Goal: Feedback & Contribution: Submit feedback/report problem

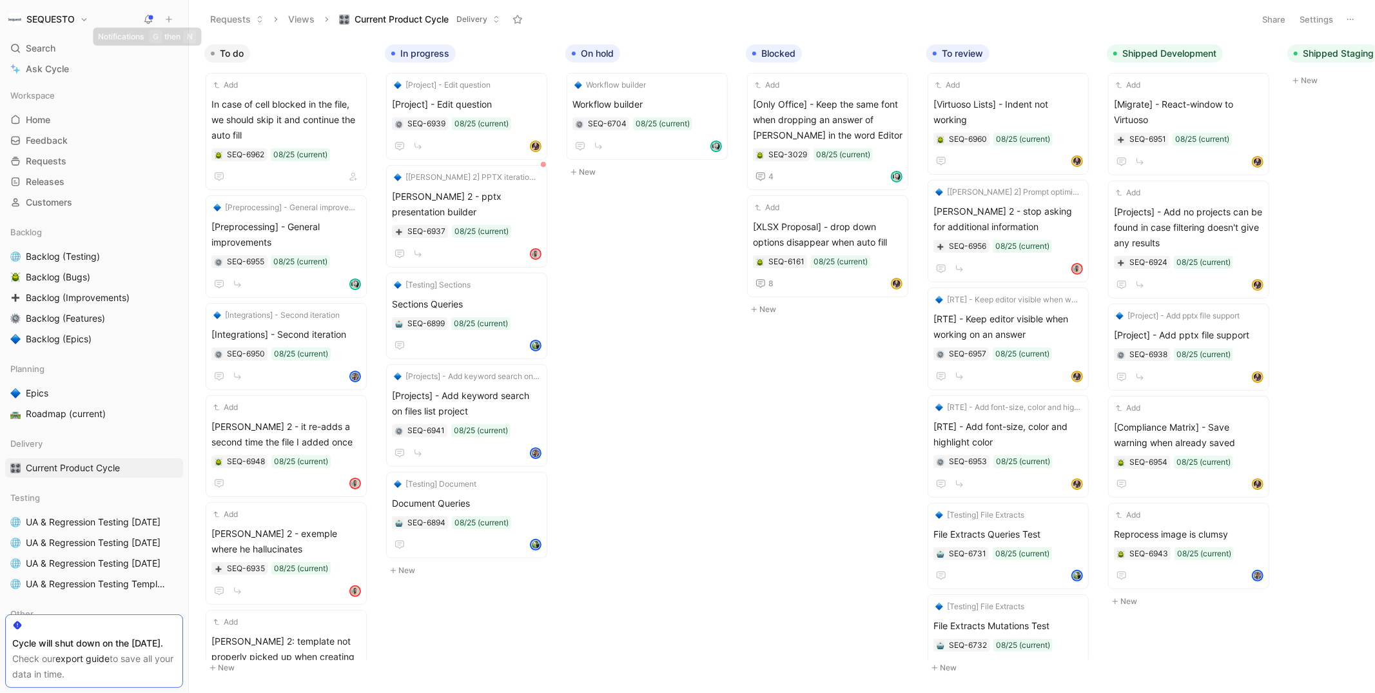
click at [67, 21] on h1 "SEQUESTO" at bounding box center [50, 20] width 48 height 12
click at [57, 133] on div "Workspace settings G then S" at bounding box center [87, 132] width 159 height 21
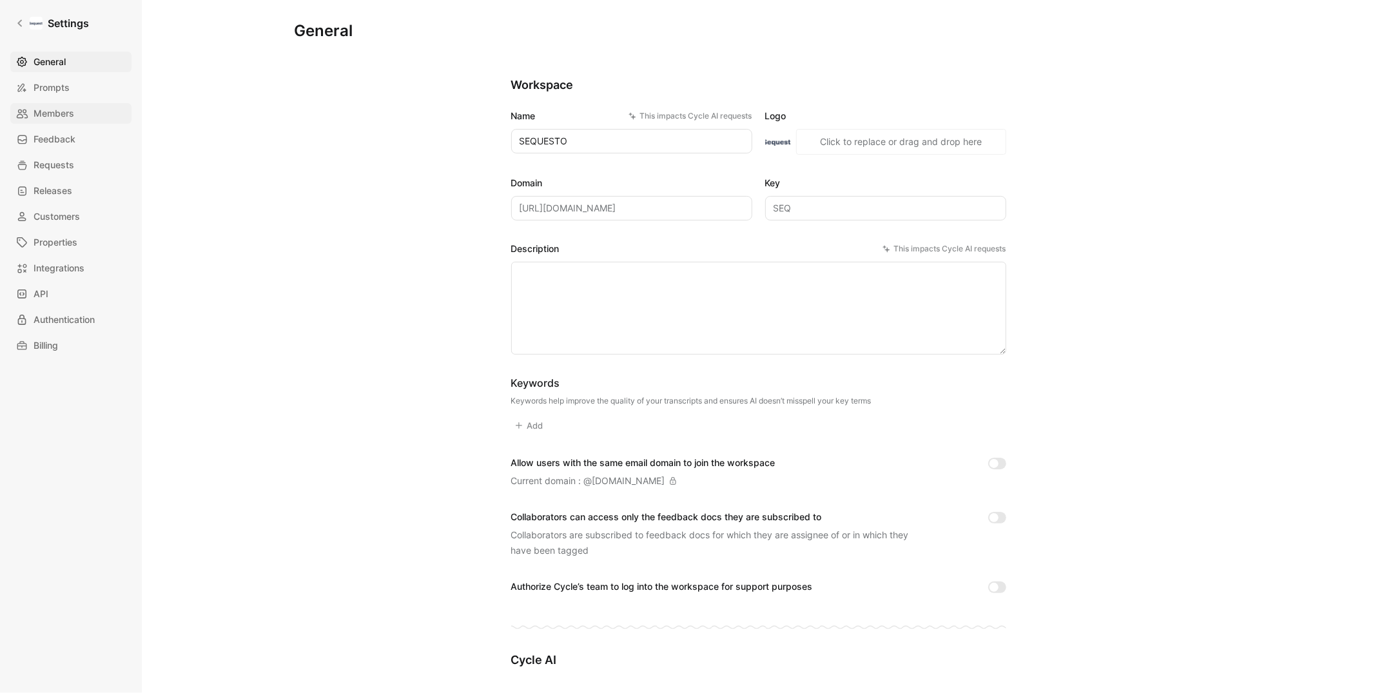
click at [50, 111] on span "Members" at bounding box center [54, 113] width 41 height 15
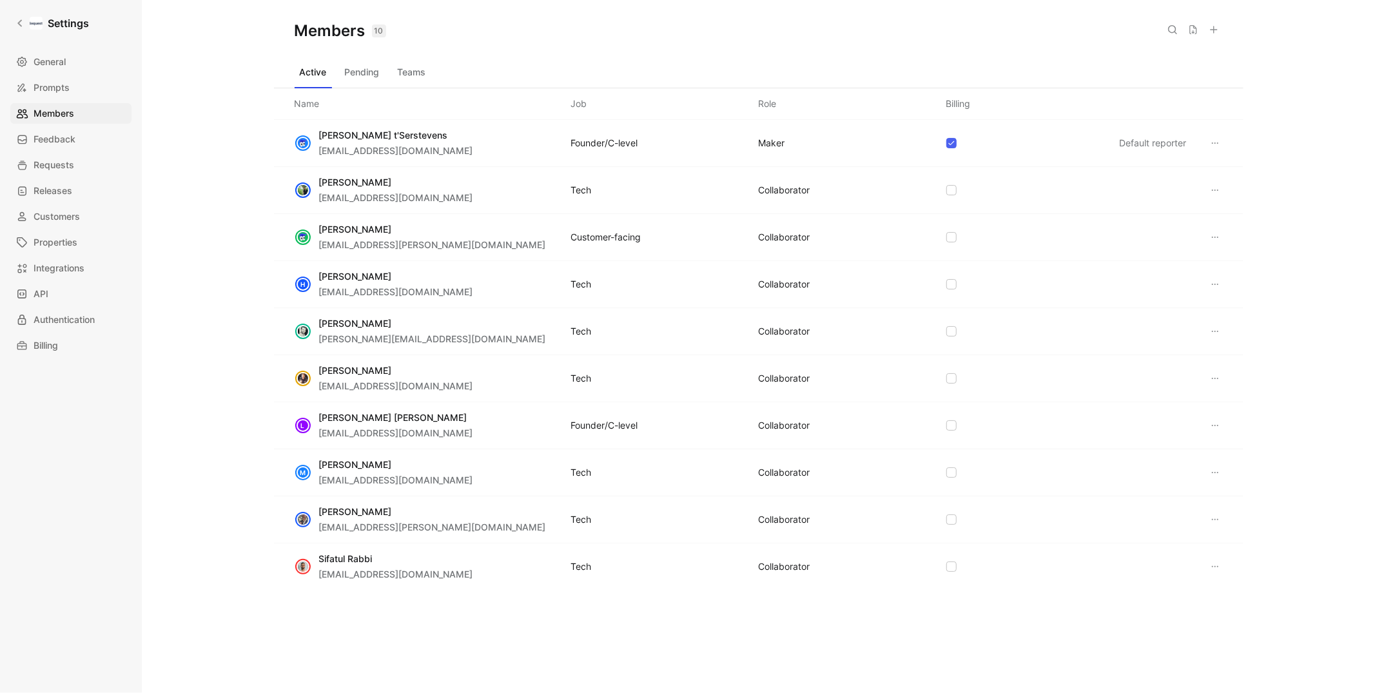
click at [1219, 286] on icon at bounding box center [1215, 284] width 10 height 10
click at [1231, 344] on span "Remove" at bounding box center [1246, 346] width 34 height 11
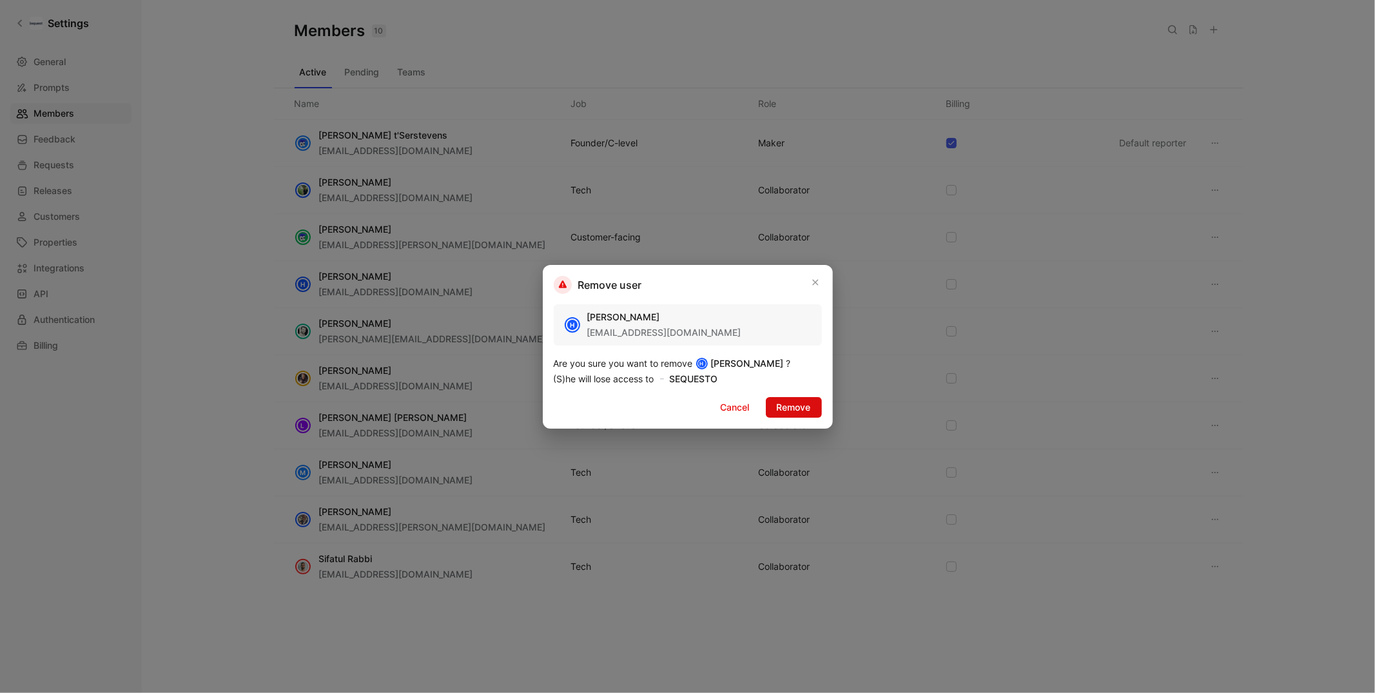
click at [794, 405] on span "Remove" at bounding box center [794, 407] width 34 height 15
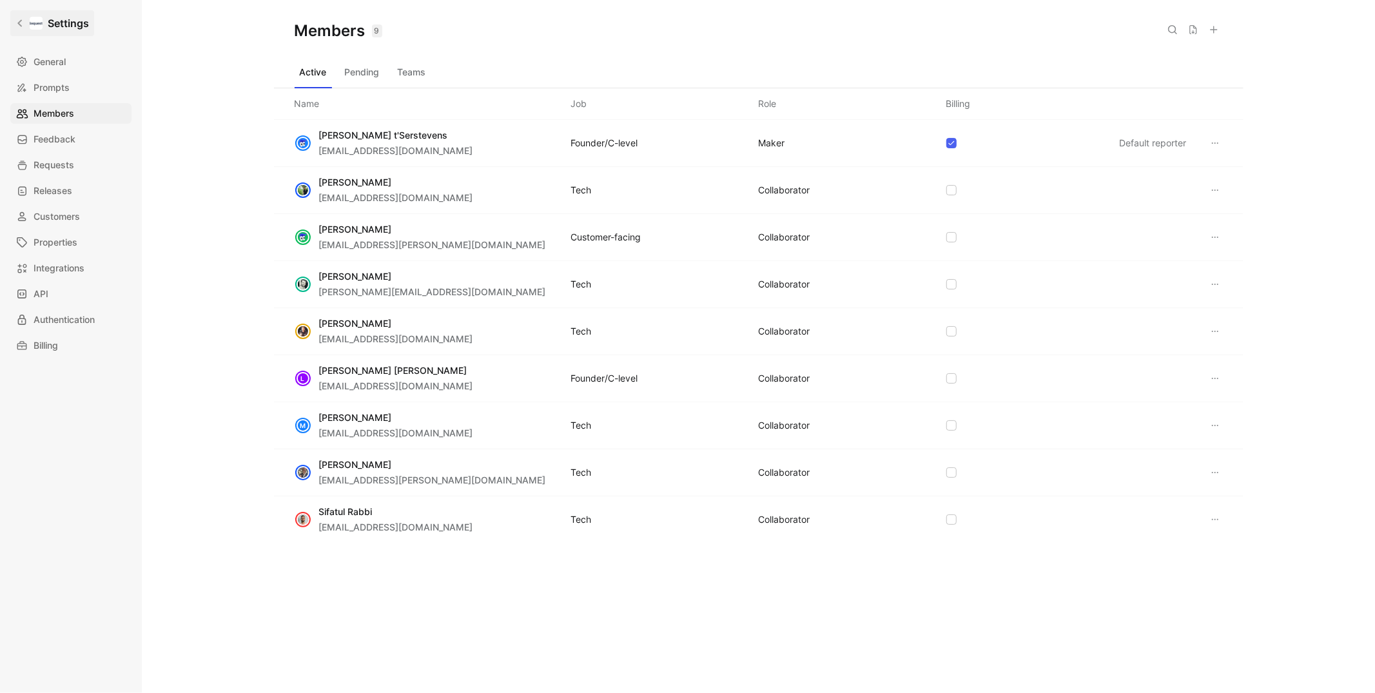
click at [14, 19] on link "Settings" at bounding box center [52, 23] width 84 height 26
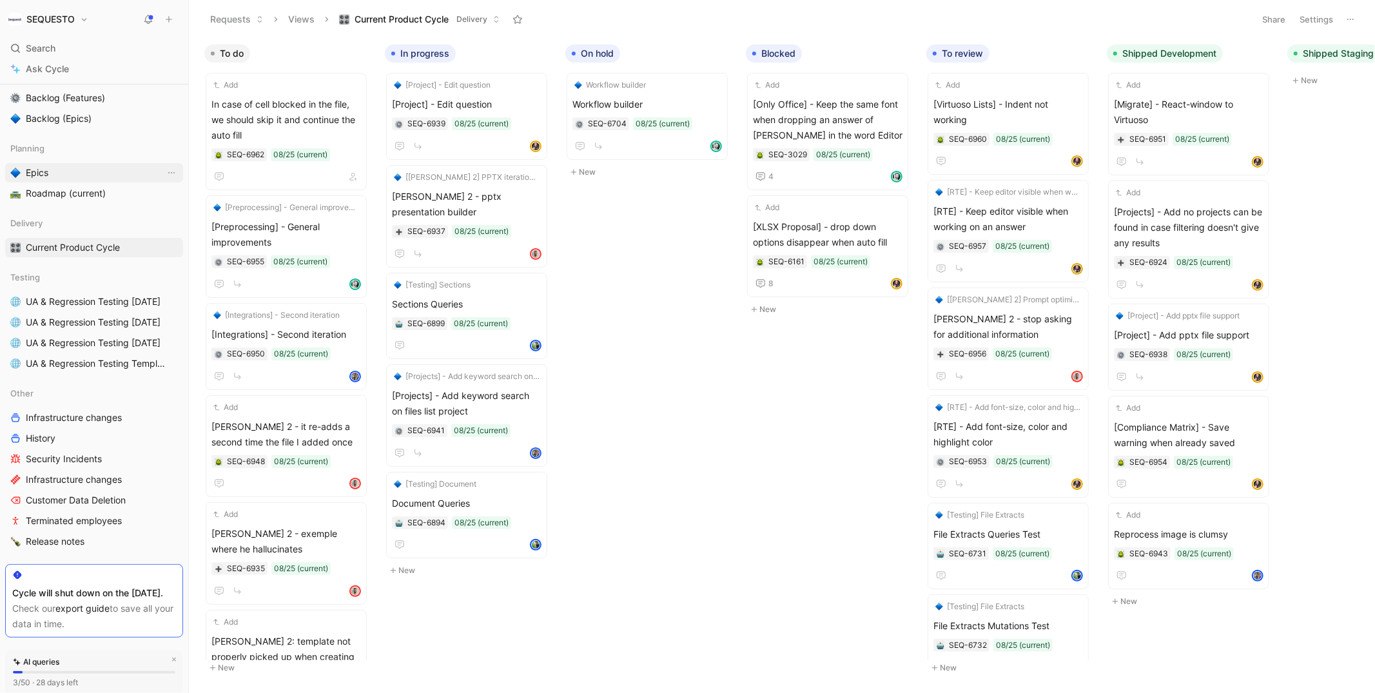
scroll to position [222, 0]
click at [62, 534] on span "Release notes" at bounding box center [55, 539] width 59 height 13
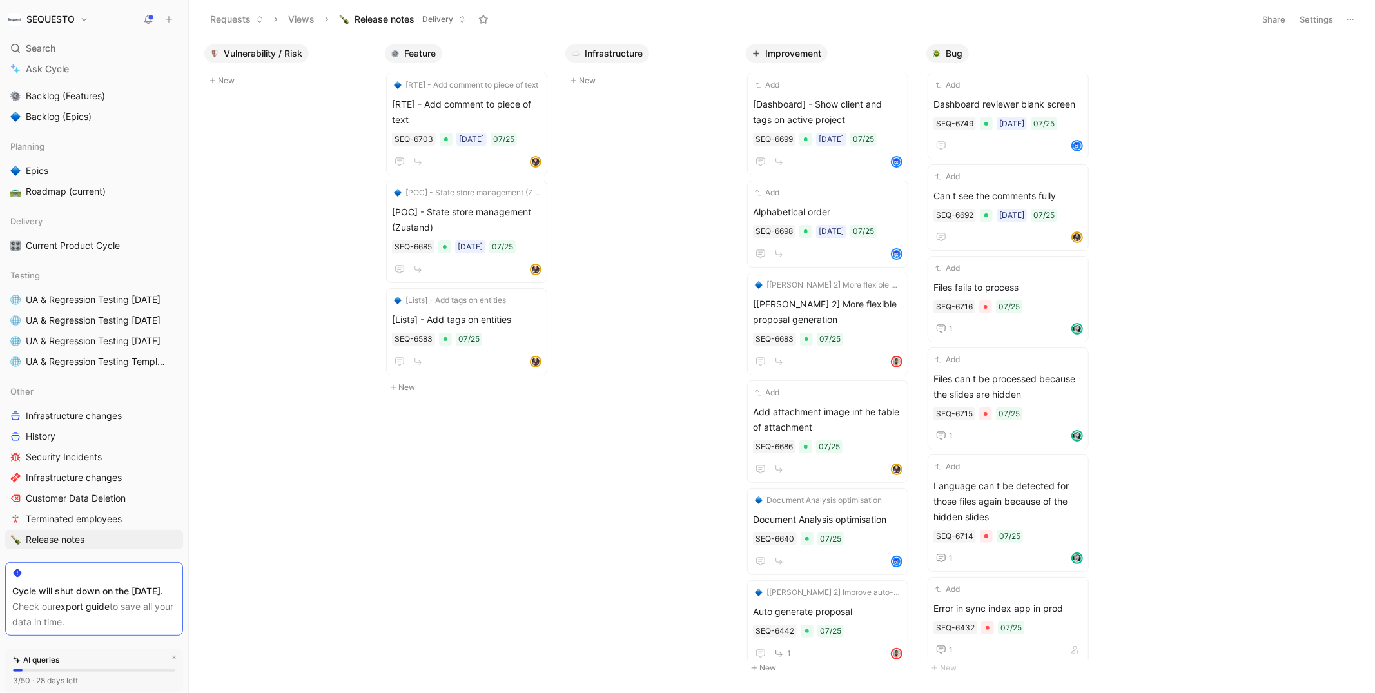
click at [1323, 18] on button "Settings" at bounding box center [1316, 19] width 45 height 18
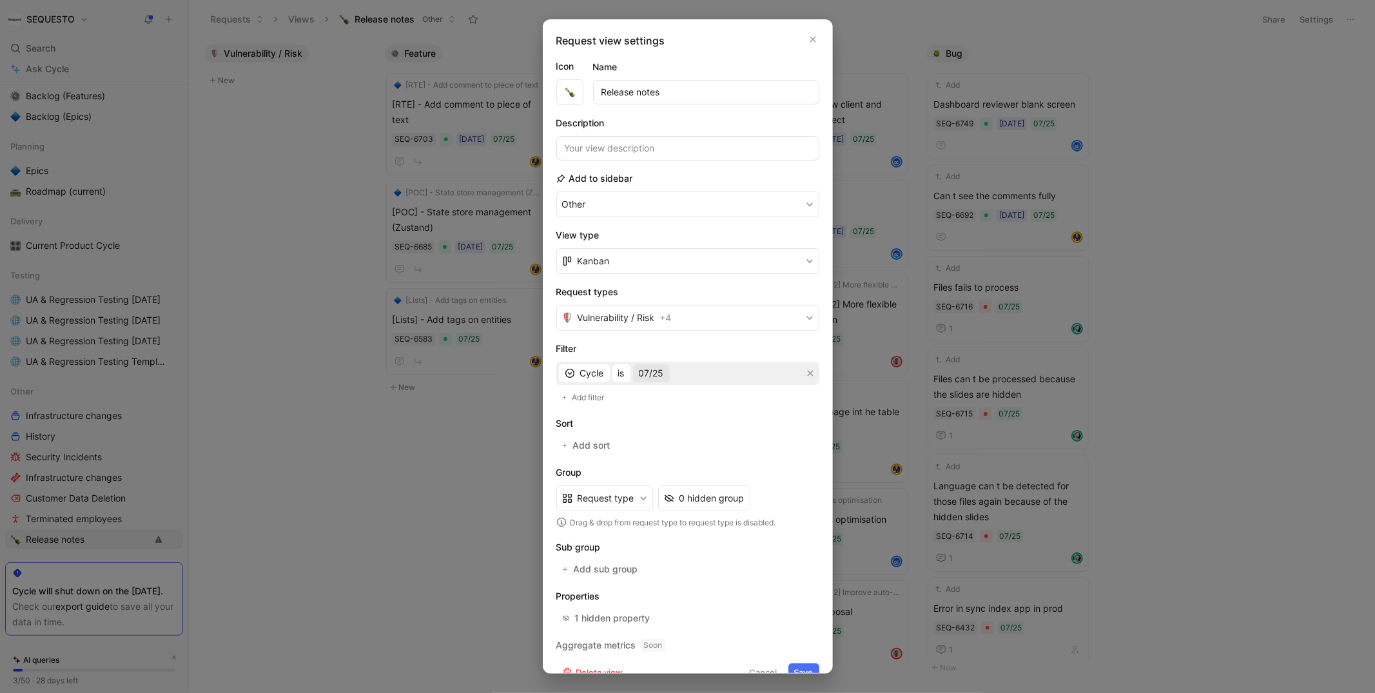
click at [650, 371] on span "07/25" at bounding box center [651, 372] width 25 height 15
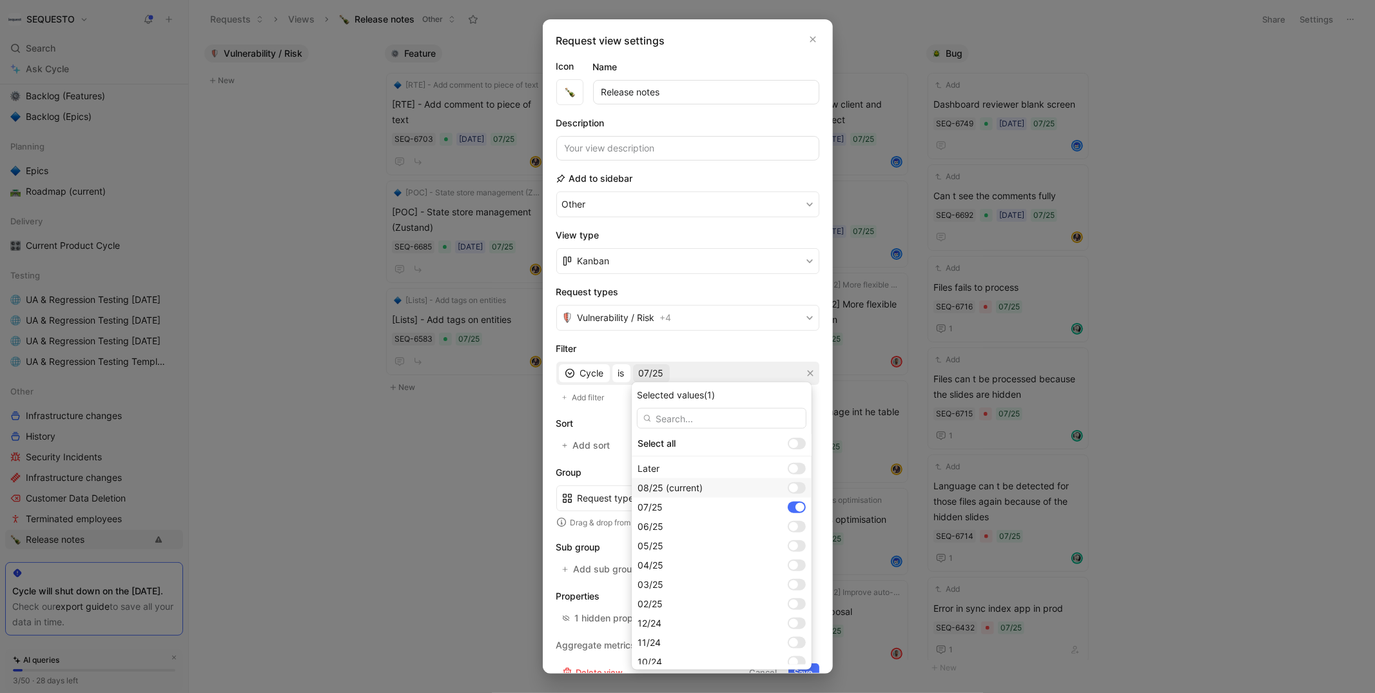
click at [789, 489] on div at bounding box center [793, 487] width 9 height 9
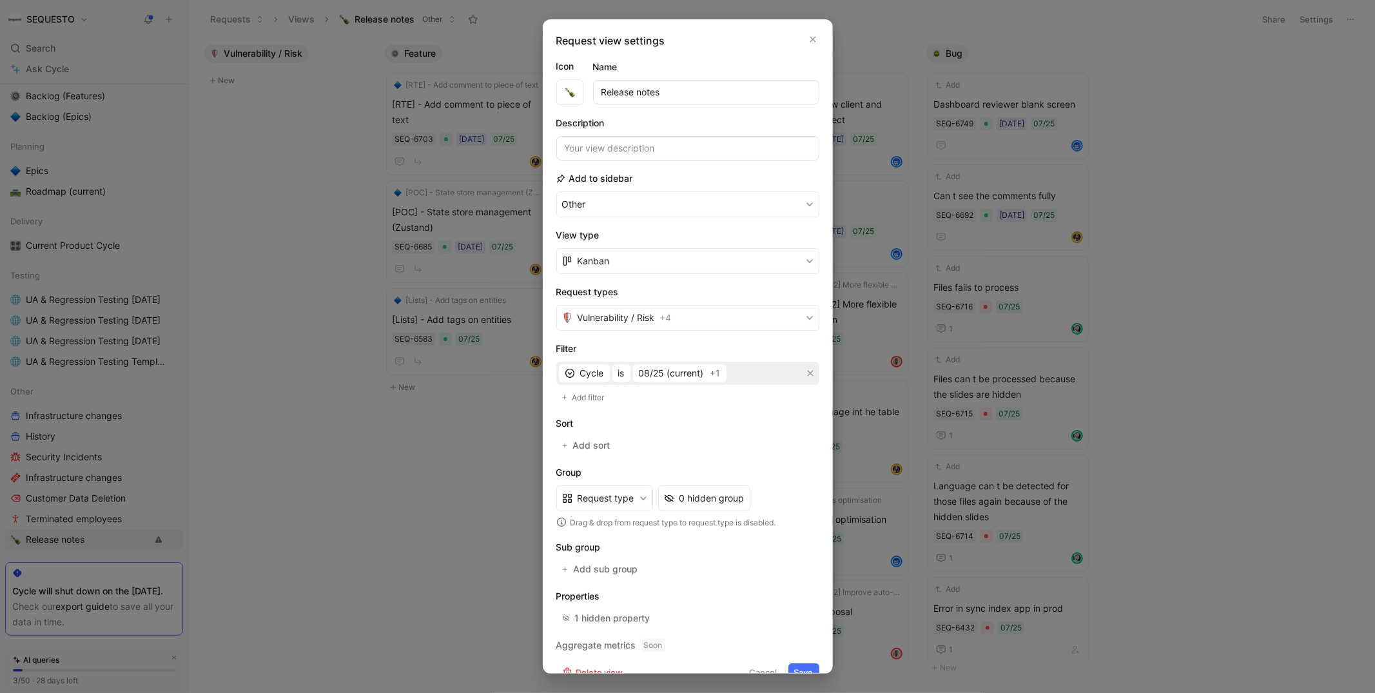
scroll to position [14, 0]
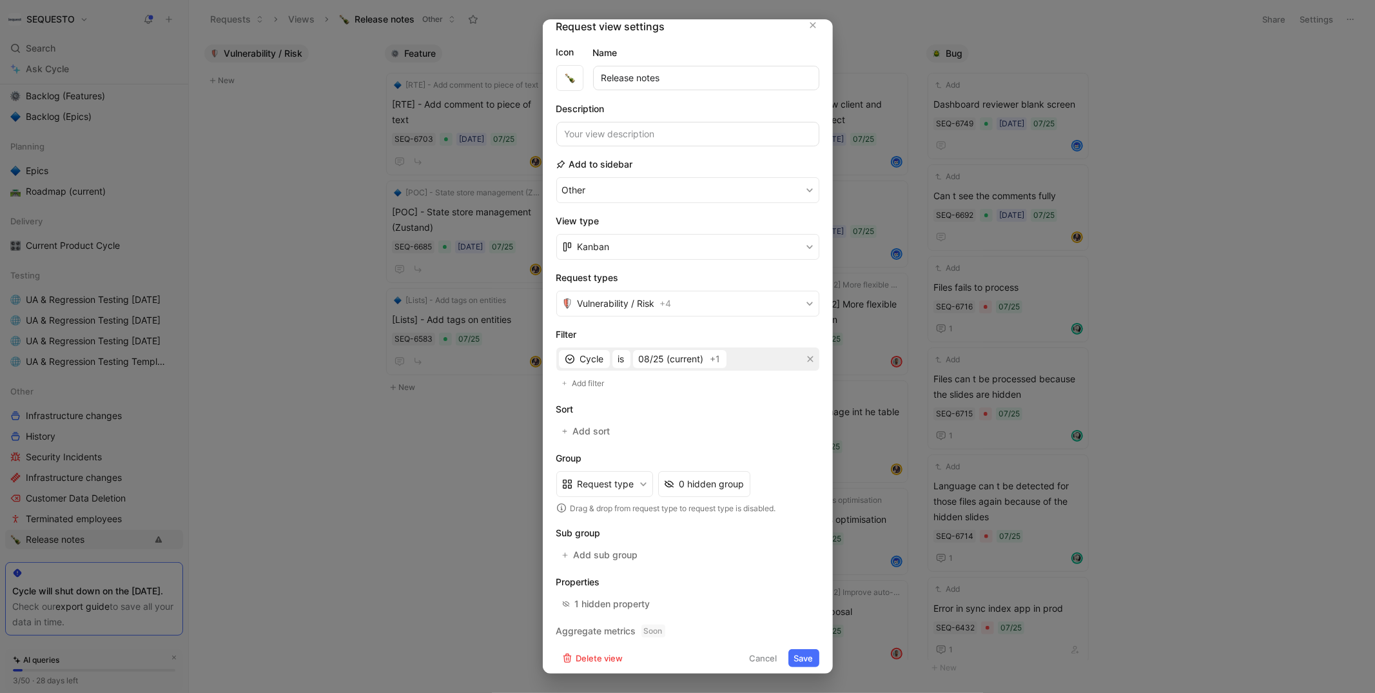
click at [1249, 324] on div at bounding box center [687, 346] width 1375 height 693
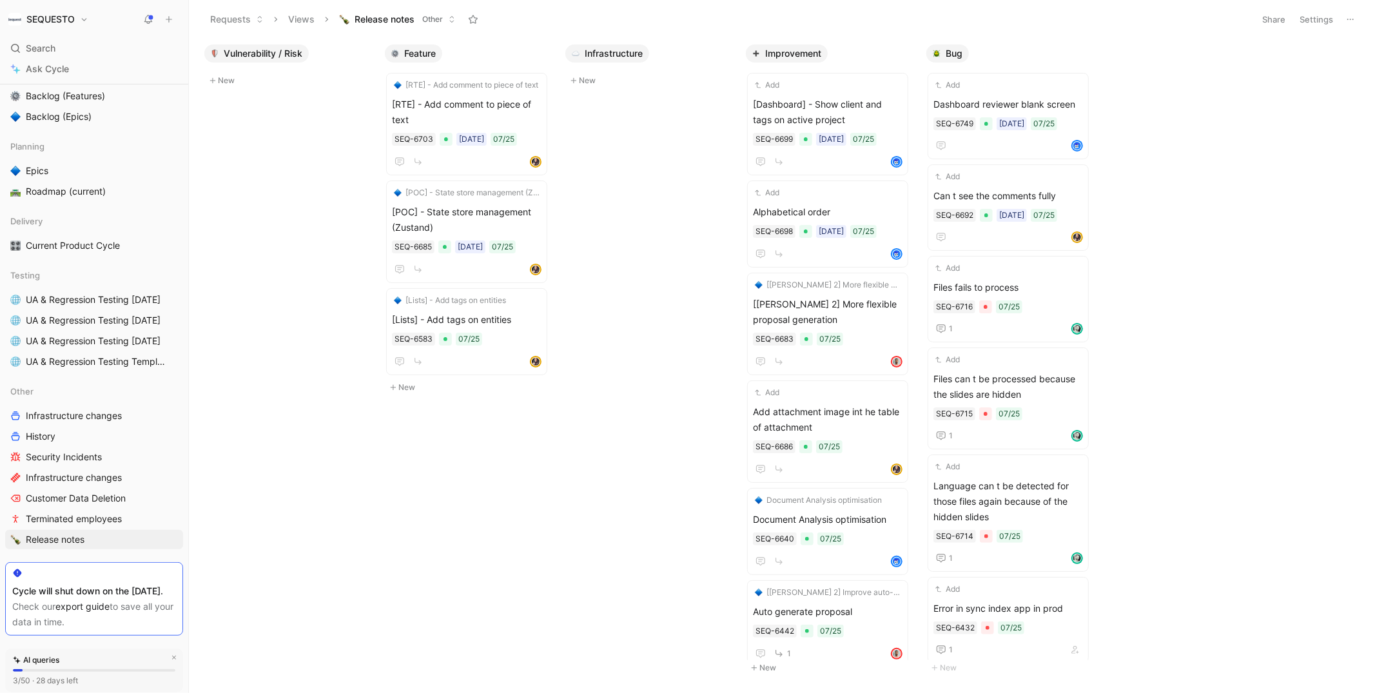
click at [1316, 17] on button "Settings" at bounding box center [1316, 19] width 45 height 18
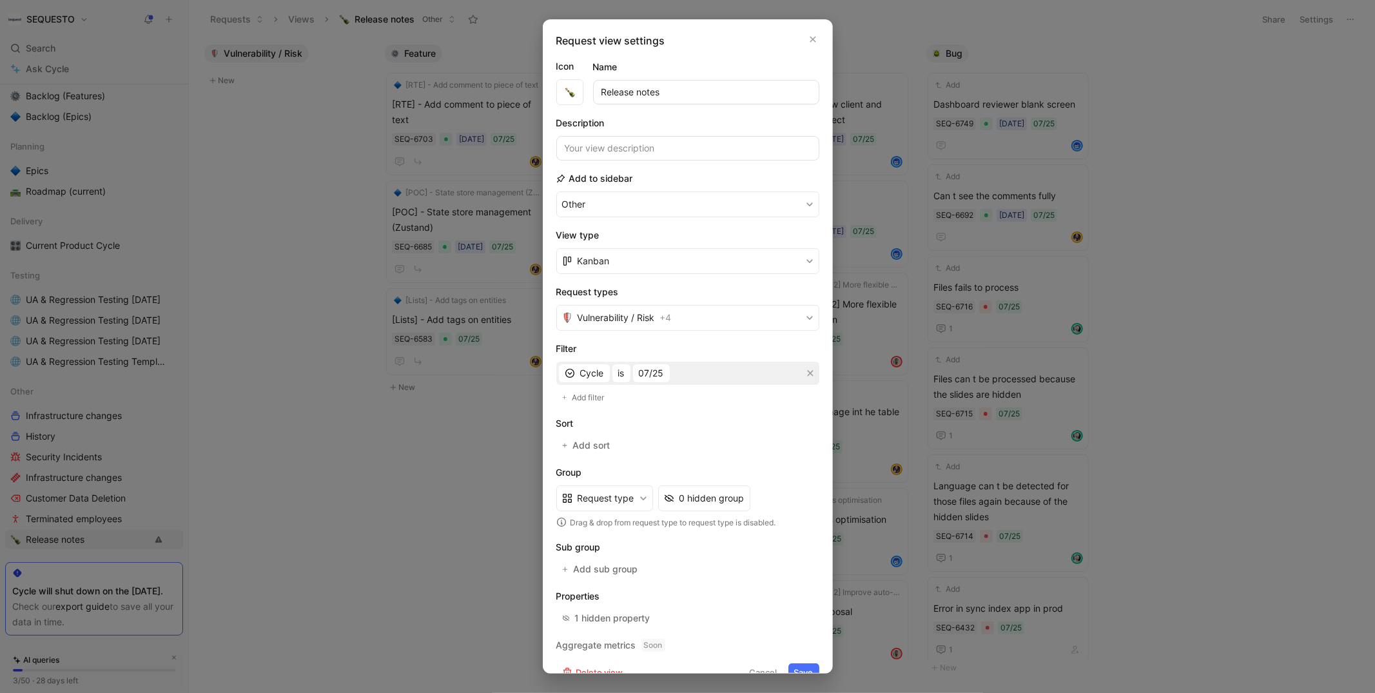
click at [1107, 266] on div at bounding box center [687, 346] width 1375 height 693
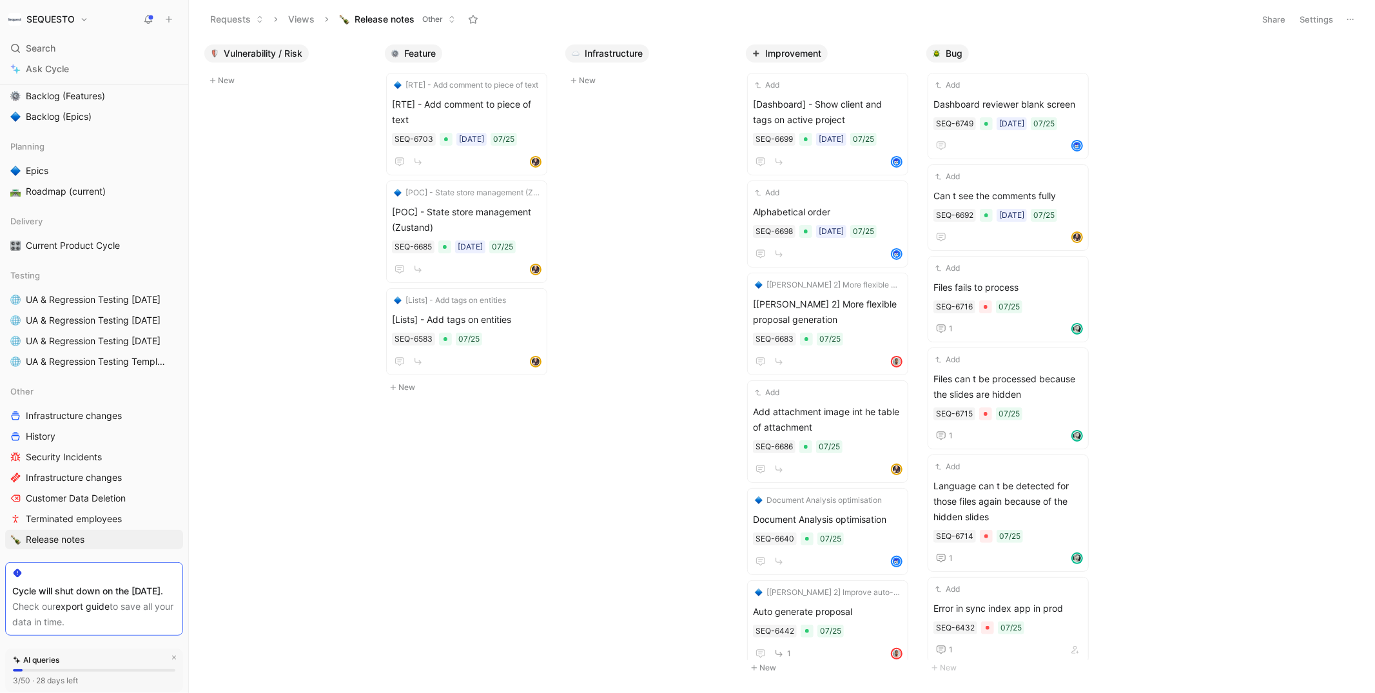
click at [67, 23] on h1 "SEQUESTO" at bounding box center [50, 20] width 48 height 12
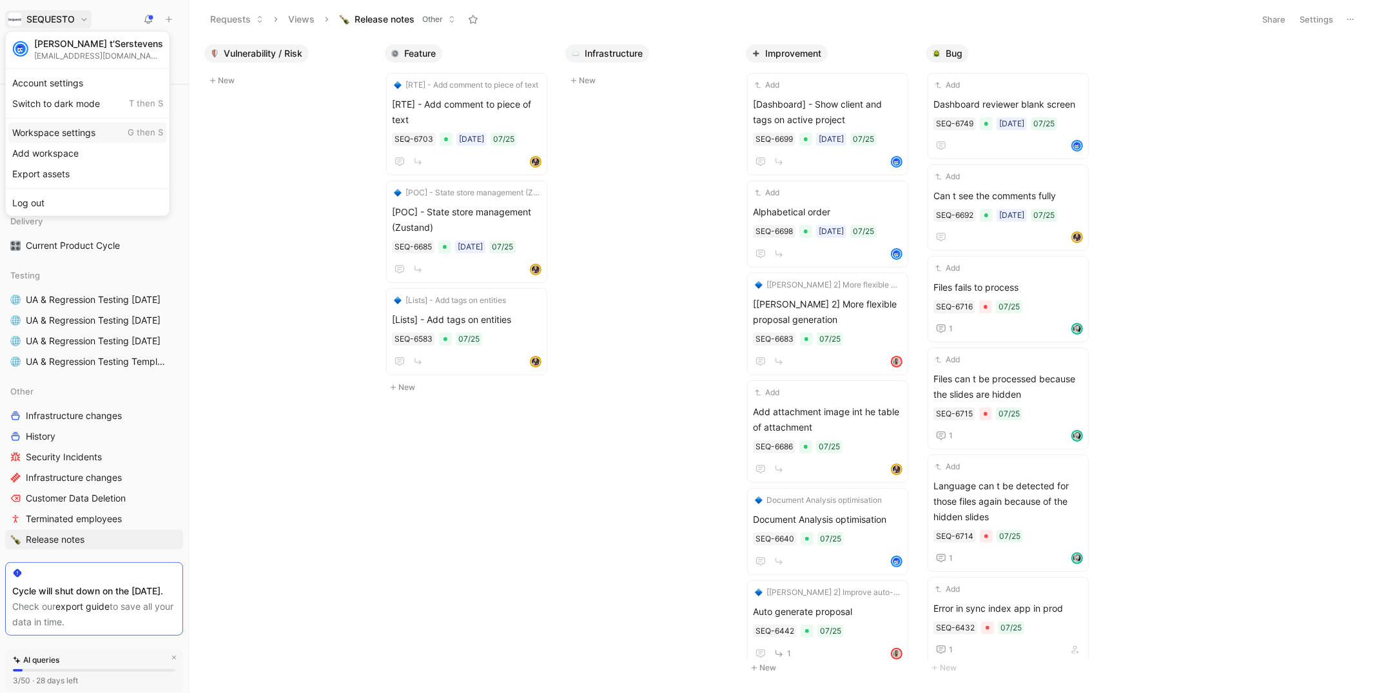
click at [57, 131] on div "Workspace settings G then S" at bounding box center [87, 132] width 159 height 21
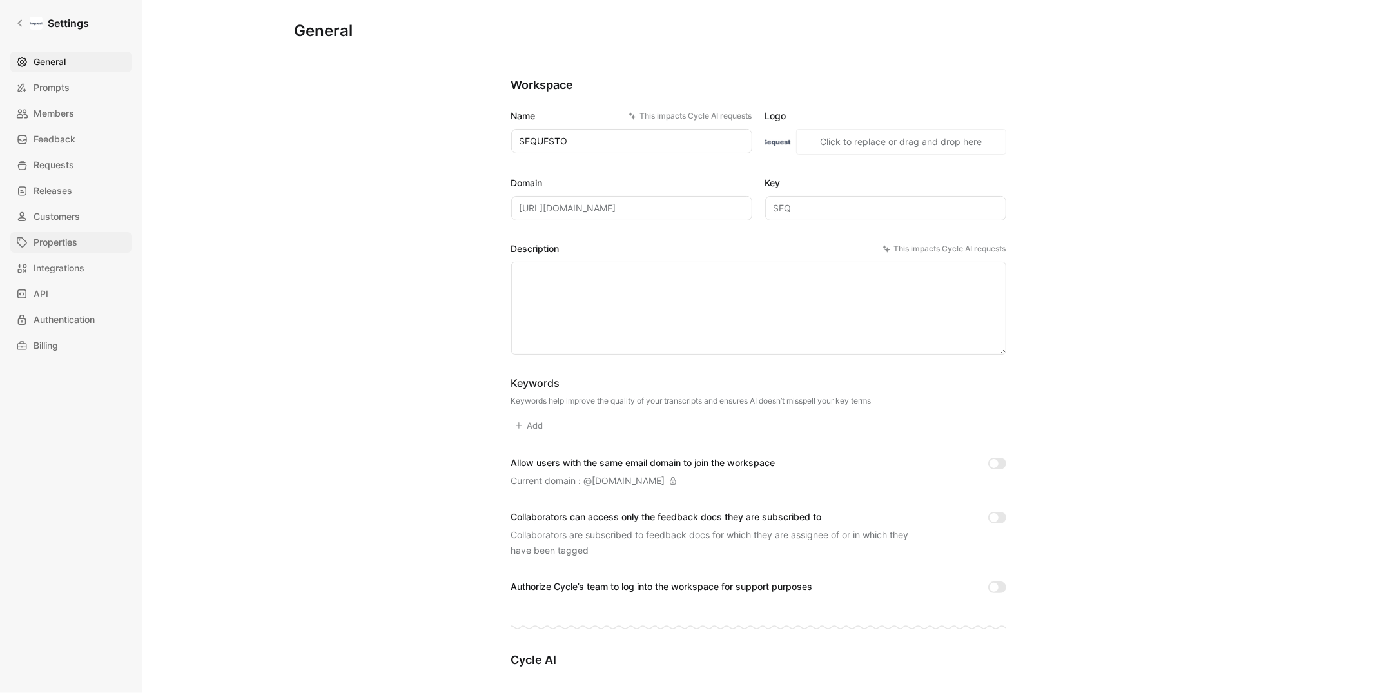
click at [48, 246] on span "Properties" at bounding box center [56, 242] width 44 height 15
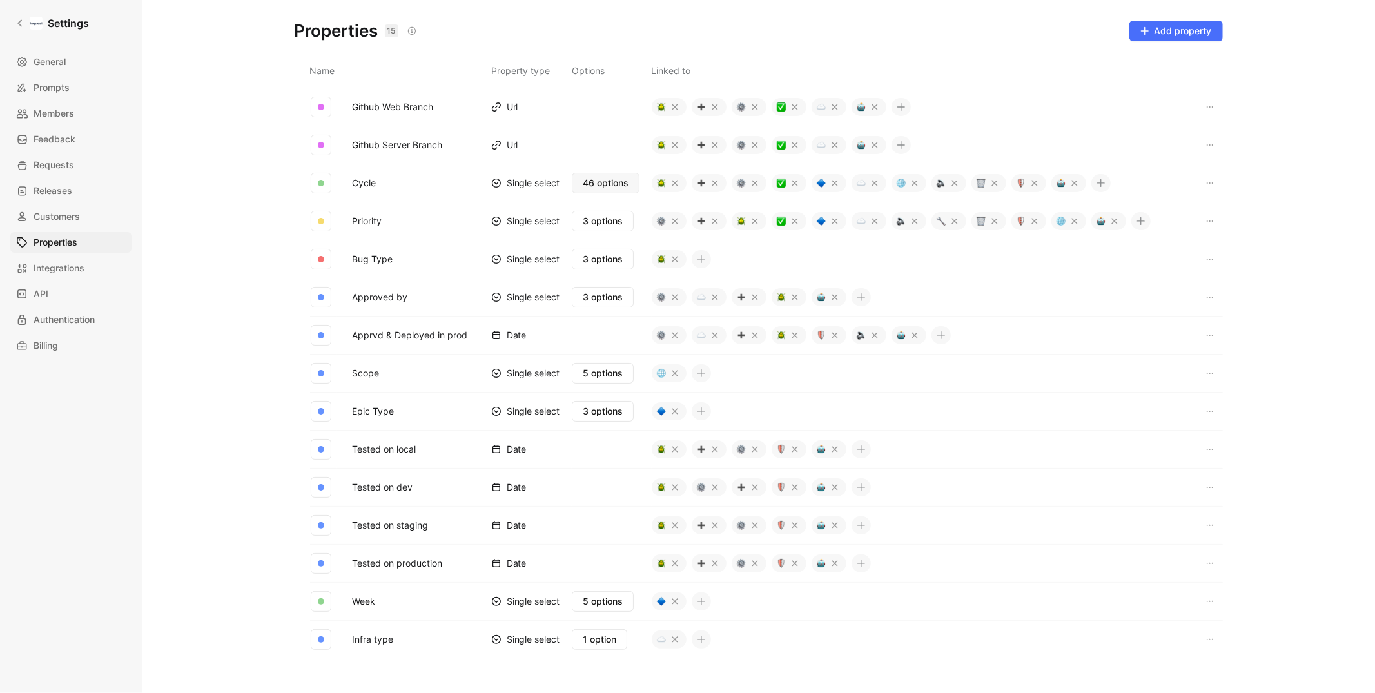
click at [601, 181] on span "46 options" at bounding box center [606, 182] width 46 height 15
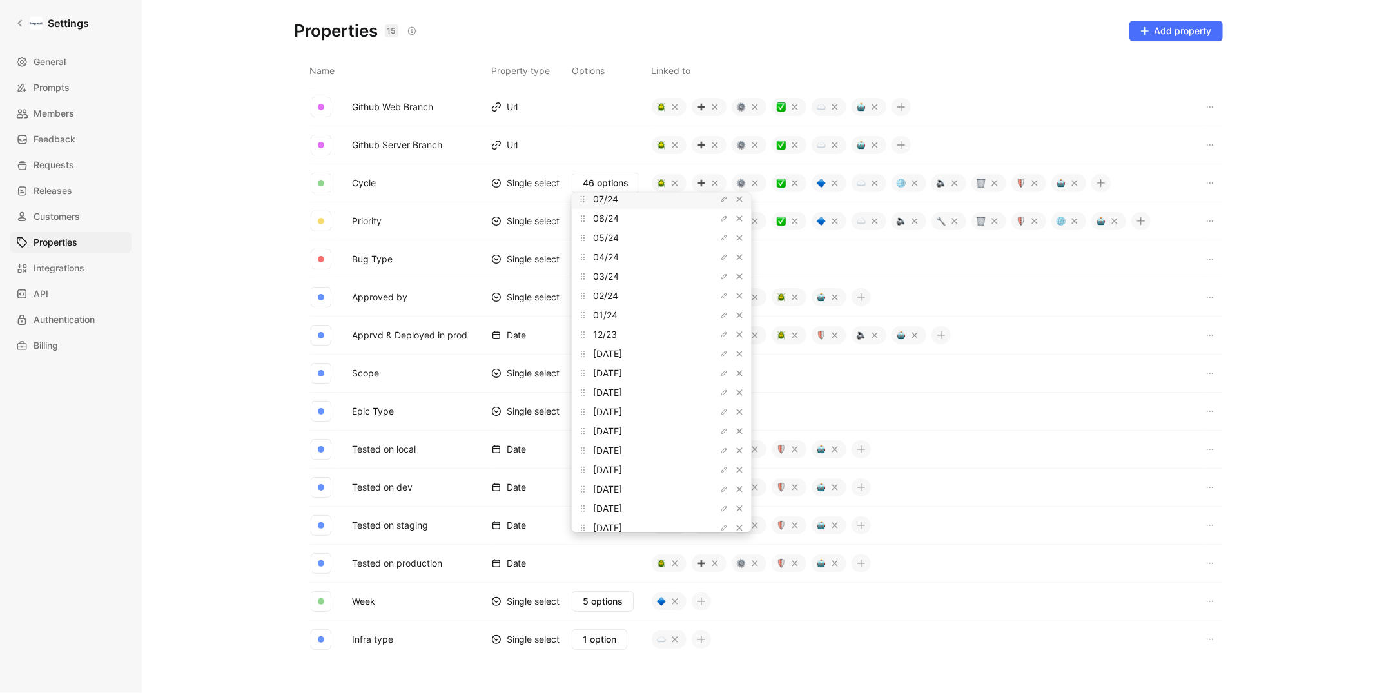
scroll to position [603, 0]
click at [579, 519] on icon at bounding box center [582, 518] width 9 height 9
click at [610, 519] on input "text" at bounding box center [661, 518] width 159 height 10
click at [662, 513] on input "09/25 (current)" at bounding box center [661, 518] width 159 height 10
type input "09/25 (current)"
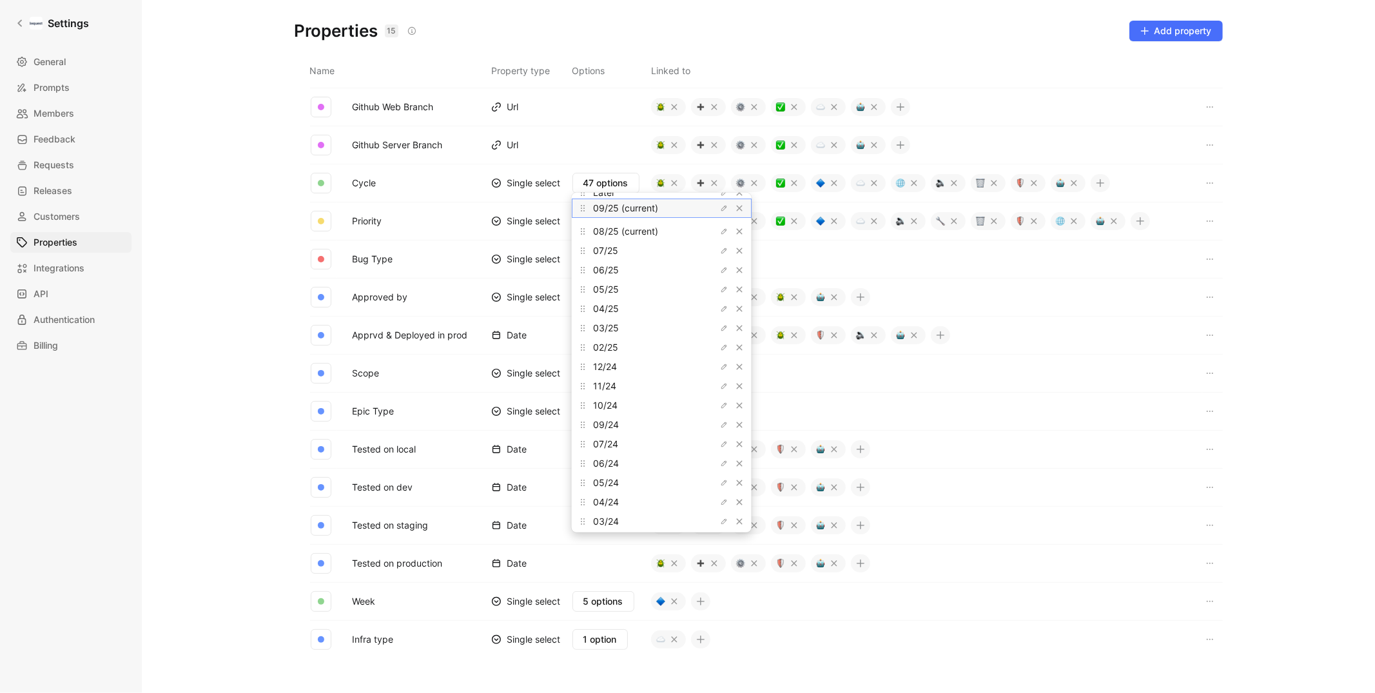
scroll to position [0, 0]
drag, startPoint x: 581, startPoint y: 519, endPoint x: 580, endPoint y: 254, distance: 264.9
click at [580, 254] on icon at bounding box center [583, 253] width 10 height 10
click at [717, 265] on button "button" at bounding box center [723, 270] width 13 height 13
click at [662, 271] on input "08/25 (current)" at bounding box center [661, 271] width 159 height 10
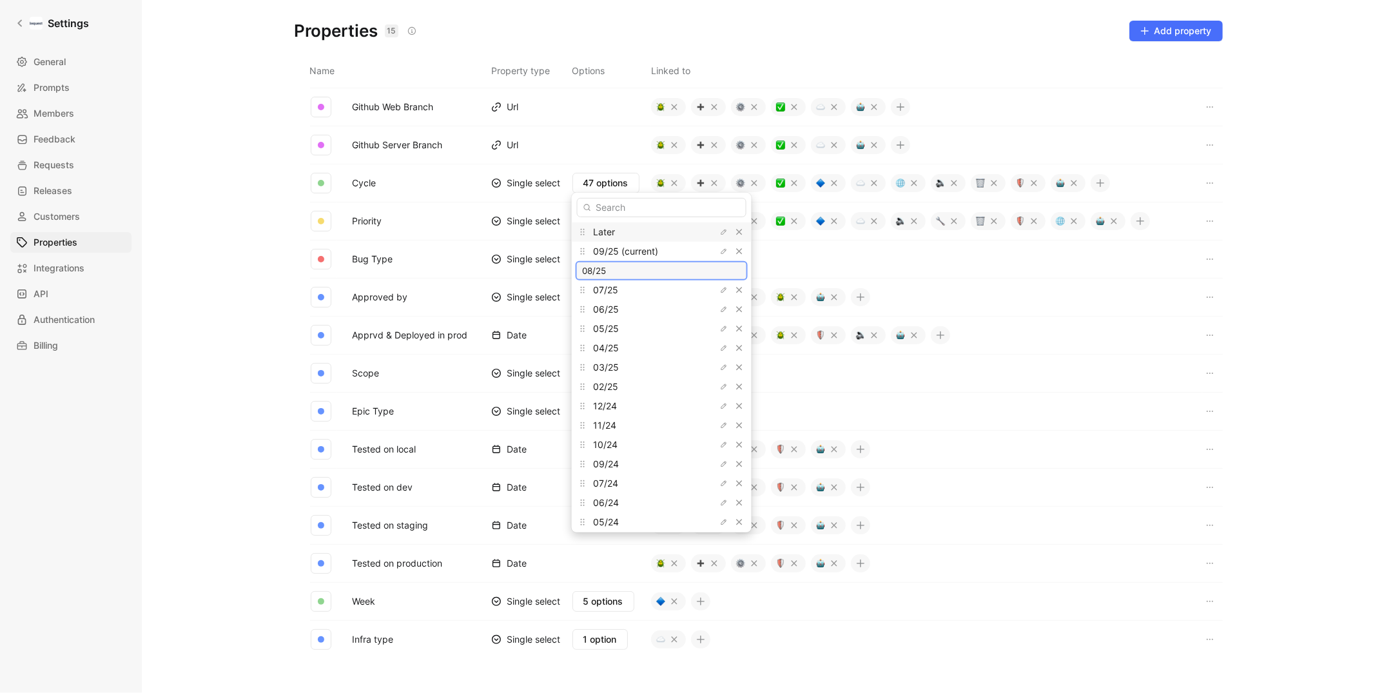
type input "08/25"
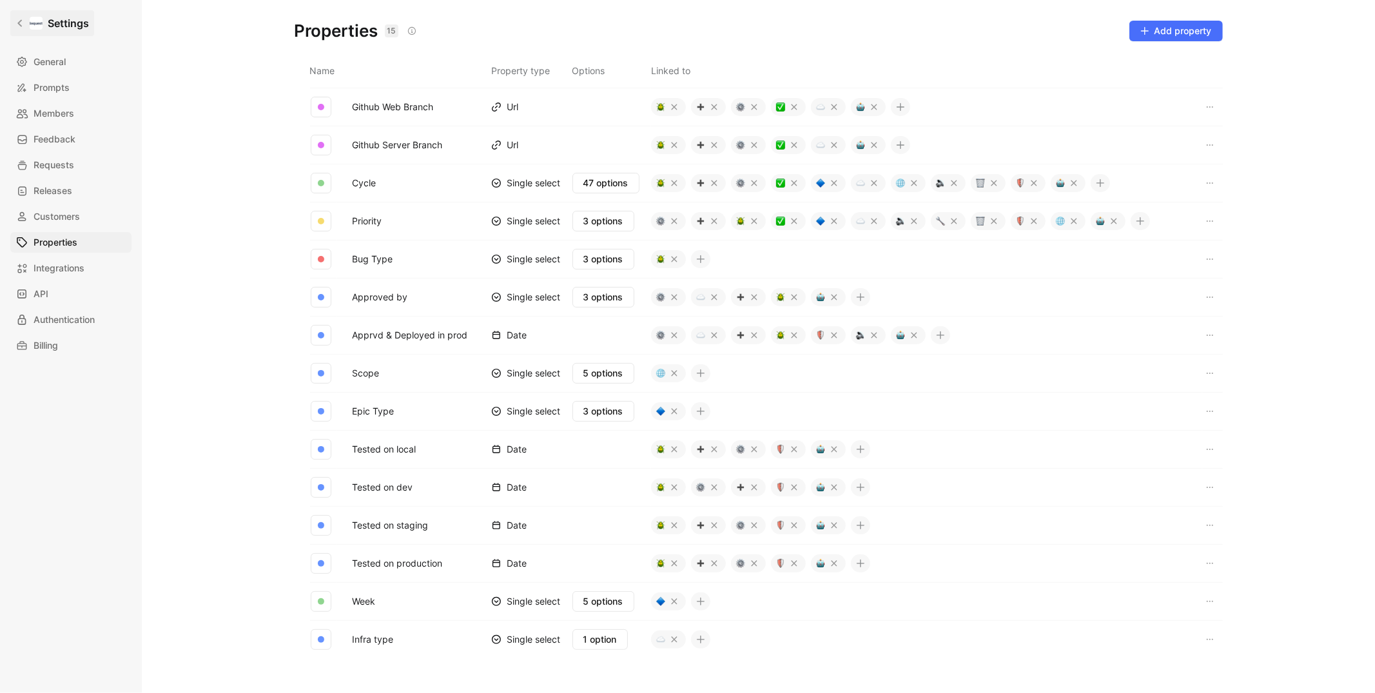
click at [20, 19] on icon at bounding box center [19, 23] width 9 height 9
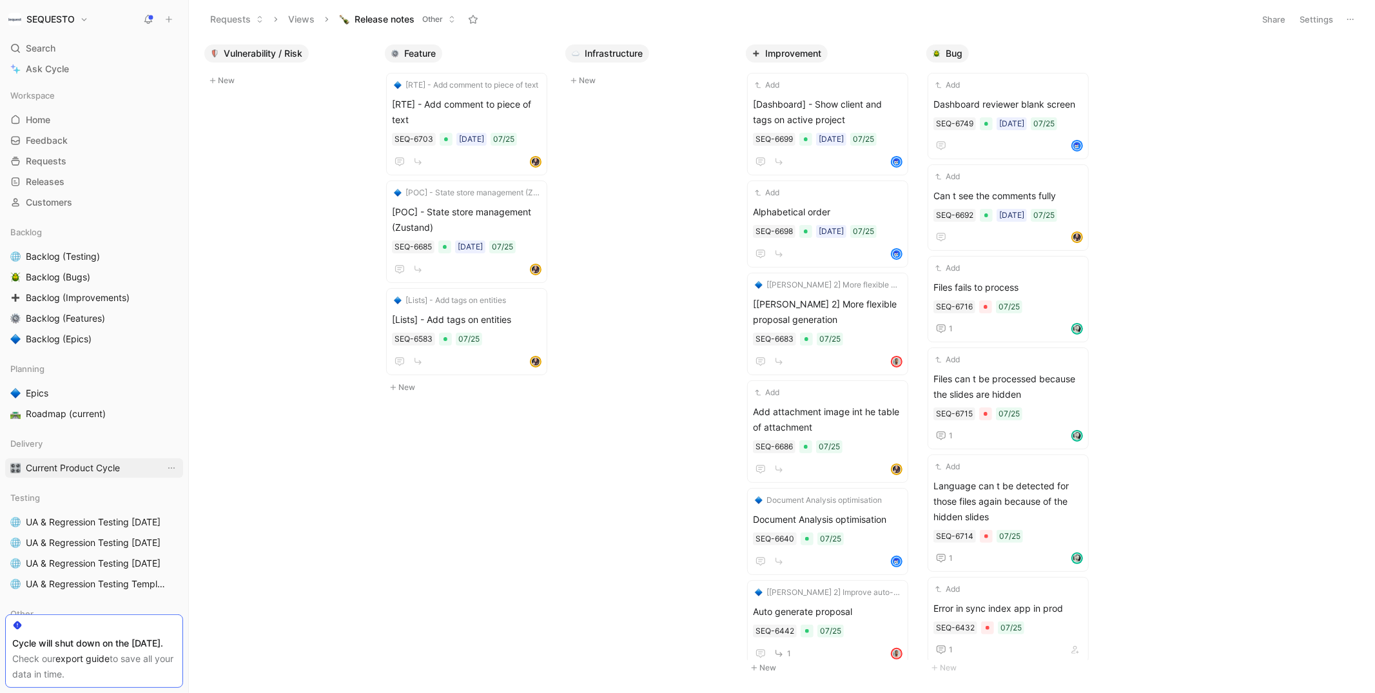
click at [50, 464] on span "Current Product Cycle" at bounding box center [73, 468] width 94 height 13
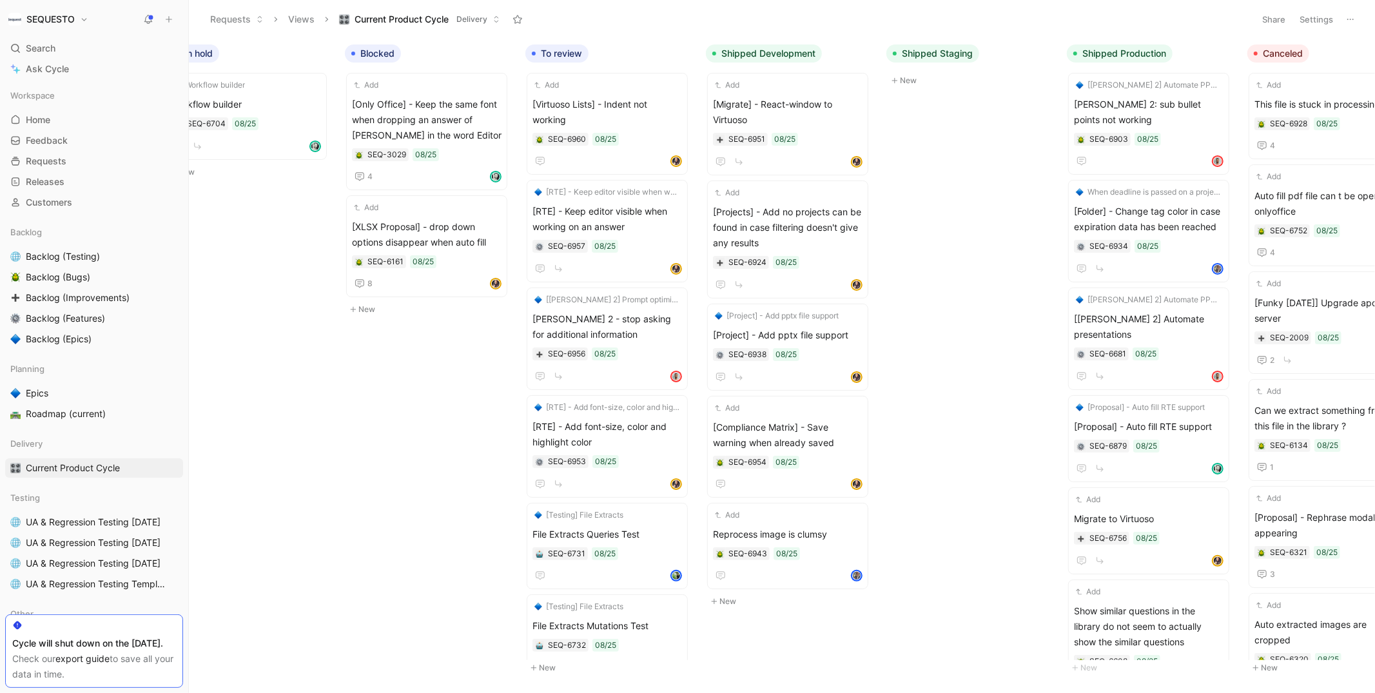
scroll to position [0, 394]
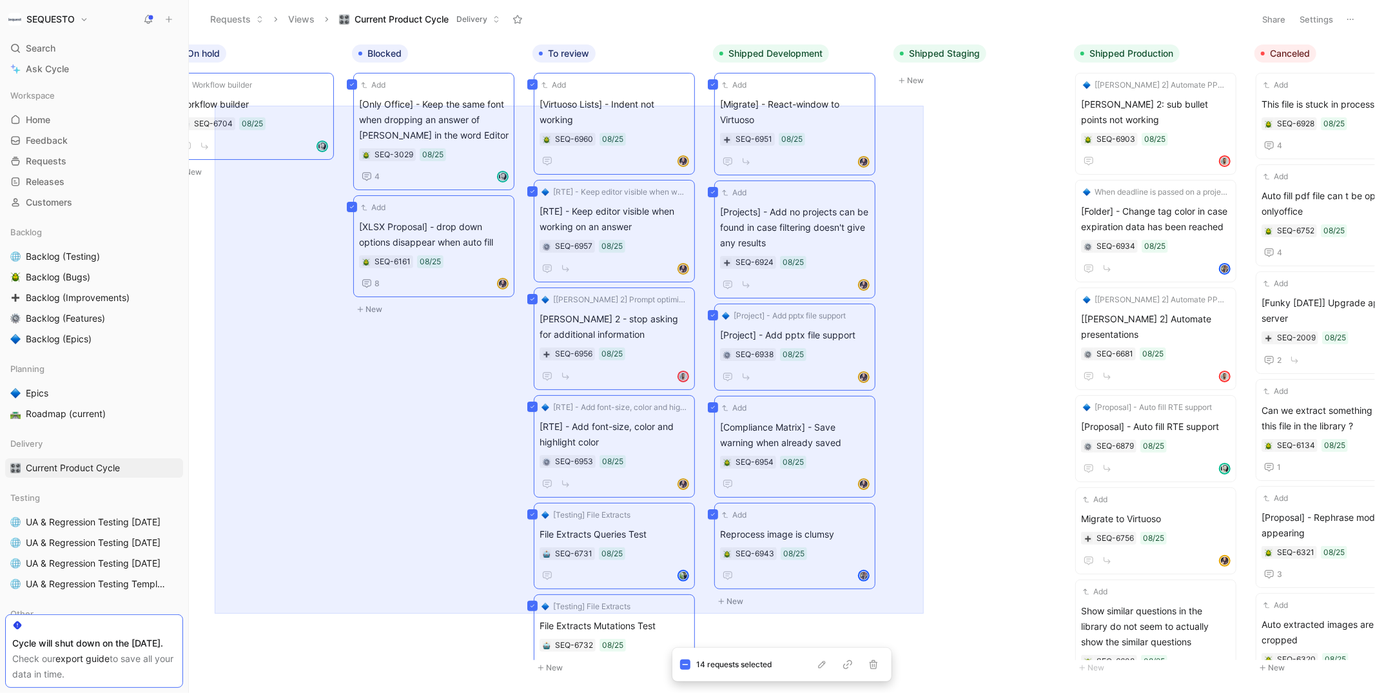
drag, startPoint x: 924, startPoint y: 106, endPoint x: 215, endPoint y: 617, distance: 874.1
click at [215, 617] on div "To do Add In case of cell blocked in the file, we should skip it and continue t…" at bounding box center [782, 365] width 1186 height 654
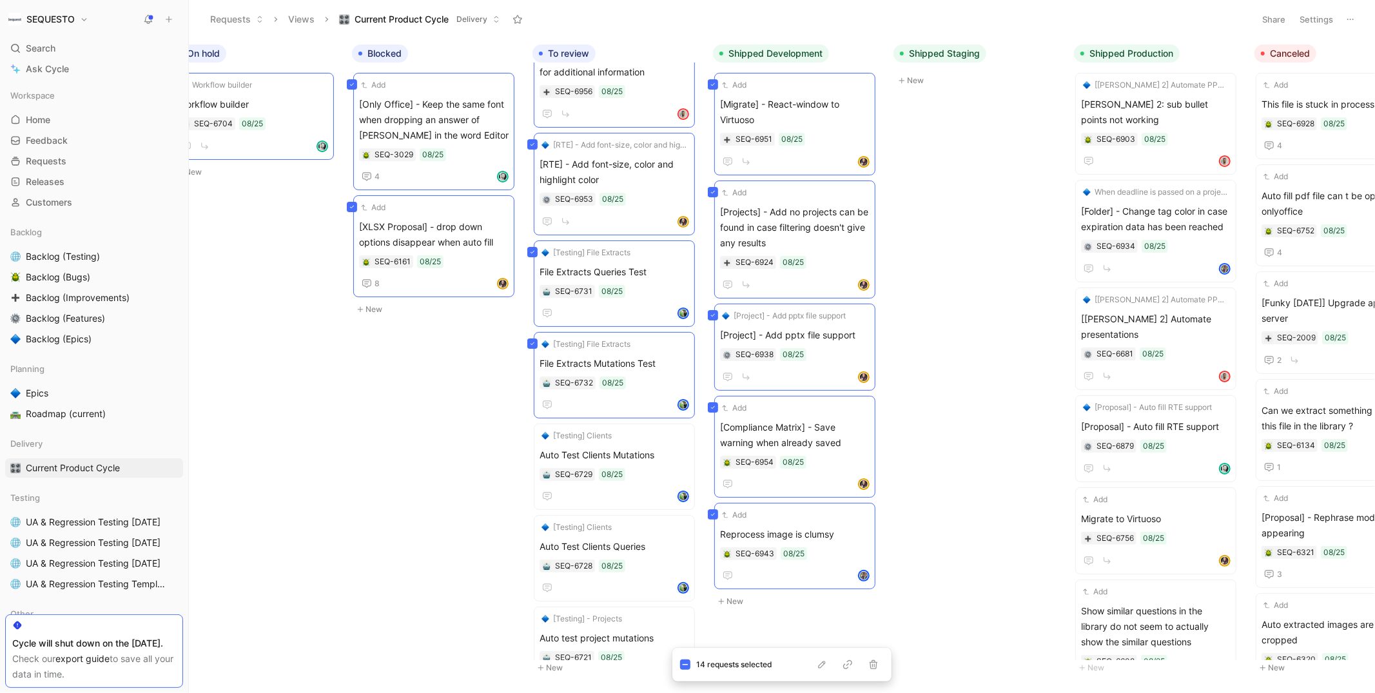
scroll to position [460, 0]
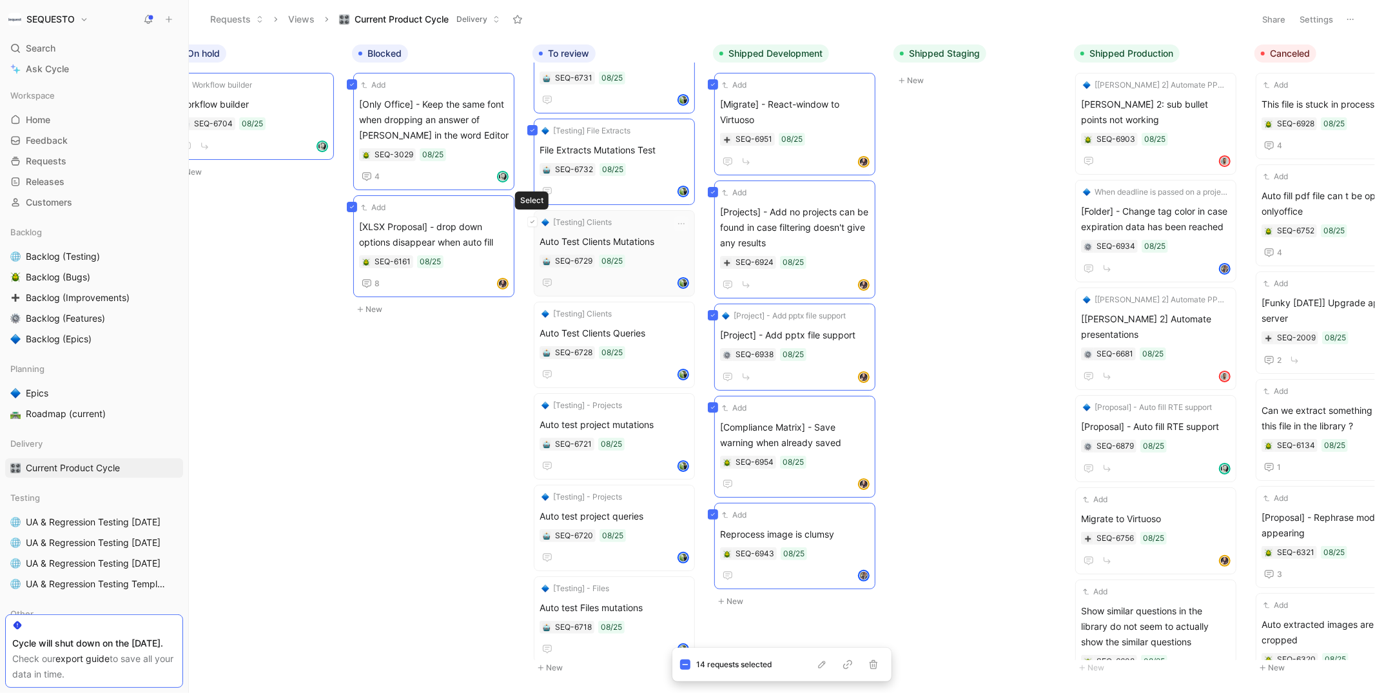
click at [534, 218] on button at bounding box center [532, 222] width 10 height 10
click at [555, 312] on div "[Testing] Clients Auto Test Clients Queries SEQ-6728 08/25" at bounding box center [614, 345] width 161 height 86
click at [557, 405] on div "[Testing] - Projects Auto test project mutations SEQ-6721 08/25" at bounding box center [614, 436] width 161 height 86
click at [559, 485] on div "[Testing] - Projects Auto test project queries SEQ-6720 08/25" at bounding box center [614, 528] width 161 height 86
click at [566, 605] on div "[Testing] - Files Auto test Files mutations SEQ-6718 08/25" at bounding box center [614, 619] width 161 height 86
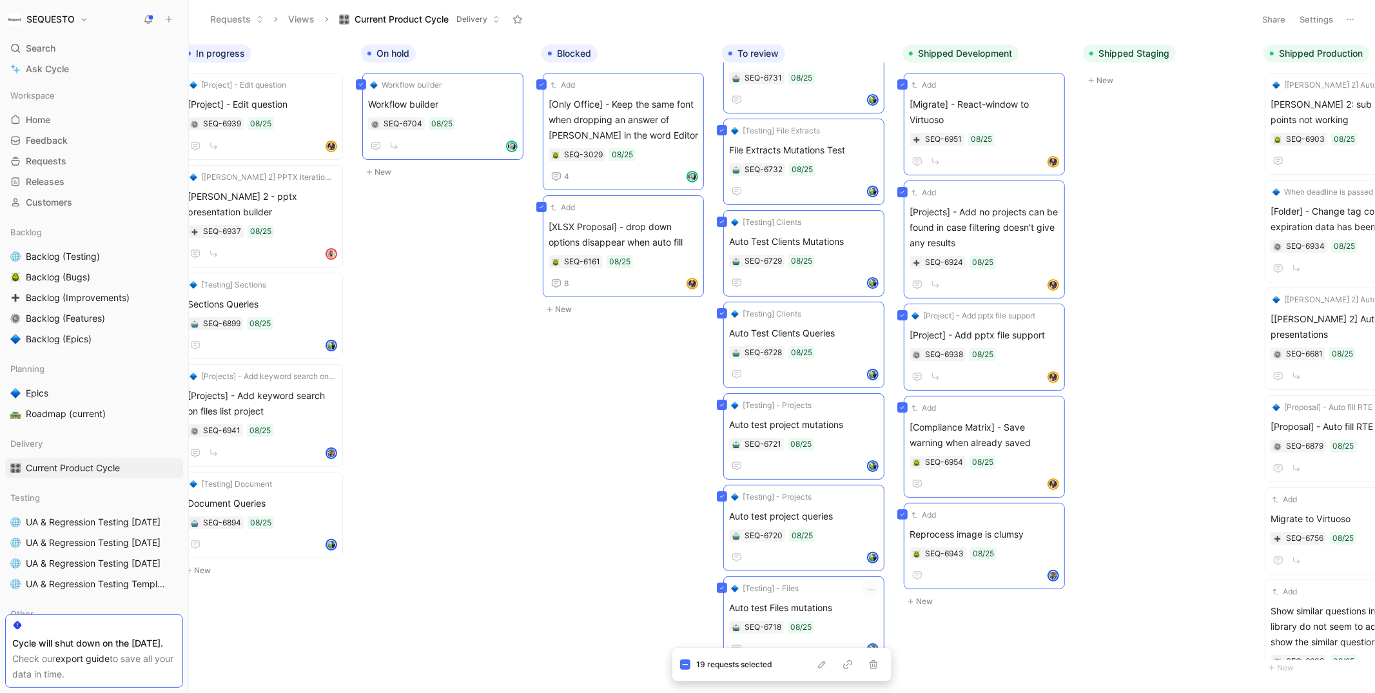
scroll to position [0, 0]
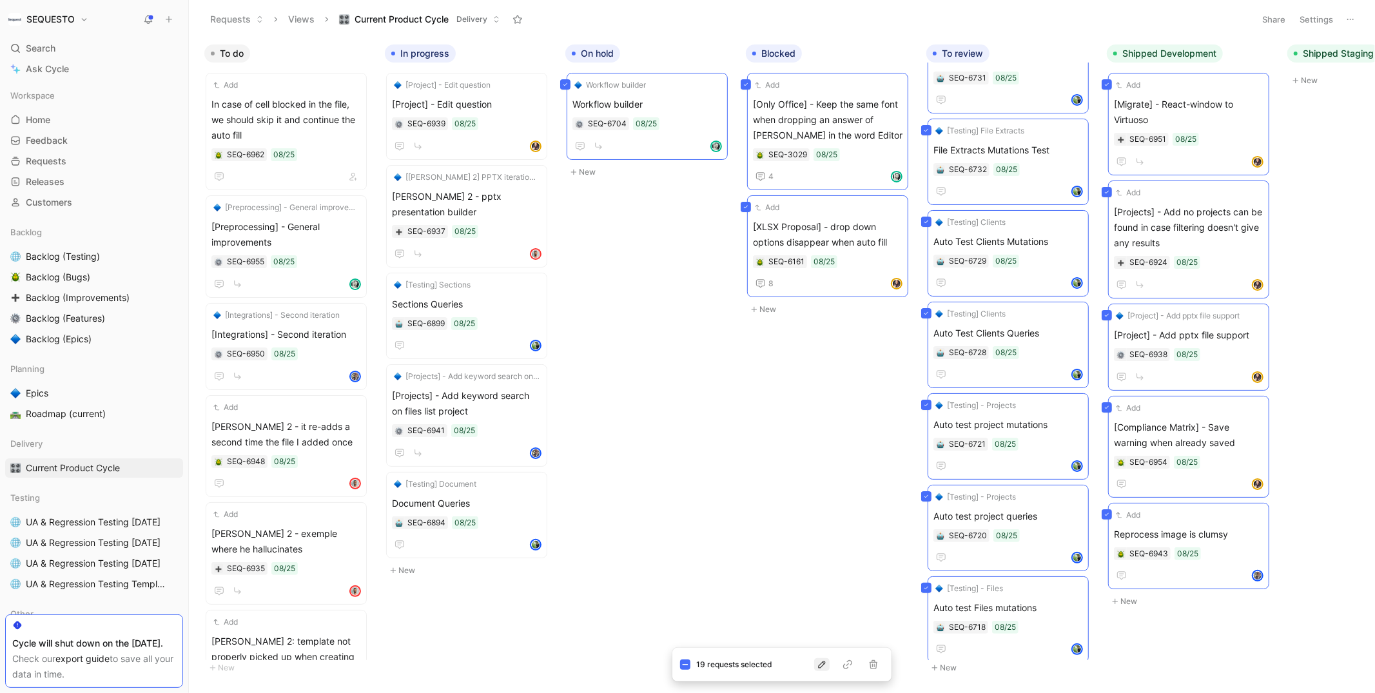
click at [819, 665] on icon "button" at bounding box center [821, 664] width 7 height 7
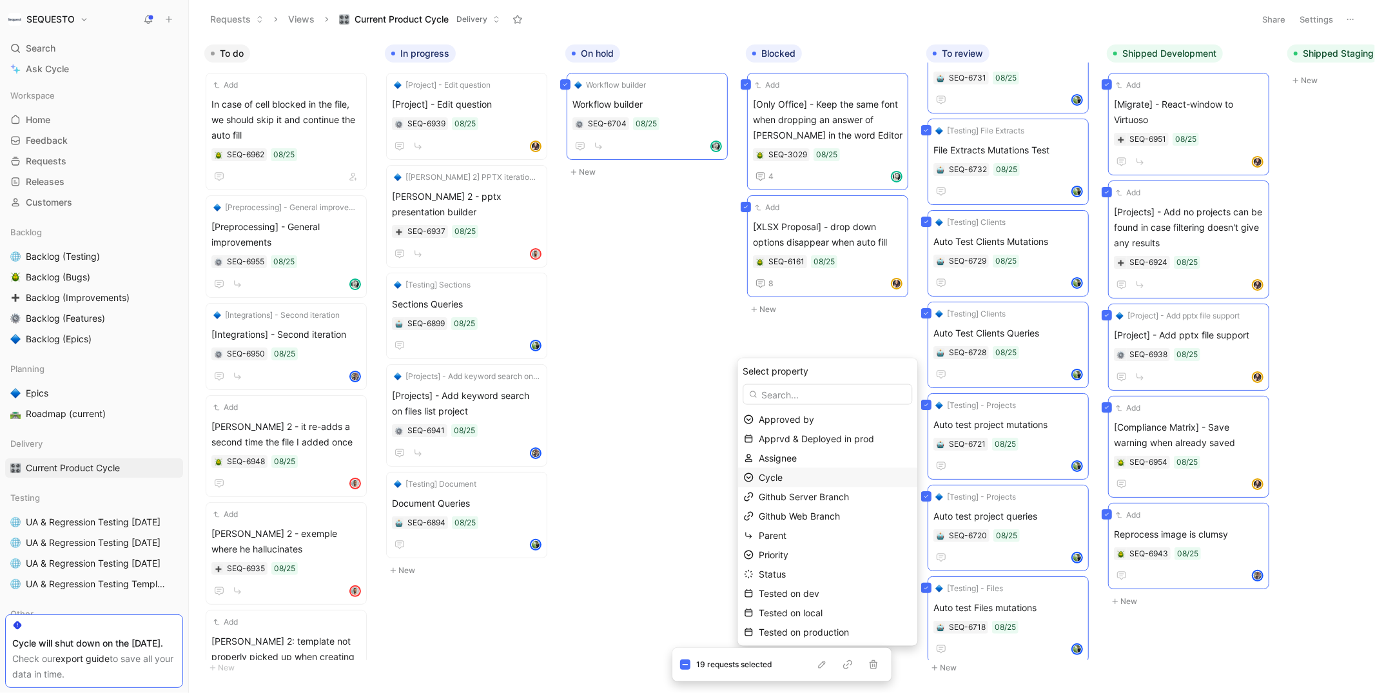
click at [782, 476] on span "Cycle" at bounding box center [771, 477] width 24 height 11
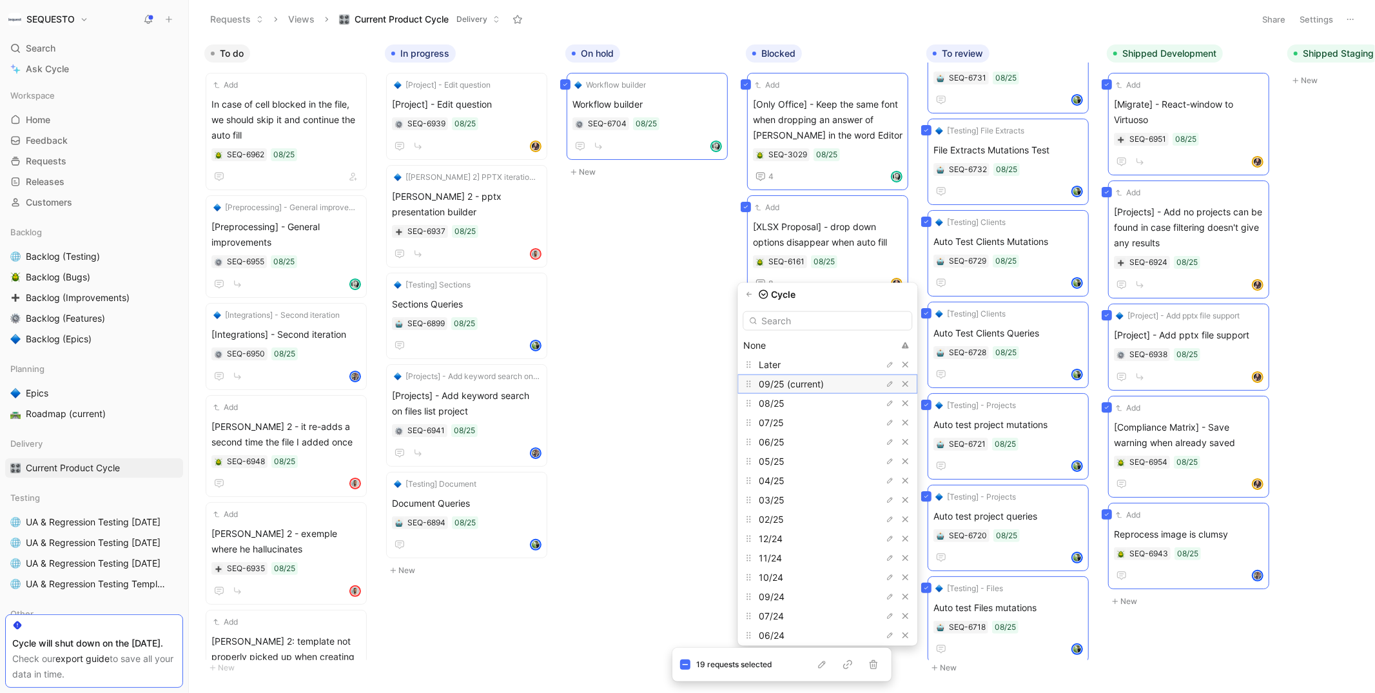
click at [804, 380] on span "09/25 (current)" at bounding box center [791, 383] width 65 height 11
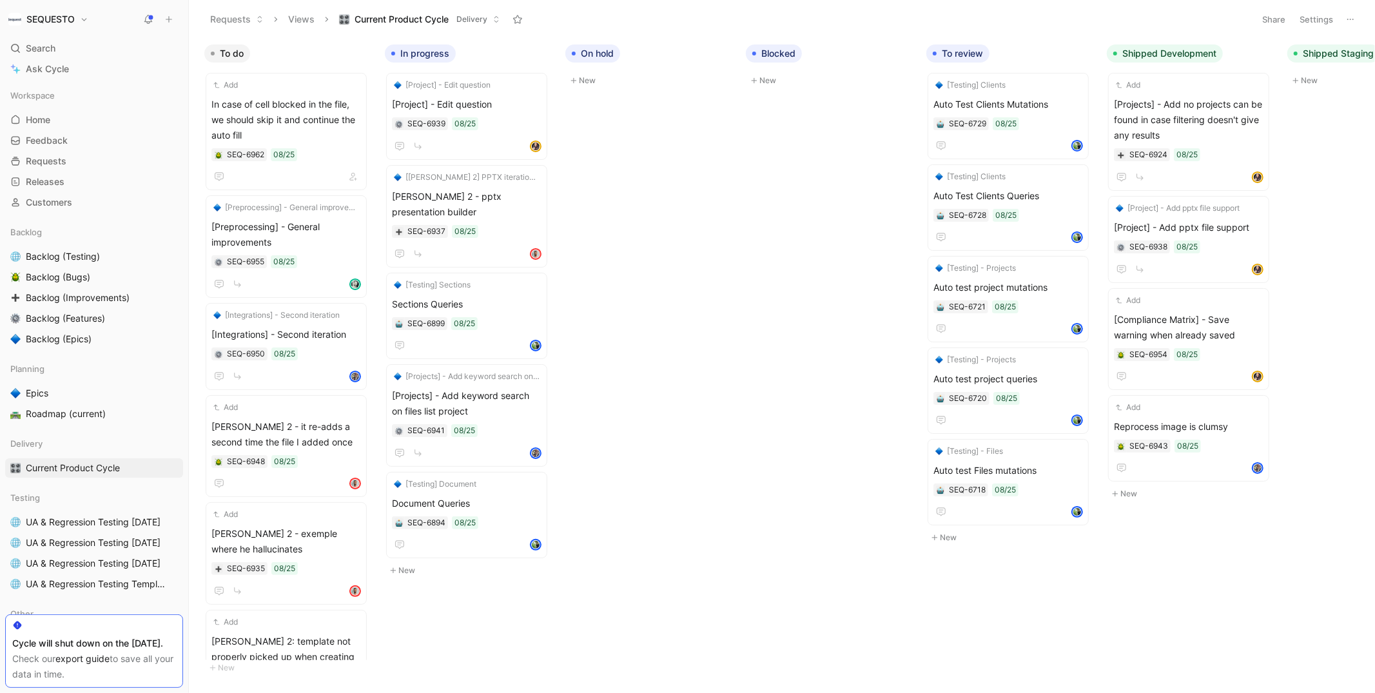
click at [674, 319] on body "SEQUESTO Search ⌘ K Ask Cycle Workspace Home G then H Feedback G then F Request…" at bounding box center [687, 346] width 1375 height 693
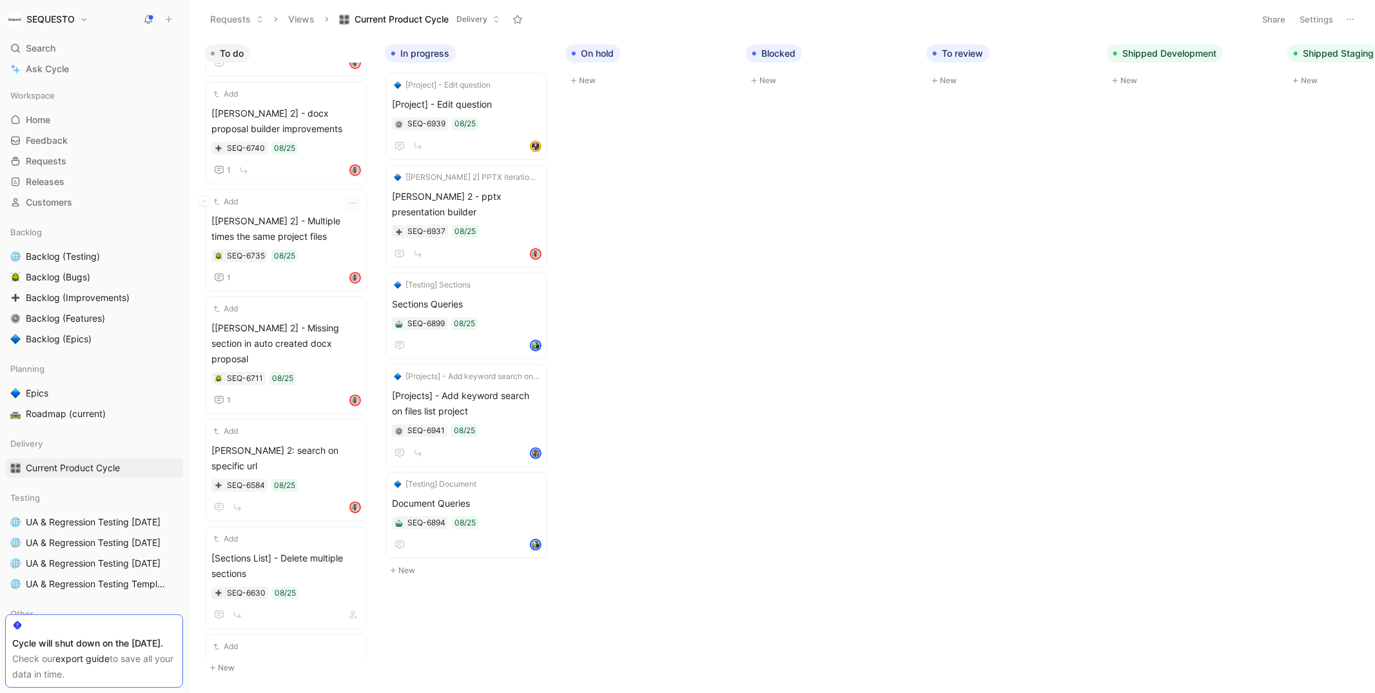
scroll to position [1494, 0]
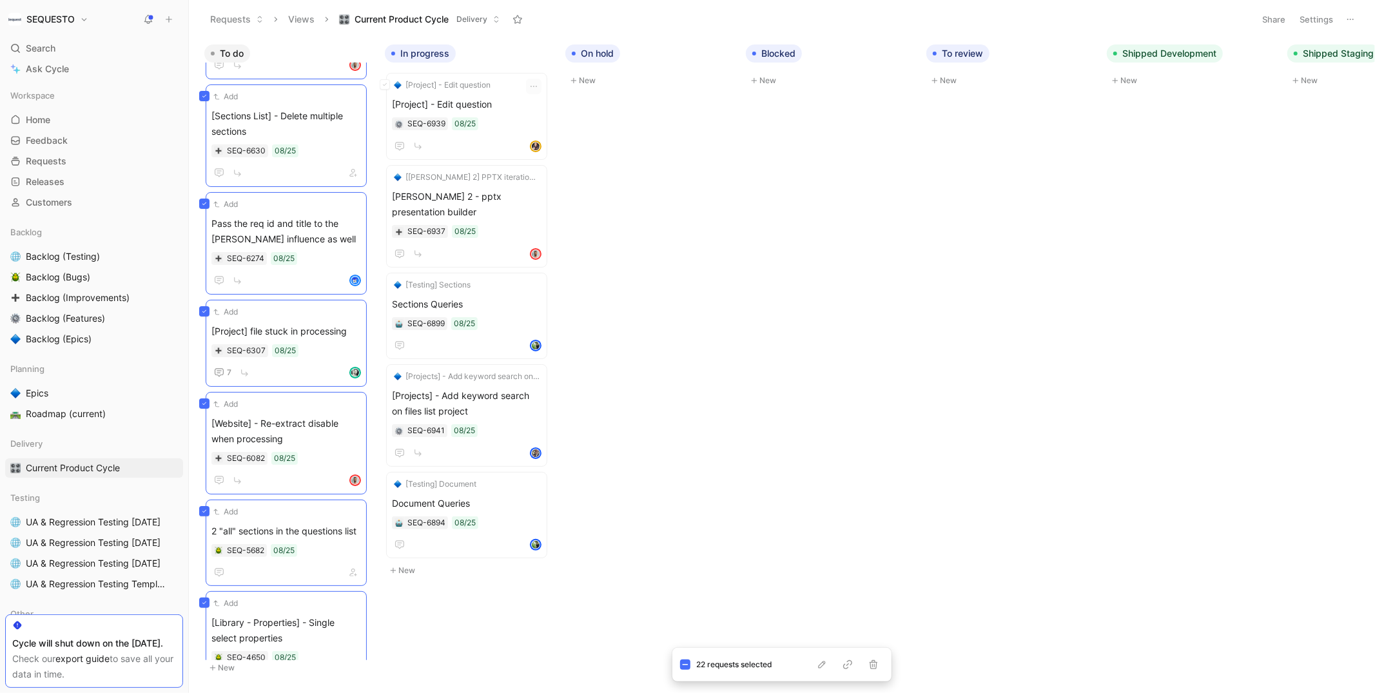
click at [389, 85] on div "[Project] - Edit question [Project] - Edit question SEQ-6939 08/25" at bounding box center [466, 116] width 161 height 87
click at [402, 204] on div "[[PERSON_NAME] 2] PPTX iteration 2 [PERSON_NAME] 2 - pptx presentation builder …" at bounding box center [466, 216] width 161 height 102
click at [401, 310] on div "[Testing] Sections Sections Queries SEQ-6899 08/25" at bounding box center [466, 316] width 161 height 86
click at [402, 372] on div "[Projects] - Add keyword search on files list project [Projects] - Add keyword …" at bounding box center [466, 415] width 161 height 102
click at [409, 485] on div "[Testing] Document Document Queries SEQ-6894 08/25" at bounding box center [466, 515] width 161 height 86
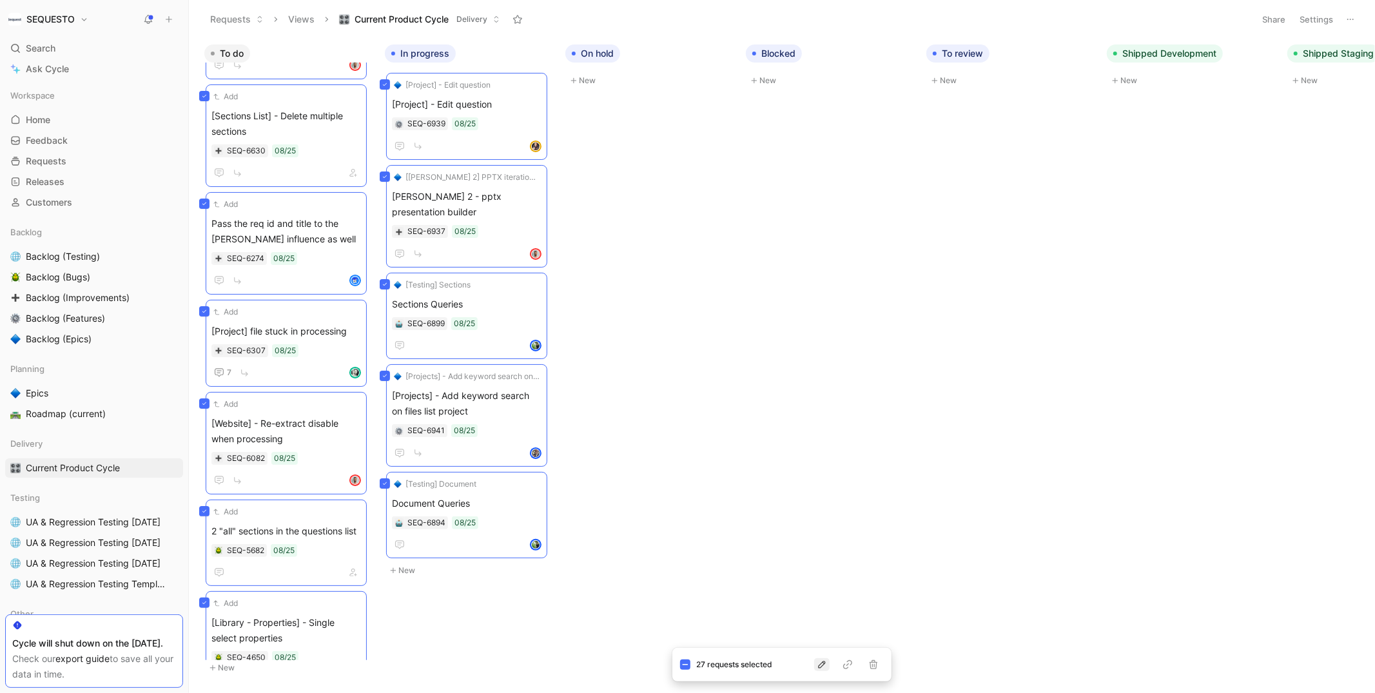
click at [822, 665] on icon "button" at bounding box center [822, 664] width 10 height 10
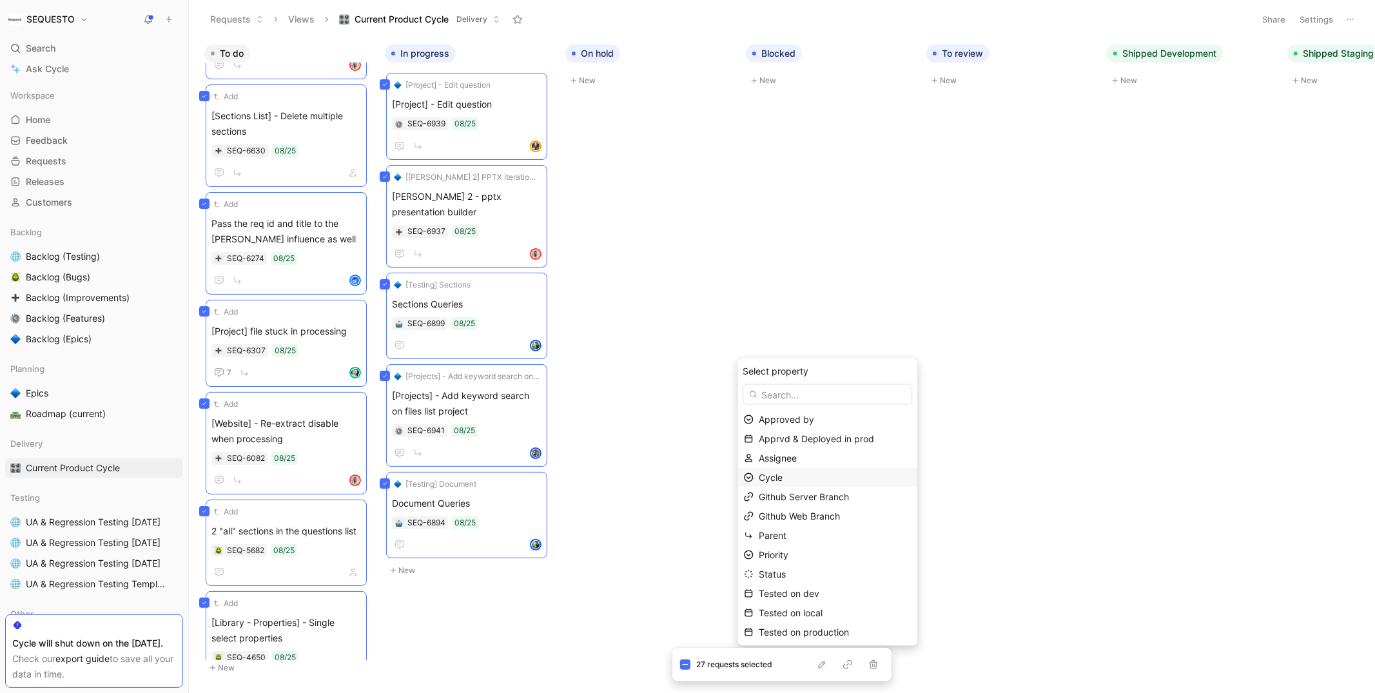
click at [779, 478] on span "Cycle" at bounding box center [771, 477] width 24 height 11
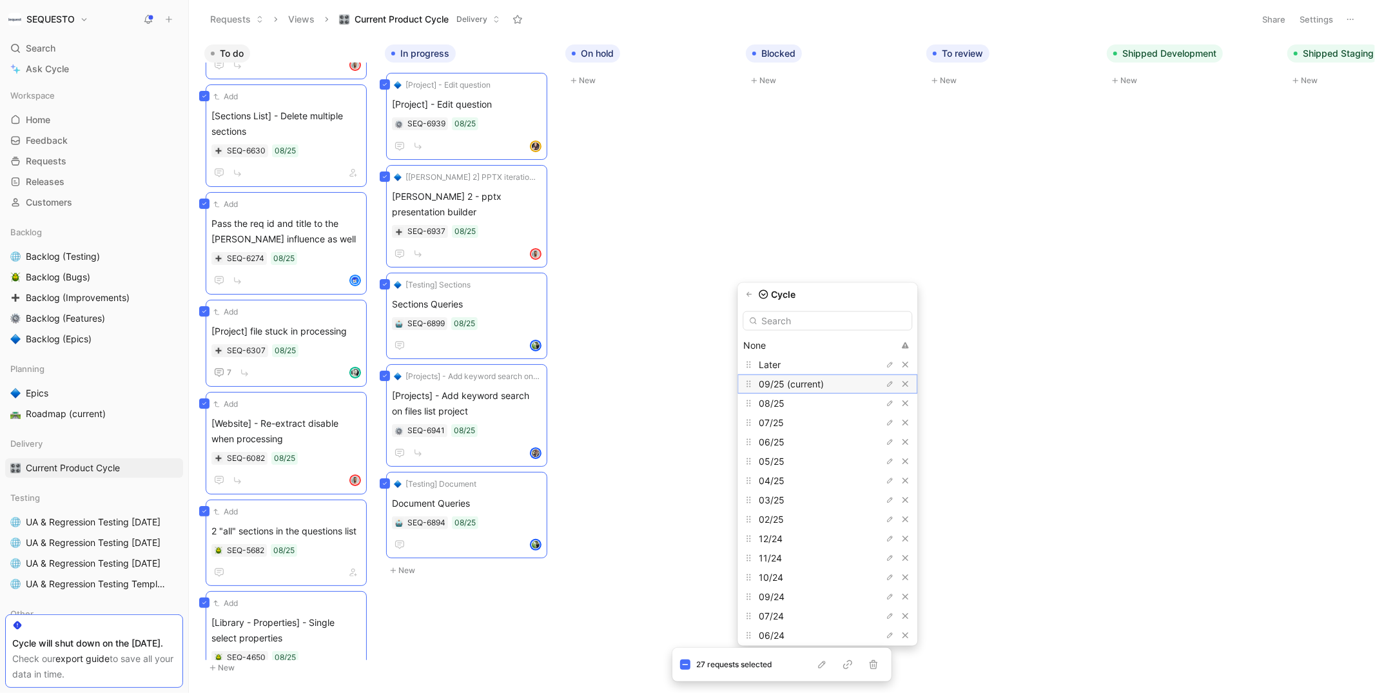
click at [786, 382] on span "09/25 (current)" at bounding box center [791, 383] width 65 height 11
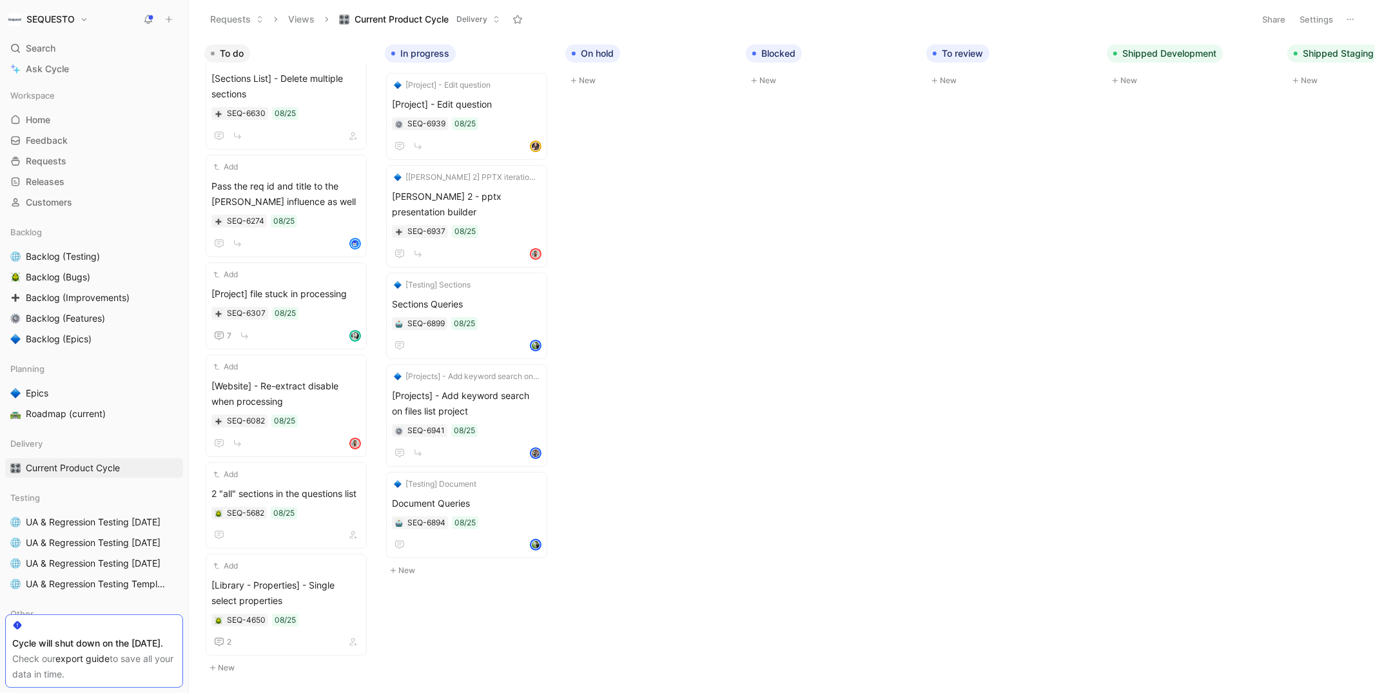
click at [998, 185] on div "To do Add [[PERSON_NAME] 2] - Multiple times the same project files SEQ-6735 08…" at bounding box center [782, 365] width 1186 height 654
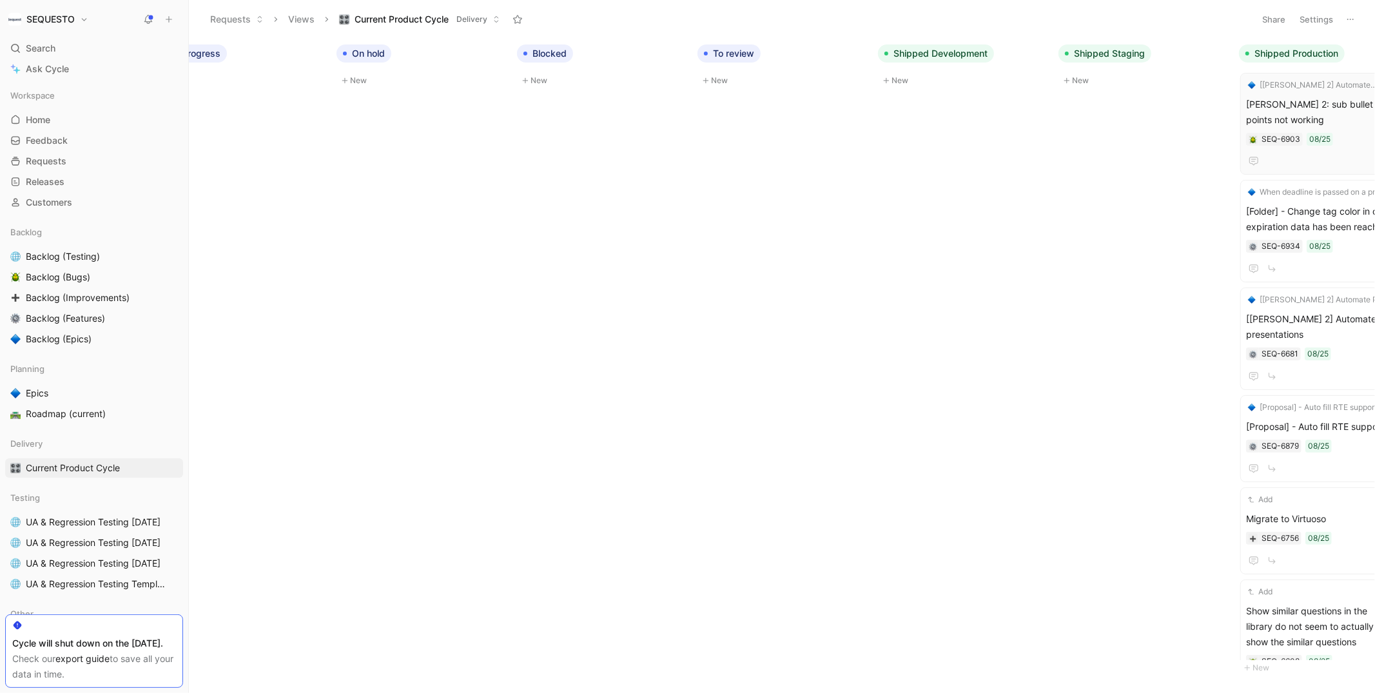
scroll to position [0, 340]
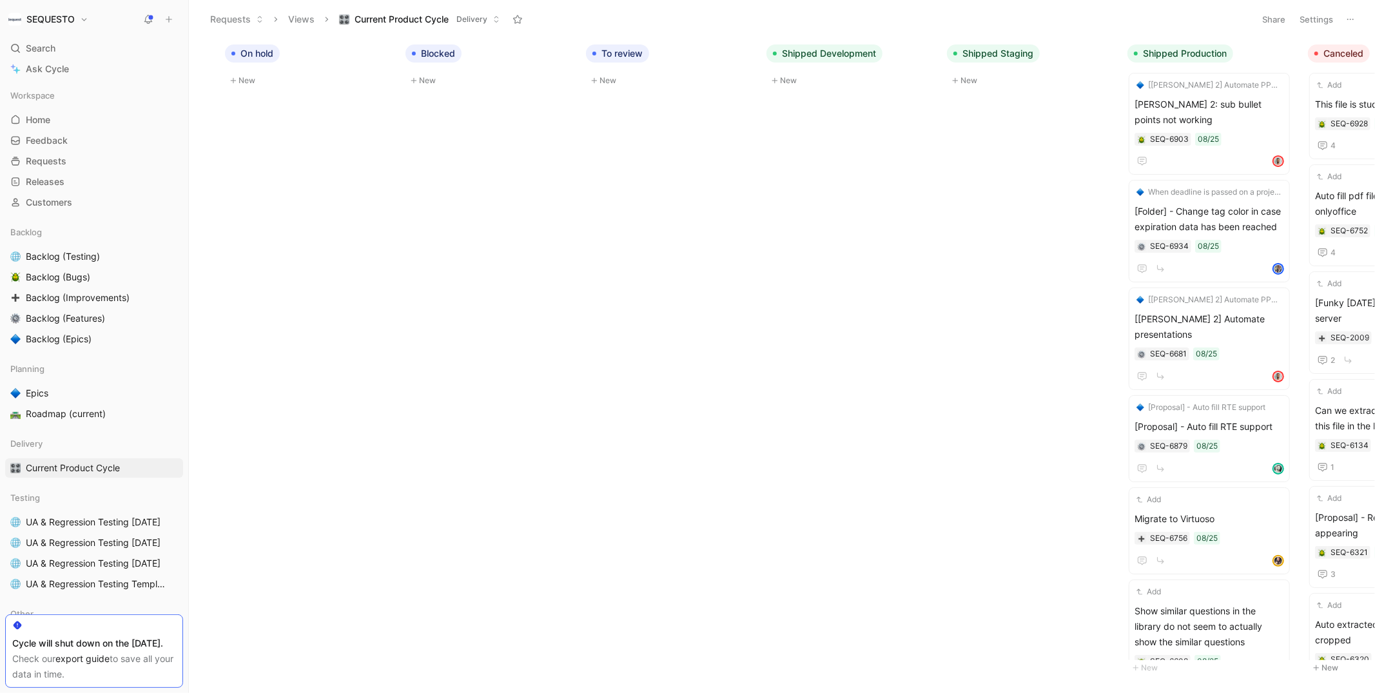
click at [1319, 18] on button "Settings" at bounding box center [1316, 19] width 45 height 18
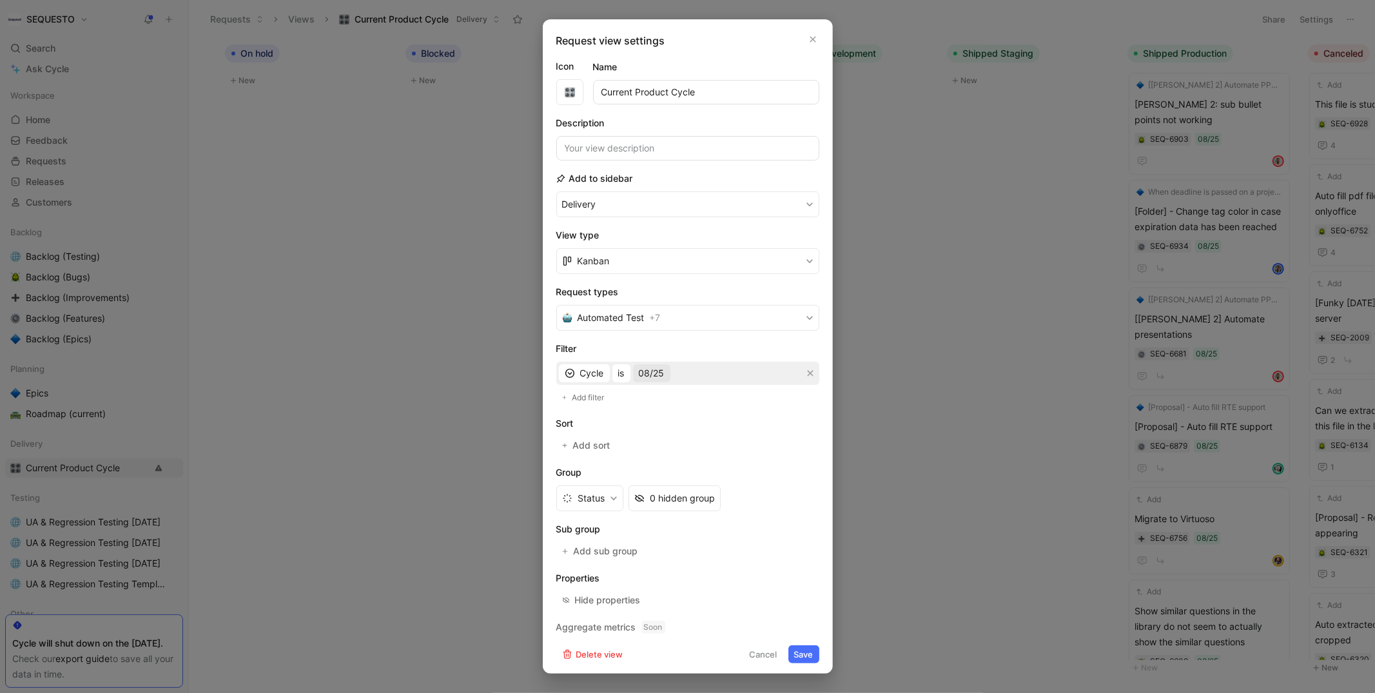
click at [648, 375] on span "08/25" at bounding box center [652, 372] width 26 height 15
click at [789, 491] on div at bounding box center [793, 489] width 9 height 9
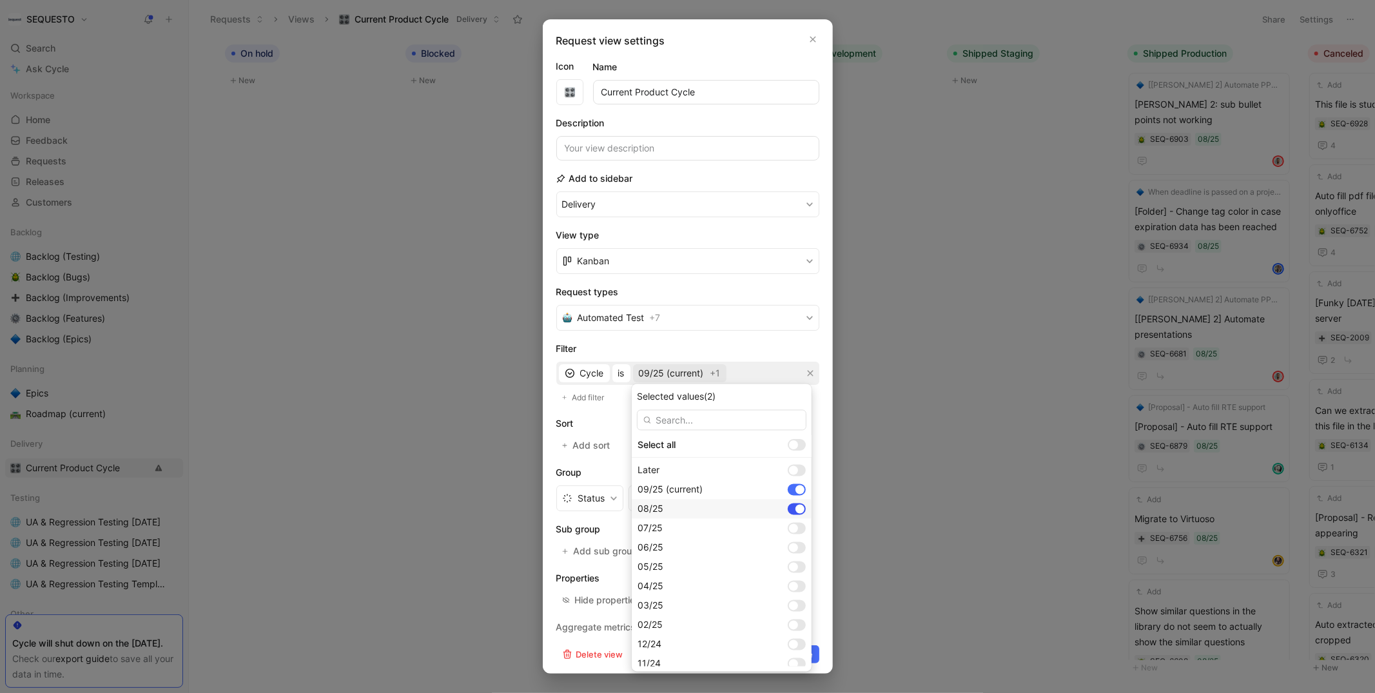
click at [795, 512] on div at bounding box center [799, 509] width 9 height 9
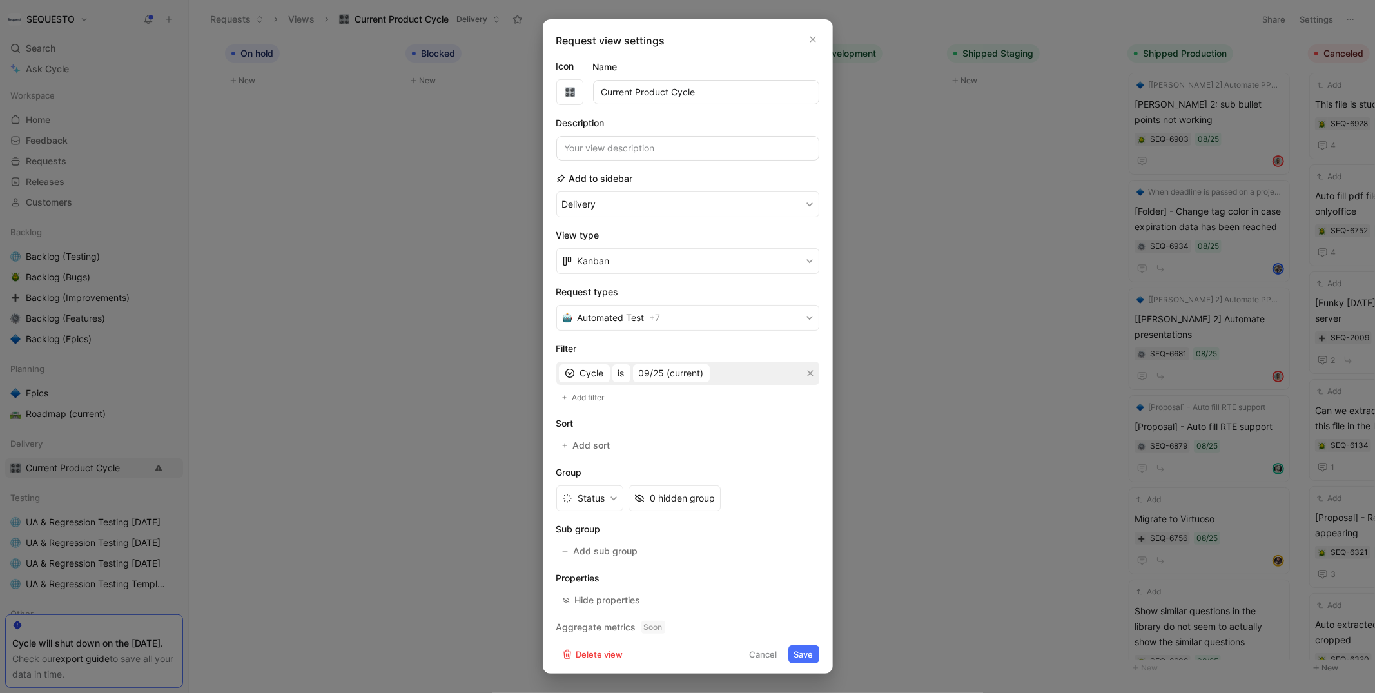
click at [796, 647] on button "Save" at bounding box center [803, 654] width 31 height 18
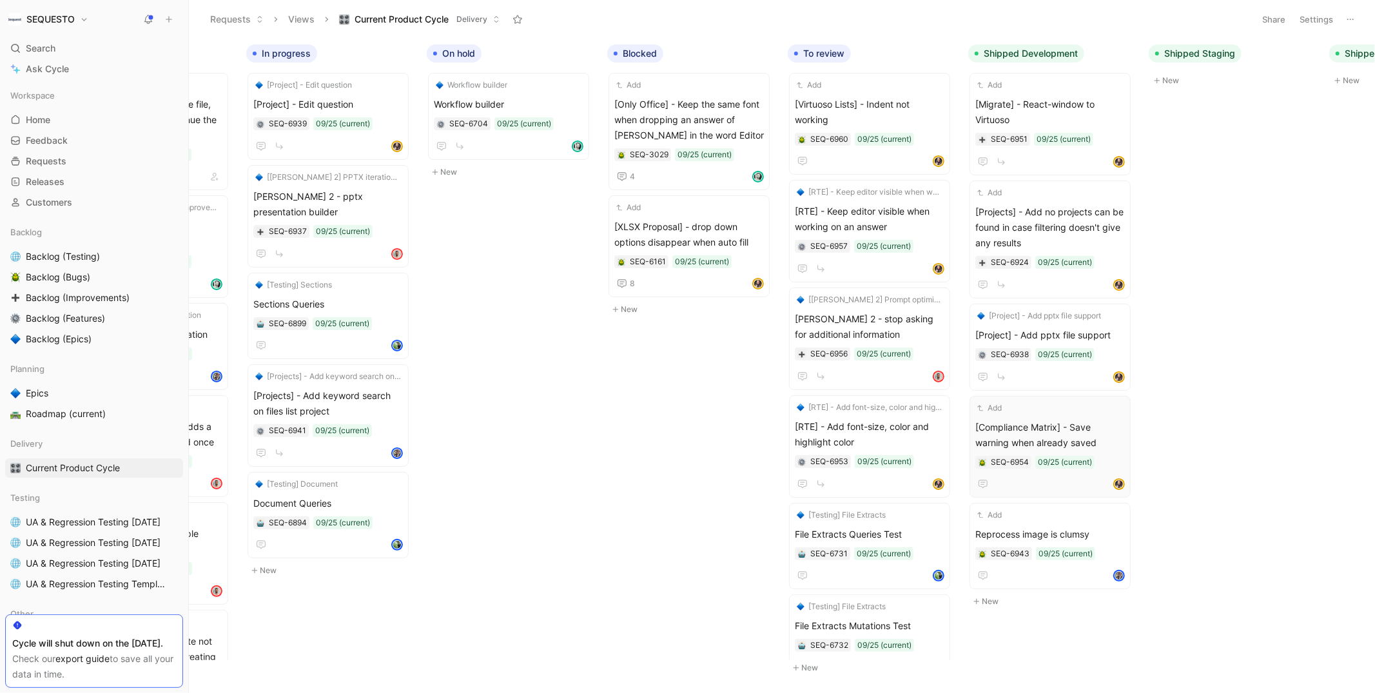
scroll to position [0, 0]
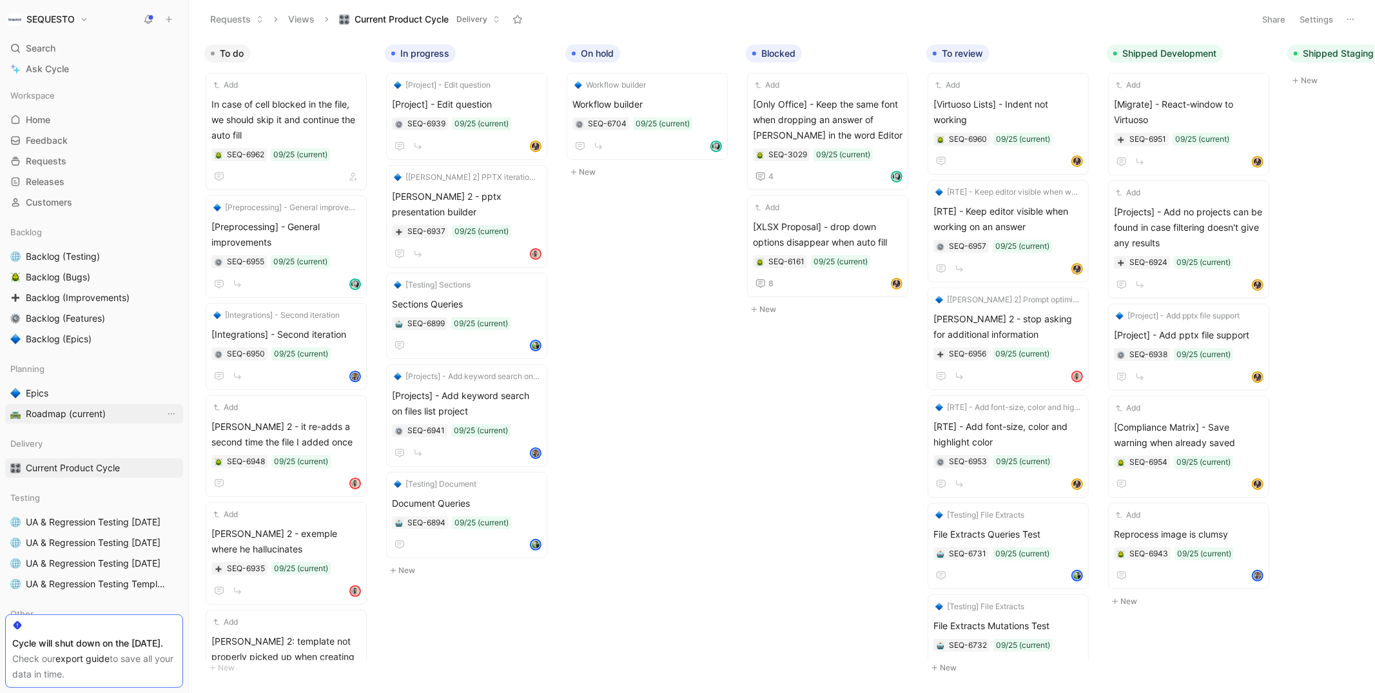
click at [53, 413] on span "Roadmap (current)" at bounding box center [66, 413] width 80 height 13
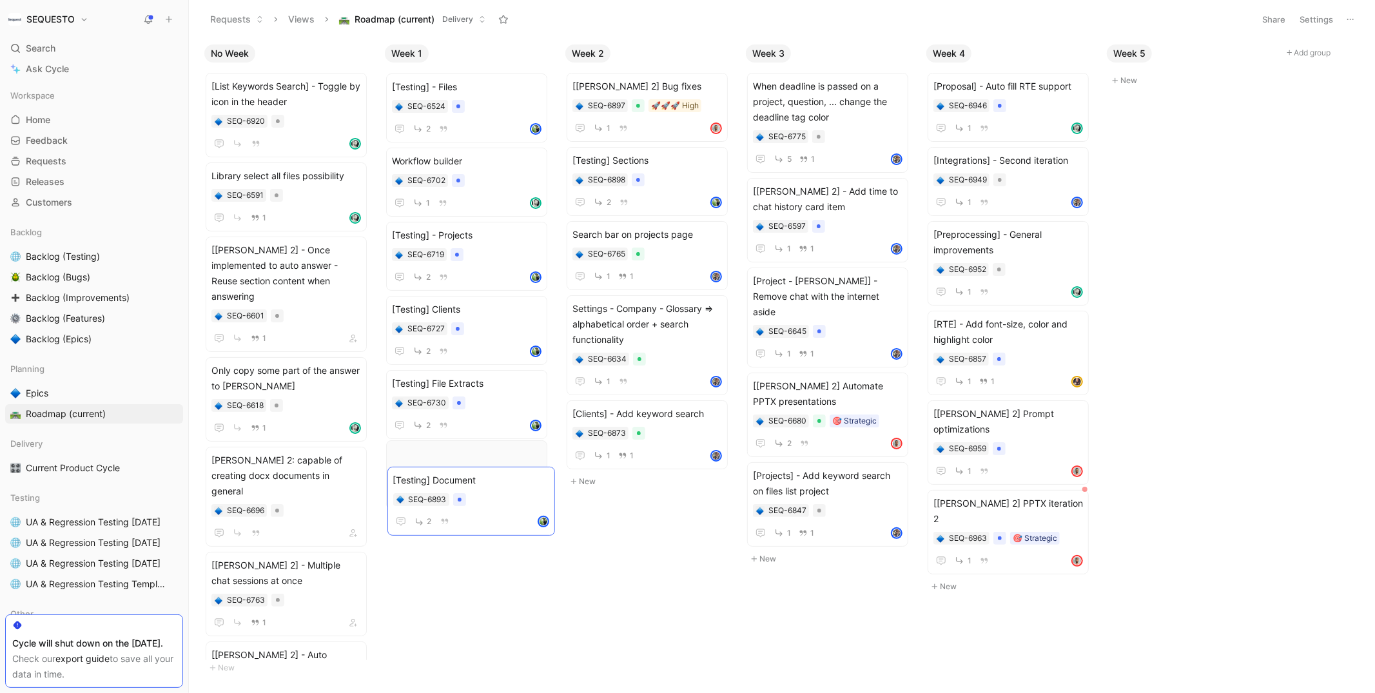
drag, startPoint x: 681, startPoint y: 91, endPoint x: 502, endPoint y: 485, distance: 432.7
click at [539, 162] on icon "button" at bounding box center [534, 160] width 10 height 10
click at [502, 173] on div "SEQ-6702" at bounding box center [467, 179] width 150 height 13
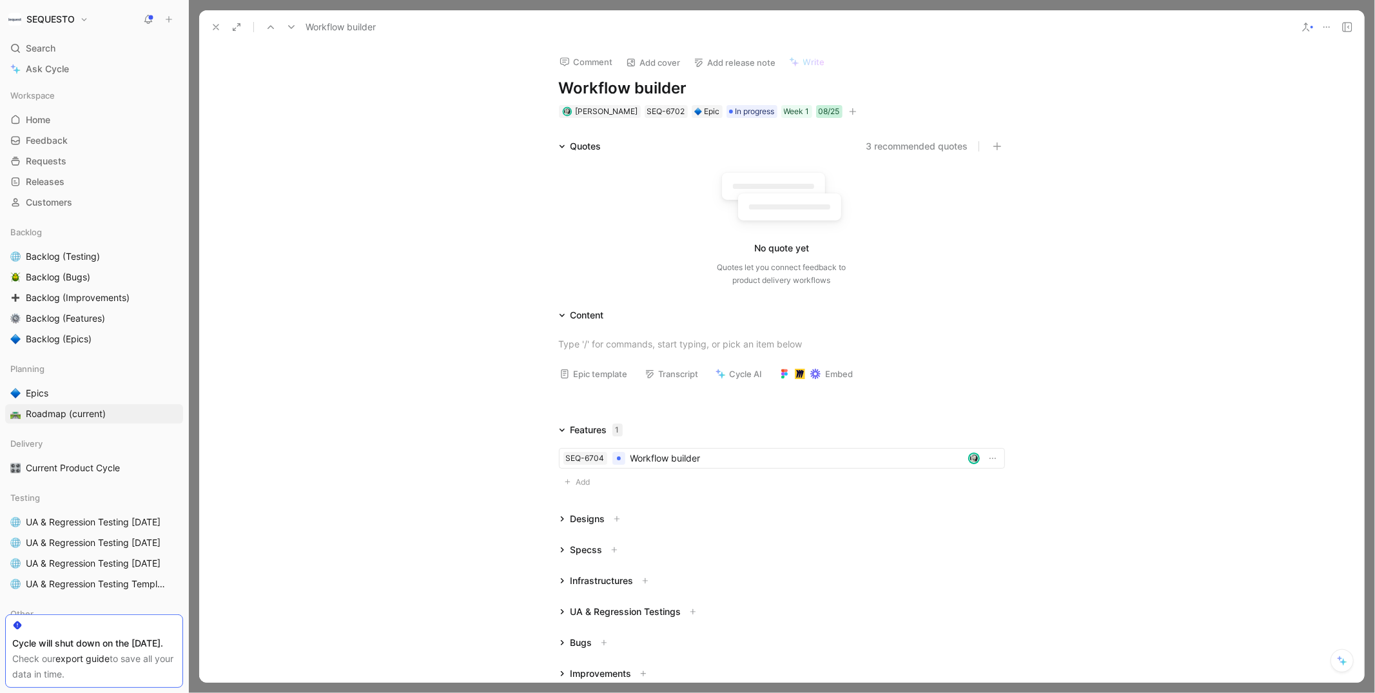
click at [840, 110] on div "08/25" at bounding box center [829, 111] width 21 height 13
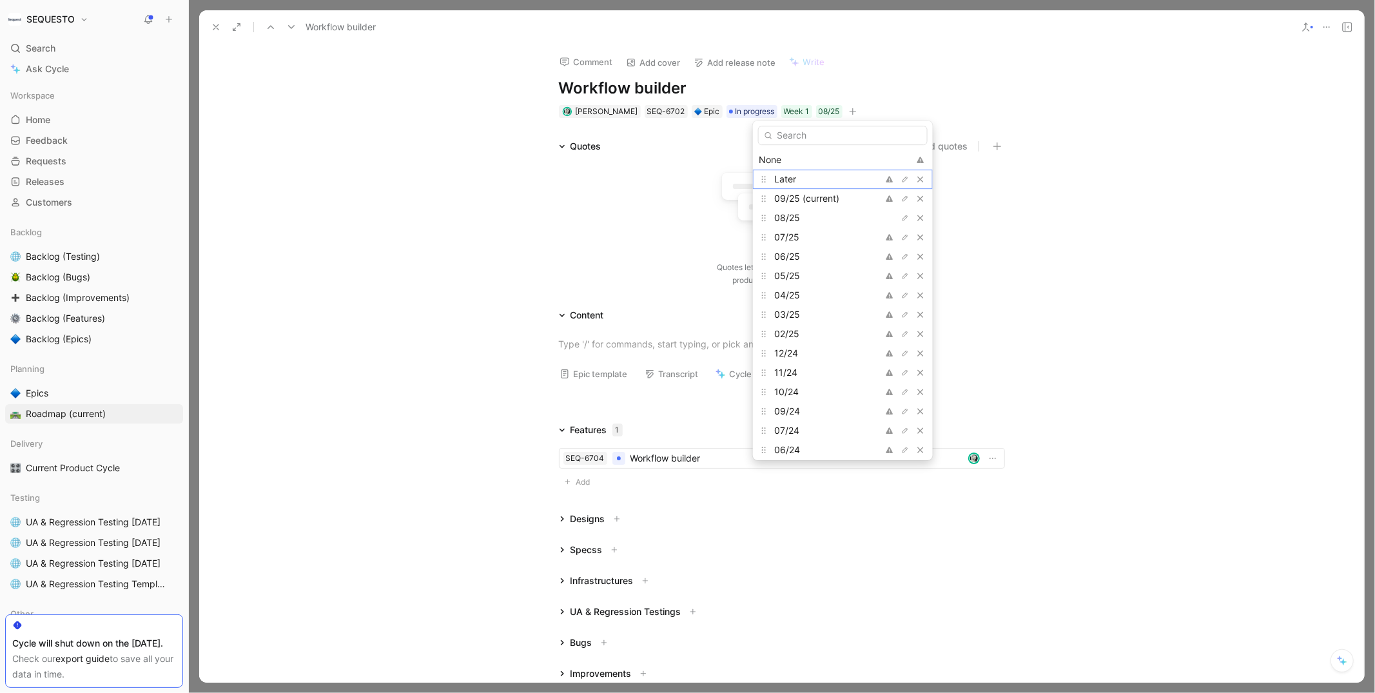
click at [795, 179] on span "Later" at bounding box center [785, 178] width 22 height 11
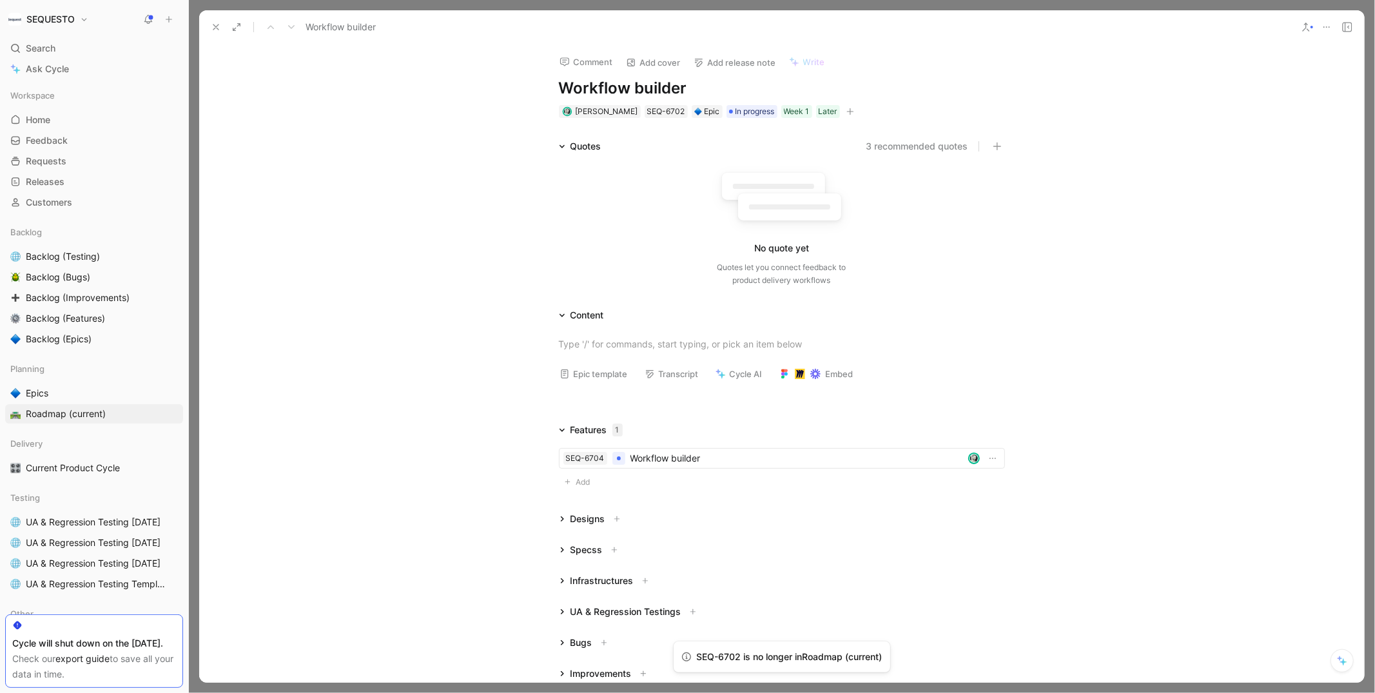
click at [446, 81] on div "Comment Add cover Add release note Write Workflow builder [PERSON_NAME] SEQ-670…" at bounding box center [781, 363] width 1165 height 639
click at [215, 25] on icon at bounding box center [216, 27] width 10 height 10
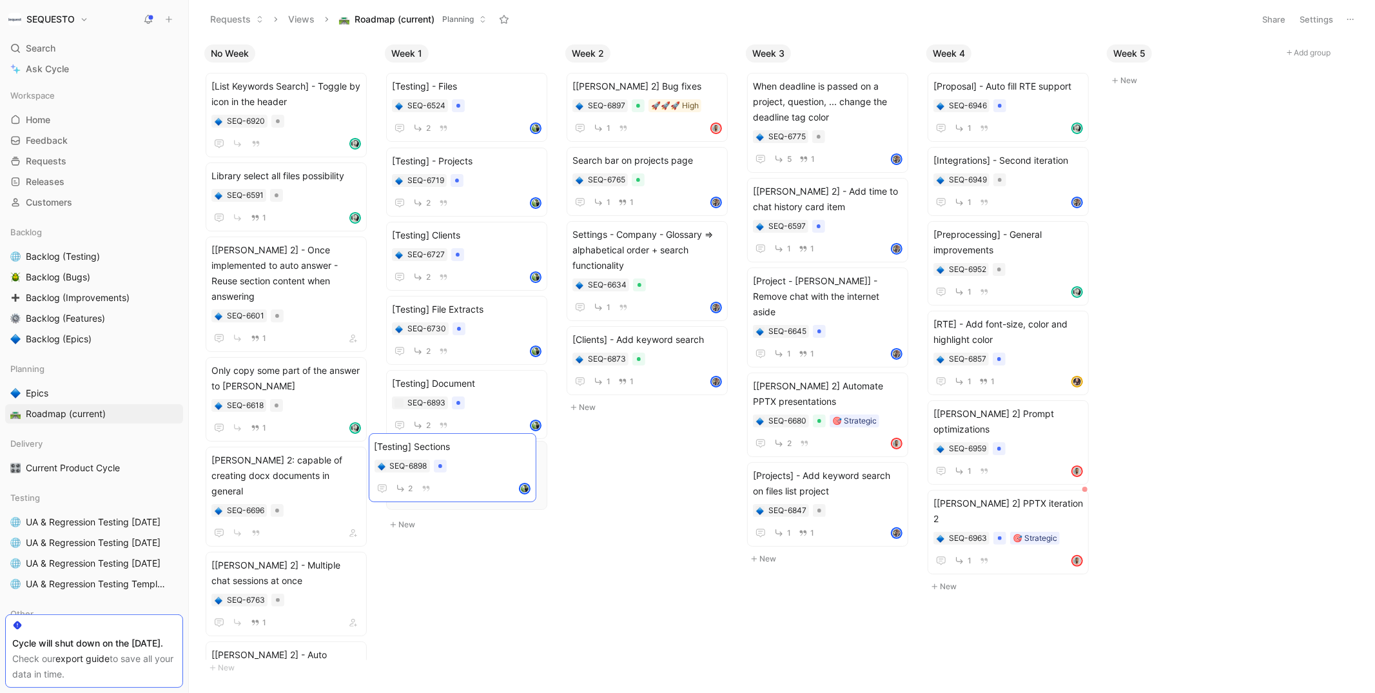
drag, startPoint x: 683, startPoint y: 174, endPoint x: 485, endPoint y: 461, distance: 348.5
click at [818, 136] on div at bounding box center [819, 137] width 4 height 4
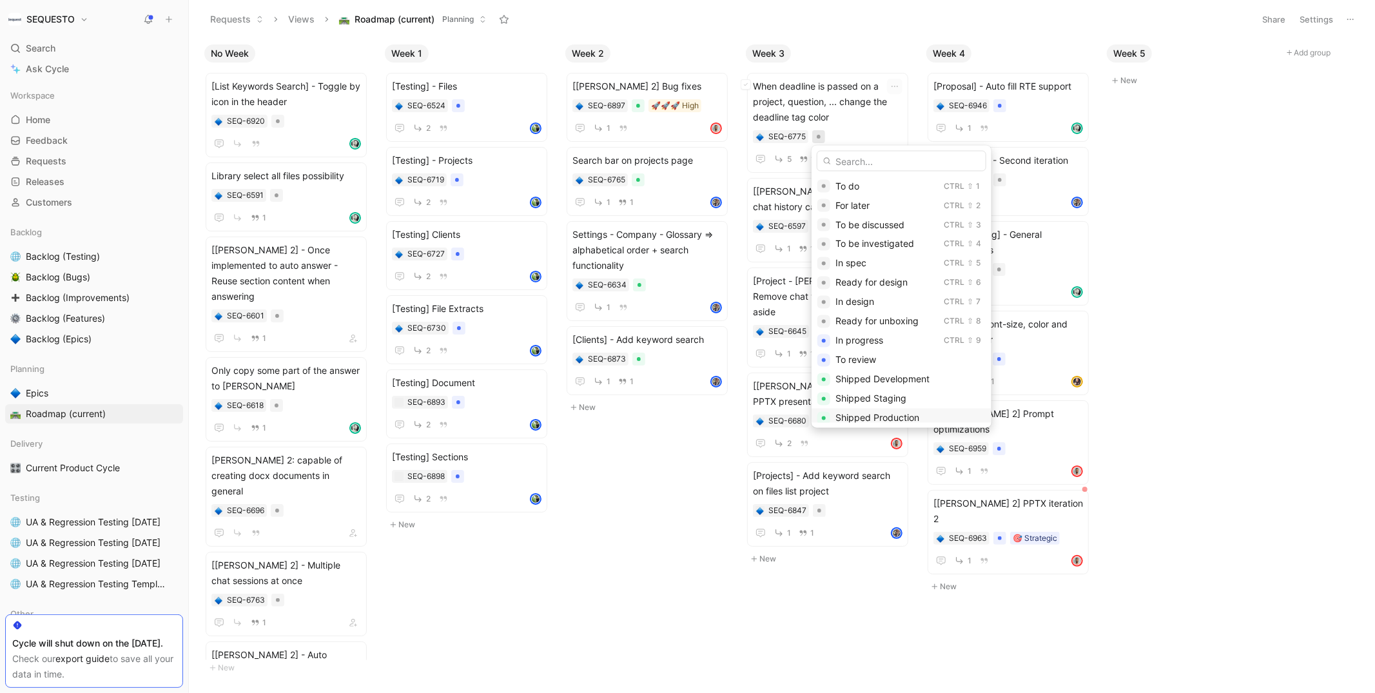
click at [866, 415] on span "Shipped Production" at bounding box center [877, 418] width 84 height 11
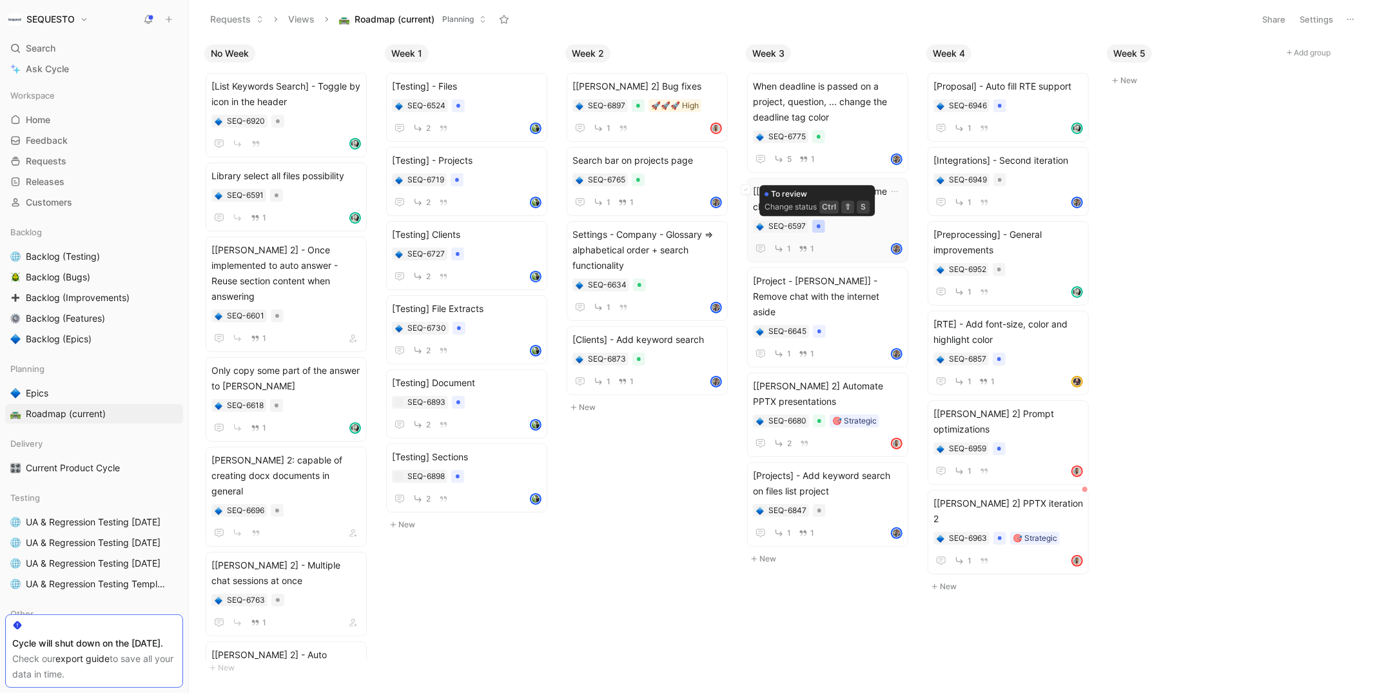
click at [817, 224] on div at bounding box center [819, 226] width 4 height 4
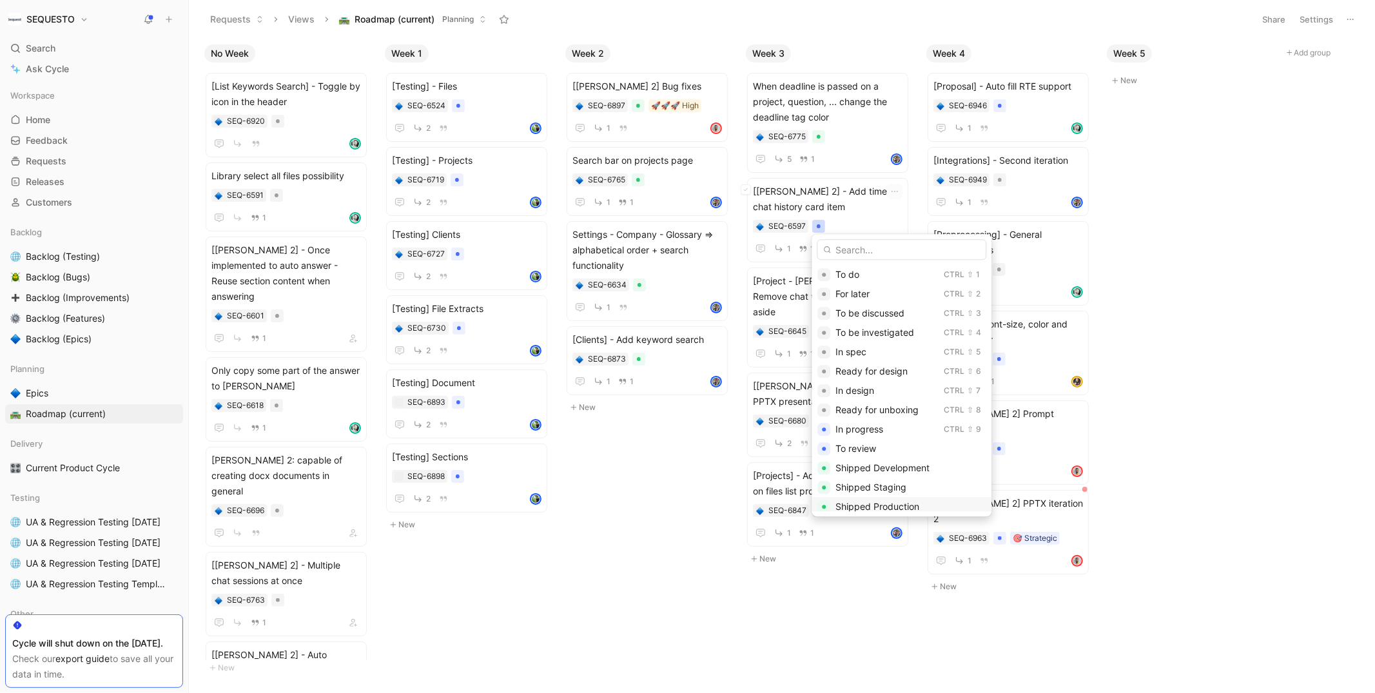
click at [881, 501] on span "Shipped Production" at bounding box center [877, 506] width 84 height 11
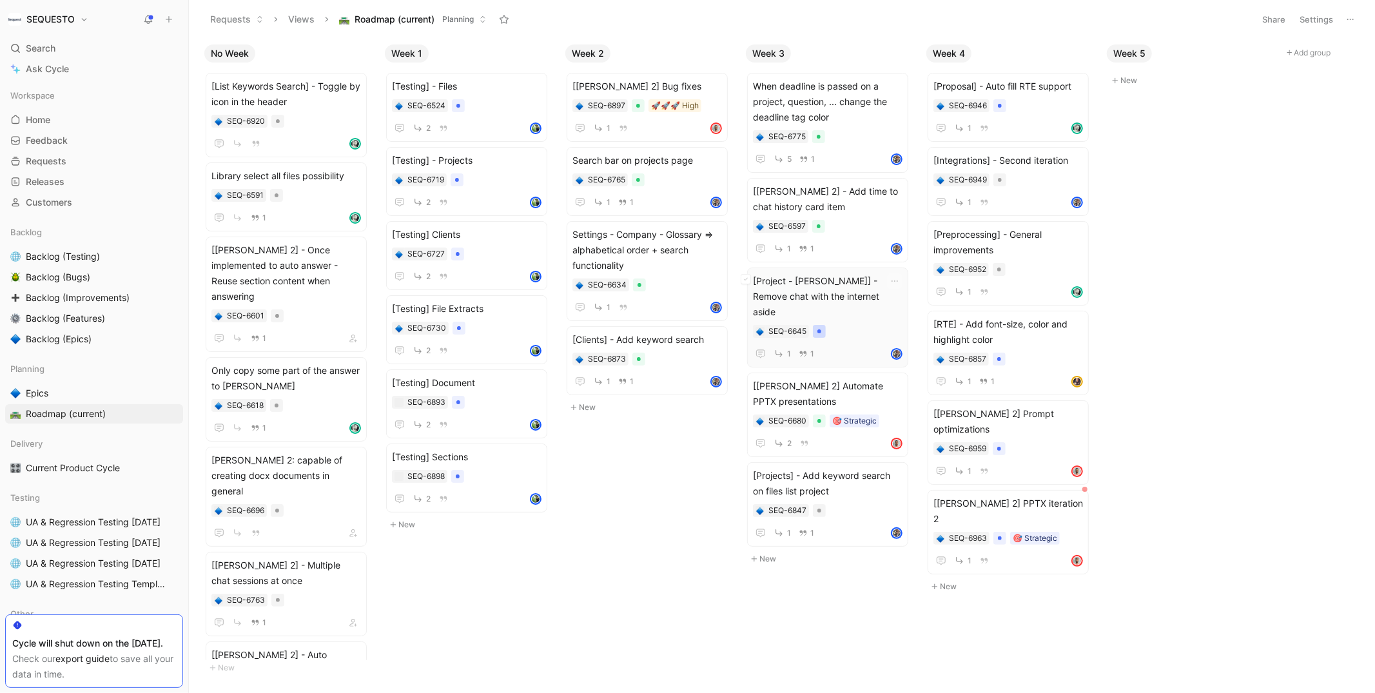
click at [819, 325] on div at bounding box center [819, 331] width 13 height 13
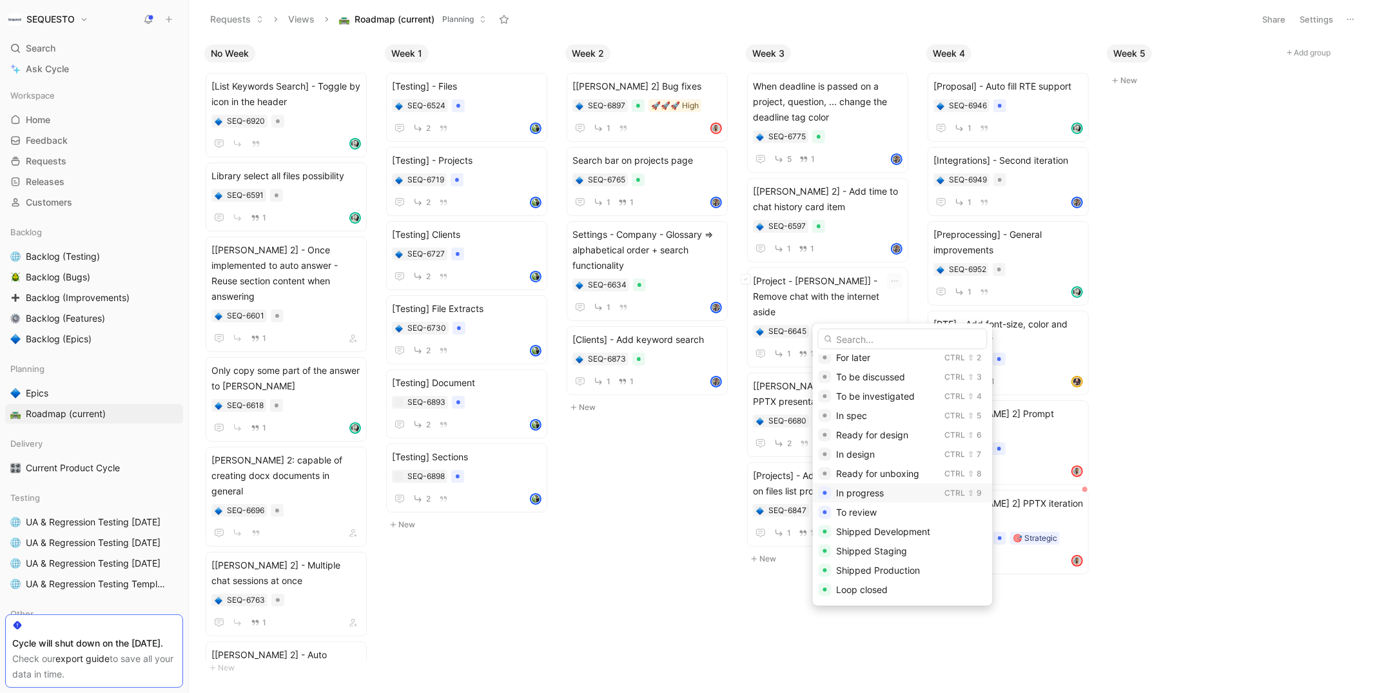
scroll to position [29, 0]
click at [873, 563] on span "Shipped Production" at bounding box center [879, 566] width 84 height 11
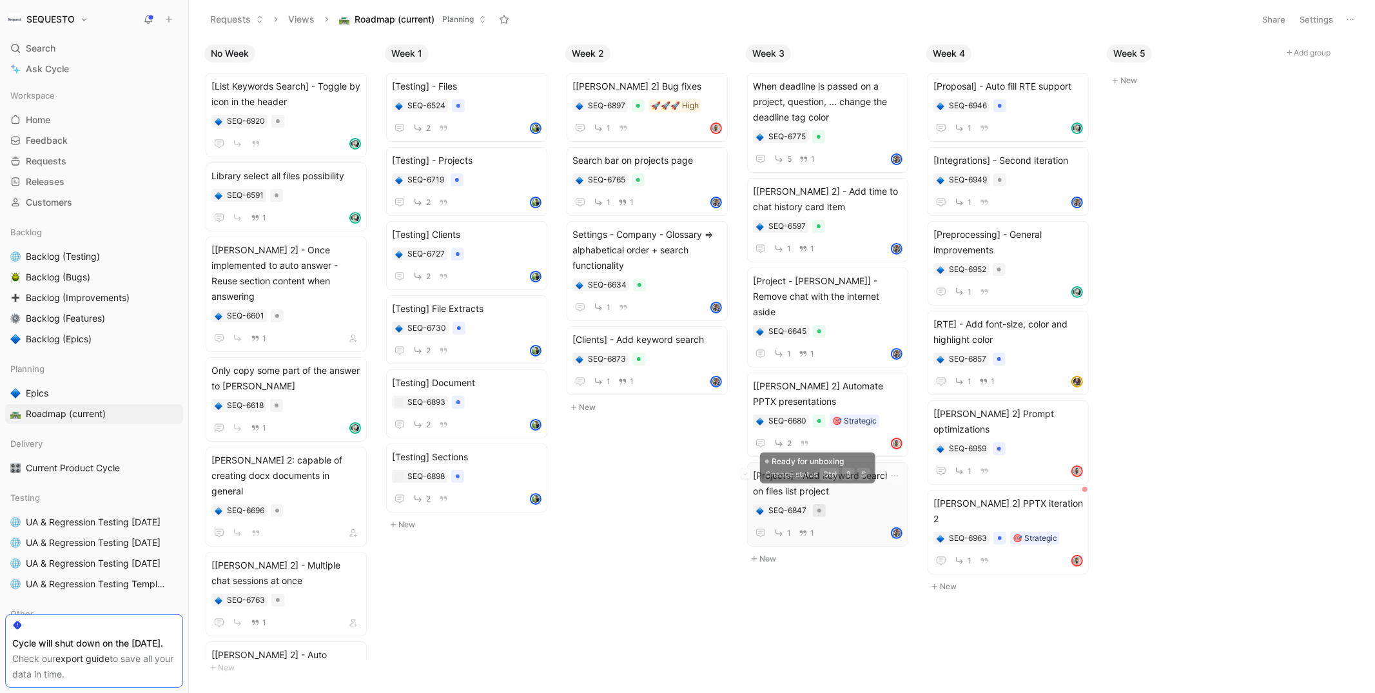
click at [819, 509] on div at bounding box center [819, 511] width 4 height 4
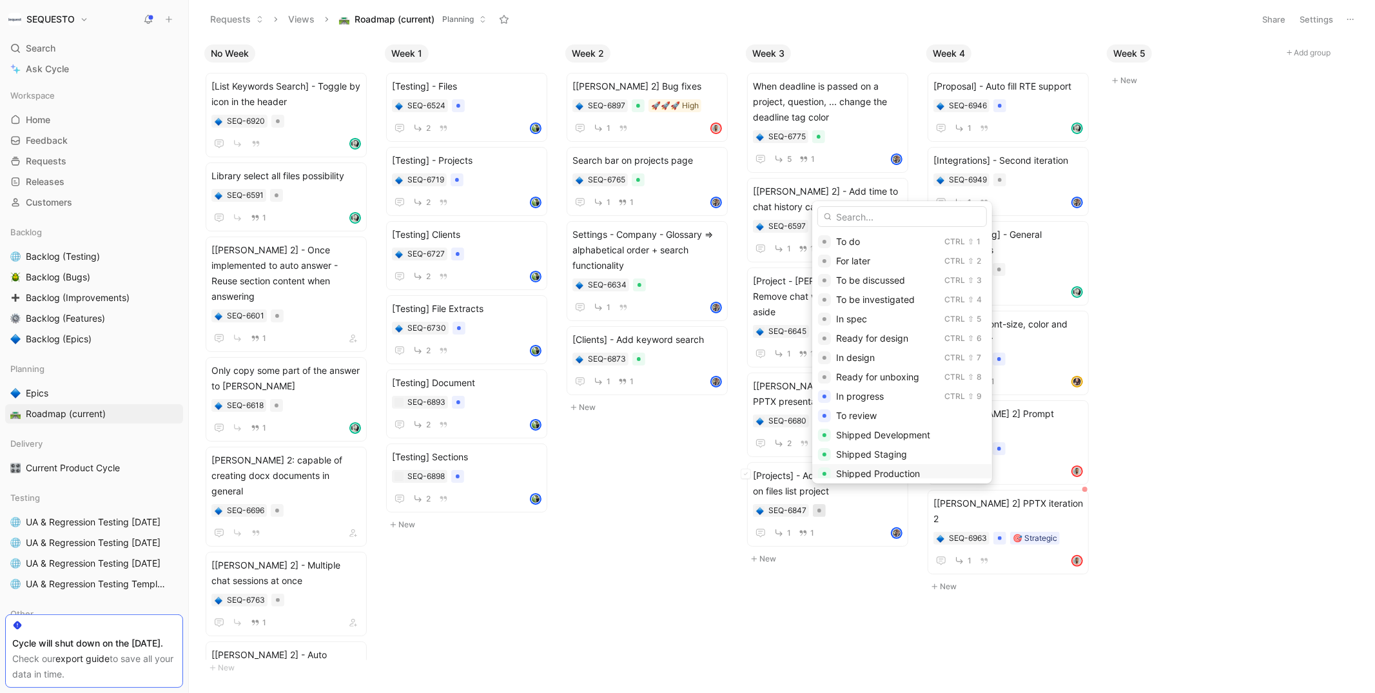
click at [872, 471] on span "Shipped Production" at bounding box center [878, 473] width 84 height 11
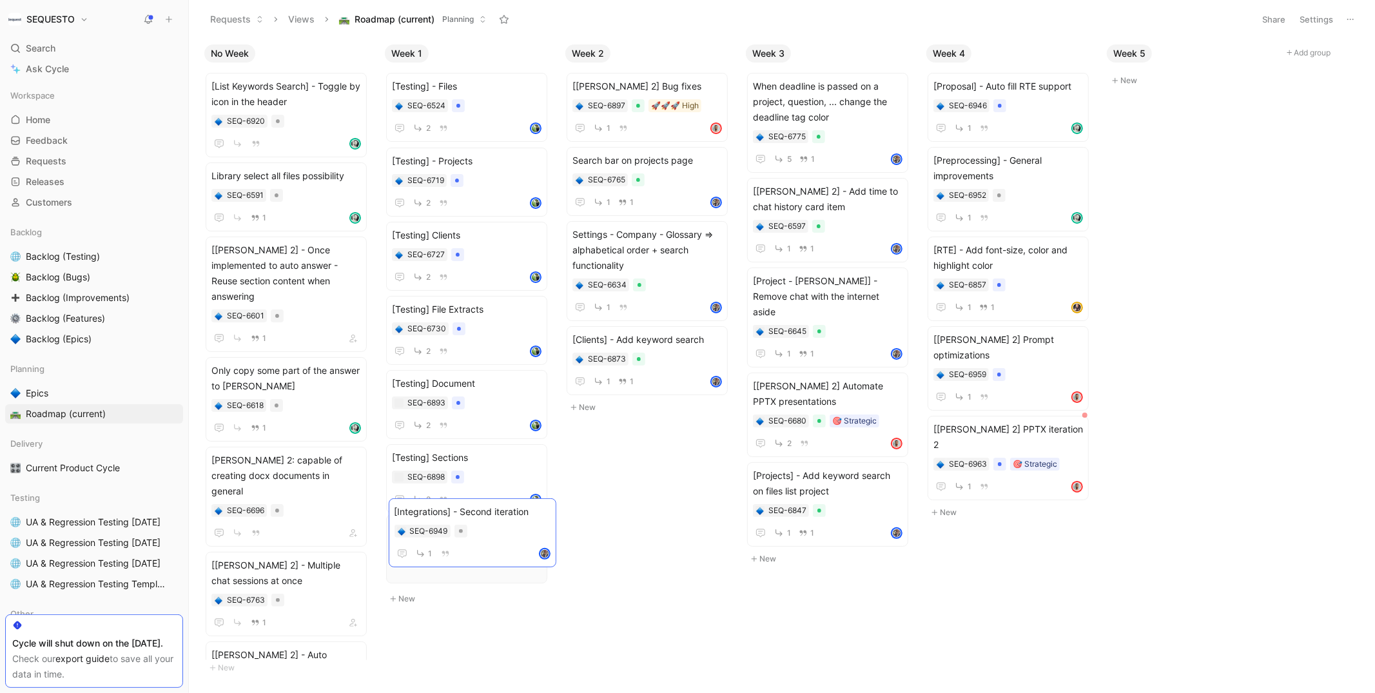
drag, startPoint x: 1045, startPoint y: 189, endPoint x: 506, endPoint y: 541, distance: 643.6
click at [455, 548] on div at bounding box center [458, 550] width 13 height 13
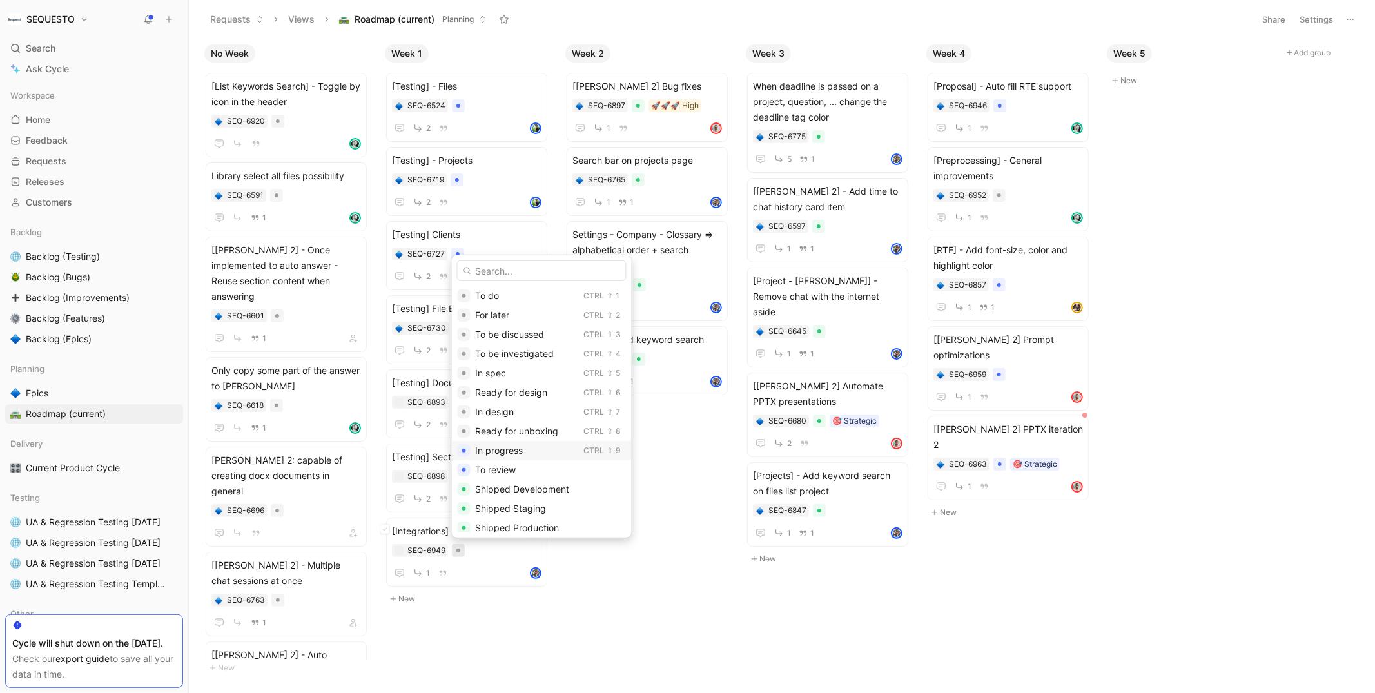
click at [518, 450] on span "In progress" at bounding box center [500, 450] width 48 height 11
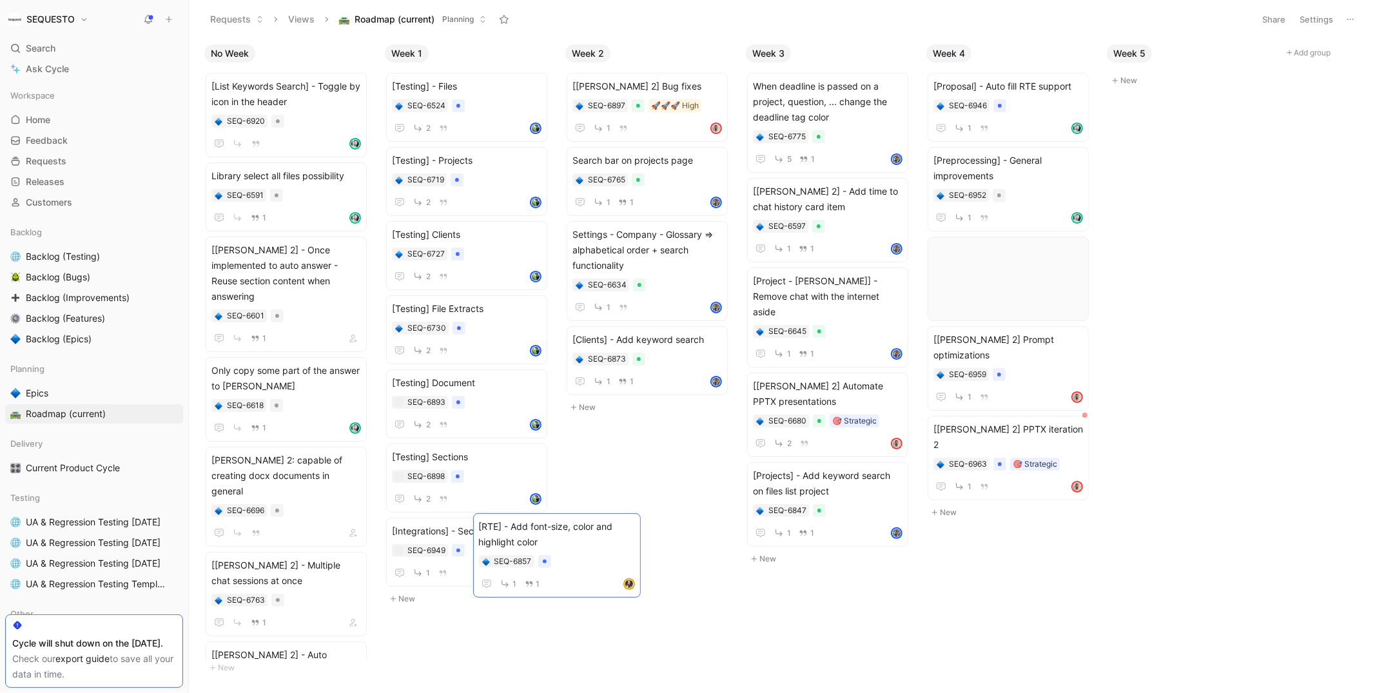
scroll to position [15, 0]
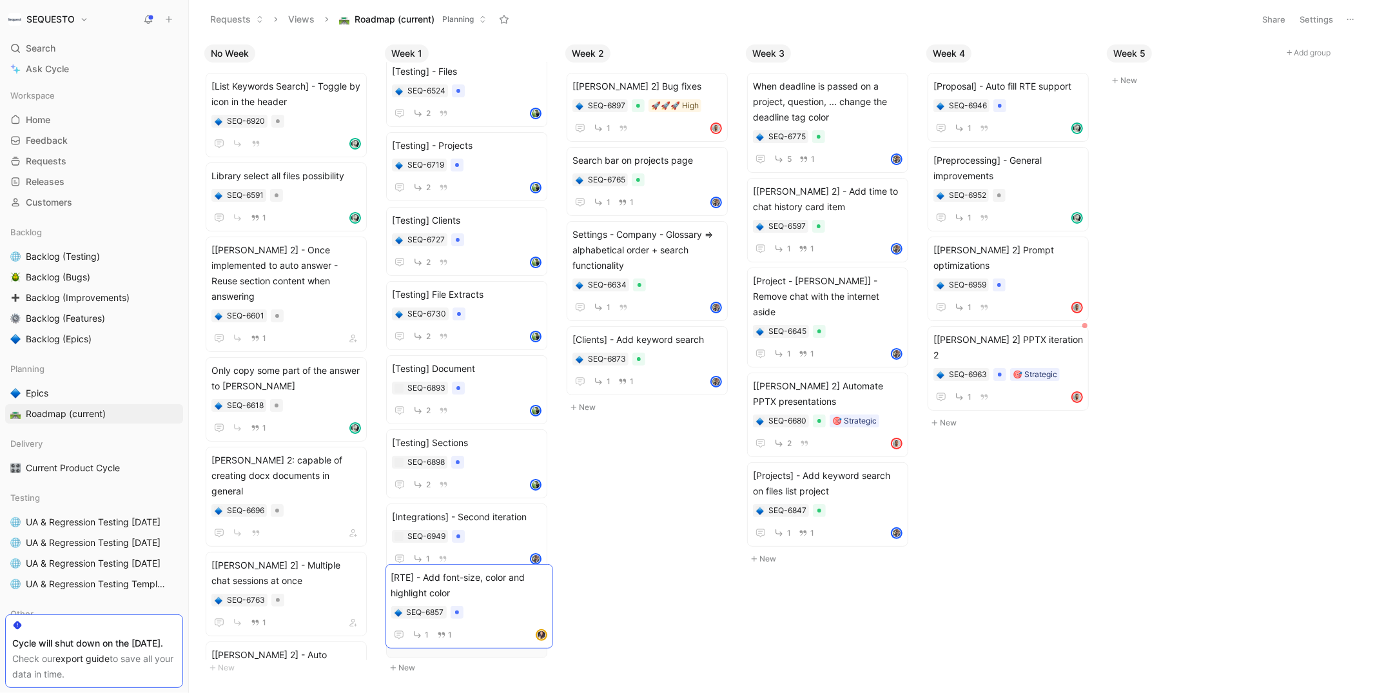
drag, startPoint x: 1034, startPoint y: 266, endPoint x: 492, endPoint y: 592, distance: 633.0
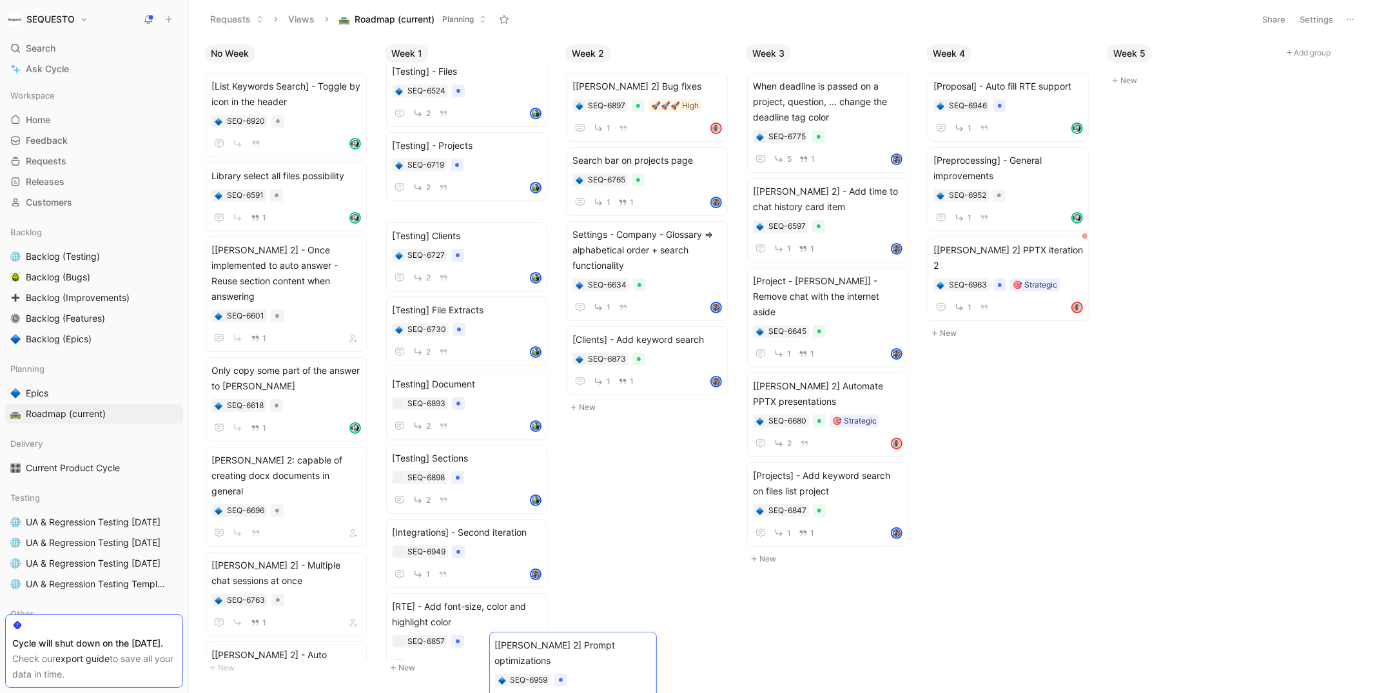
scroll to position [88, 0]
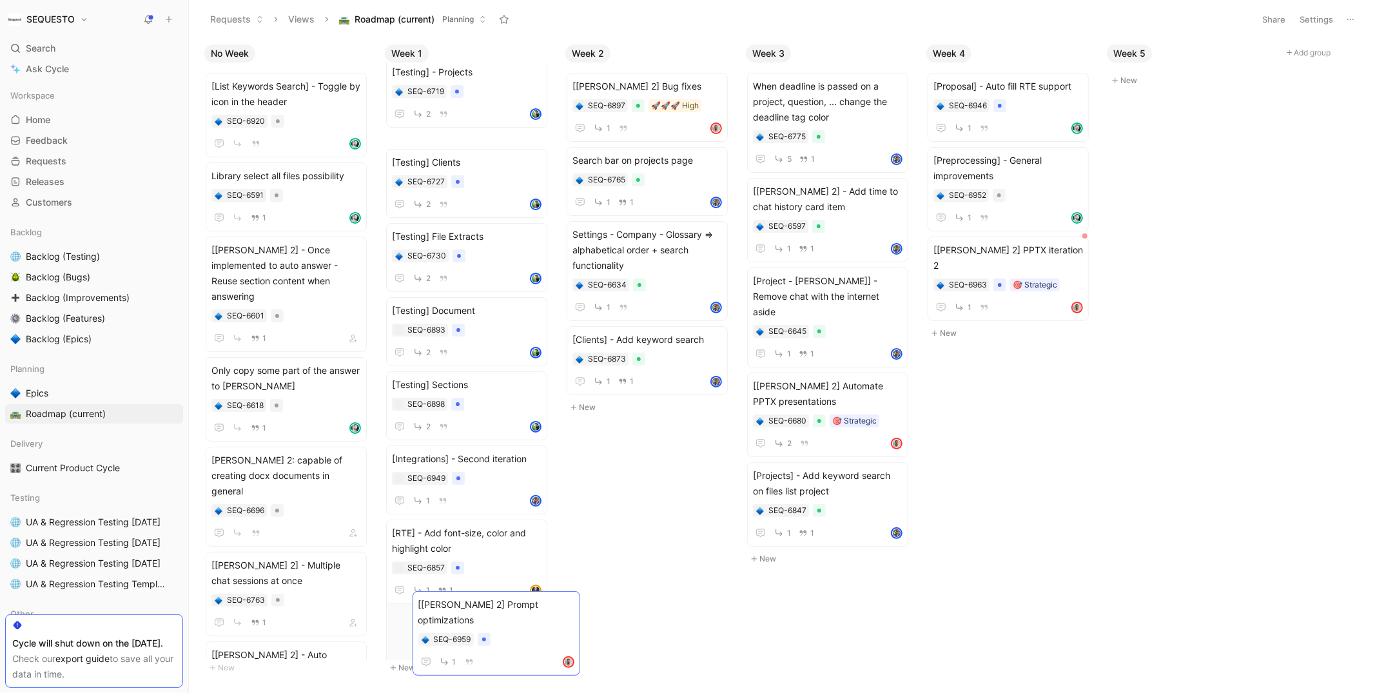
drag, startPoint x: 1041, startPoint y: 268, endPoint x: 525, endPoint y: 624, distance: 626.9
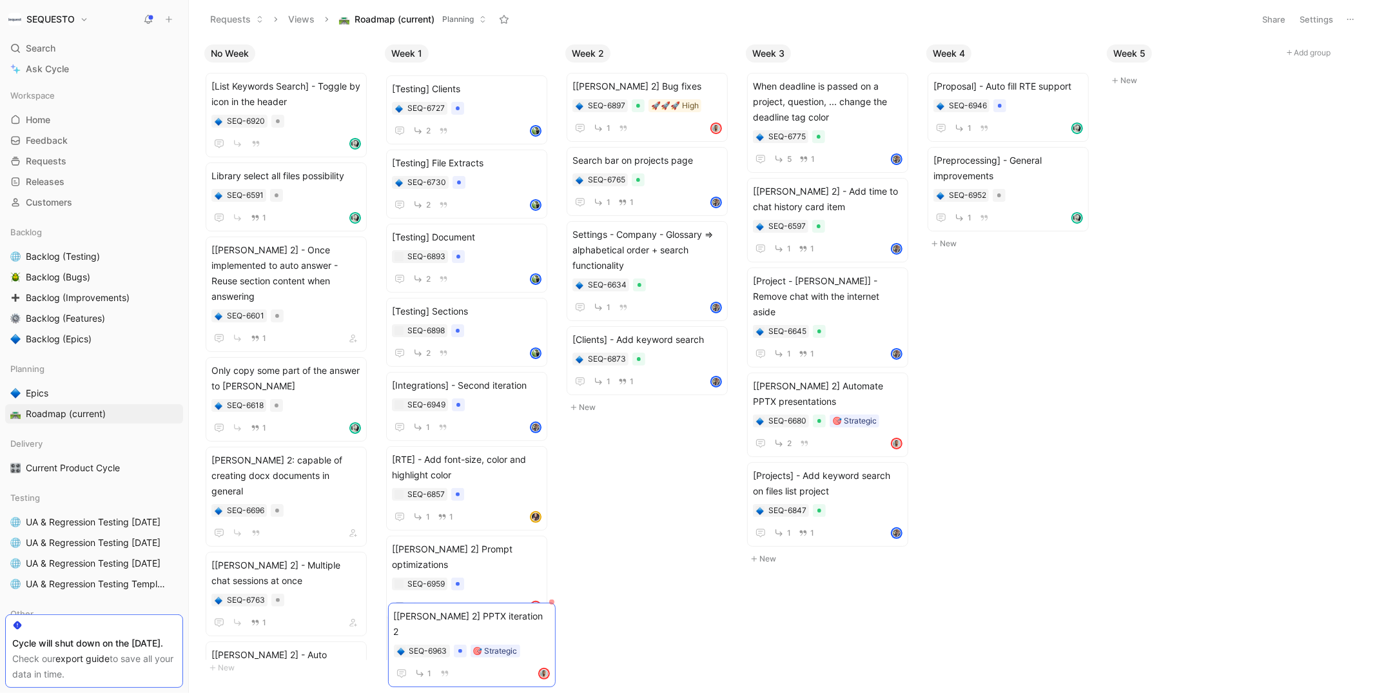
drag, startPoint x: 1025, startPoint y: 250, endPoint x: 485, endPoint y: 618, distance: 653.1
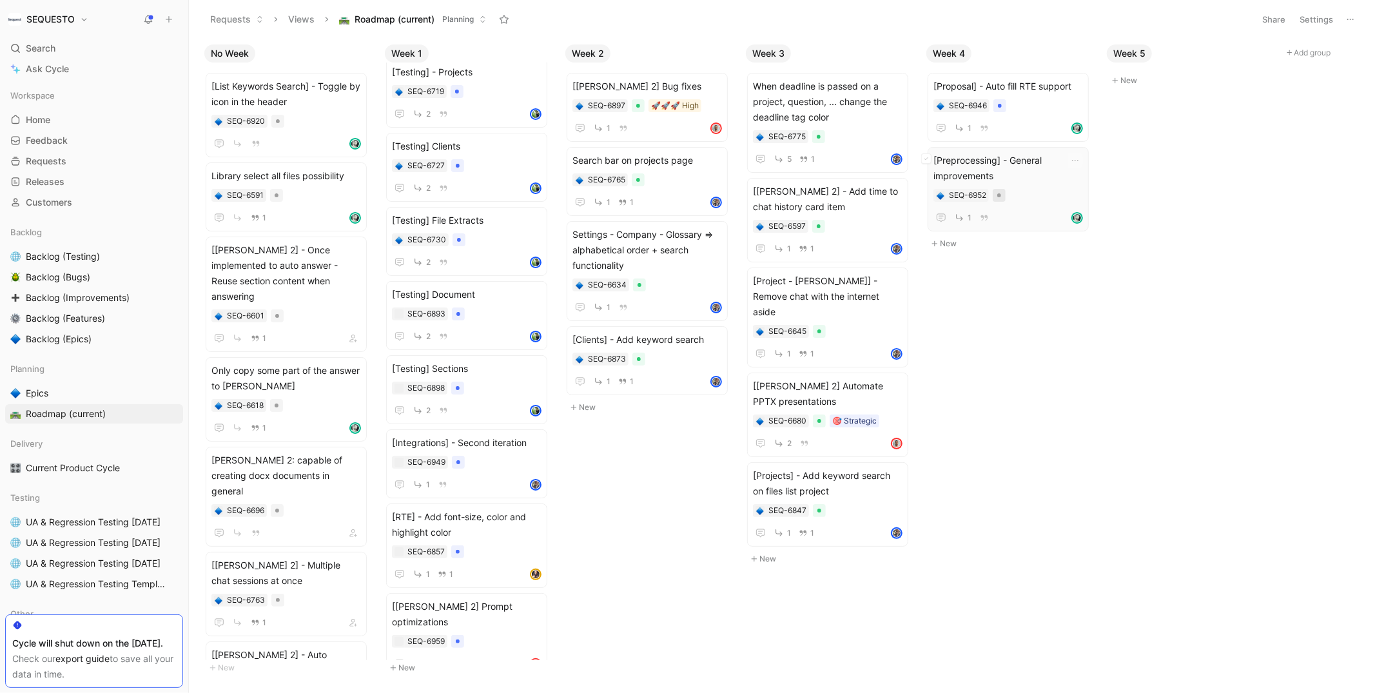
click at [999, 191] on div at bounding box center [999, 195] width 13 height 13
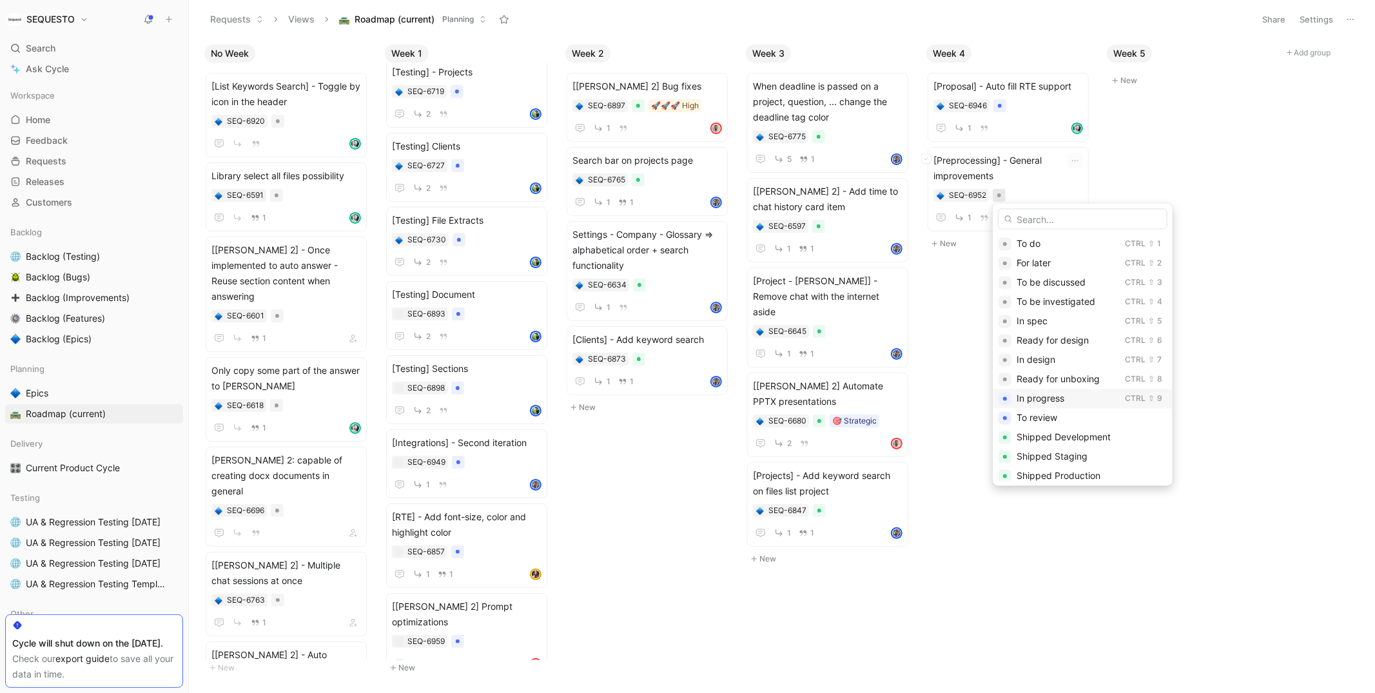
click at [1037, 396] on span "In progress" at bounding box center [1041, 398] width 48 height 11
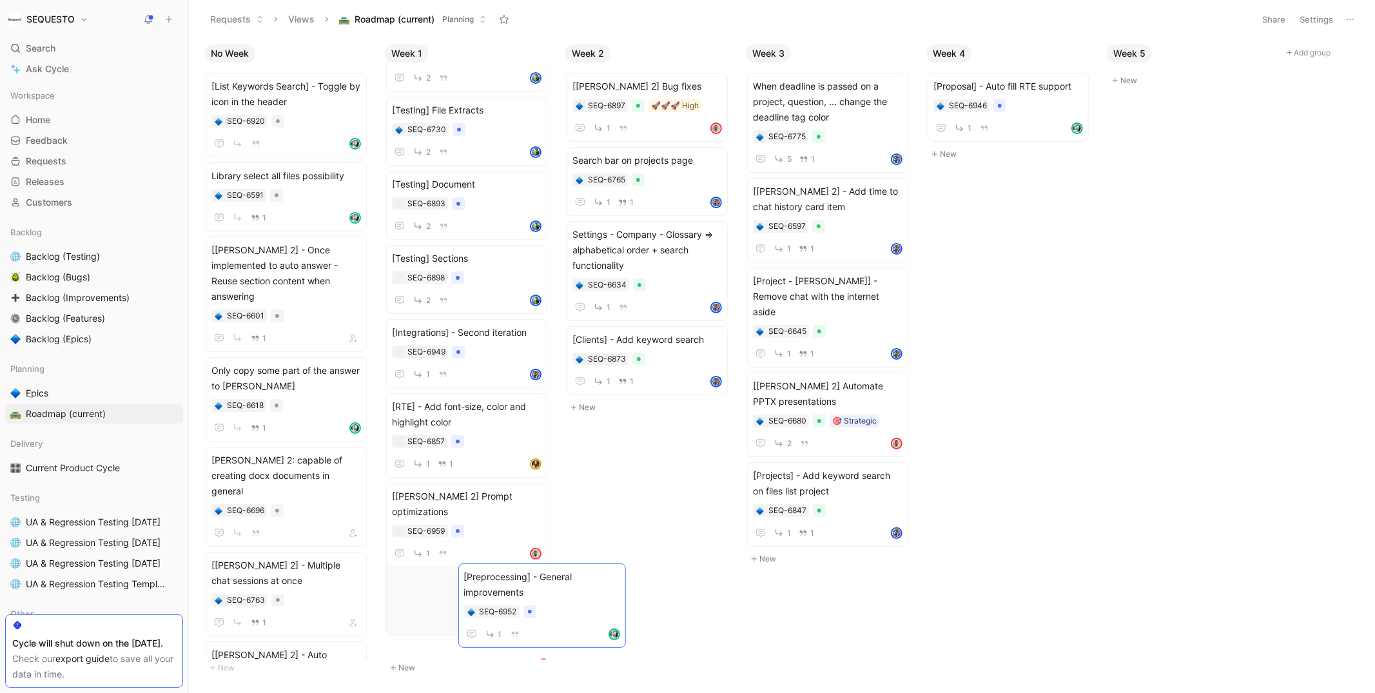
scroll to position [251, 0]
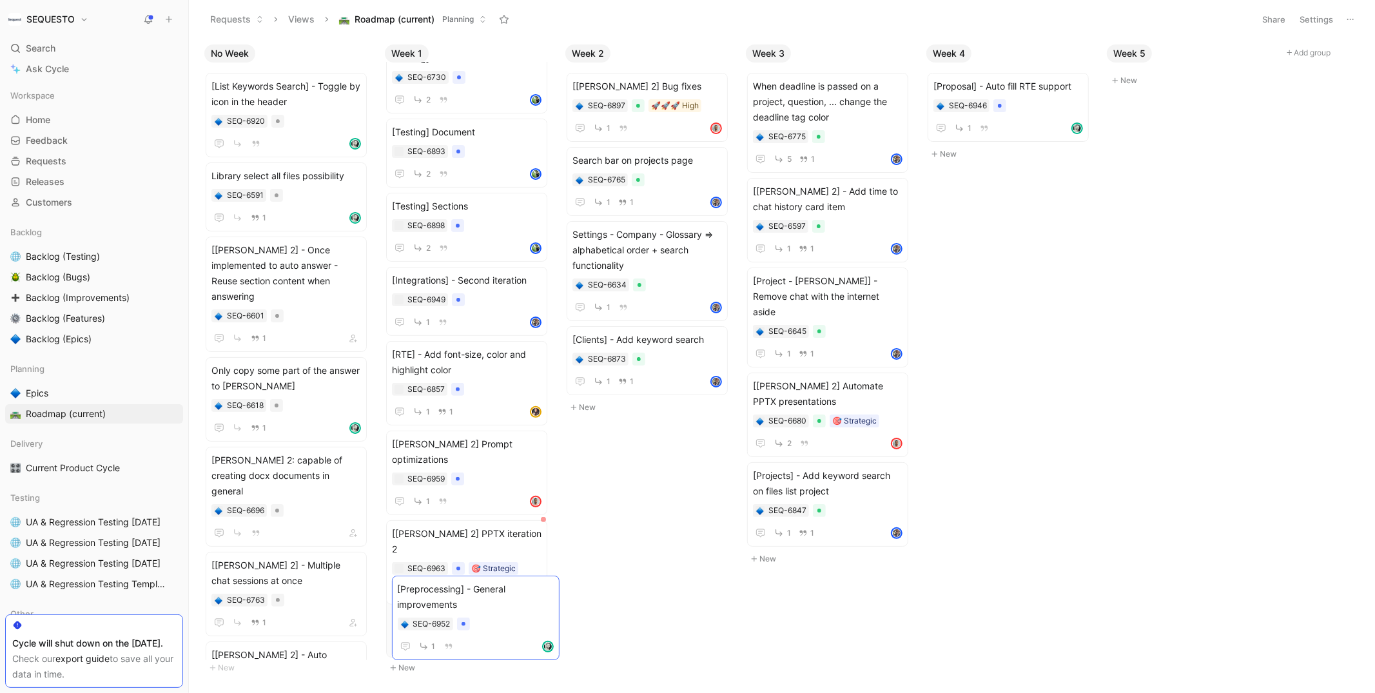
drag, startPoint x: 1048, startPoint y: 182, endPoint x: 512, endPoint y: 612, distance: 687.4
click at [1003, 106] on div at bounding box center [999, 105] width 13 height 13
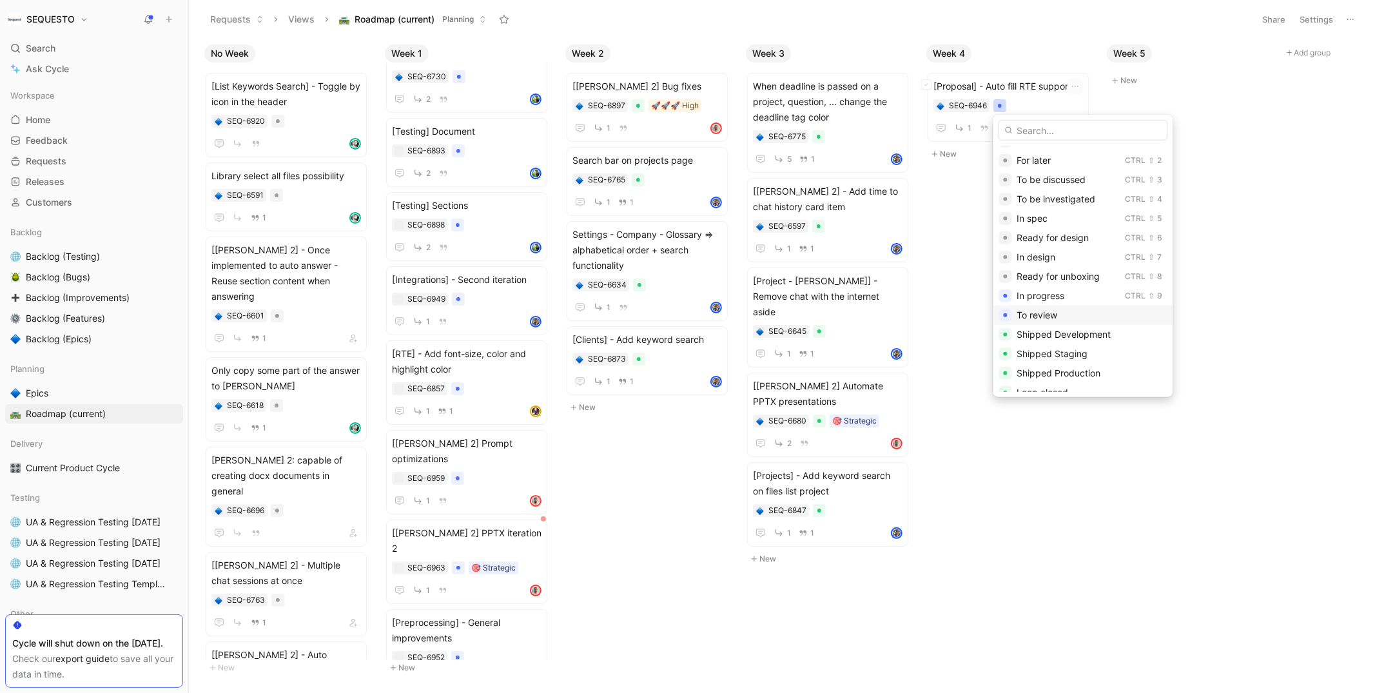
scroll to position [17, 0]
click at [1053, 364] on span "Shipped Production" at bounding box center [1059, 369] width 84 height 11
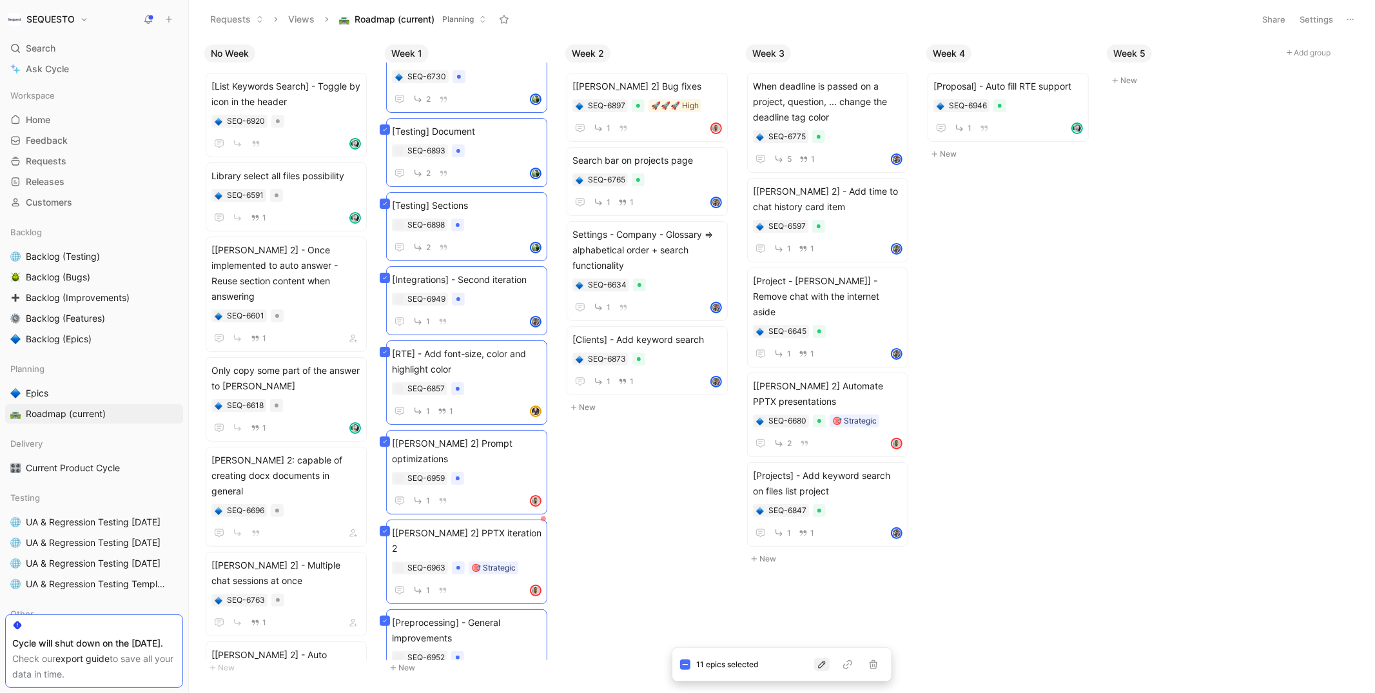
click at [825, 670] on button "button" at bounding box center [821, 664] width 15 height 13
click at [772, 532] on span "Cycle" at bounding box center [771, 534] width 24 height 11
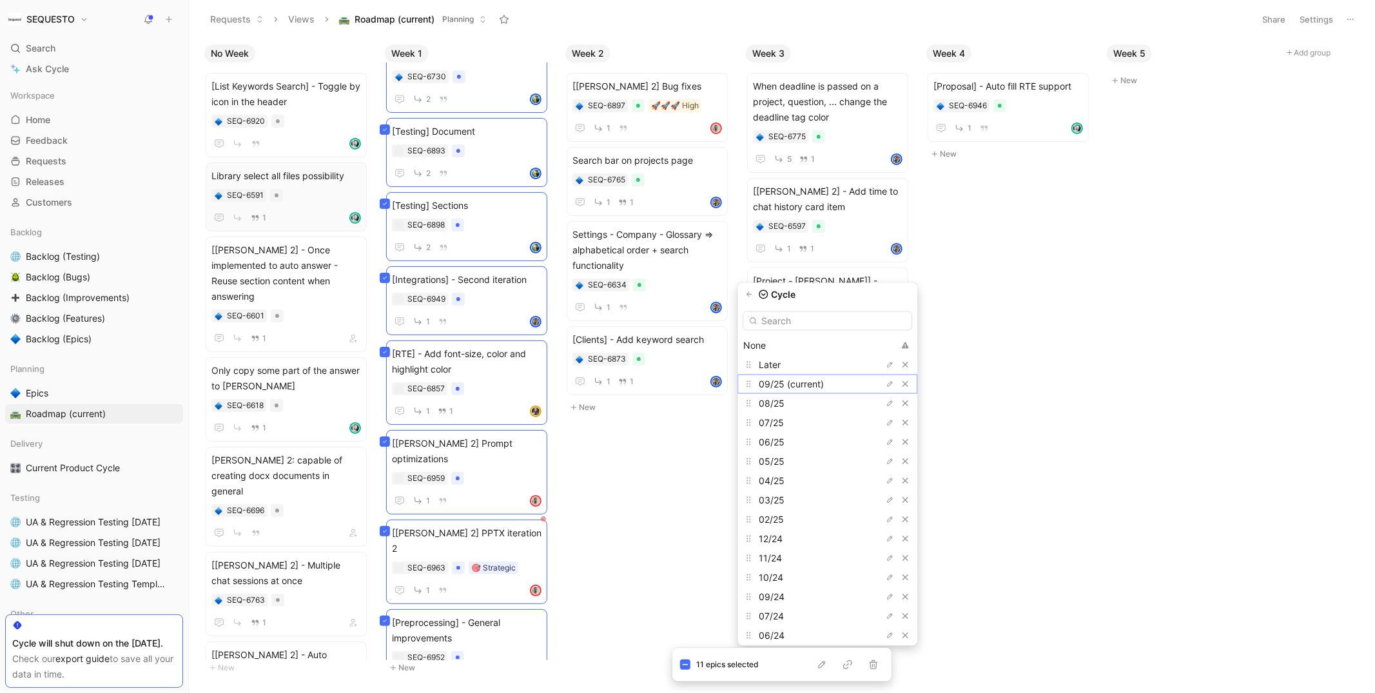
click at [788, 382] on span "09/25 (current)" at bounding box center [791, 383] width 65 height 11
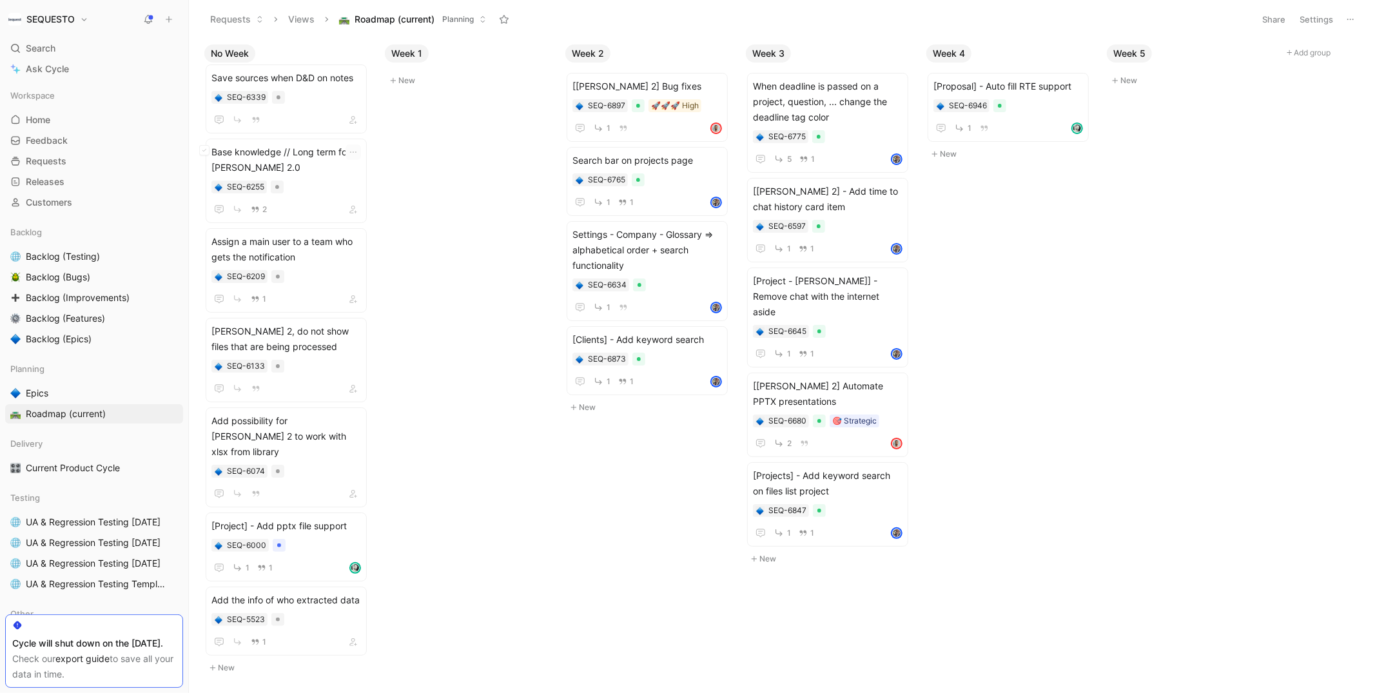
scroll to position [2669, 0]
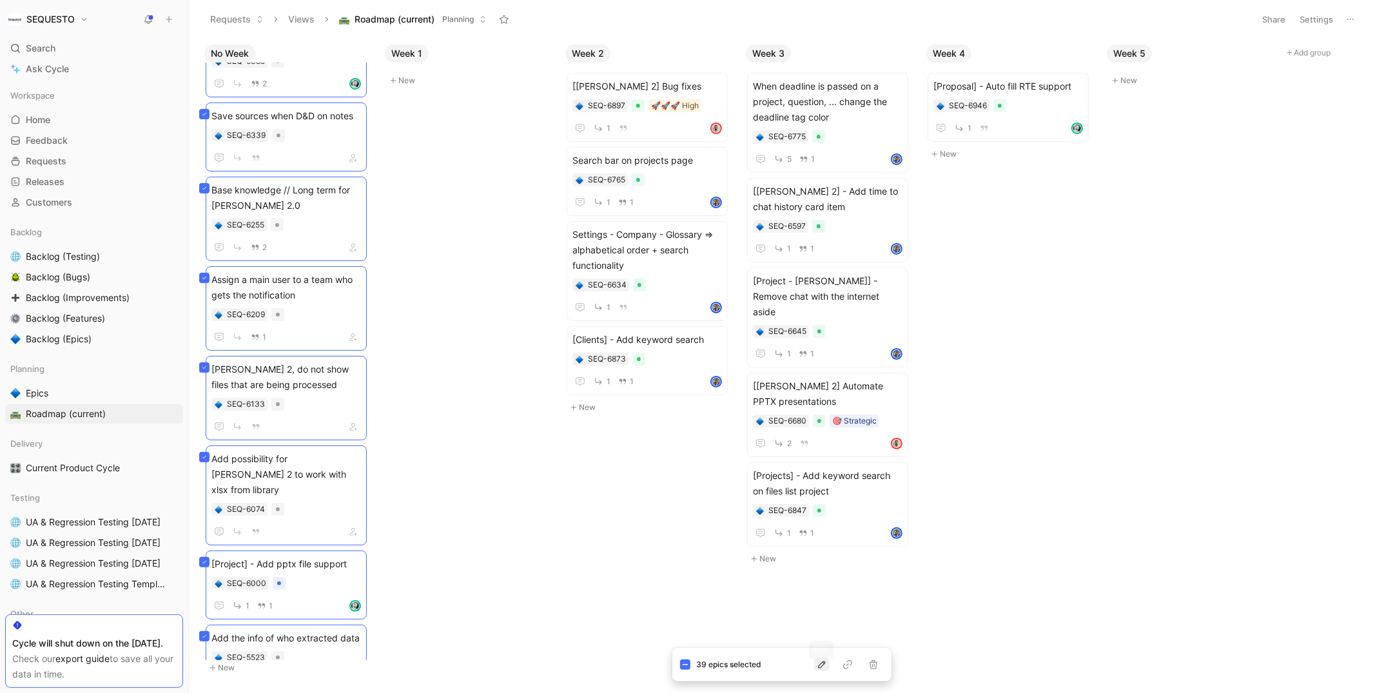
click at [821, 665] on icon "button" at bounding box center [822, 664] width 10 height 10
click at [781, 535] on span "Cycle" at bounding box center [771, 534] width 24 height 11
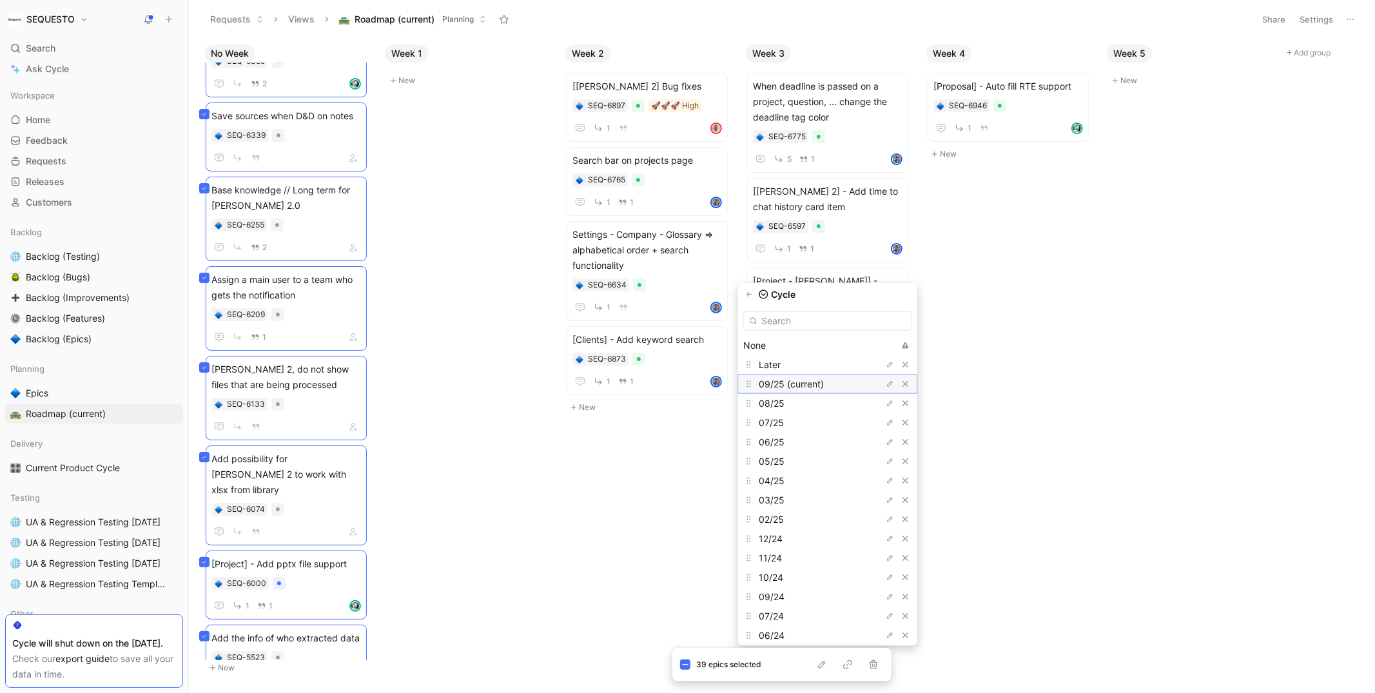
click at [805, 387] on span "09/25 (current)" at bounding box center [791, 383] width 65 height 11
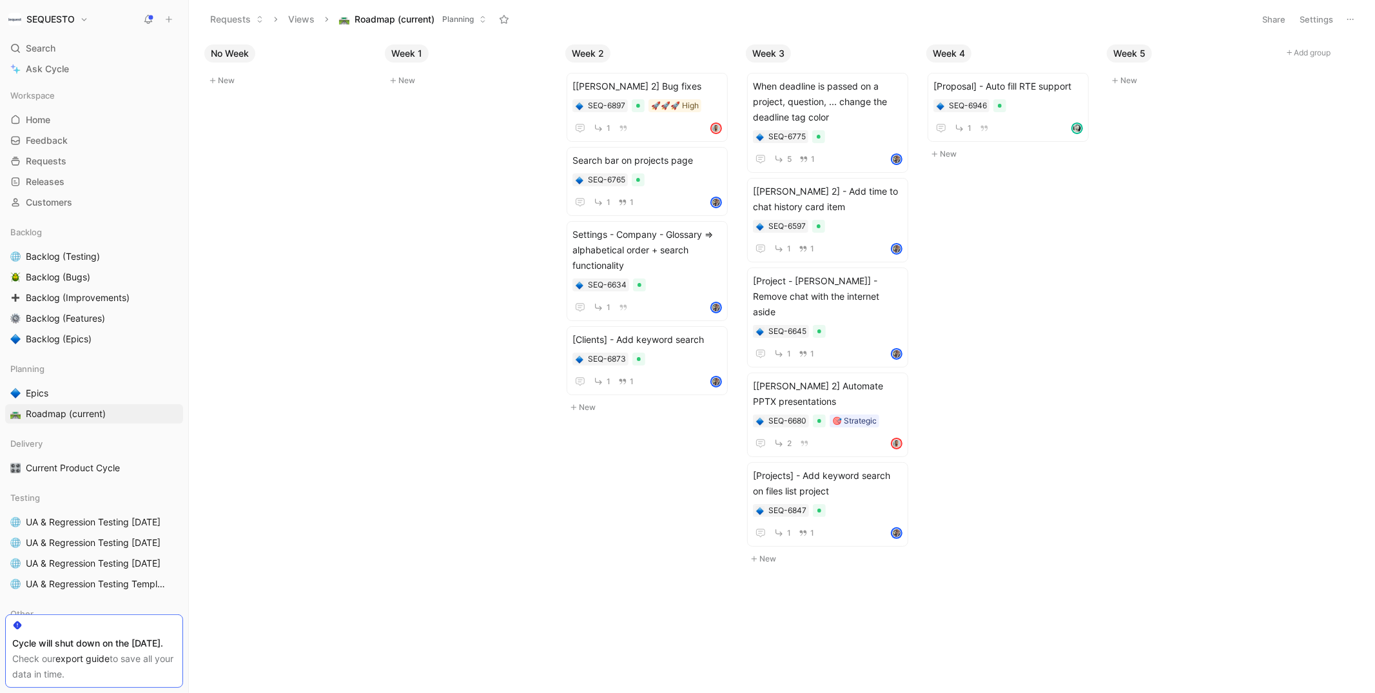
scroll to position [0, 0]
click at [1140, 255] on div "No Week New Week 1 New Week 2 [[PERSON_NAME] 2] Bug fixes SEQ-6897 🚀🚀🚀 High 1 S…" at bounding box center [782, 365] width 1186 height 654
click at [1321, 16] on button "Settings" at bounding box center [1316, 19] width 45 height 18
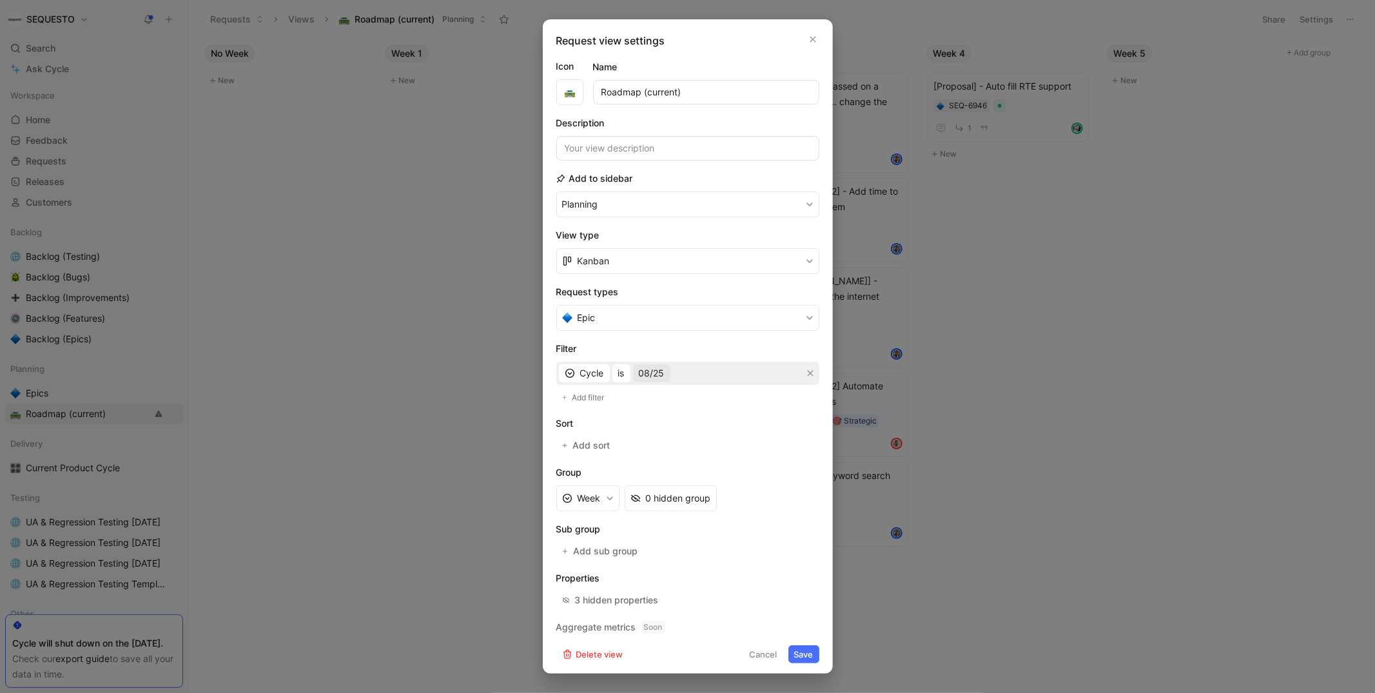
click at [644, 372] on span "08/25" at bounding box center [652, 372] width 26 height 15
click at [789, 486] on div at bounding box center [793, 489] width 9 height 9
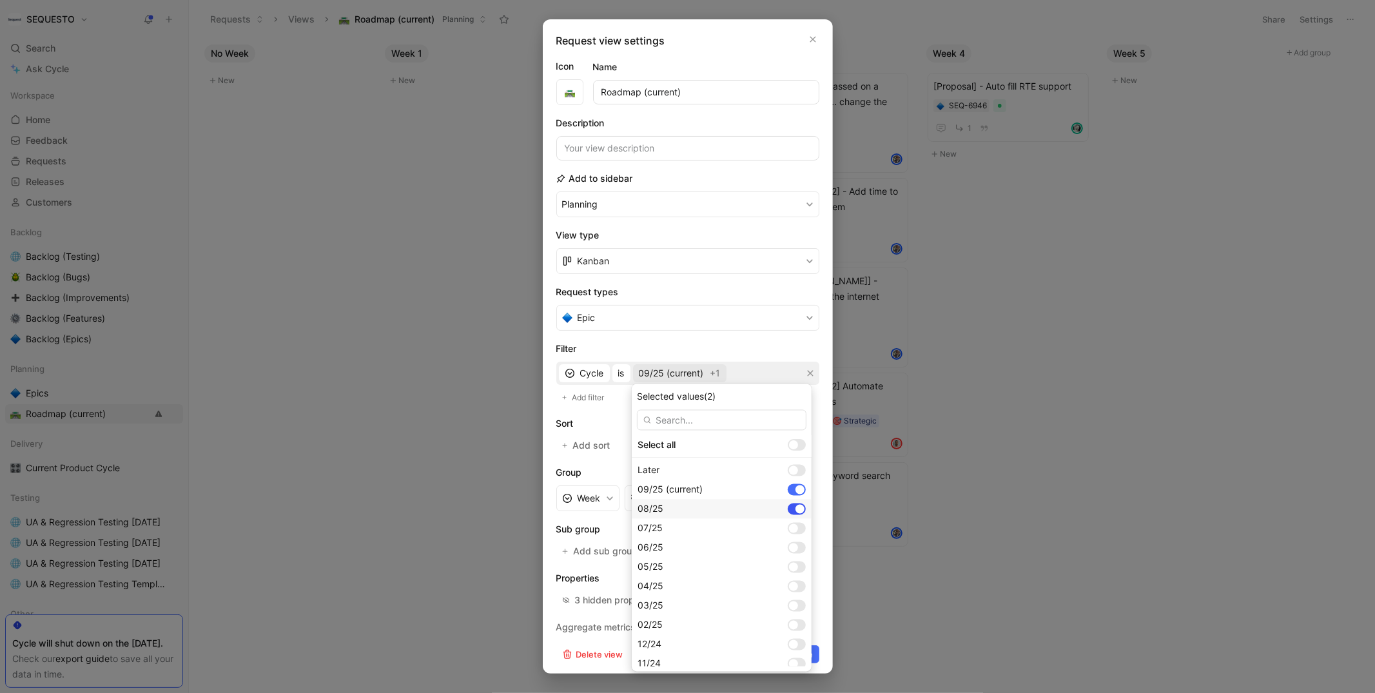
click at [795, 509] on div at bounding box center [799, 509] width 9 height 9
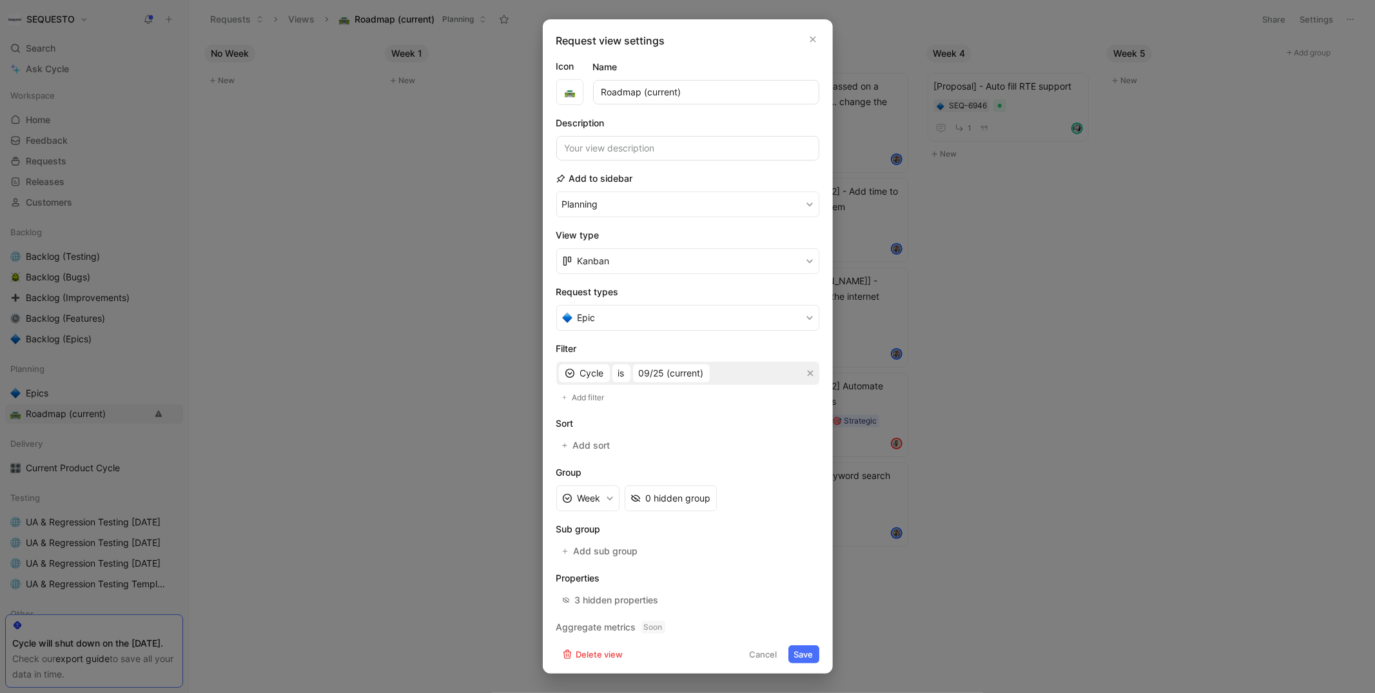
click at [802, 648] on button "Save" at bounding box center [803, 654] width 31 height 18
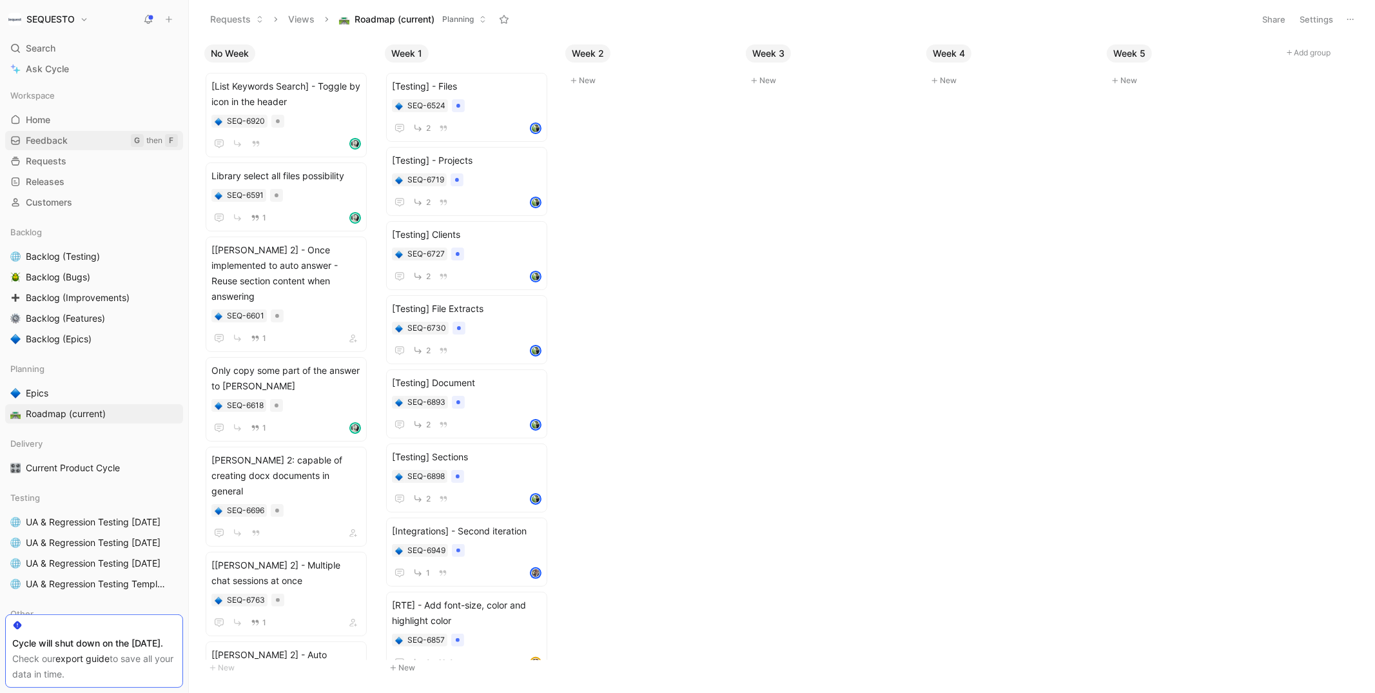
click at [52, 140] on span "Feedback" at bounding box center [47, 140] width 42 height 13
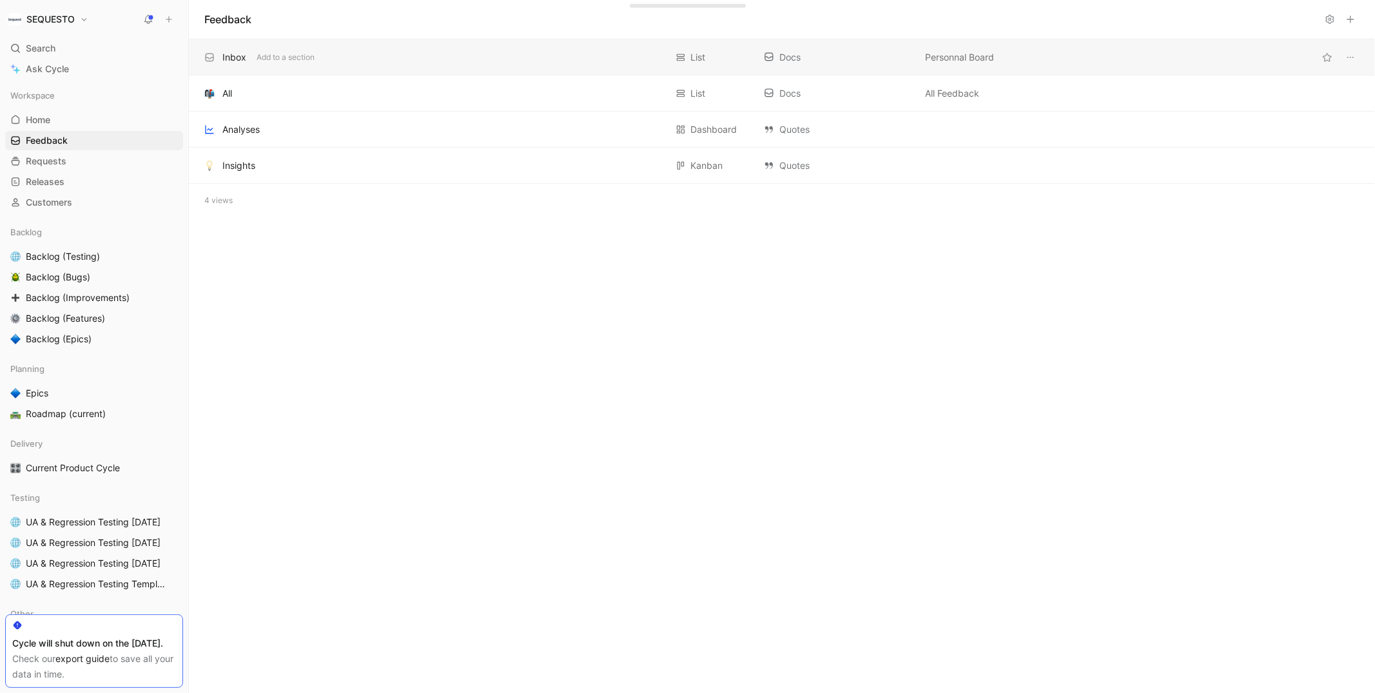
click at [233, 54] on div "Inbox" at bounding box center [234, 57] width 24 height 15
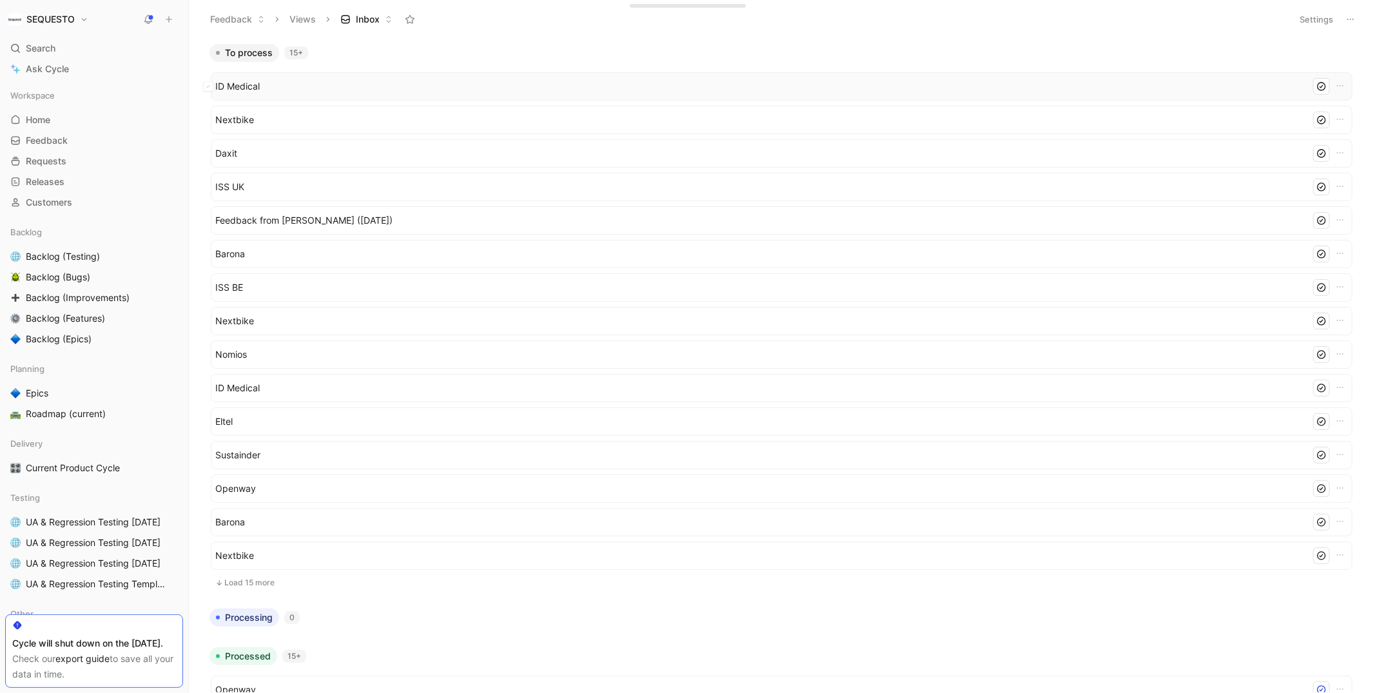
click at [270, 86] on span "ID Medical" at bounding box center [760, 86] width 1090 height 15
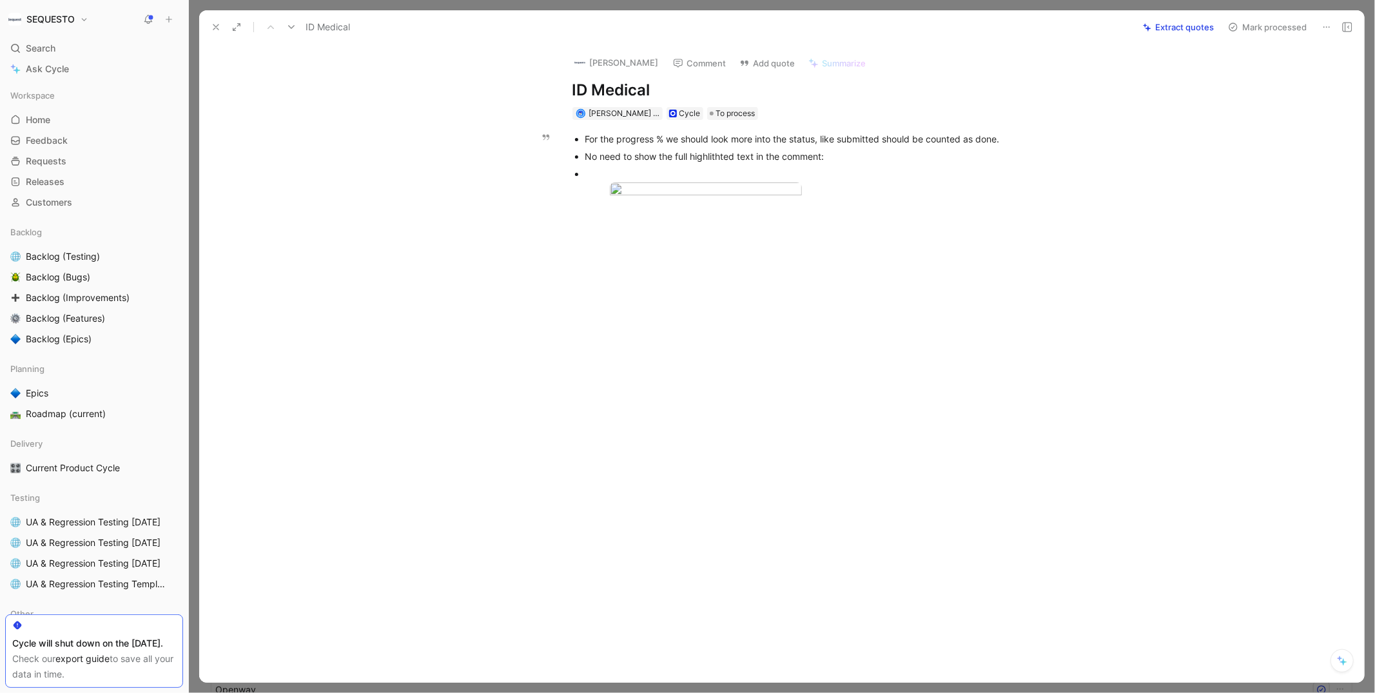
click at [752, 139] on div "For the progress % we should look more into the status, like submitted should b…" at bounding box center [801, 139] width 433 height 14
click at [878, 322] on div at bounding box center [795, 332] width 1138 height 208
click at [773, 142] on div "For the progress % we should look more into the status, like submitted should b…" at bounding box center [801, 139] width 433 height 14
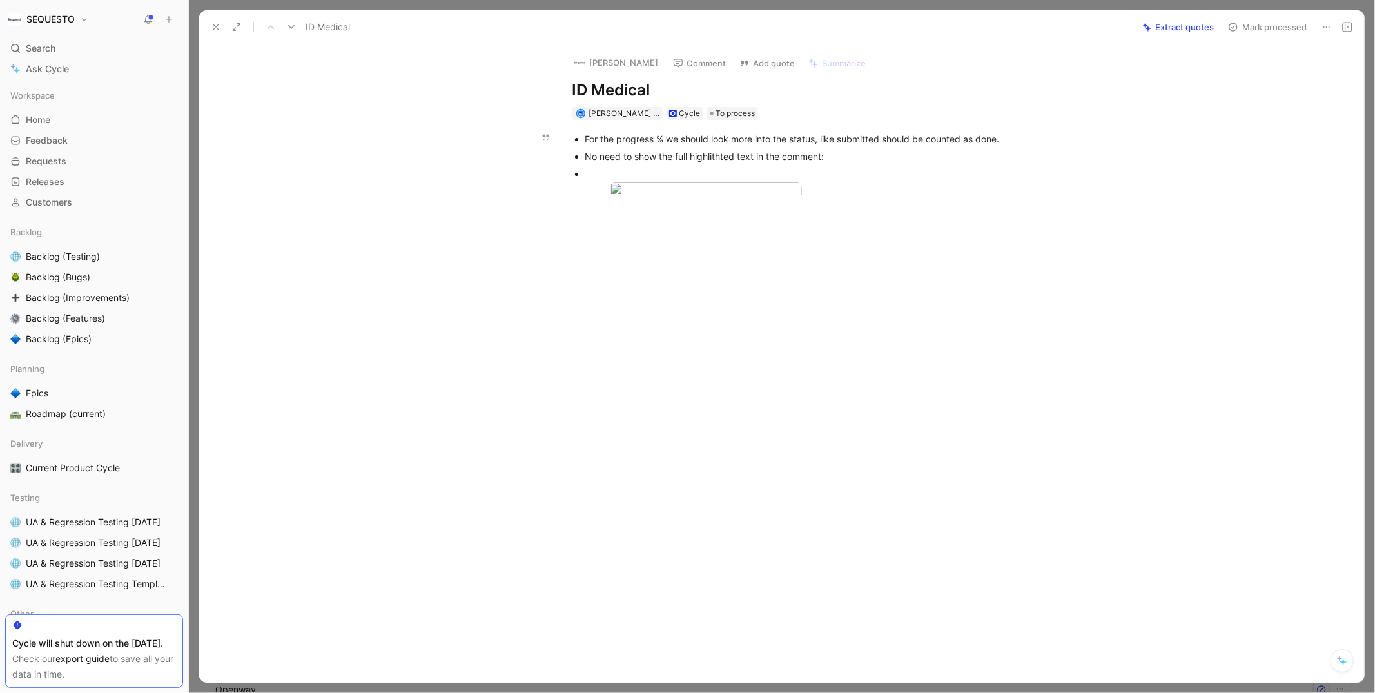
click at [773, 142] on div "For the progress % we should look more into the status, like submitted should b…" at bounding box center [801, 139] width 433 height 14
copy div "For the progress % we should look more into the status, like submitted should b…"
click at [624, 48] on button "Quote" at bounding box center [622, 38] width 46 height 21
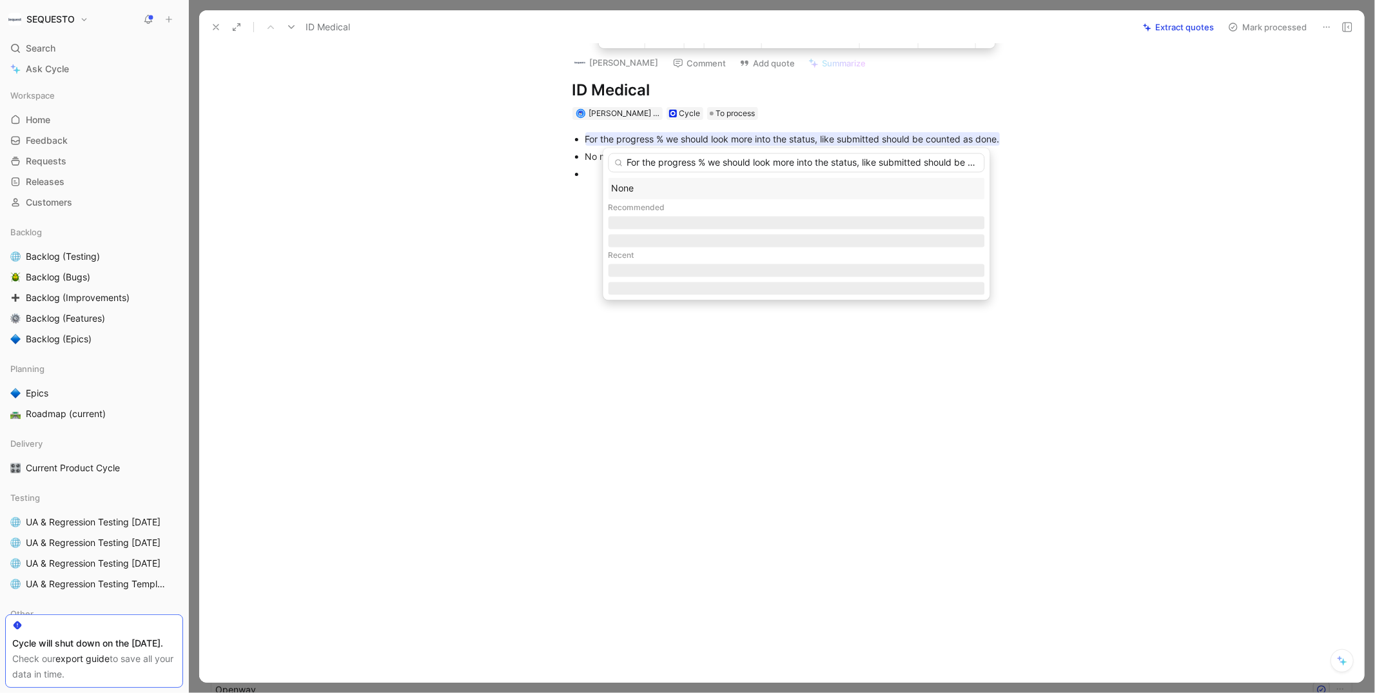
scroll to position [0, 72]
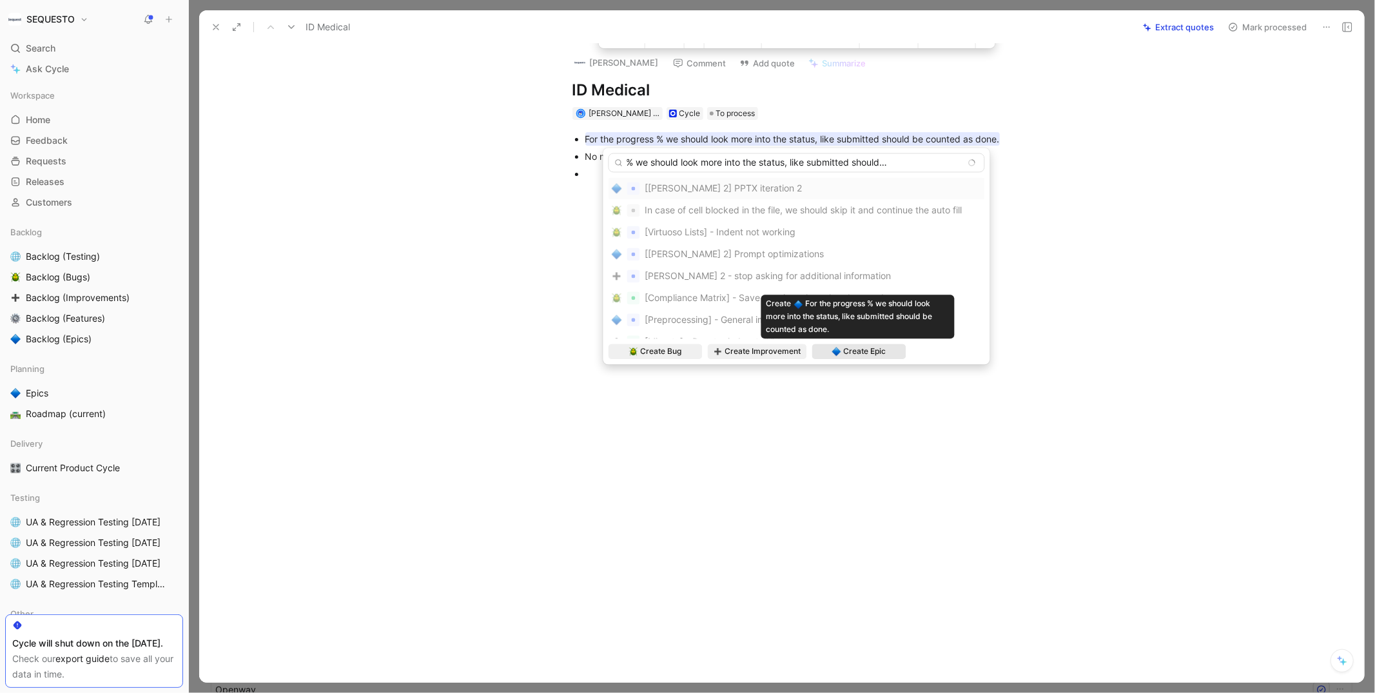
type input "For the progress % we should look more into the status, like submitted should b…"
click at [848, 352] on span "Create Epic" at bounding box center [865, 351] width 43 height 13
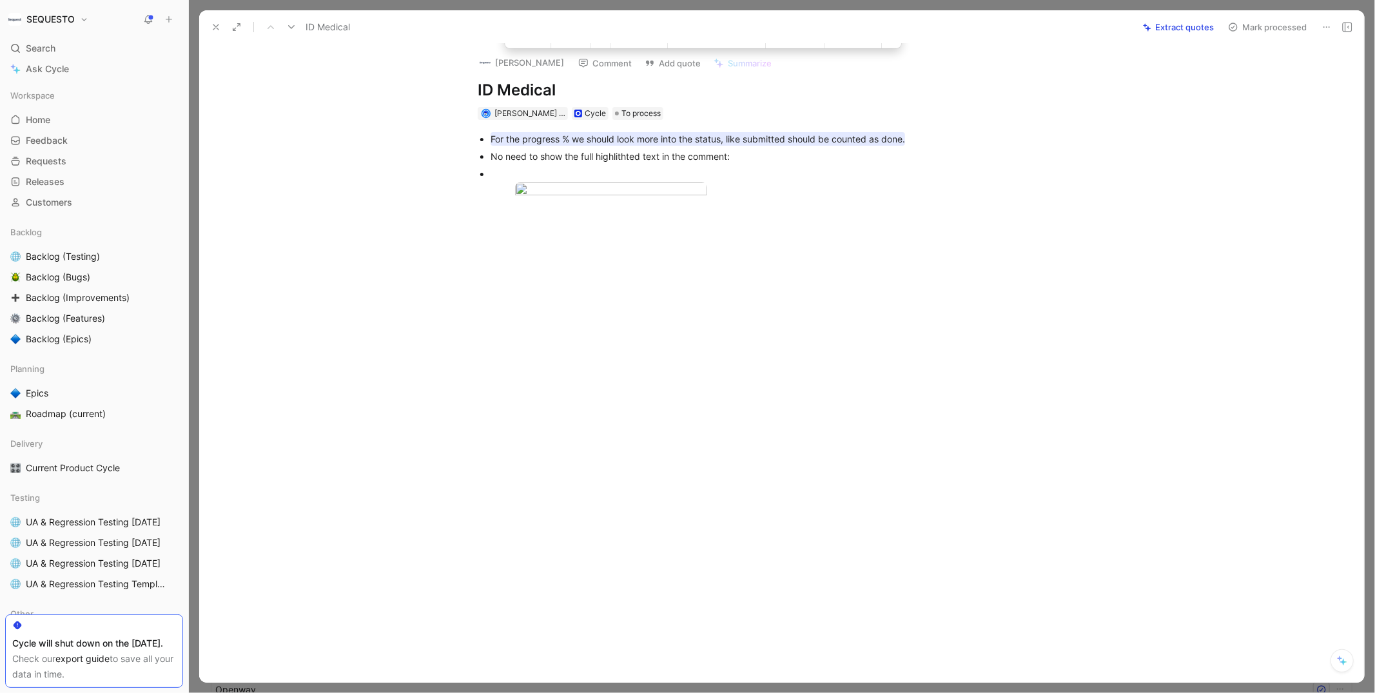
click at [772, 353] on div at bounding box center [700, 332] width 949 height 208
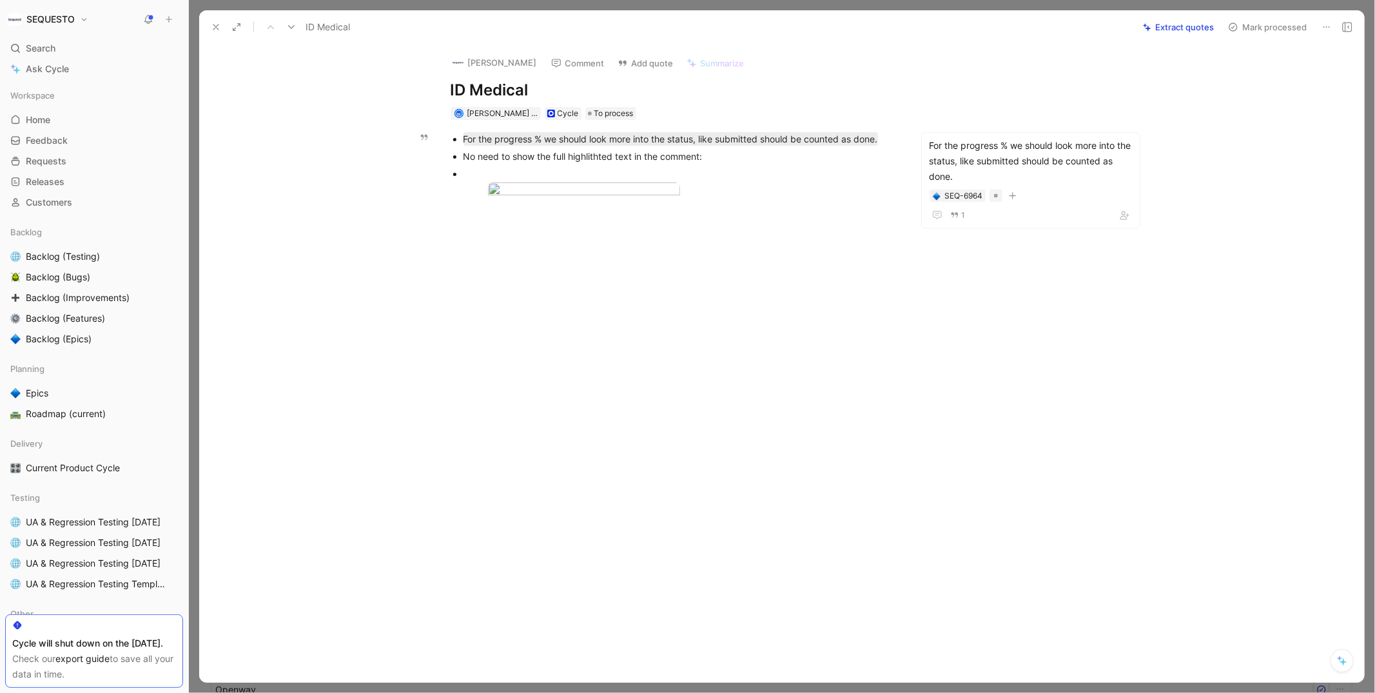
click at [576, 154] on div "No need to show the full highlithted text in the comment:" at bounding box center [679, 157] width 433 height 14
copy div "No need to show the full highlithted text in the comment:"
click at [420, 66] on button "Quote" at bounding box center [411, 55] width 46 height 21
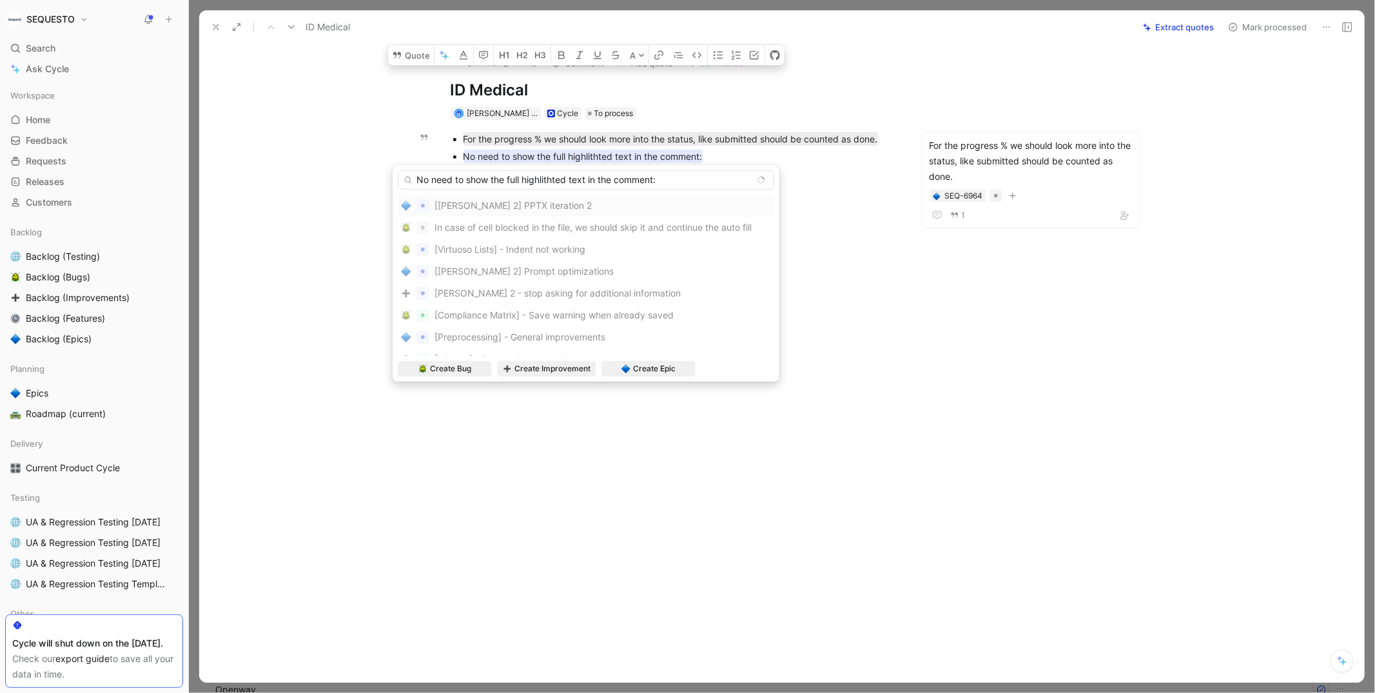
click at [546, 180] on input "No need to show the full highlithted text in the comment:" at bounding box center [586, 179] width 376 height 19
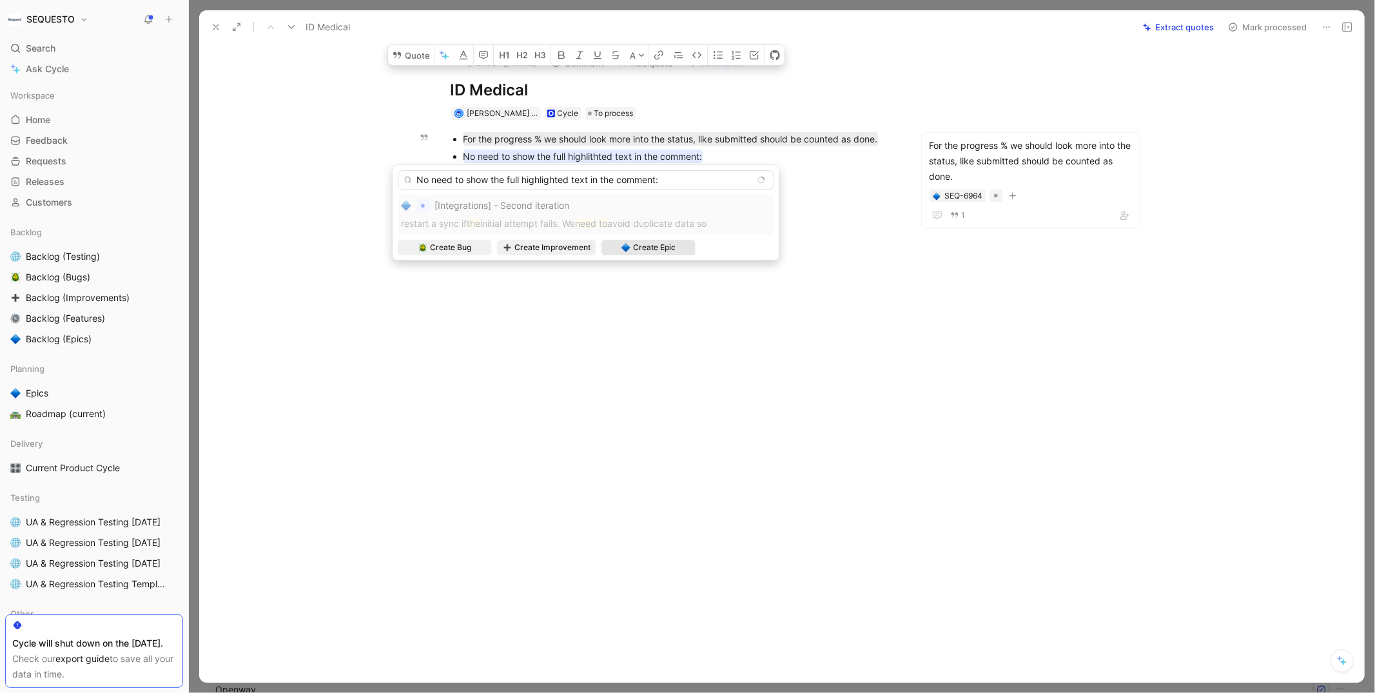
type input "No need to show the full highlighted text in the comment:"
click at [665, 247] on span "Create Epic" at bounding box center [654, 247] width 43 height 13
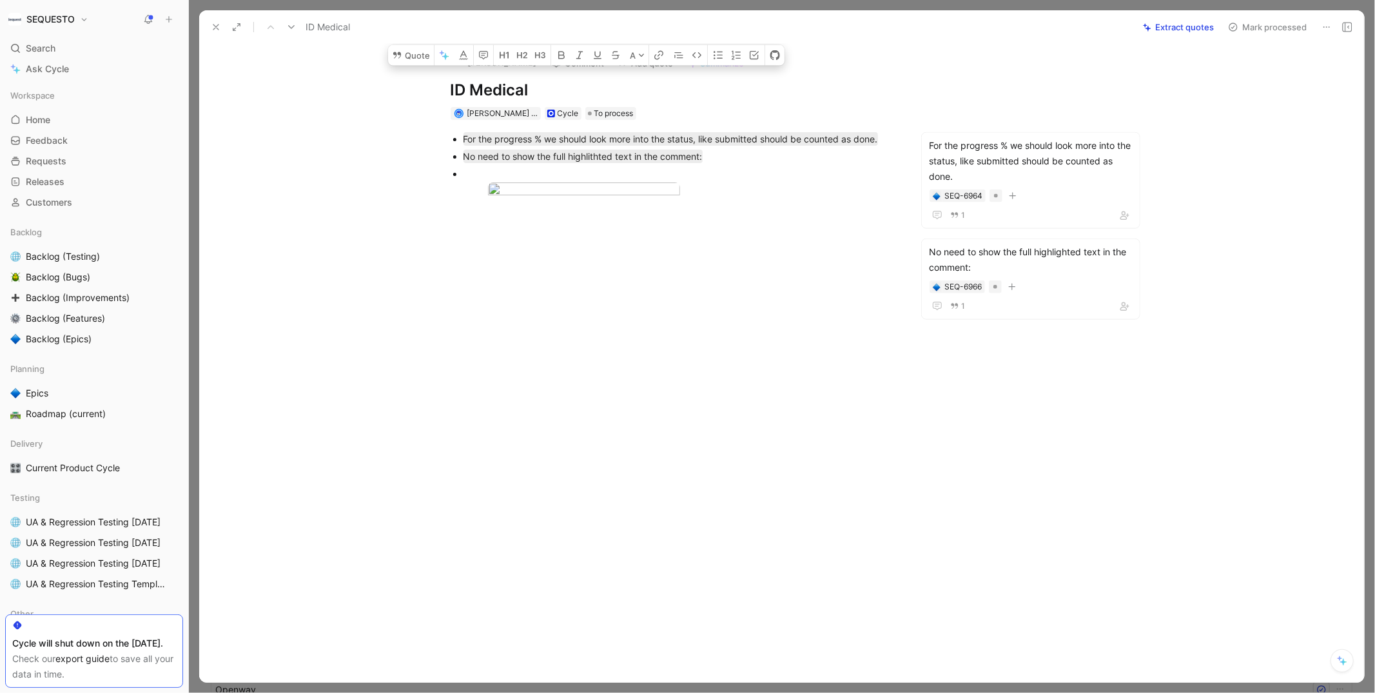
click at [743, 343] on div at bounding box center [673, 332] width 894 height 208
click at [1243, 25] on button "Mark processed" at bounding box center [1267, 27] width 90 height 18
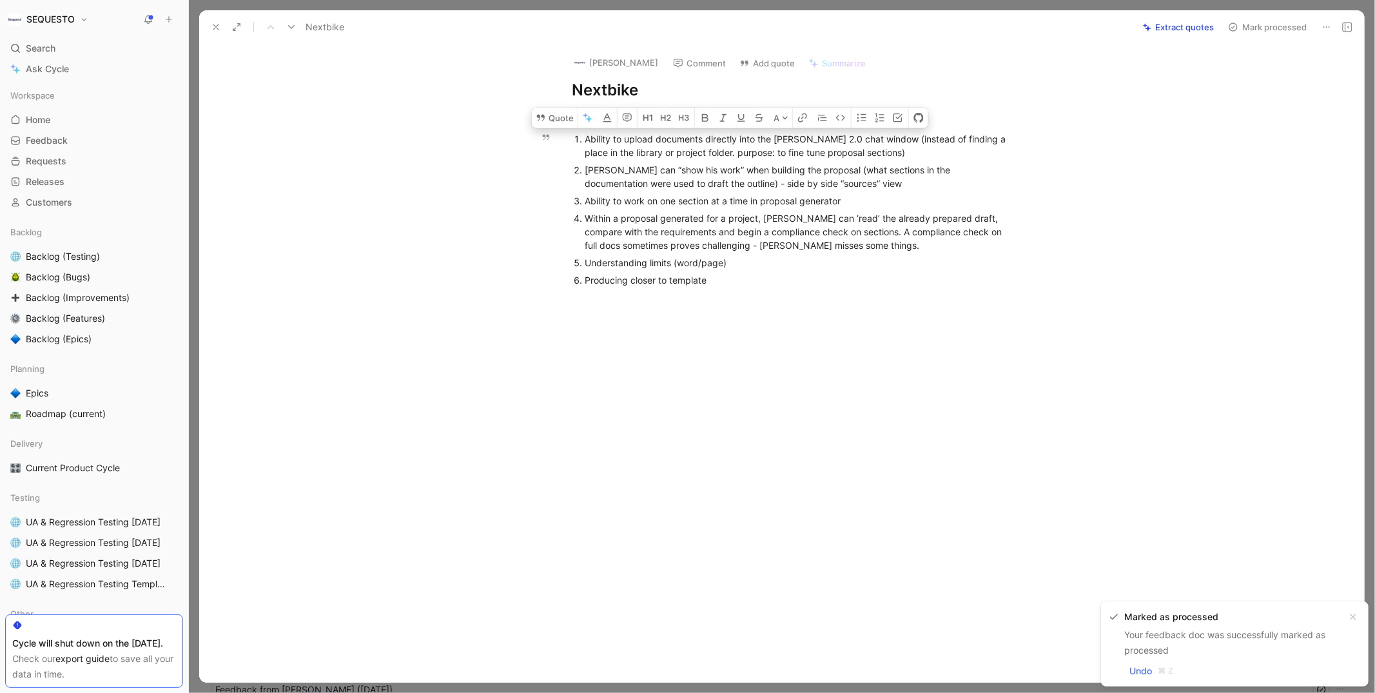
drag, startPoint x: 881, startPoint y: 151, endPoint x: 578, endPoint y: 142, distance: 303.1
click at [585, 142] on li "Ability to upload documents directly into the [PERSON_NAME] 2.0 chat window (in…" at bounding box center [801, 145] width 433 height 31
copy div "Ability to upload documents directly into the [PERSON_NAME] 2.0 chat window (in…"
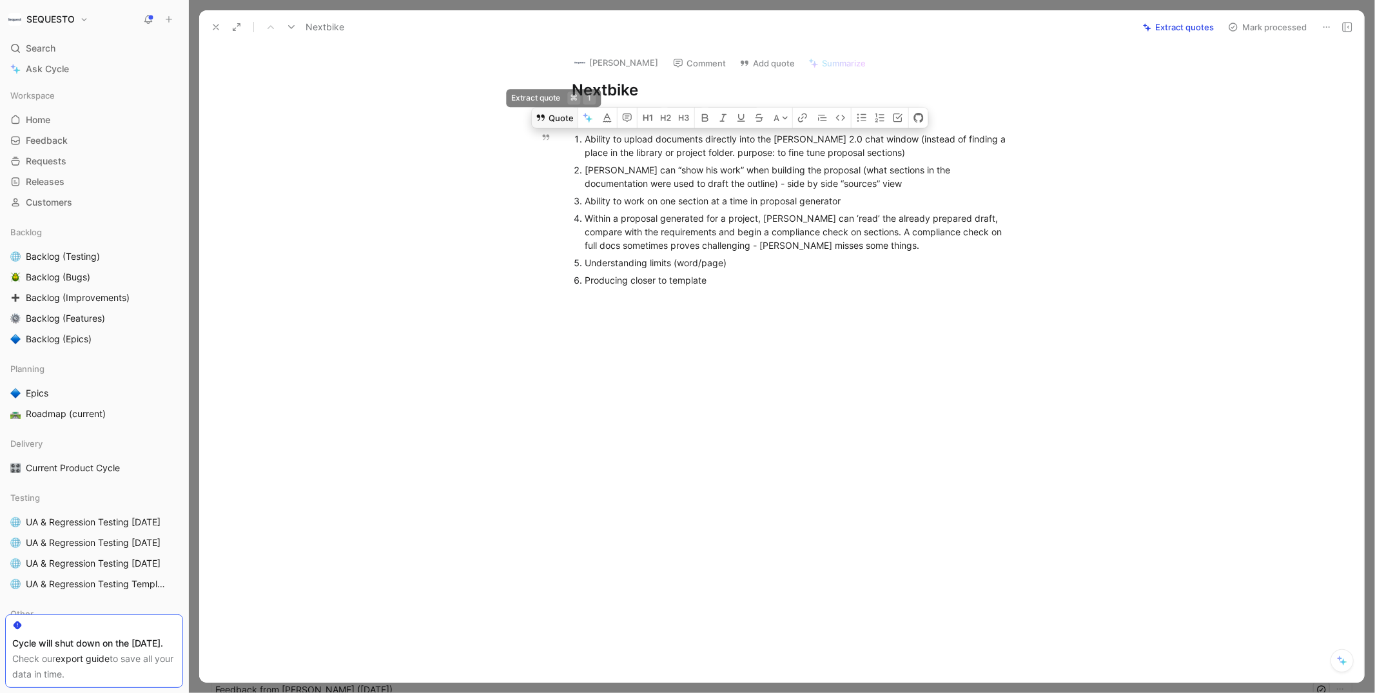
click at [563, 119] on button "Quote" at bounding box center [555, 118] width 46 height 21
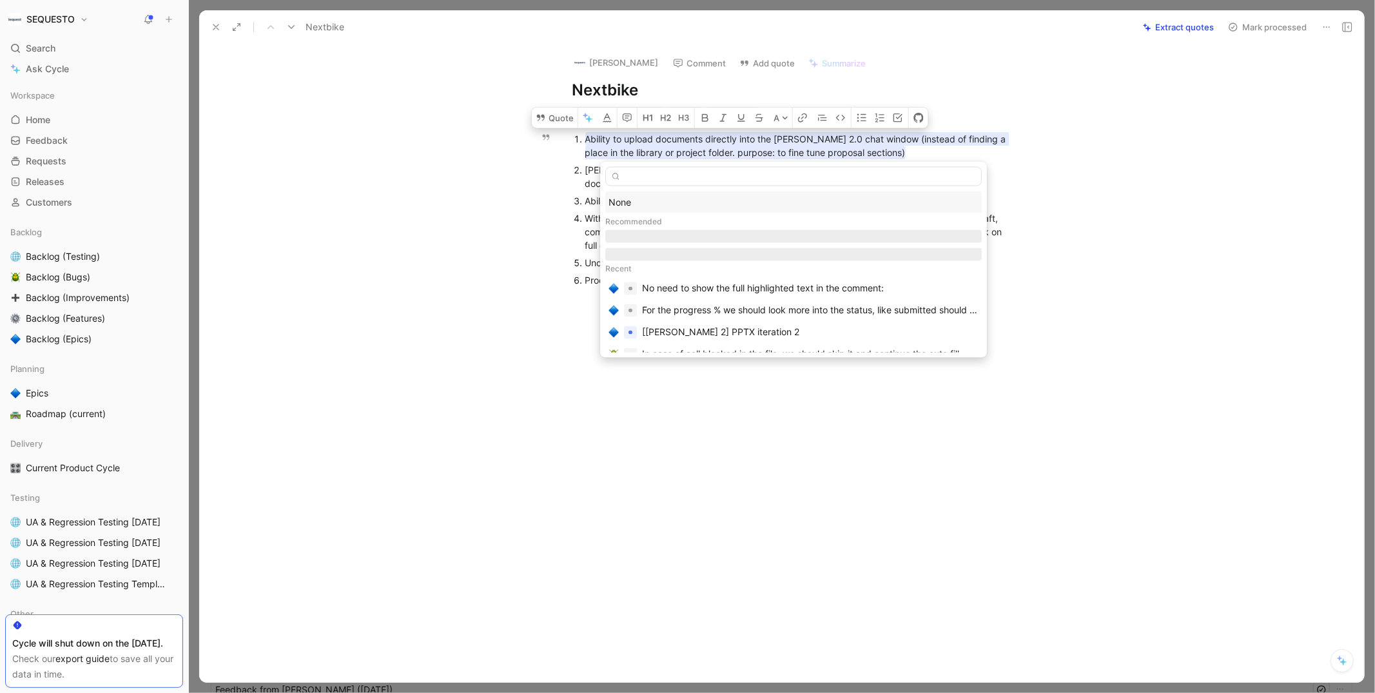
scroll to position [0, 356]
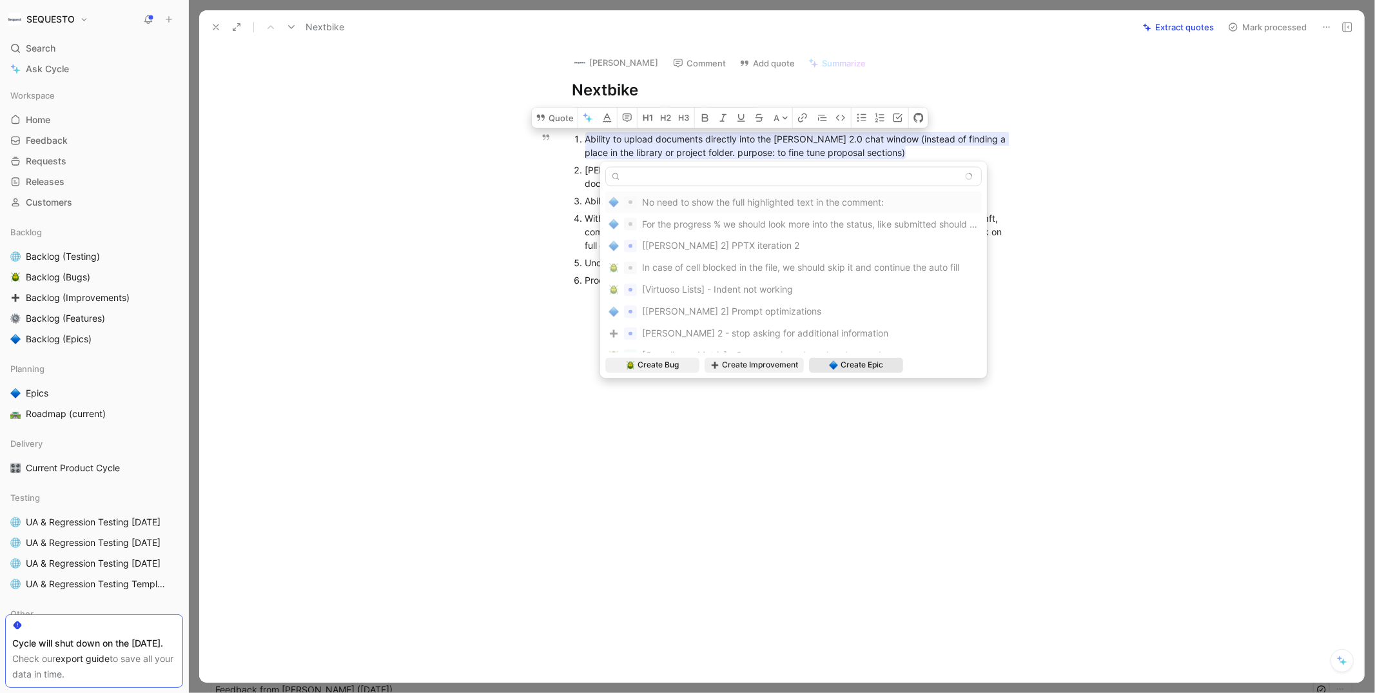
type input "Ability to upload documents directly into the [PERSON_NAME] 2.0 chat window (in…"
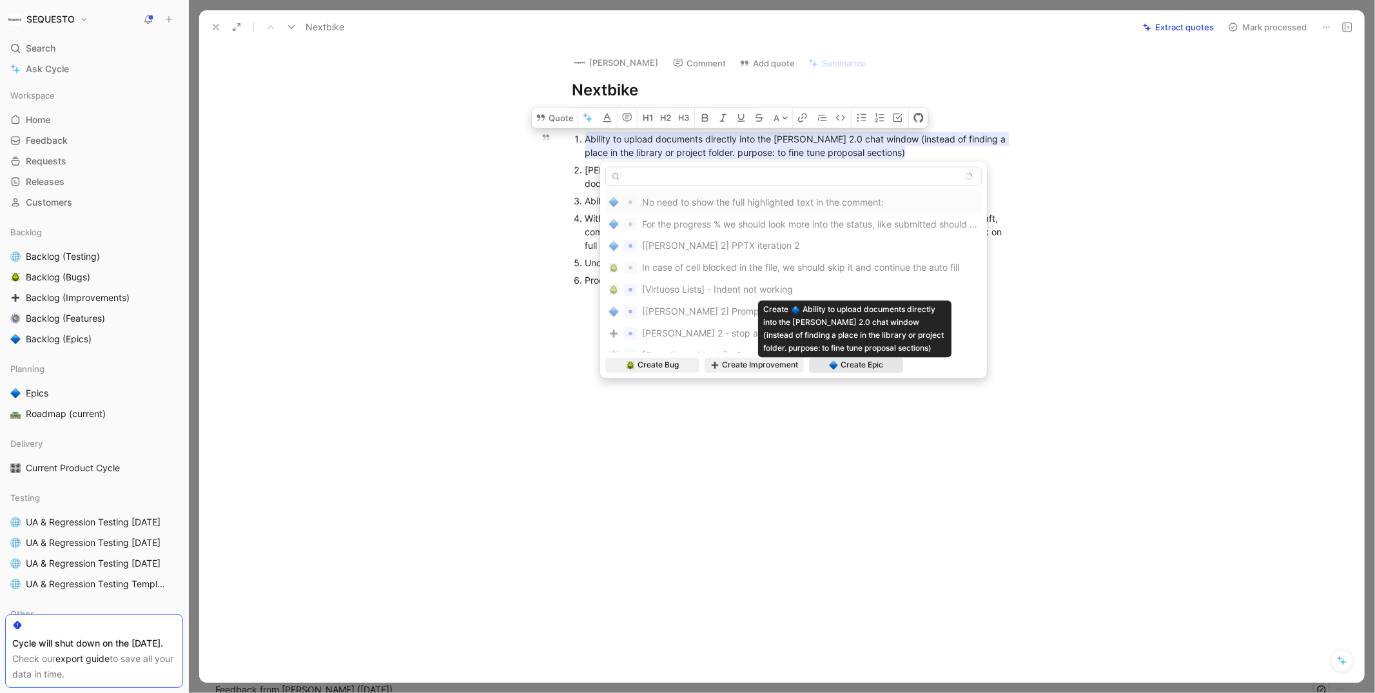
click at [866, 366] on span "Create Epic" at bounding box center [862, 365] width 43 height 13
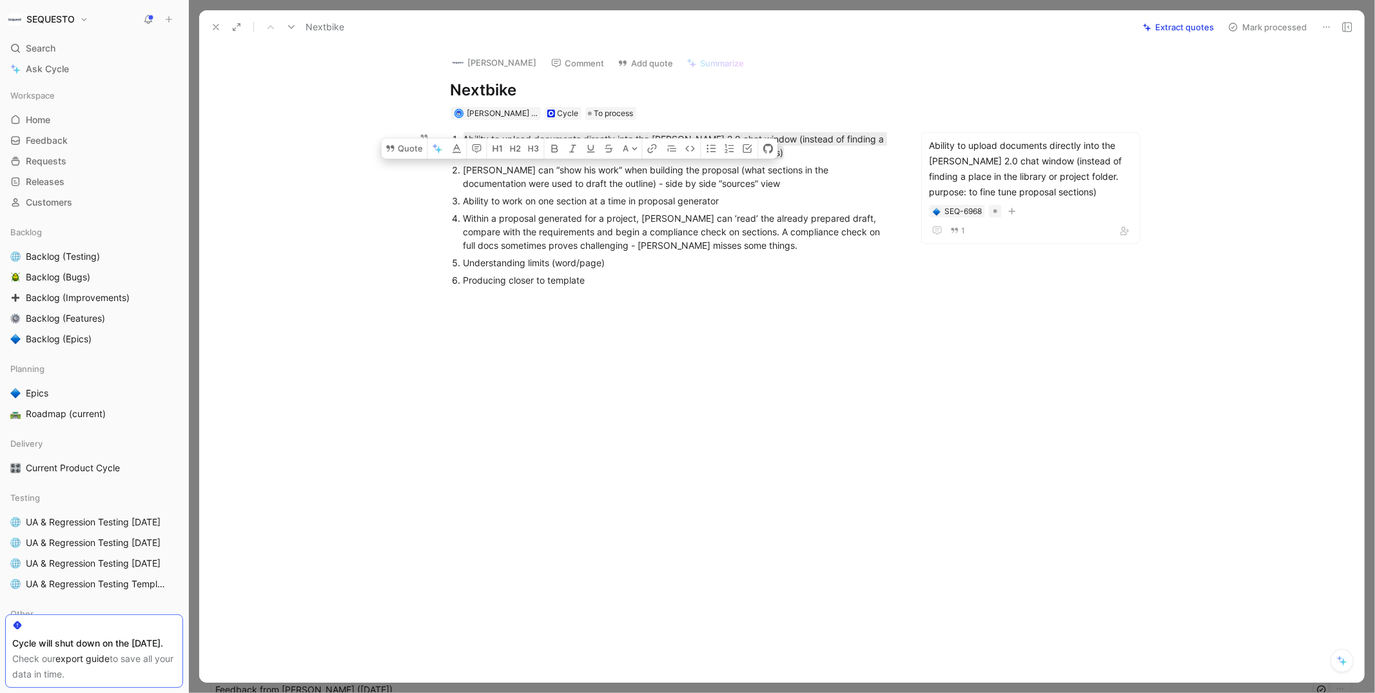
drag, startPoint x: 702, startPoint y: 183, endPoint x: 463, endPoint y: 172, distance: 239.4
click at [463, 172] on div "[PERSON_NAME] can “show his work” when building the proposal (what sections in …" at bounding box center [679, 176] width 433 height 27
copy div "[PERSON_NAME] can “show his work” when building the proposal (what sections in …"
click at [414, 148] on button "Quote" at bounding box center [405, 148] width 46 height 21
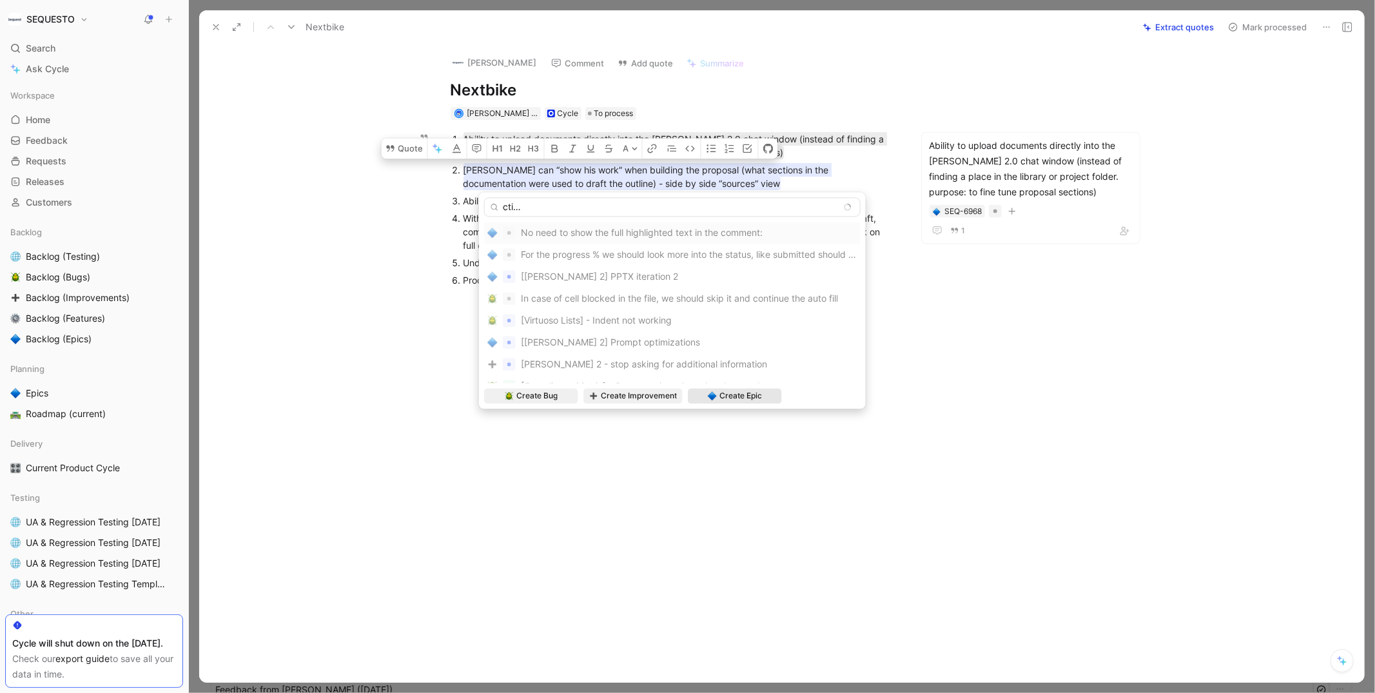
type input "[PERSON_NAME] can “show his work” when building the proposal (what sections in …"
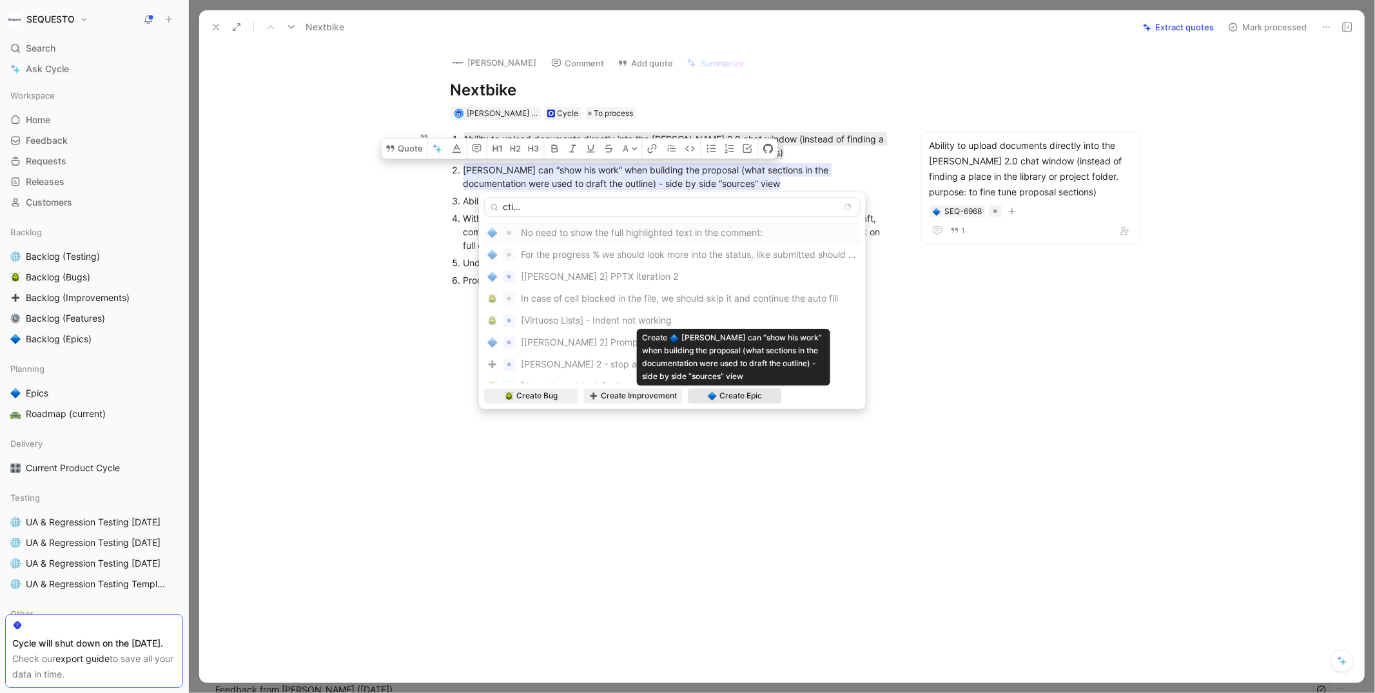
click at [727, 392] on span "Create Epic" at bounding box center [740, 395] width 43 height 13
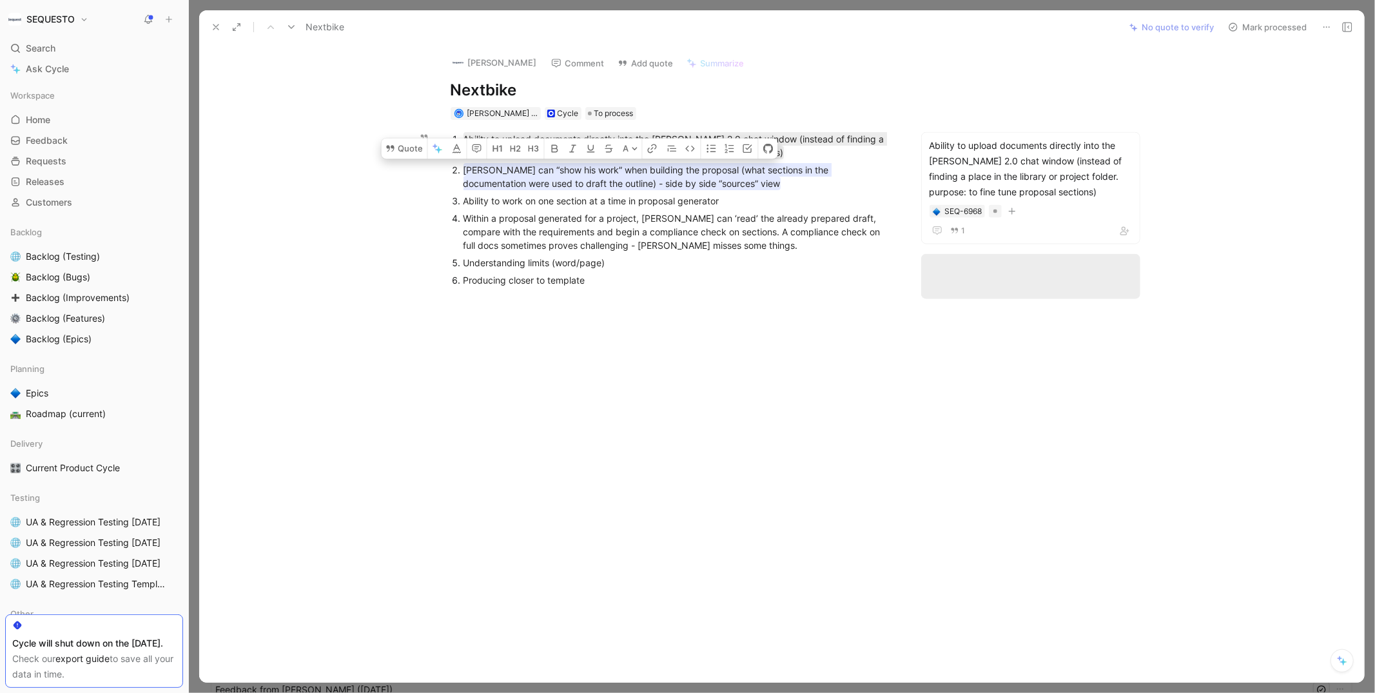
click at [847, 359] on div at bounding box center [673, 403] width 894 height 208
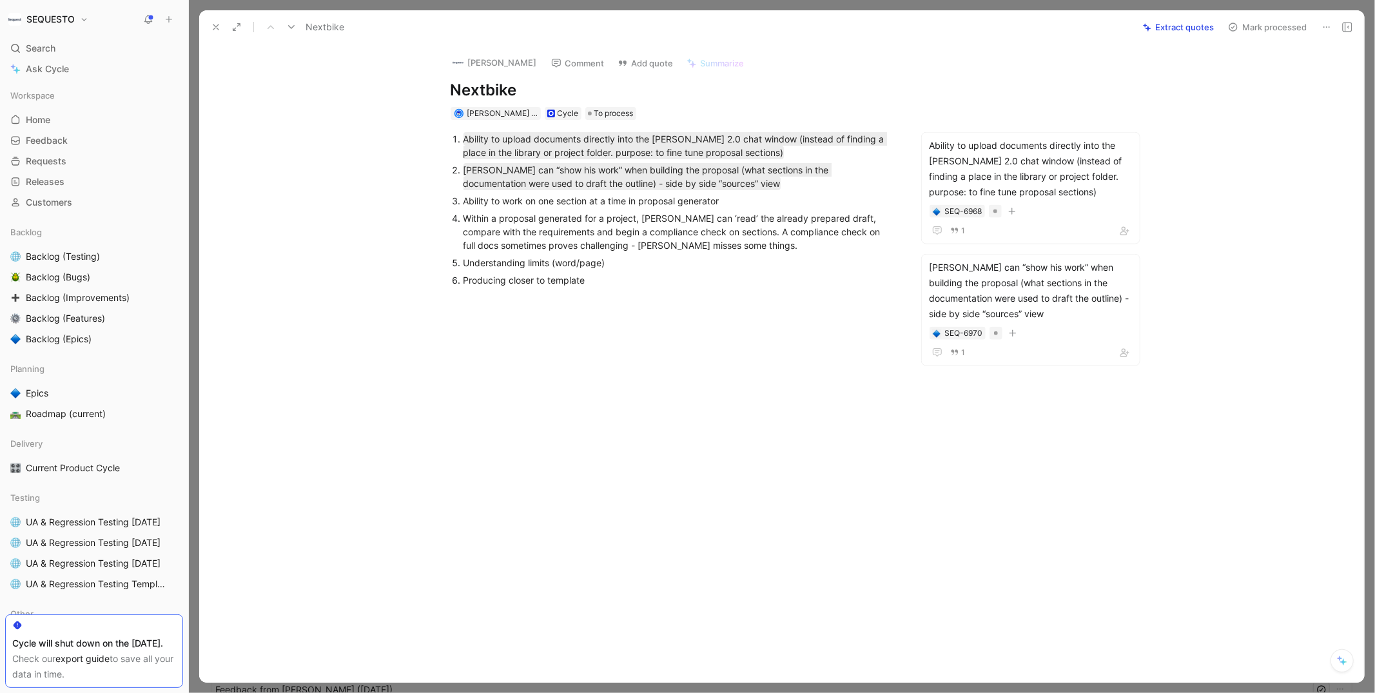
click at [1251, 28] on button "Mark processed" at bounding box center [1267, 27] width 90 height 18
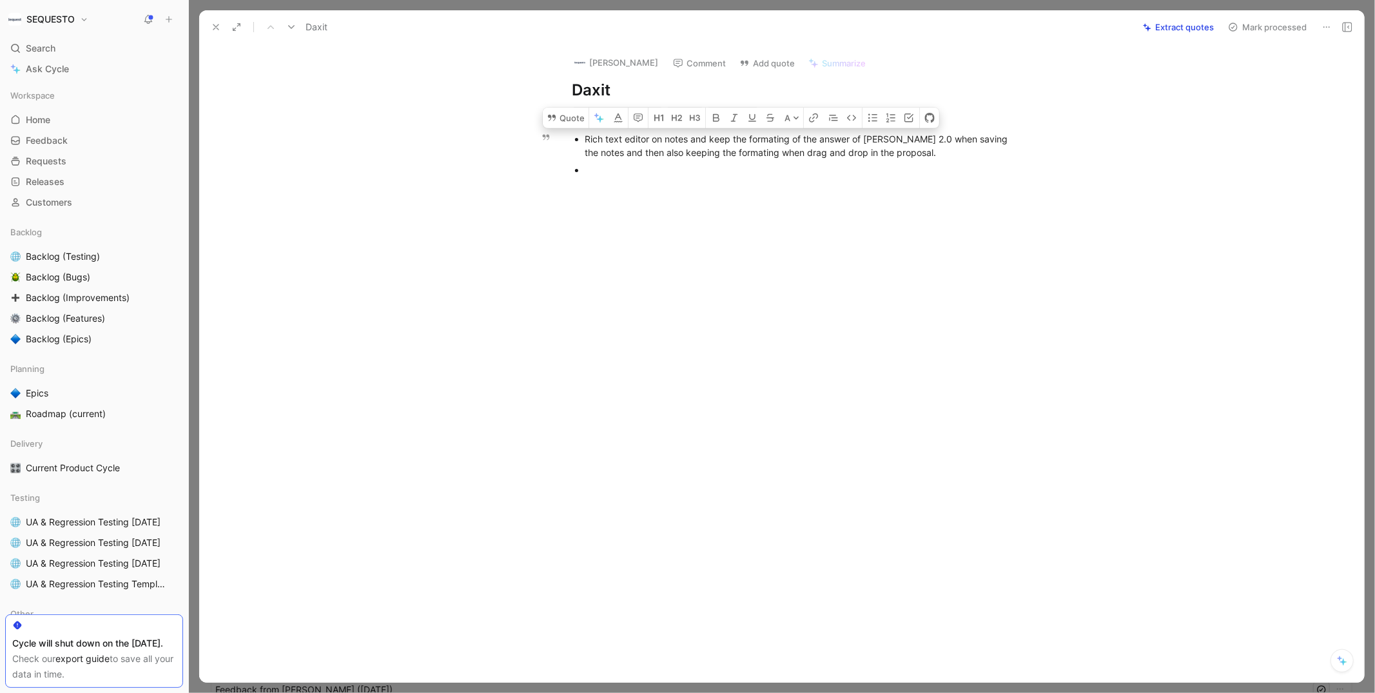
drag, startPoint x: 902, startPoint y: 153, endPoint x: 581, endPoint y: 143, distance: 321.2
click at [581, 143] on ul "Rich text editor on notes and keep the formating of the answer of [PERSON_NAME]…" at bounding box center [795, 154] width 495 height 48
copy div "Rich text editor on notes and keep the formating of the answer of [PERSON_NAME]…"
click at [555, 117] on icon at bounding box center [552, 118] width 8 height 6
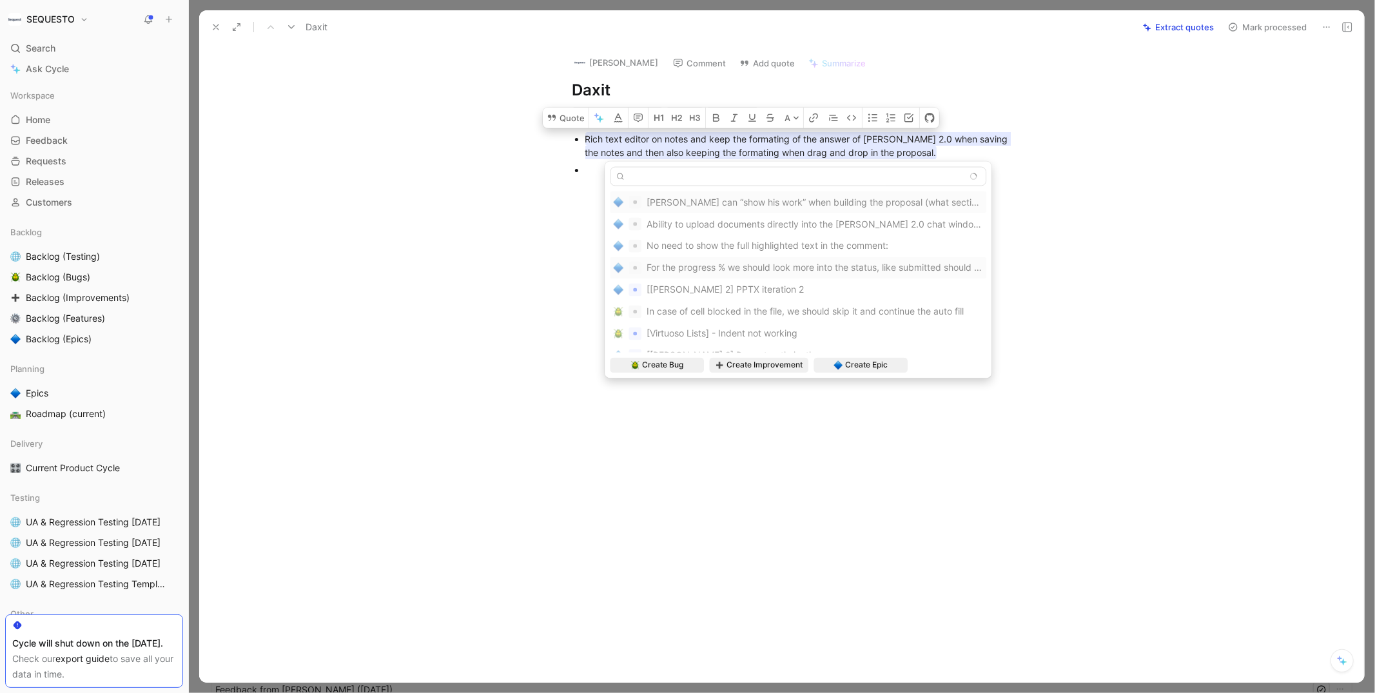
scroll to position [0, 387]
type input "Rich text editor on notes and keep the formating of the answer of [PERSON_NAME]…"
click at [859, 360] on span "Create Epic" at bounding box center [866, 365] width 43 height 13
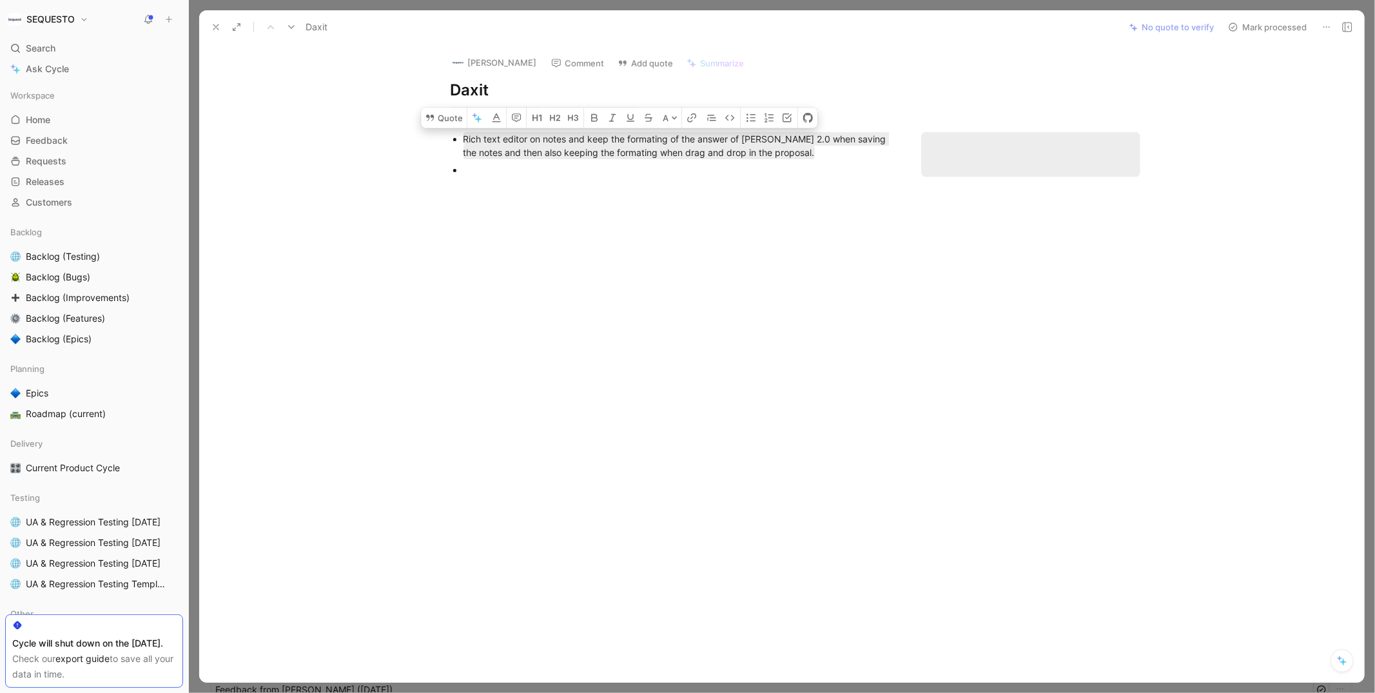
click at [1118, 59] on div "[PERSON_NAME] Comment Add quote Summarize Daxit [PERSON_NAME] t'Serstevens Cycl…" at bounding box center [781, 363] width 1165 height 639
click at [1260, 23] on button "Mark processed" at bounding box center [1267, 27] width 90 height 18
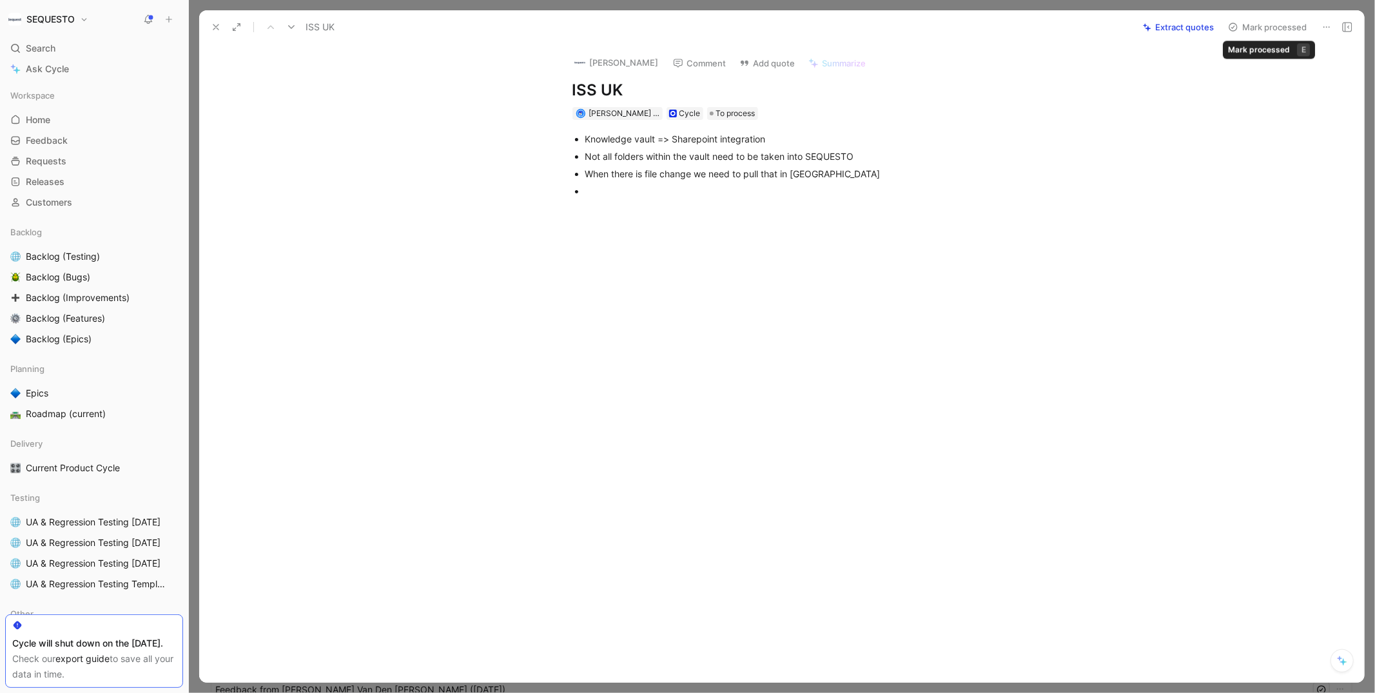
click at [1259, 29] on button "Mark processed" at bounding box center [1267, 27] width 90 height 18
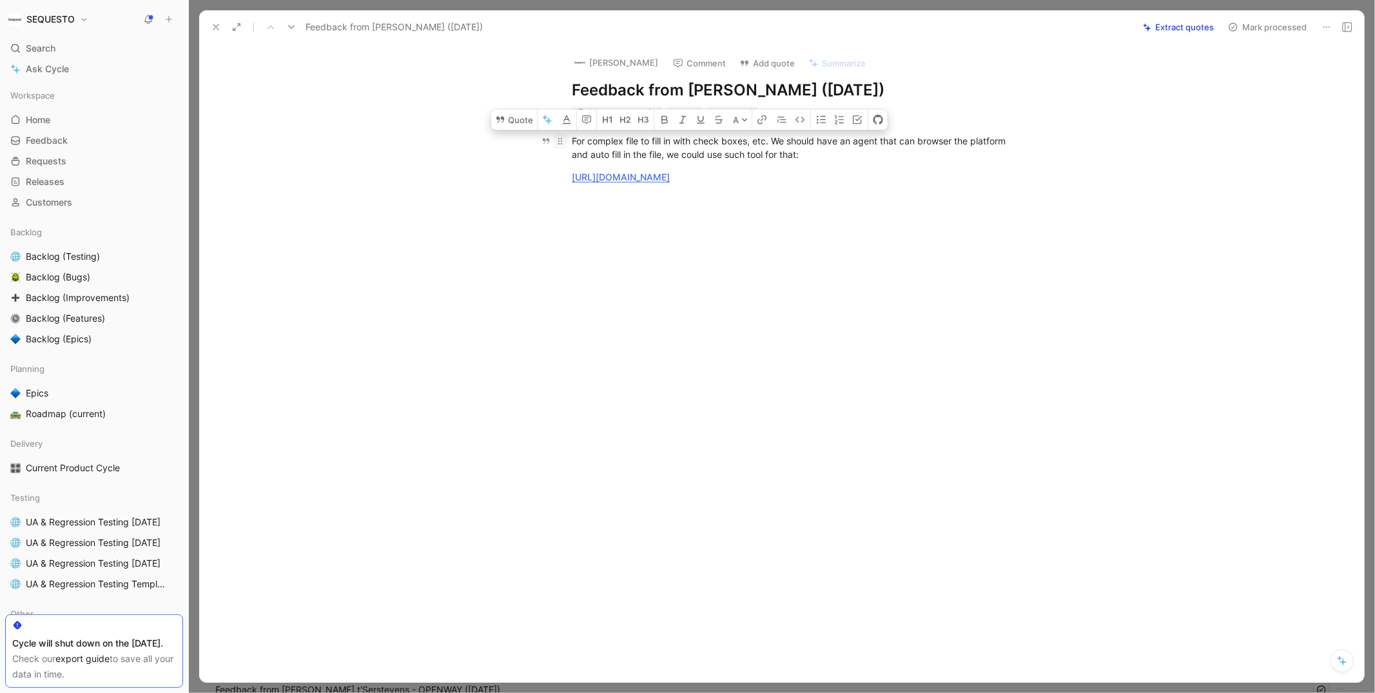
drag, startPoint x: 816, startPoint y: 153, endPoint x: 566, endPoint y: 141, distance: 250.4
click at [566, 141] on p "For complex file to fill in with check boxes, etc. We should have an agent that…" at bounding box center [795, 147] width 495 height 35
copy div "For complex file to fill in with check boxes, etc. We should have an agent that…"
drag, startPoint x: 805, startPoint y: 177, endPoint x: 571, endPoint y: 143, distance: 236.4
click at [571, 143] on div "For complex file to fill in with check boxes, etc. We should have an agent that…" at bounding box center [795, 159] width 1138 height 78
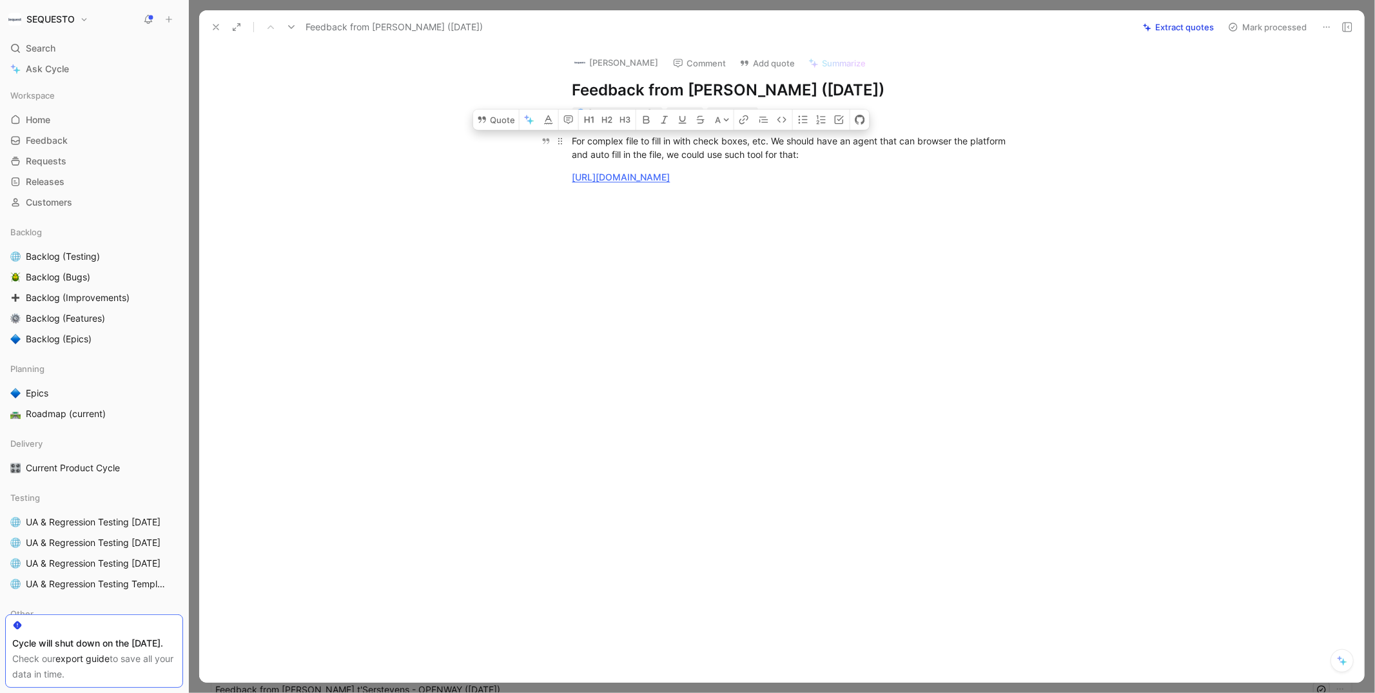
copy div "For complex file to fill in with check boxes, etc. We should have an agent that…"
click at [500, 124] on button "Quote" at bounding box center [496, 120] width 46 height 21
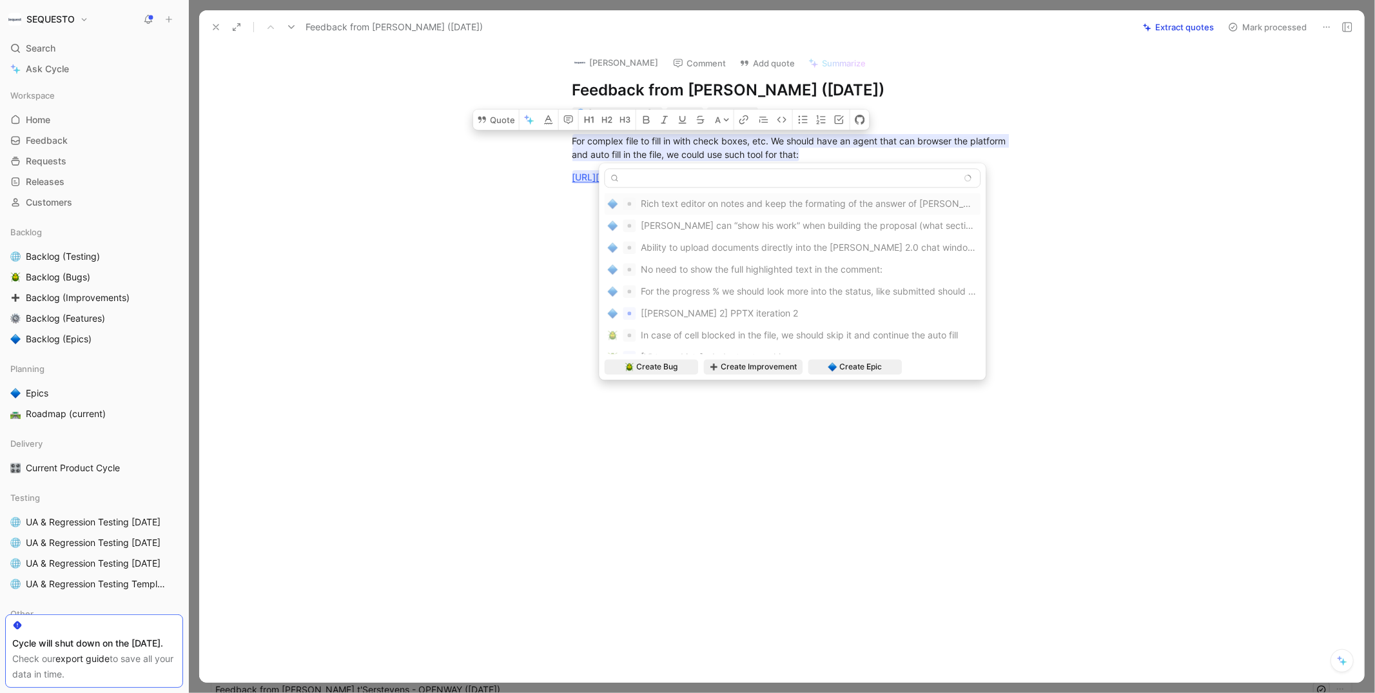
scroll to position [0, 521]
type input "For complex file to fill in with check boxes, etc. We should have an agent that…"
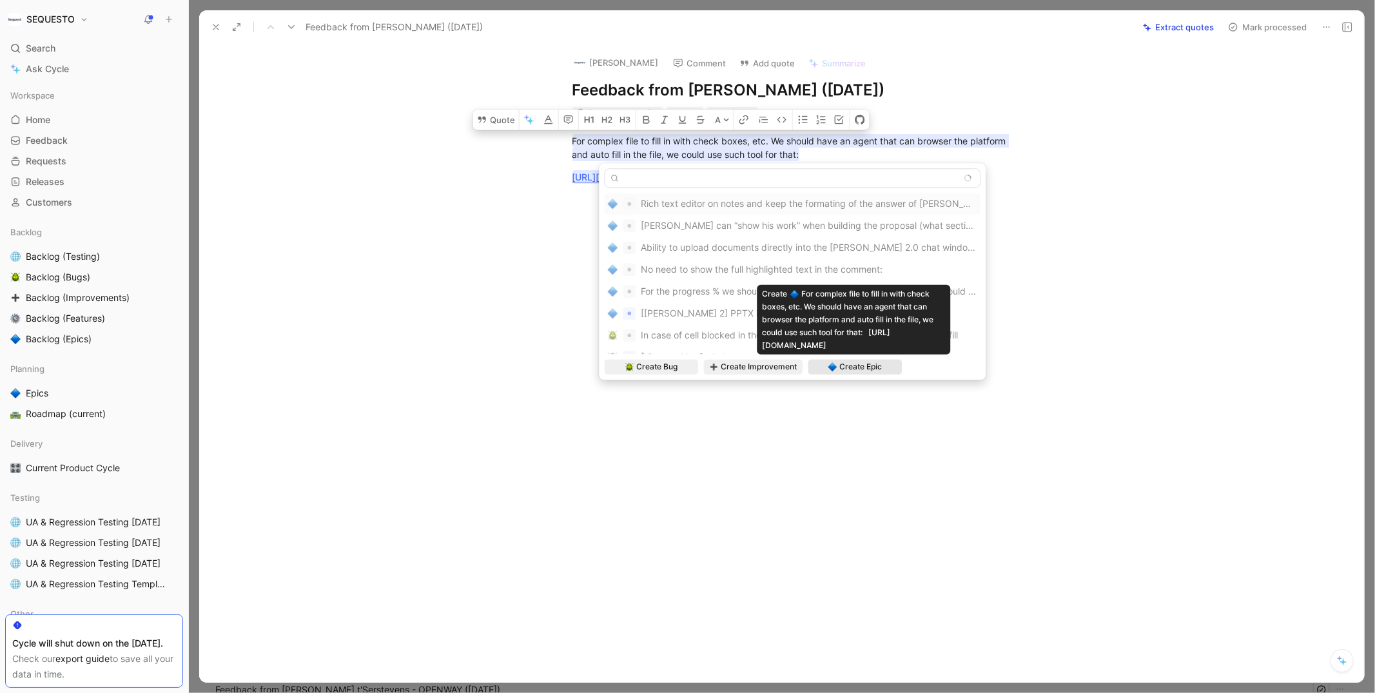
click at [857, 365] on span "Create Epic" at bounding box center [860, 366] width 43 height 13
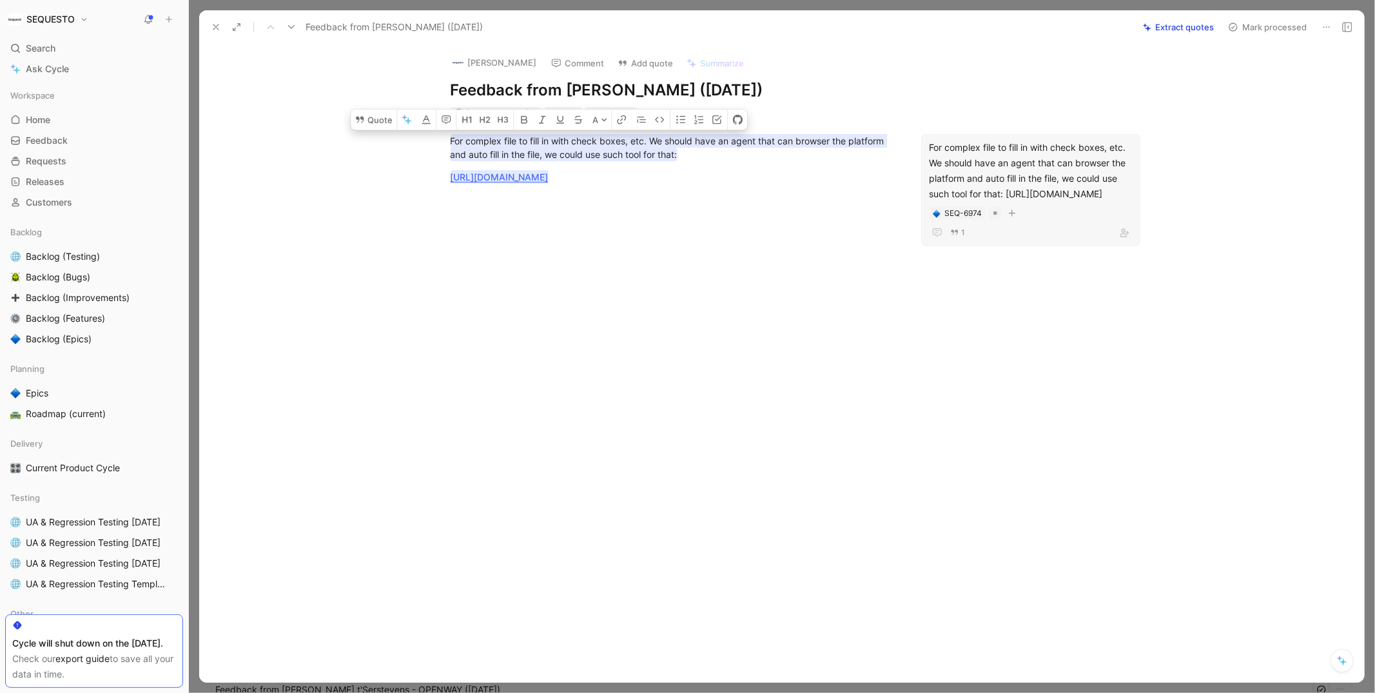
click at [974, 353] on div at bounding box center [673, 302] width 894 height 208
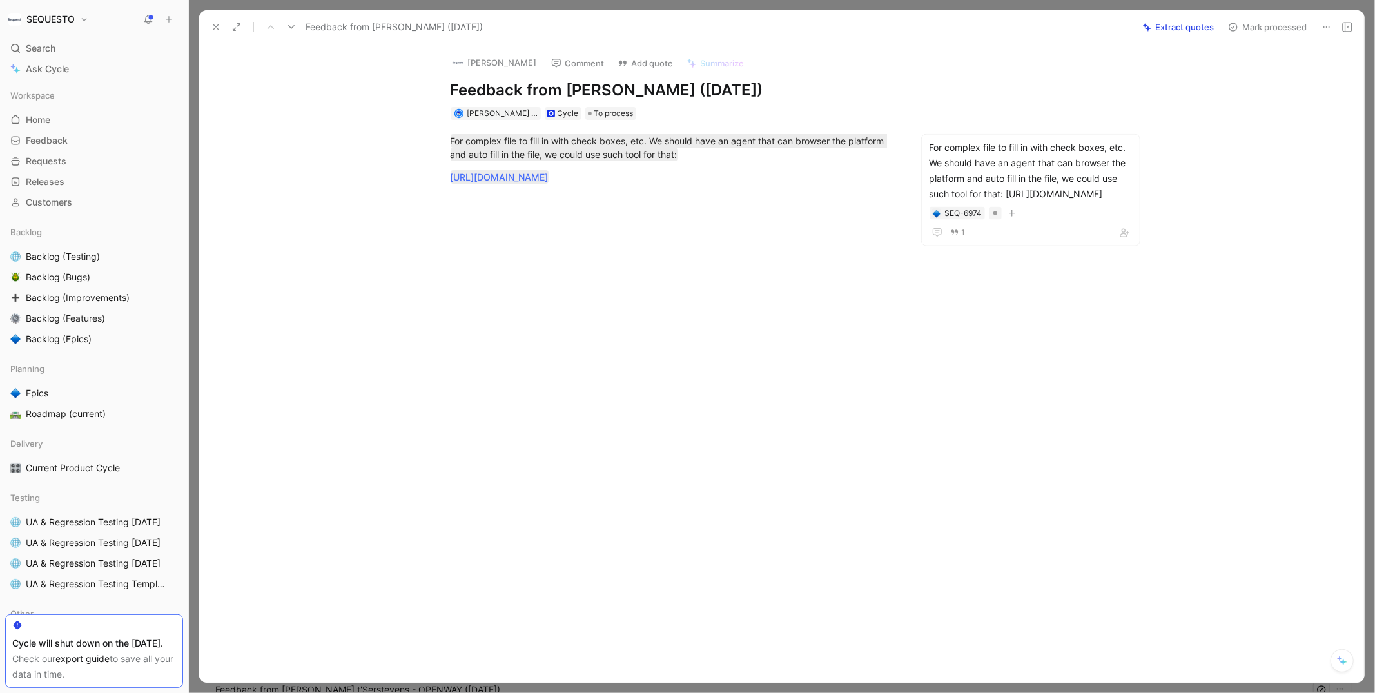
click at [1259, 28] on button "Mark processed" at bounding box center [1267, 27] width 90 height 18
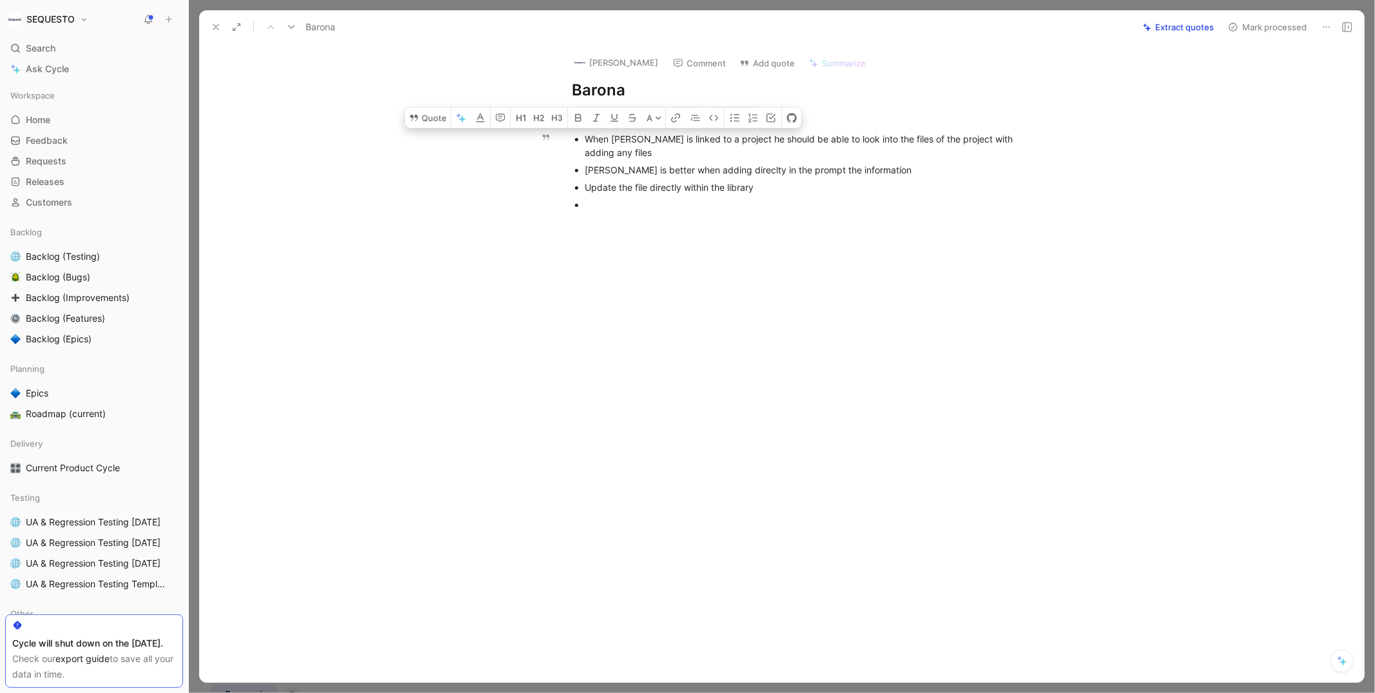
drag, startPoint x: 627, startPoint y: 153, endPoint x: 587, endPoint y: 137, distance: 43.5
click at [587, 137] on div "When [PERSON_NAME] is linked to a project he should be able to look into the fi…" at bounding box center [801, 145] width 433 height 27
copy div "When [PERSON_NAME] is linked to a project he should be able to look into the fi…"
click at [434, 119] on button "Quote" at bounding box center [428, 118] width 46 height 21
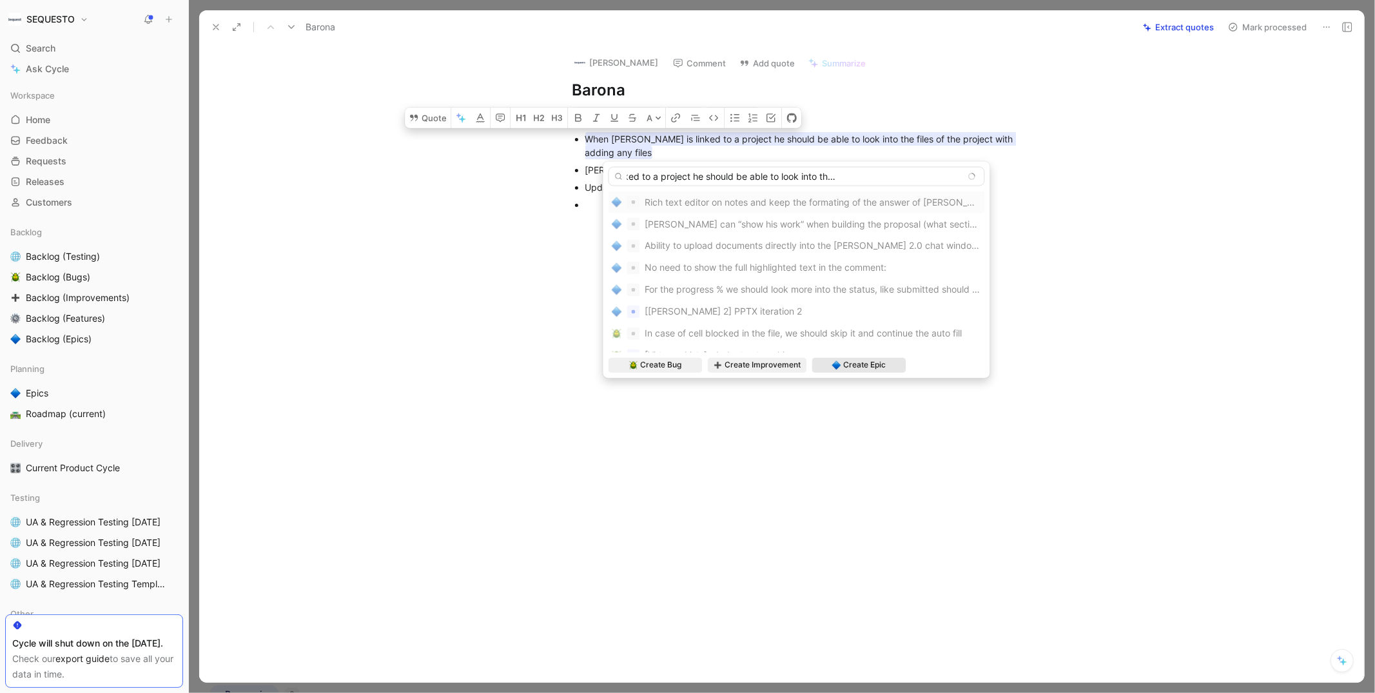
type input "When [PERSON_NAME] is linked to a project he should be able to look into the fi…"
click at [856, 364] on span "Create Epic" at bounding box center [865, 365] width 43 height 13
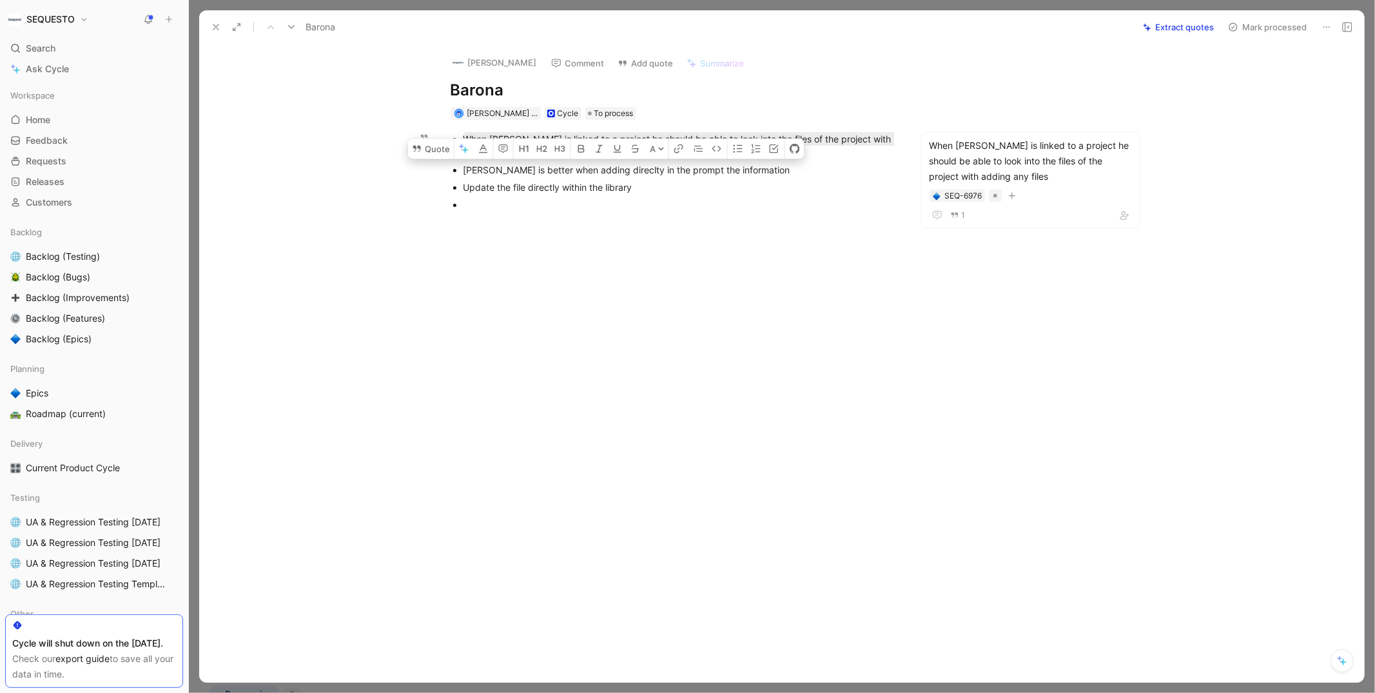
drag, startPoint x: 754, startPoint y: 171, endPoint x: 465, endPoint y: 173, distance: 289.4
click at [465, 173] on div "[PERSON_NAME] is better when adding direclty in the prompt the information" at bounding box center [679, 170] width 433 height 14
drag, startPoint x: 641, startPoint y: 188, endPoint x: 460, endPoint y: 186, distance: 181.1
click at [460, 186] on ul "When [PERSON_NAME] is linked to a project he should be able to look into the fi…" at bounding box center [673, 171] width 495 height 83
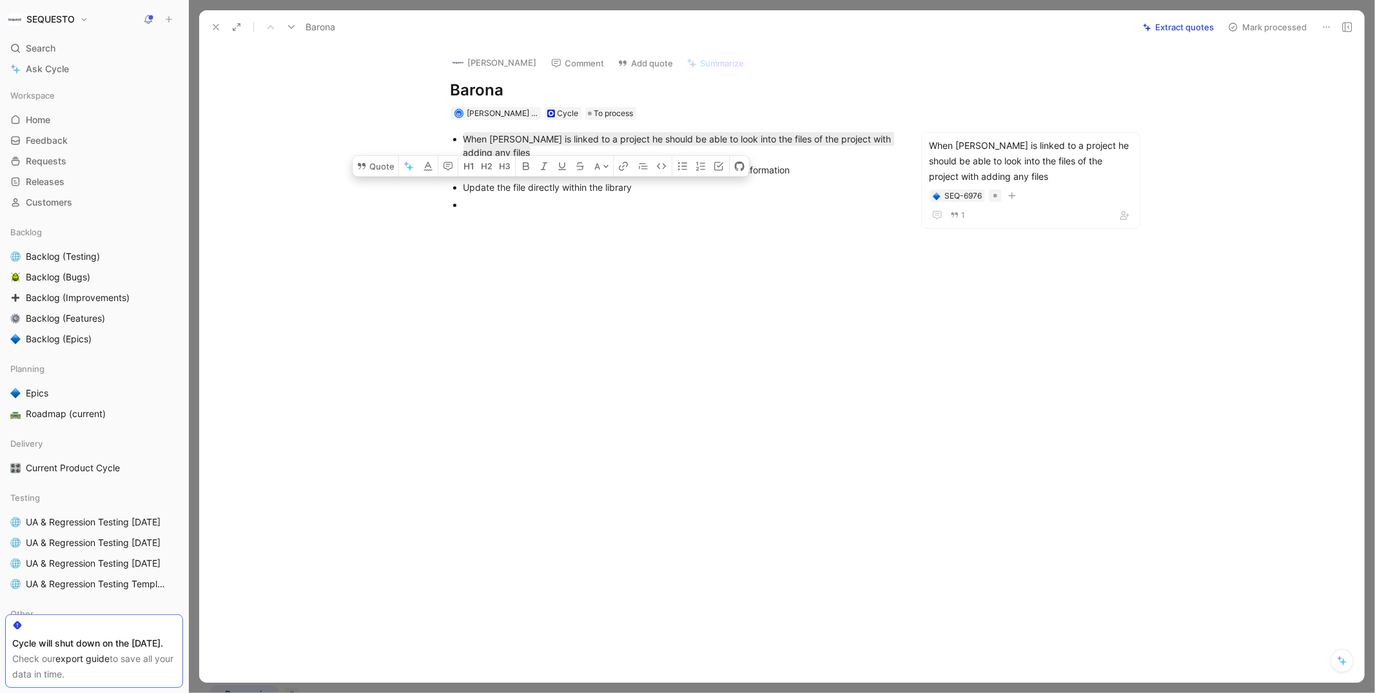
click at [605, 285] on div at bounding box center [673, 328] width 894 height 208
click at [1259, 28] on button "Mark processed" at bounding box center [1267, 27] width 90 height 18
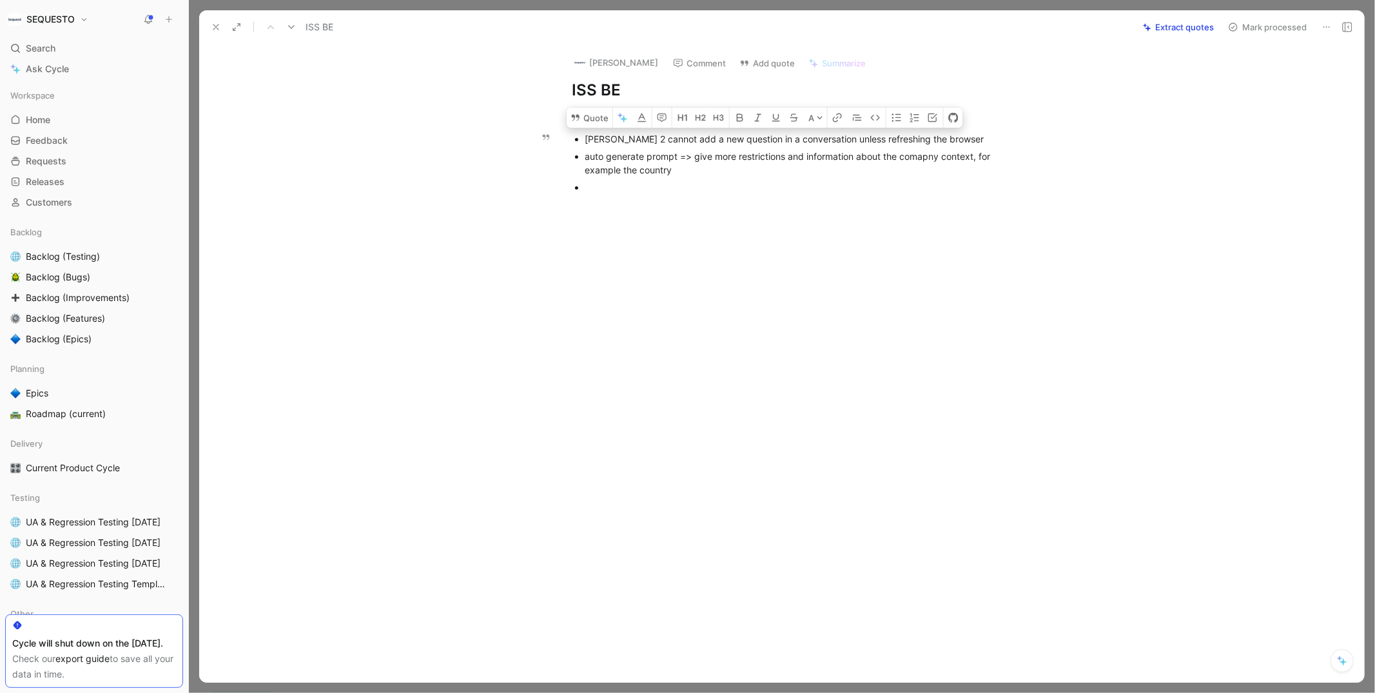
drag, startPoint x: 956, startPoint y: 141, endPoint x: 558, endPoint y: 138, distance: 397.7
click at [558, 138] on ul "[PERSON_NAME] 2 cannot add a new question in a conversation unless refreshing t…" at bounding box center [795, 163] width 495 height 66
copy div "[PERSON_NAME] 2 cannot add a new question in a conversation unless refreshing t…"
click at [603, 121] on button "Quote" at bounding box center [590, 118] width 46 height 21
click at [612, 137] on div "[PERSON_NAME] 2 cannot add a new question in a conversation unless refreshing t…" at bounding box center [801, 139] width 433 height 14
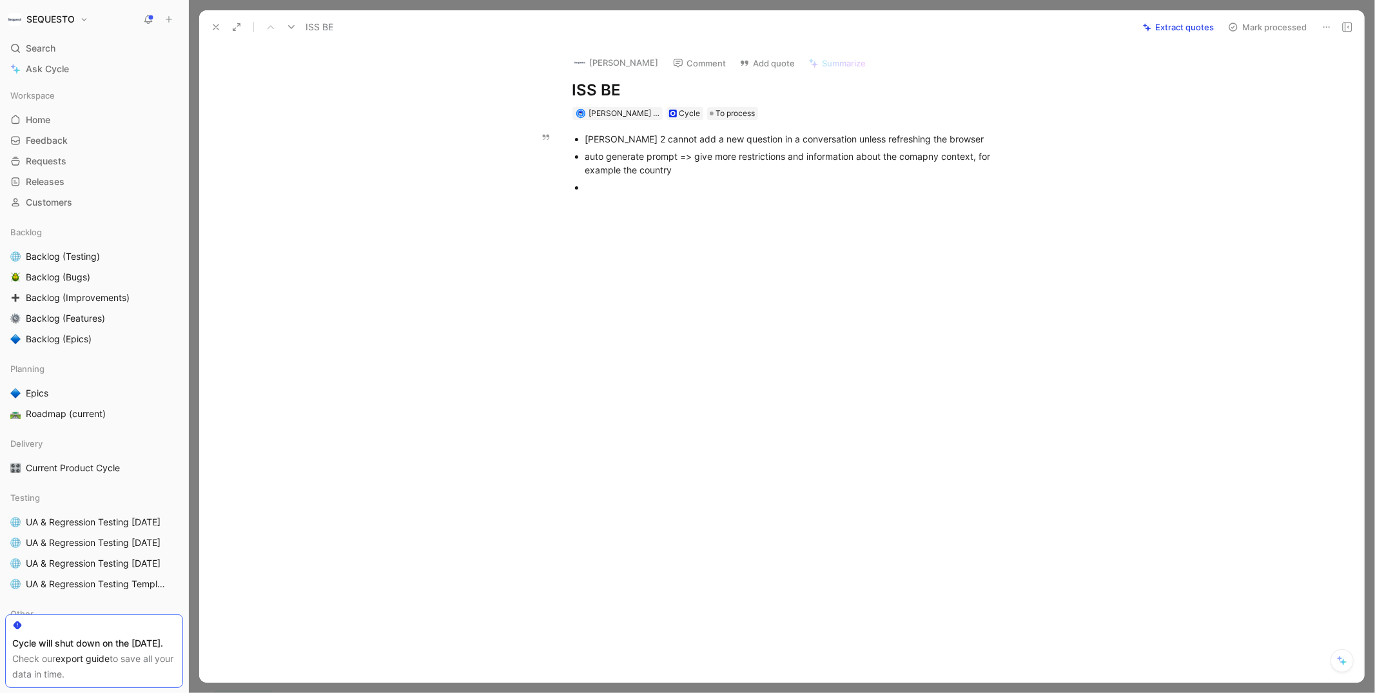
click at [612, 137] on div "[PERSON_NAME] 2 cannot add a new question in a conversation unless refreshing t…" at bounding box center [801, 139] width 433 height 14
copy div "[PERSON_NAME] 2 cannot add a new question in a conversation unless refreshing t…"
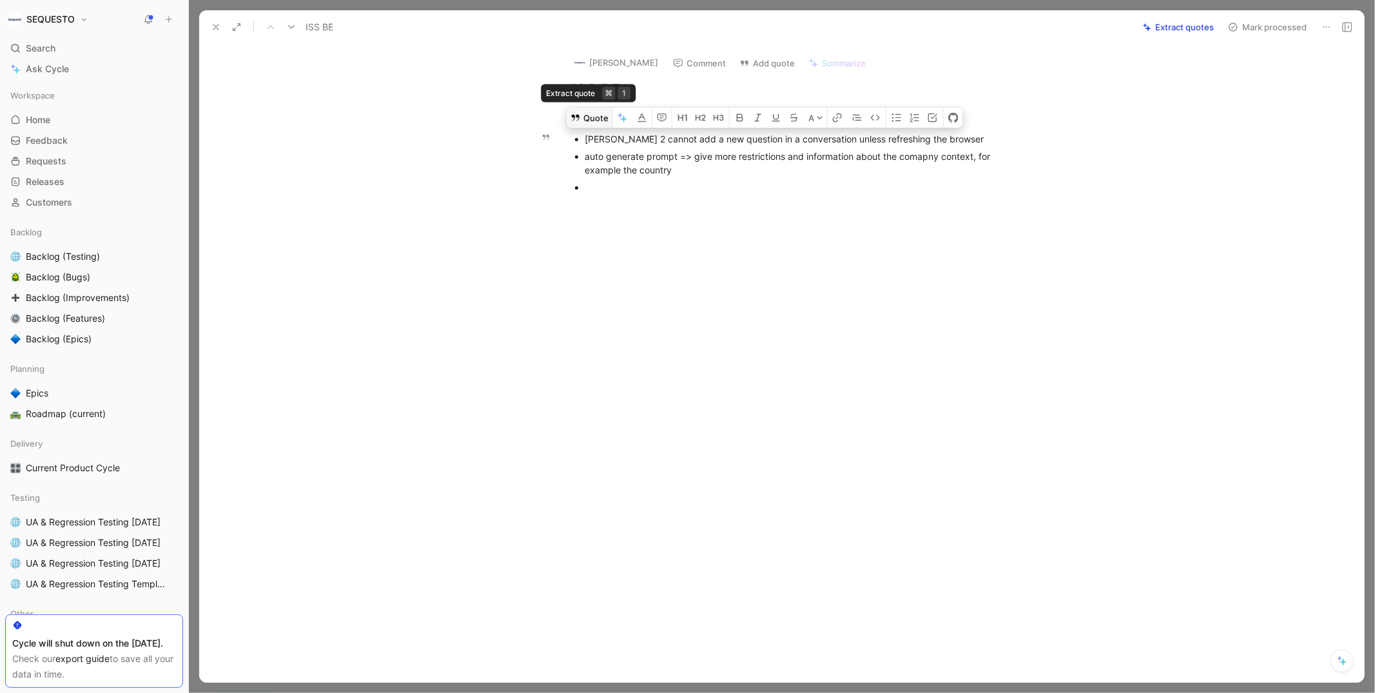
click at [587, 115] on button "Quote" at bounding box center [590, 118] width 46 height 21
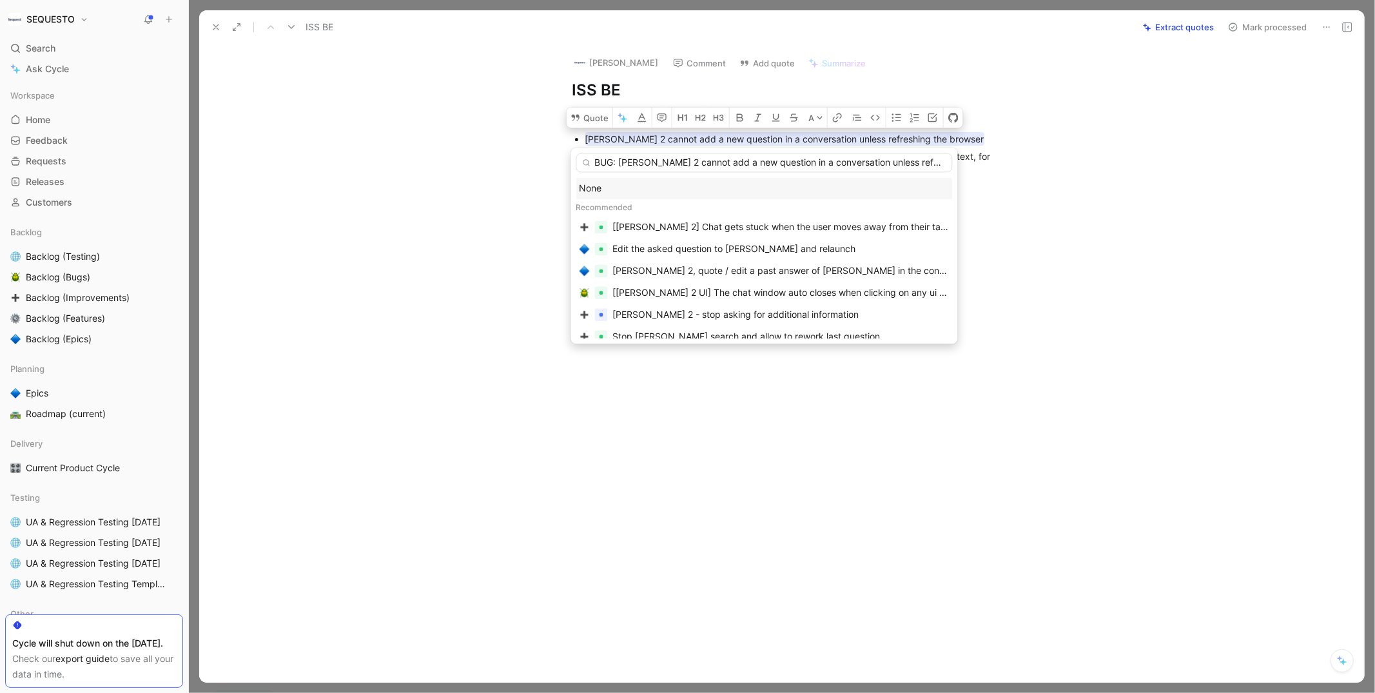
scroll to position [0, 32]
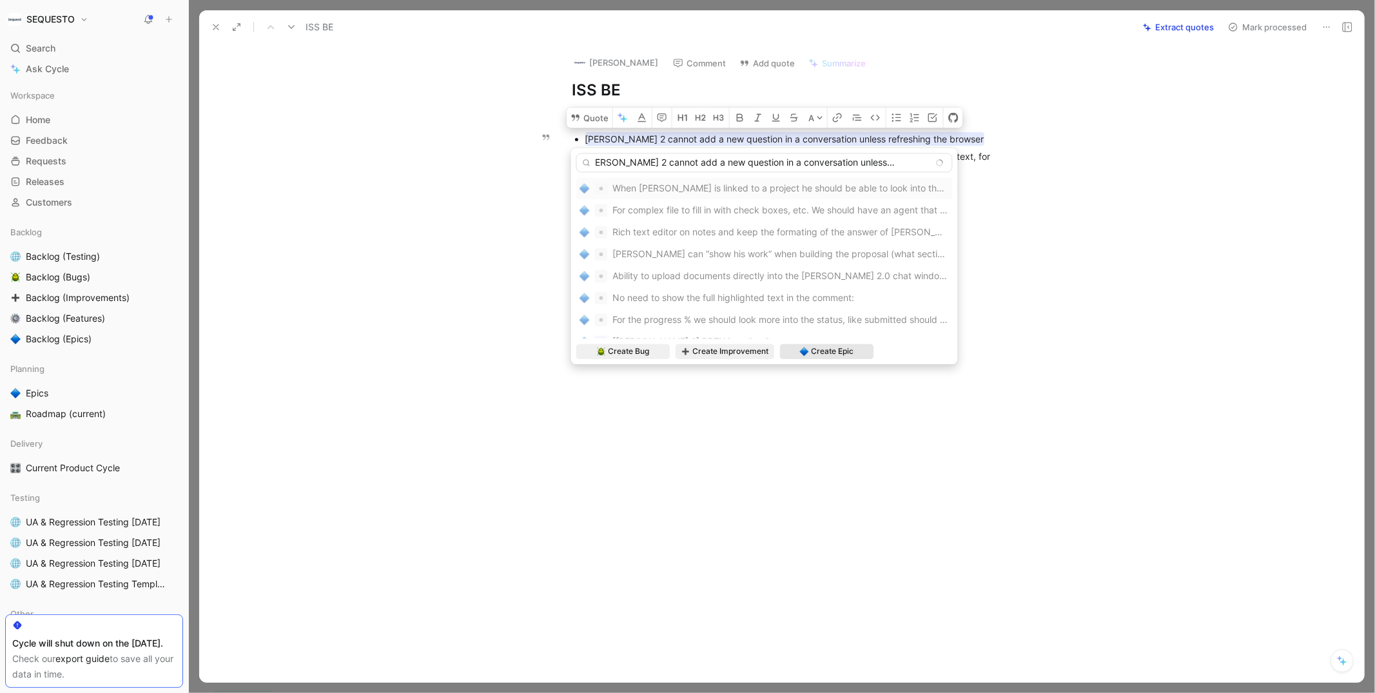
type input "BUG: [PERSON_NAME] 2 cannot add a new question in a conversation unless refresh…"
click at [836, 351] on span "Create Epic" at bounding box center [833, 351] width 43 height 13
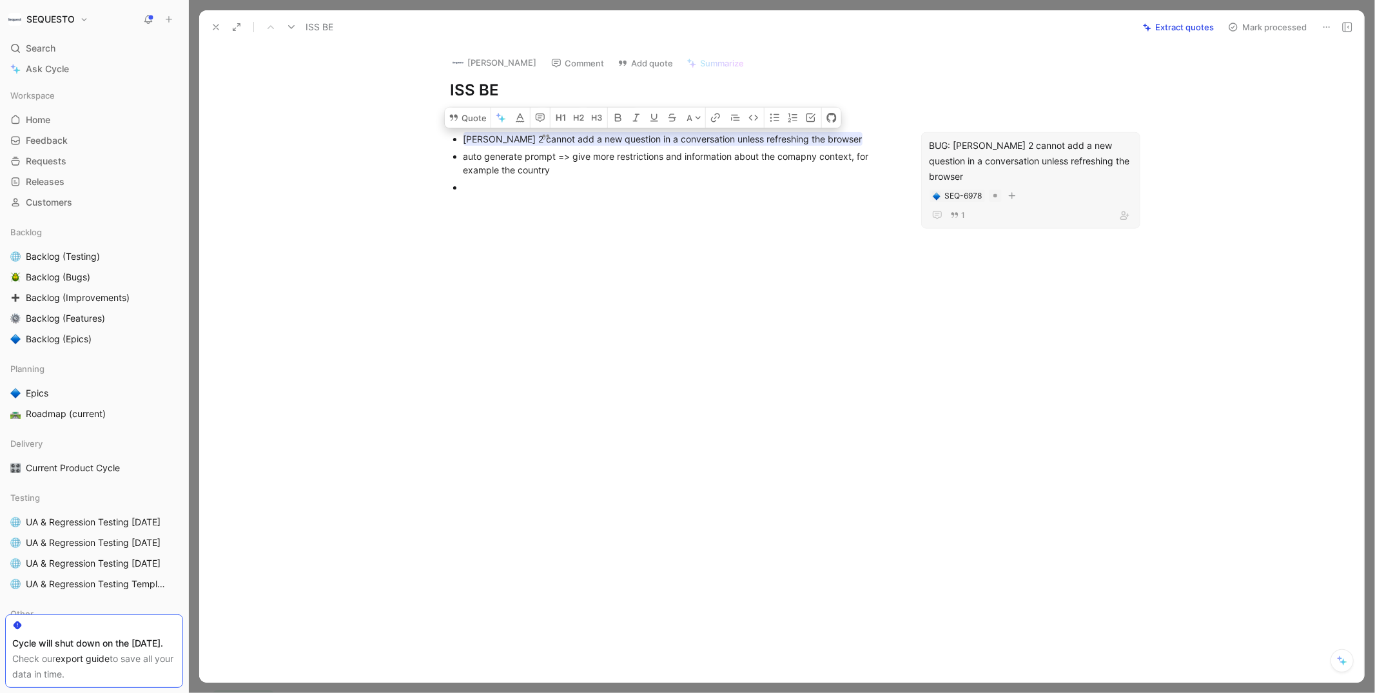
click at [571, 200] on div "[PERSON_NAME] 2 cannot add a new question in a conversation unless refreshing t…" at bounding box center [673, 163] width 894 height 86
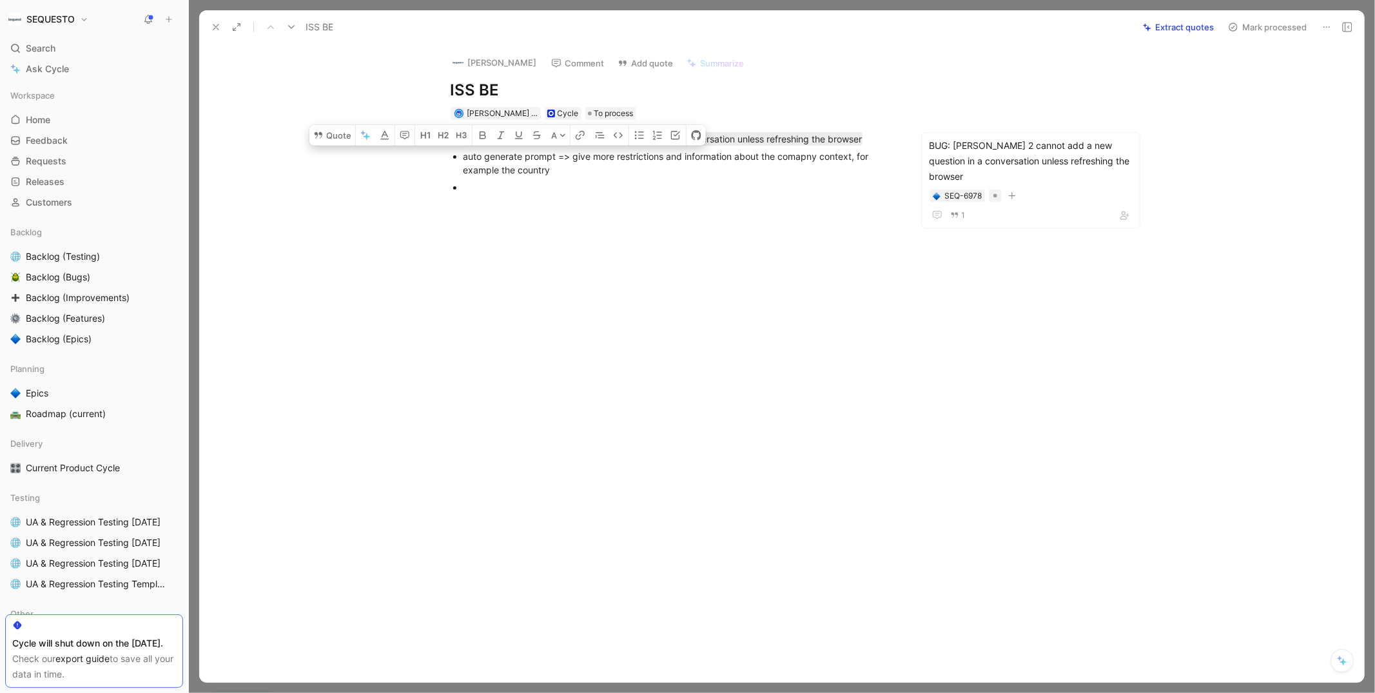
drag, startPoint x: 560, startPoint y: 173, endPoint x: 463, endPoint y: 160, distance: 98.2
click at [463, 160] on div "auto generate prompt => give more restrictions and information about the comapn…" at bounding box center [679, 163] width 433 height 27
click at [337, 129] on button "Quote" at bounding box center [332, 135] width 46 height 21
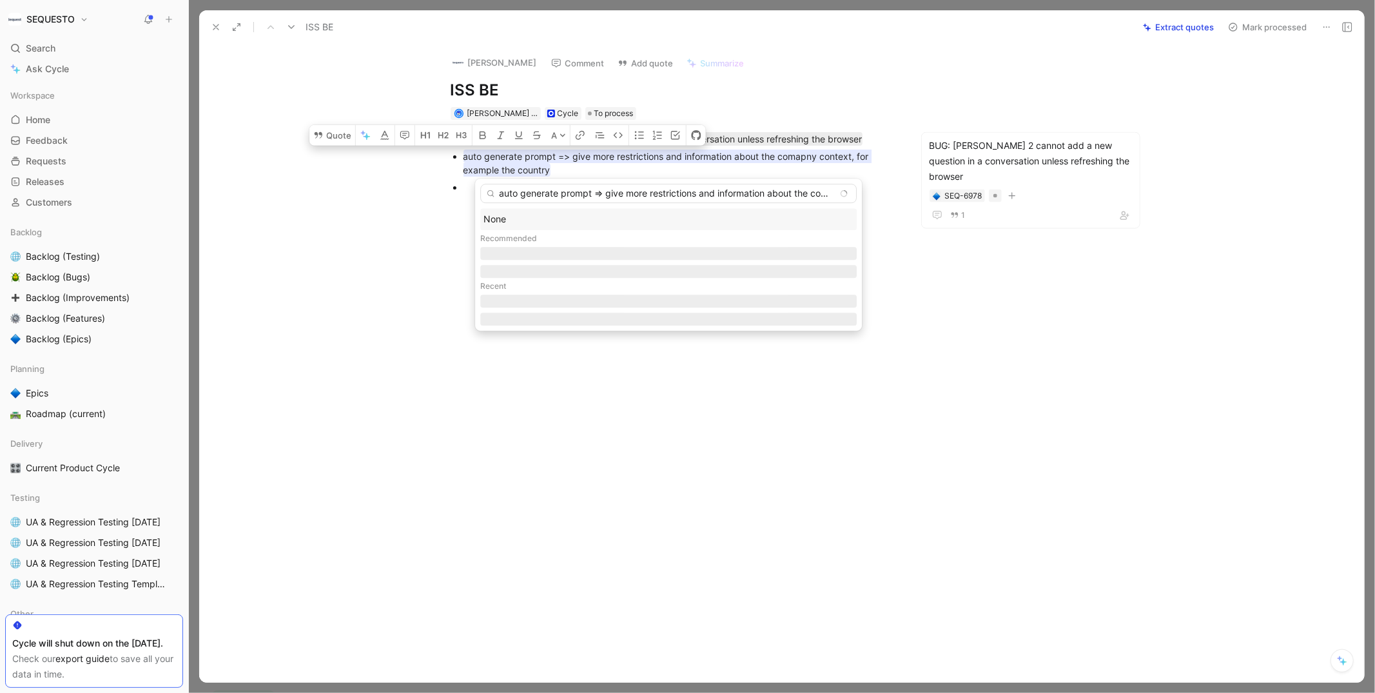
scroll to position [0, 160]
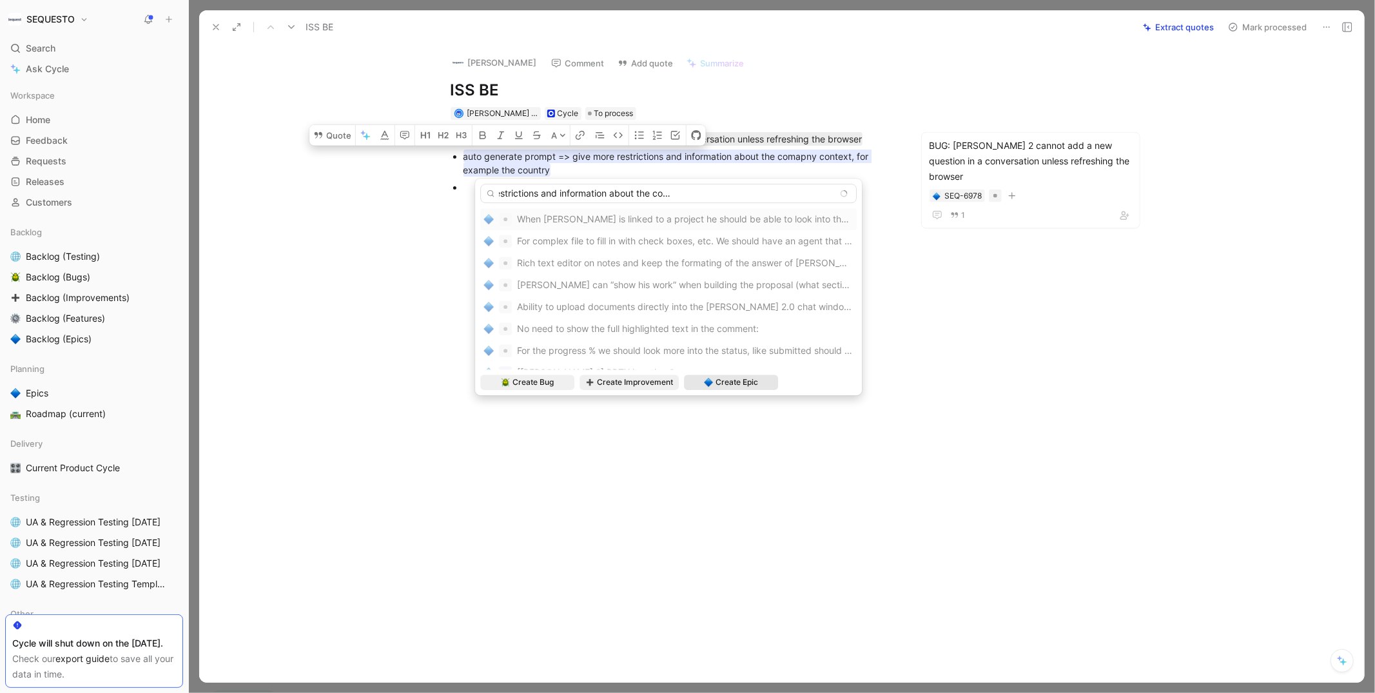
type input "auto generate prompt => give more restrictions and information about the comapn…"
click at [734, 383] on span "Create Epic" at bounding box center [736, 382] width 43 height 13
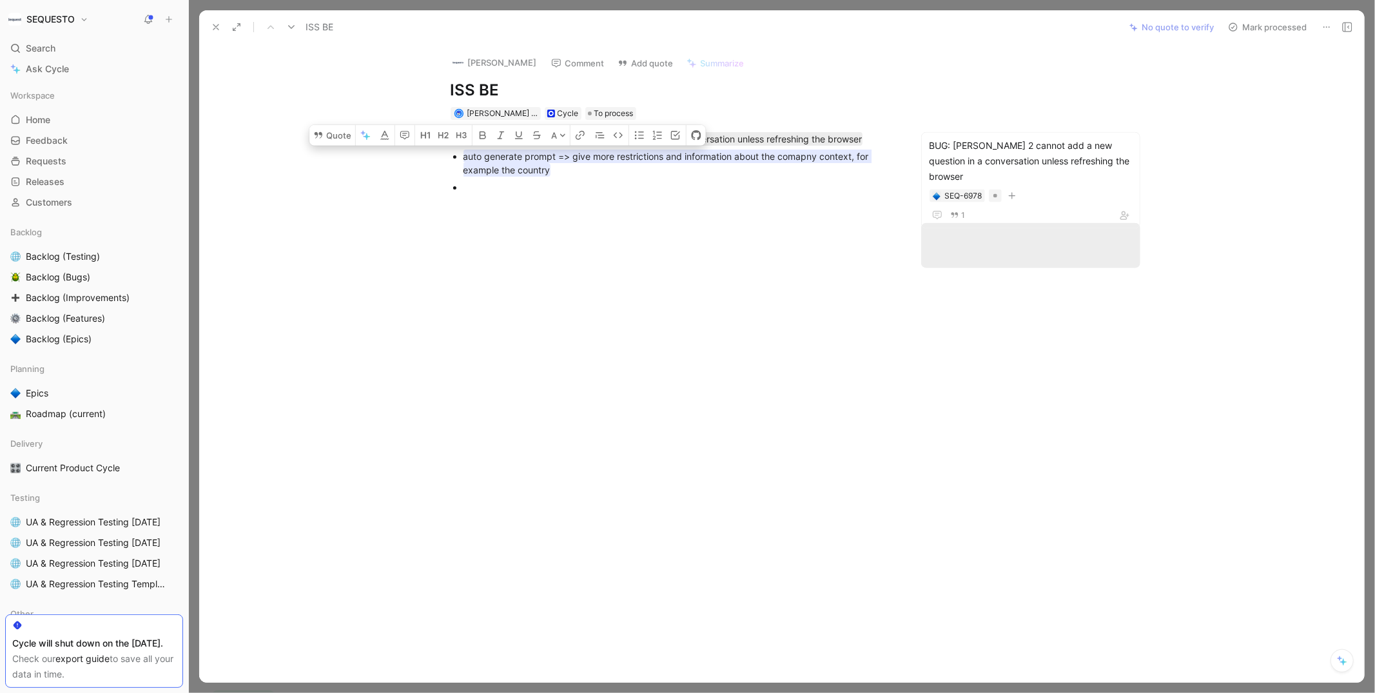
click at [864, 298] on div at bounding box center [673, 310] width 894 height 208
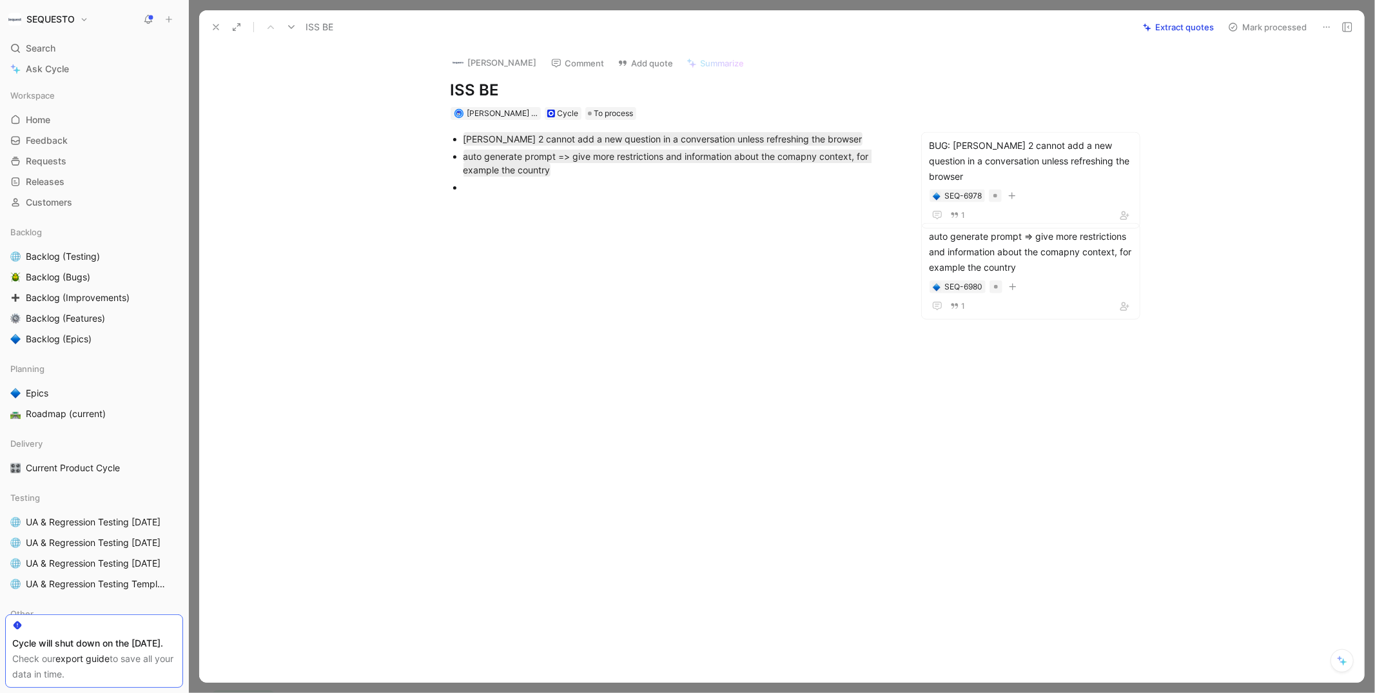
click at [1265, 24] on button "Mark processed" at bounding box center [1267, 27] width 90 height 18
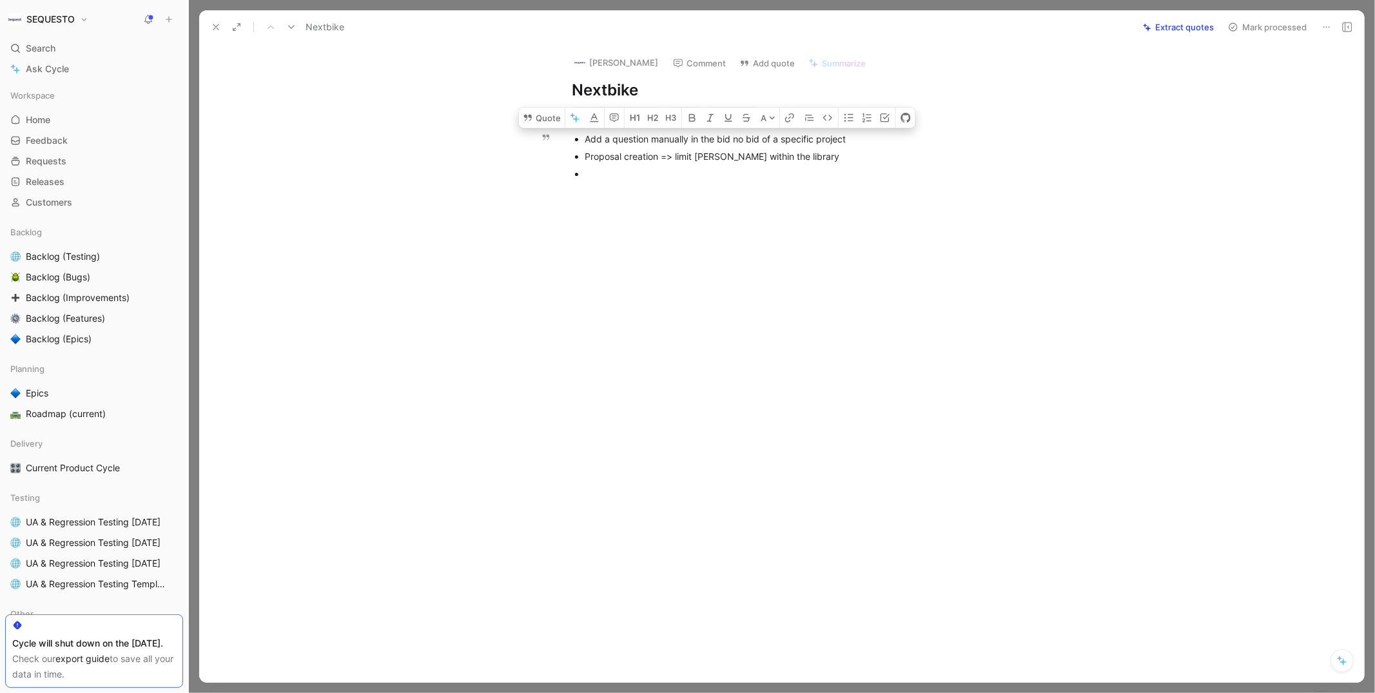
drag, startPoint x: 861, startPoint y: 137, endPoint x: 585, endPoint y: 137, distance: 276.5
click at [585, 137] on div "Add a question manually in the bid no bid of a specific project" at bounding box center [801, 139] width 433 height 14
click at [545, 122] on button "Quote" at bounding box center [542, 118] width 46 height 21
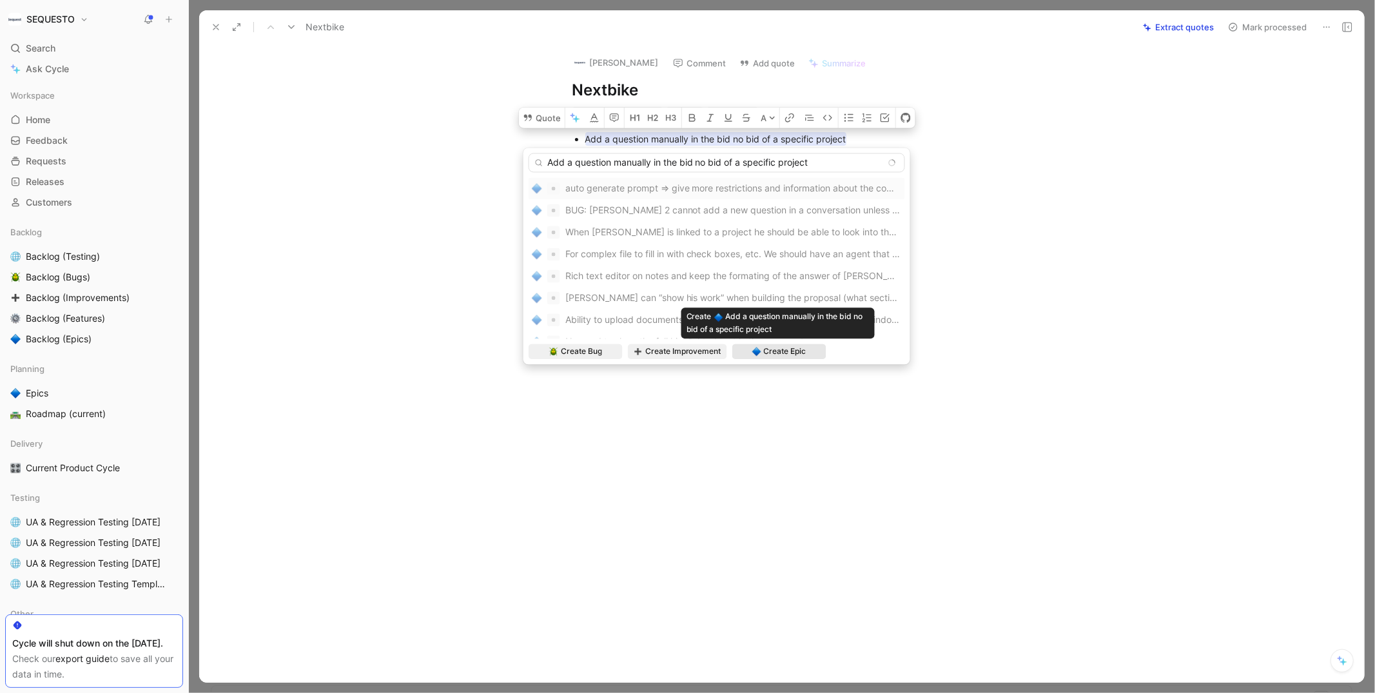
type input "Add a question manually in the bid no bid of a specific project"
click at [764, 353] on span "Create Epic" at bounding box center [785, 351] width 43 height 13
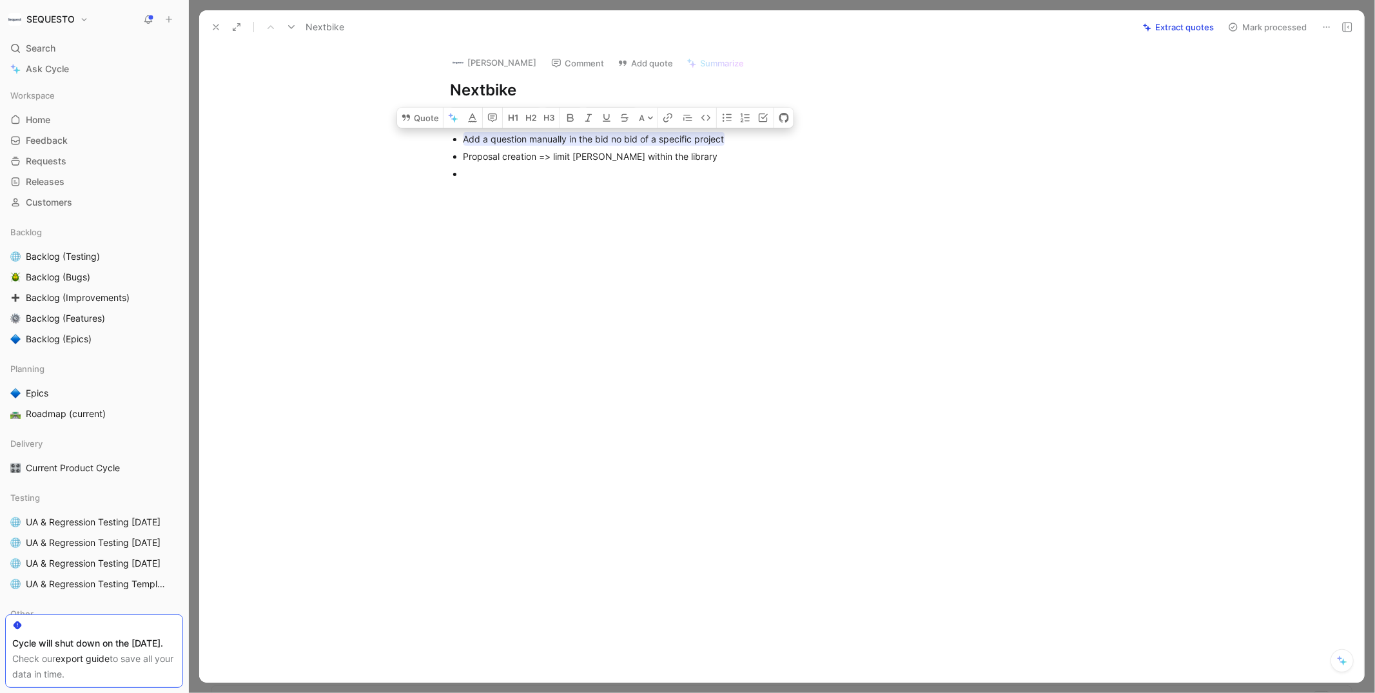
click at [694, 243] on div at bounding box center [673, 297] width 894 height 208
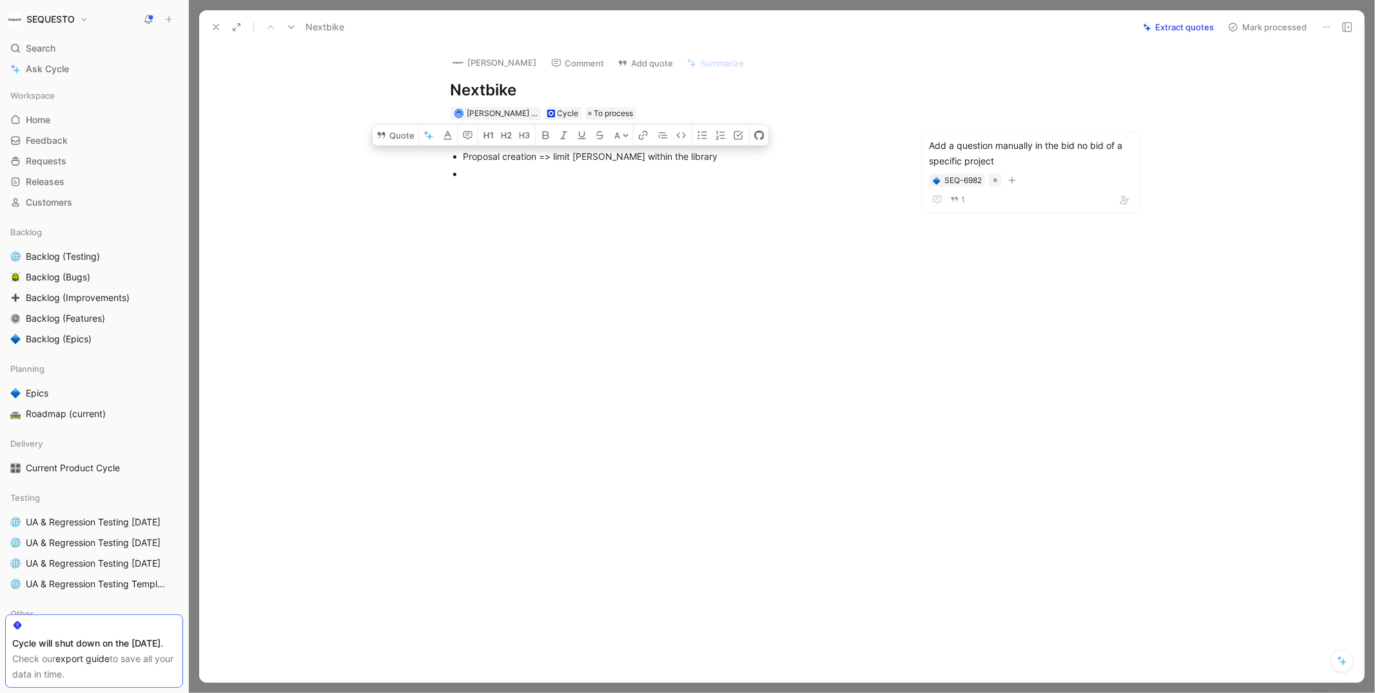
drag, startPoint x: 690, startPoint y: 157, endPoint x: 462, endPoint y: 153, distance: 228.2
click at [462, 153] on ul "Add a question manually in the bid no bid of a specific project Proposal creati…" at bounding box center [673, 156] width 495 height 52
click at [403, 137] on button "Quote" at bounding box center [396, 135] width 46 height 21
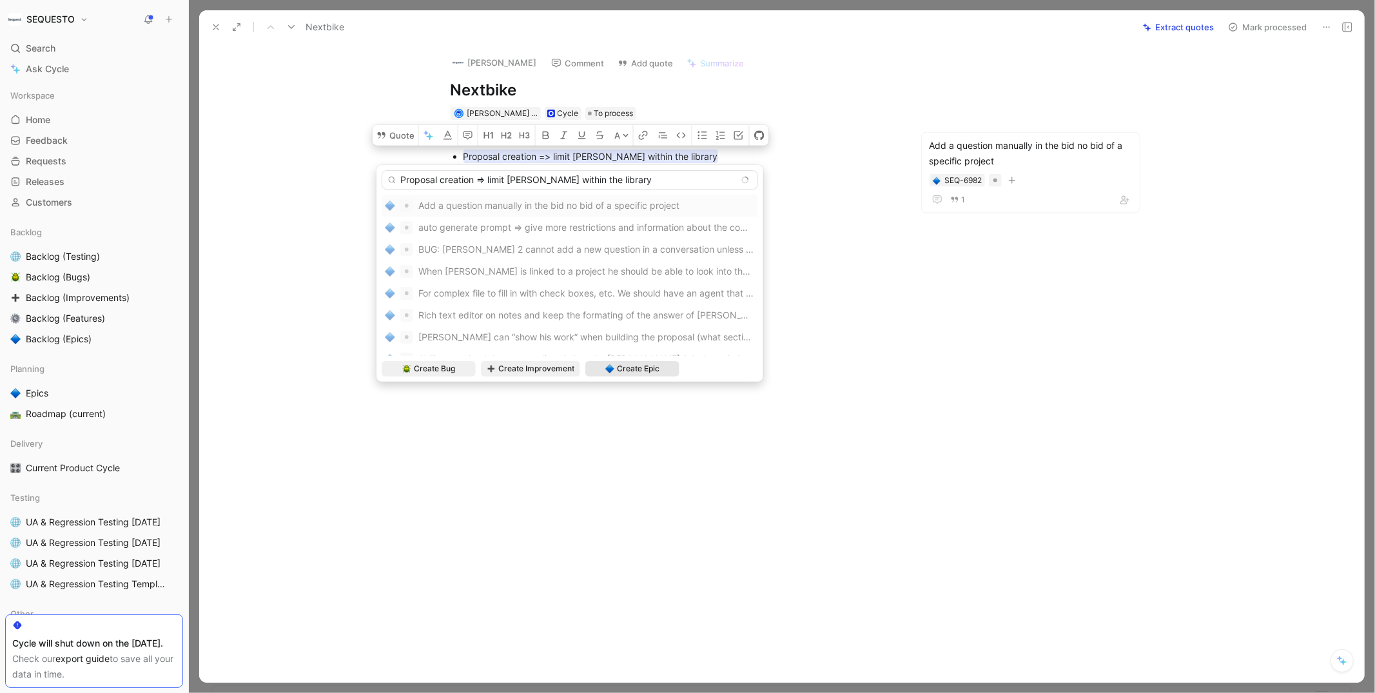
type input "Proposal creation => limit [PERSON_NAME] within the library"
click at [648, 367] on span "Create Epic" at bounding box center [638, 368] width 43 height 13
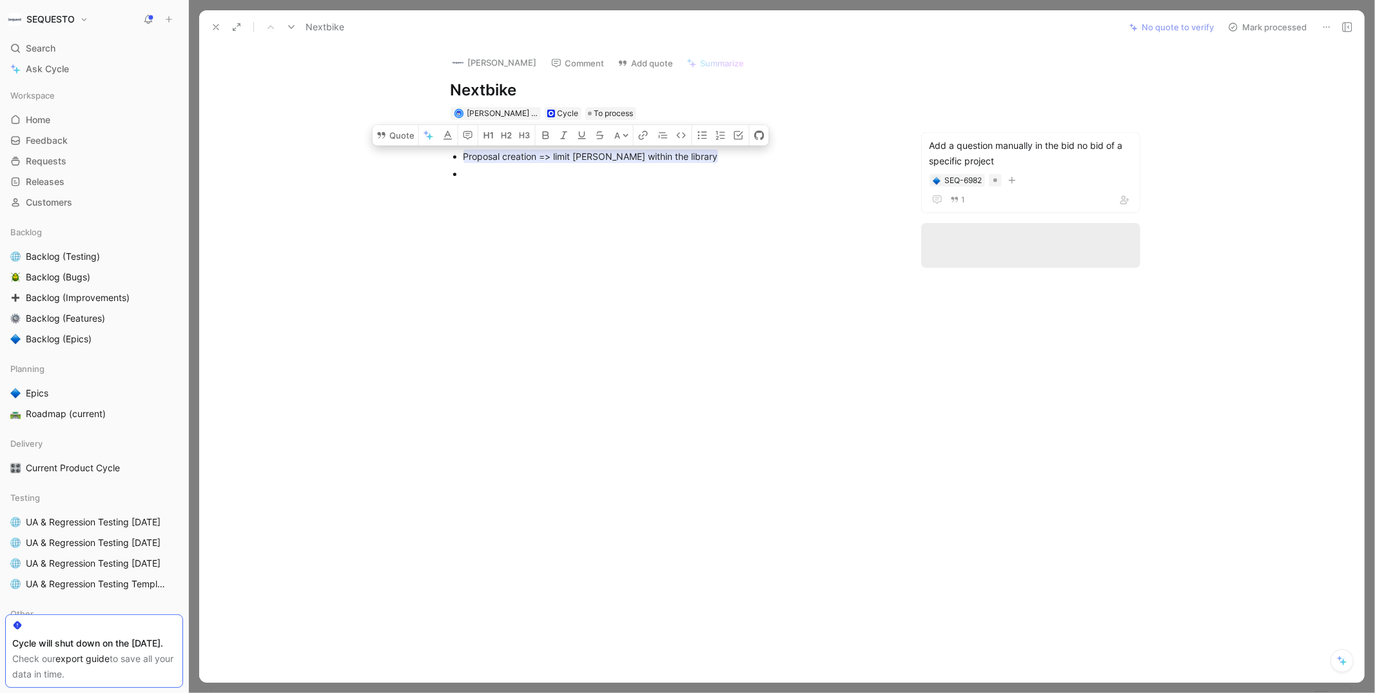
click at [817, 217] on div at bounding box center [673, 297] width 894 height 208
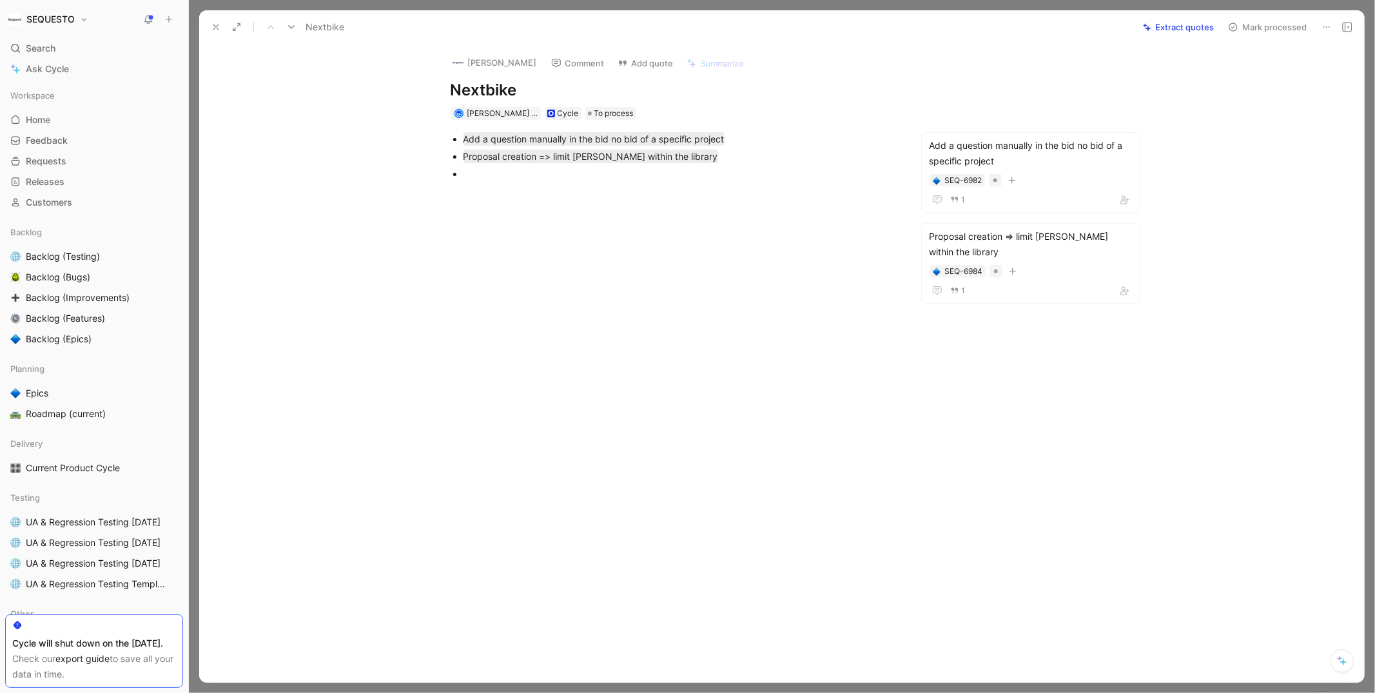
click at [1261, 26] on button "Mark processed" at bounding box center [1267, 27] width 90 height 18
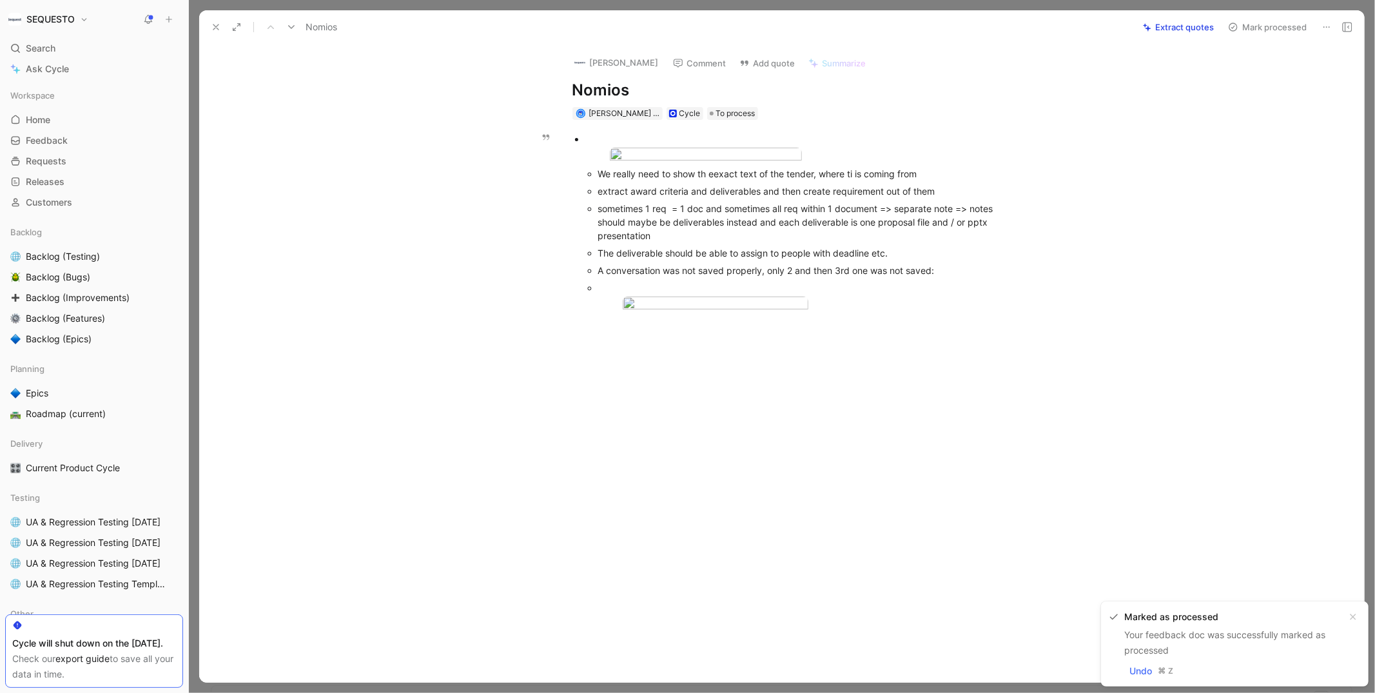
click at [719, 180] on div "We really need to show th eexact text of the tender, where ti is coming from" at bounding box center [808, 174] width 420 height 14
click at [855, 180] on div "We really need to show th exact text of the tender, where ti is coming from" at bounding box center [808, 174] width 420 height 14
click at [1244, 24] on button "Mark processed" at bounding box center [1267, 27] width 90 height 18
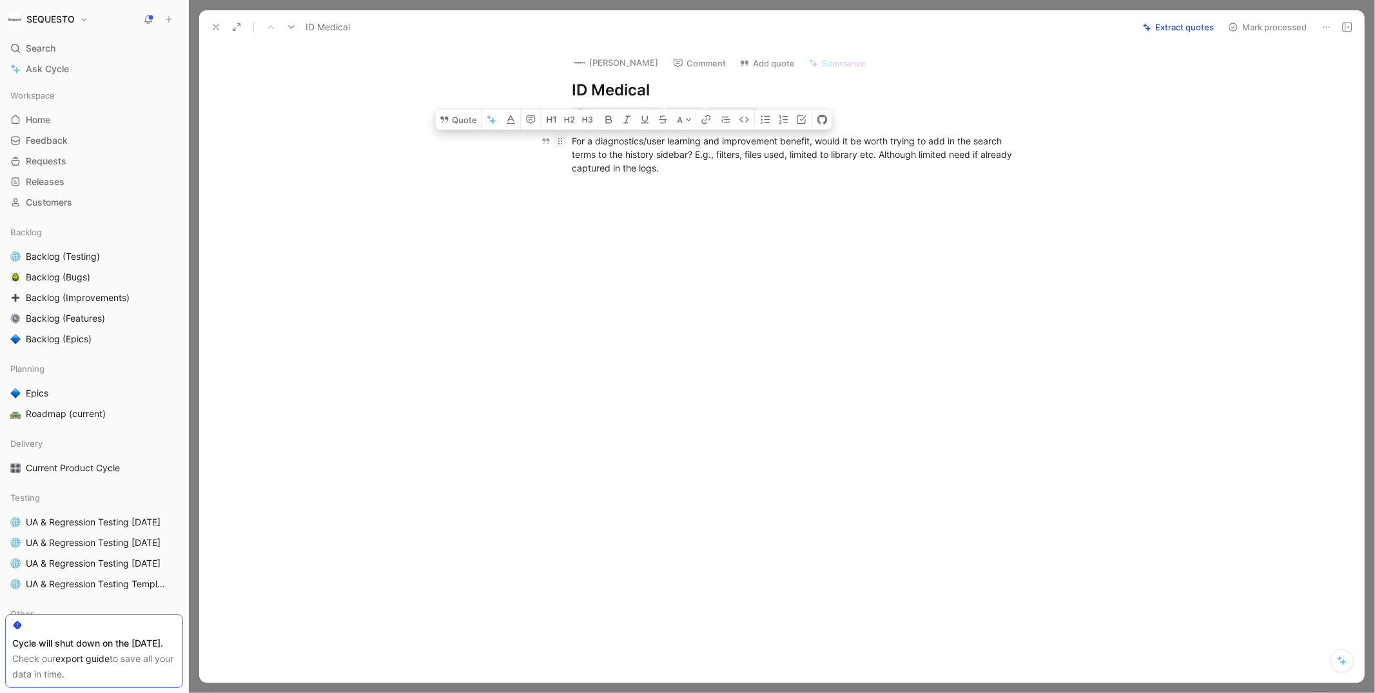
drag, startPoint x: 699, startPoint y: 164, endPoint x: 563, endPoint y: 145, distance: 136.6
click at [563, 145] on p "For a diagnostics/user learning and improvement benefit, would it be worth tryi…" at bounding box center [795, 154] width 495 height 48
click at [464, 115] on button "Quote" at bounding box center [458, 120] width 46 height 21
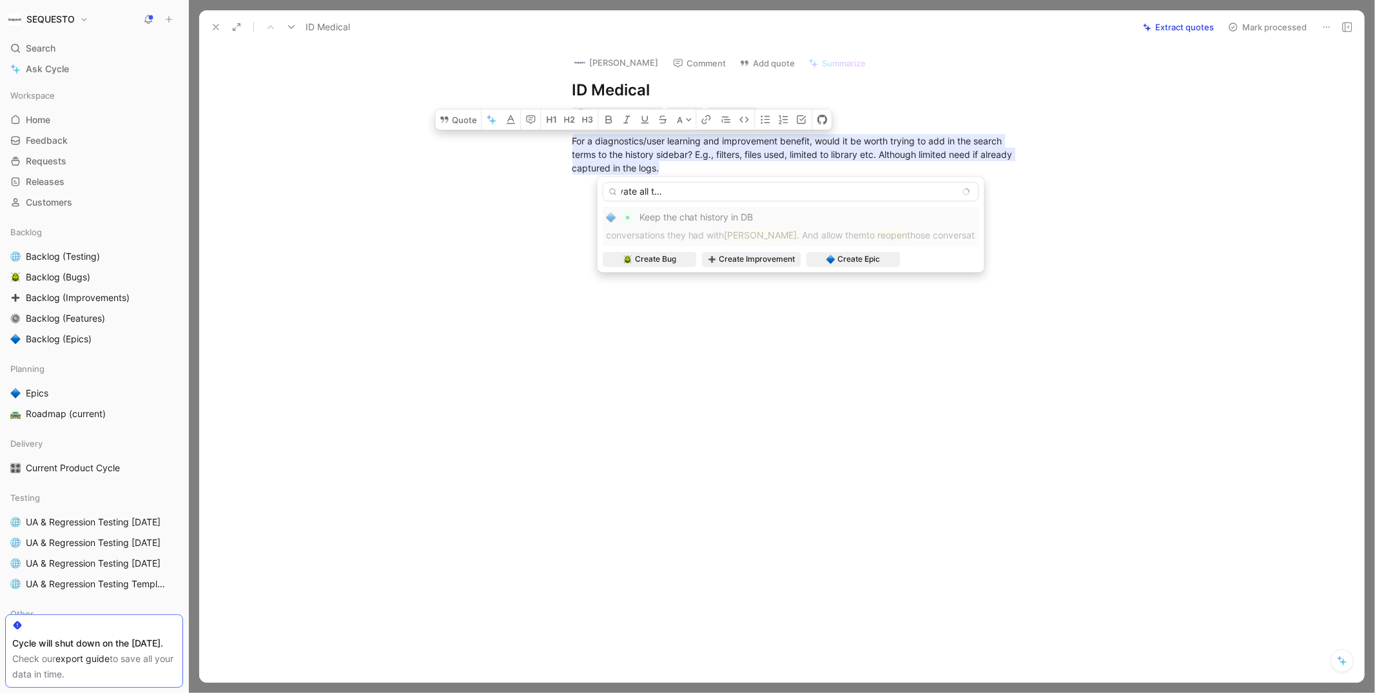
scroll to position [0, 295]
type input "When we reopen a conversation of [PERSON_NAME] we need to activate all the opti…"
click at [853, 255] on span "Create Epic" at bounding box center [859, 259] width 43 height 13
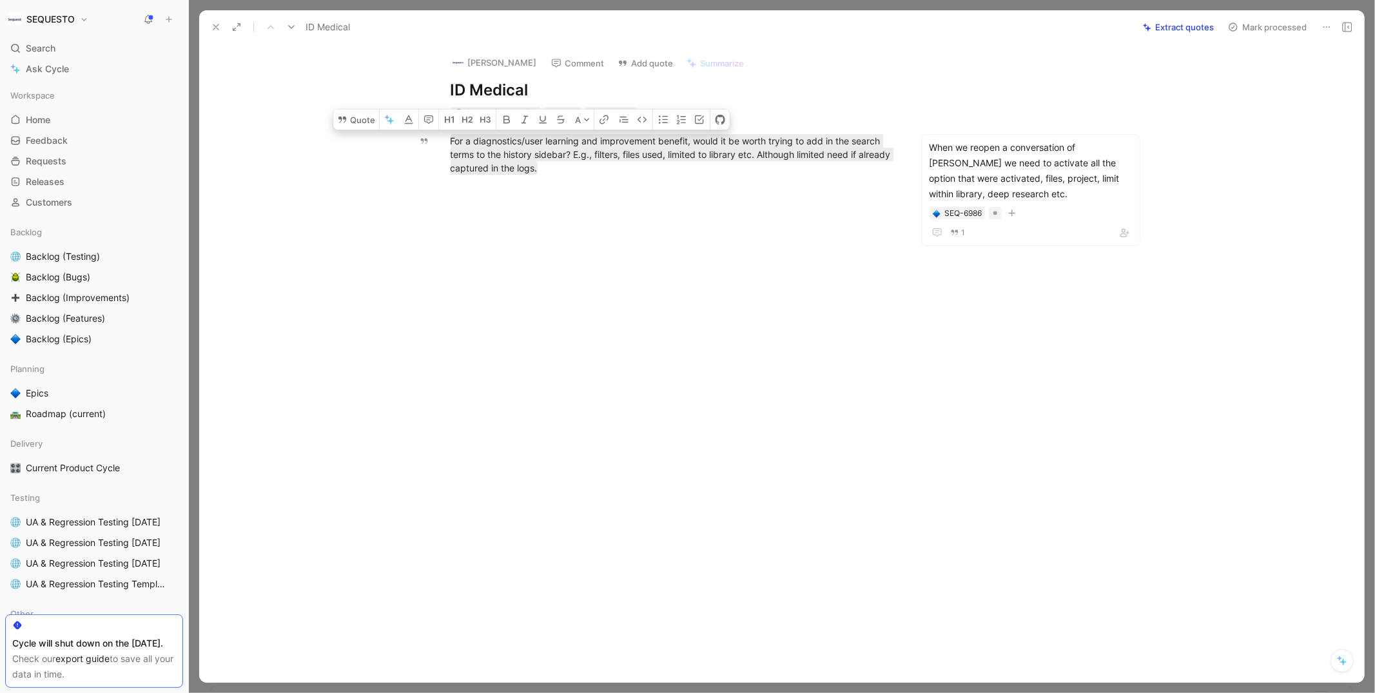
click at [1029, 274] on div at bounding box center [673, 293] width 894 height 208
click at [1259, 30] on button "Mark processed" at bounding box center [1267, 27] width 90 height 18
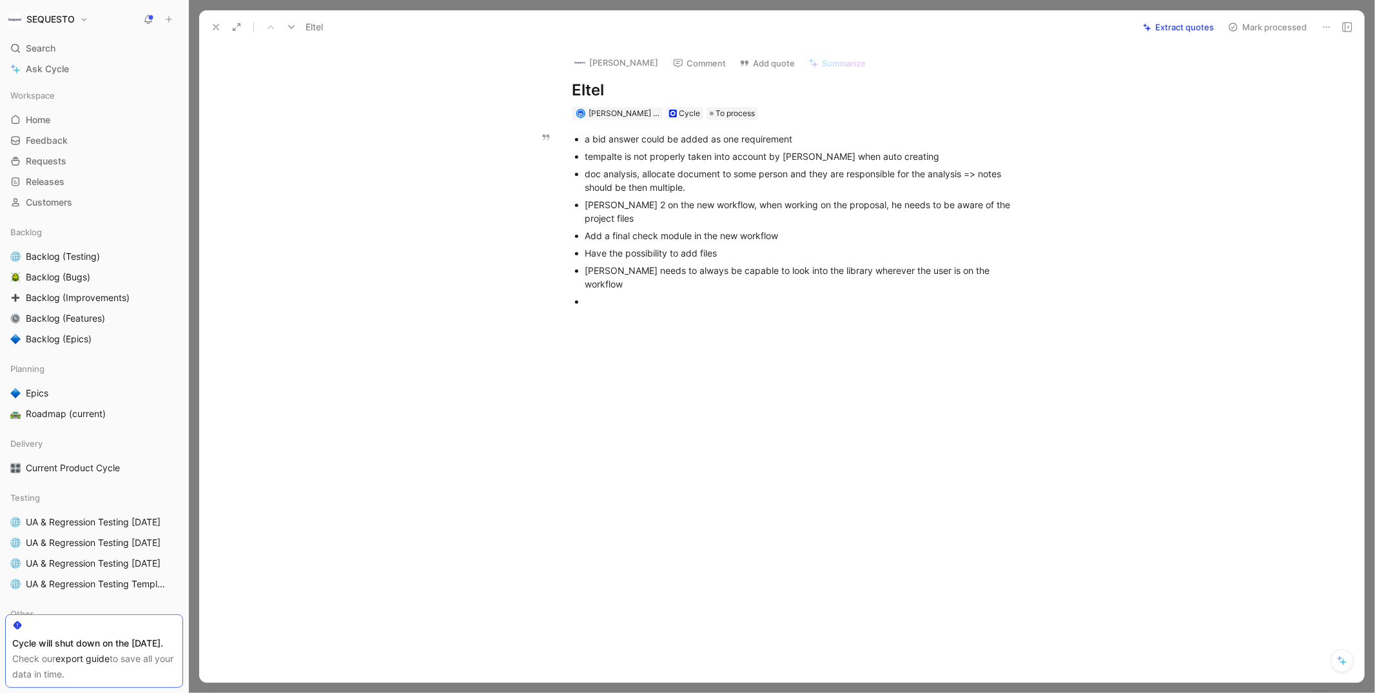
click at [638, 136] on div "a bid answer could be added as one requirement" at bounding box center [801, 139] width 433 height 14
click at [512, 121] on button "Quote" at bounding box center [515, 131] width 46 height 21
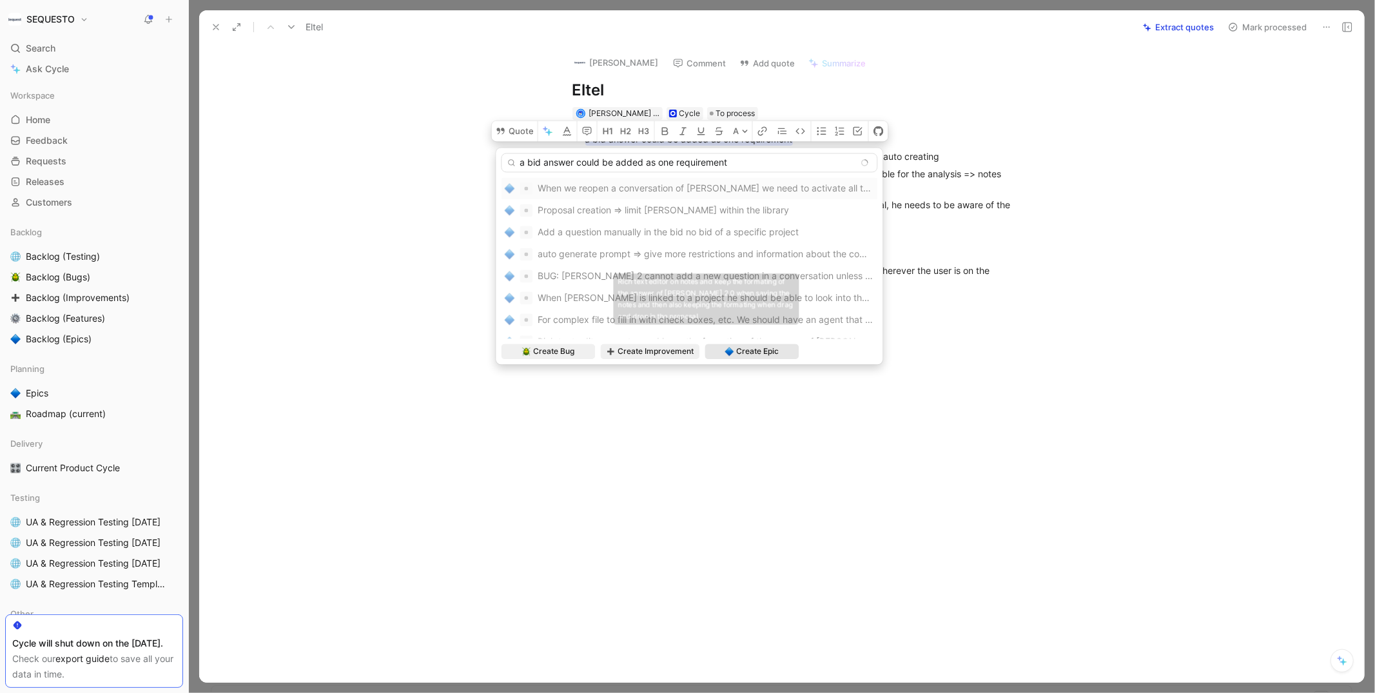
type input "a bid answer could be added as one requirement"
click at [755, 349] on span "Create Epic" at bounding box center [757, 351] width 43 height 13
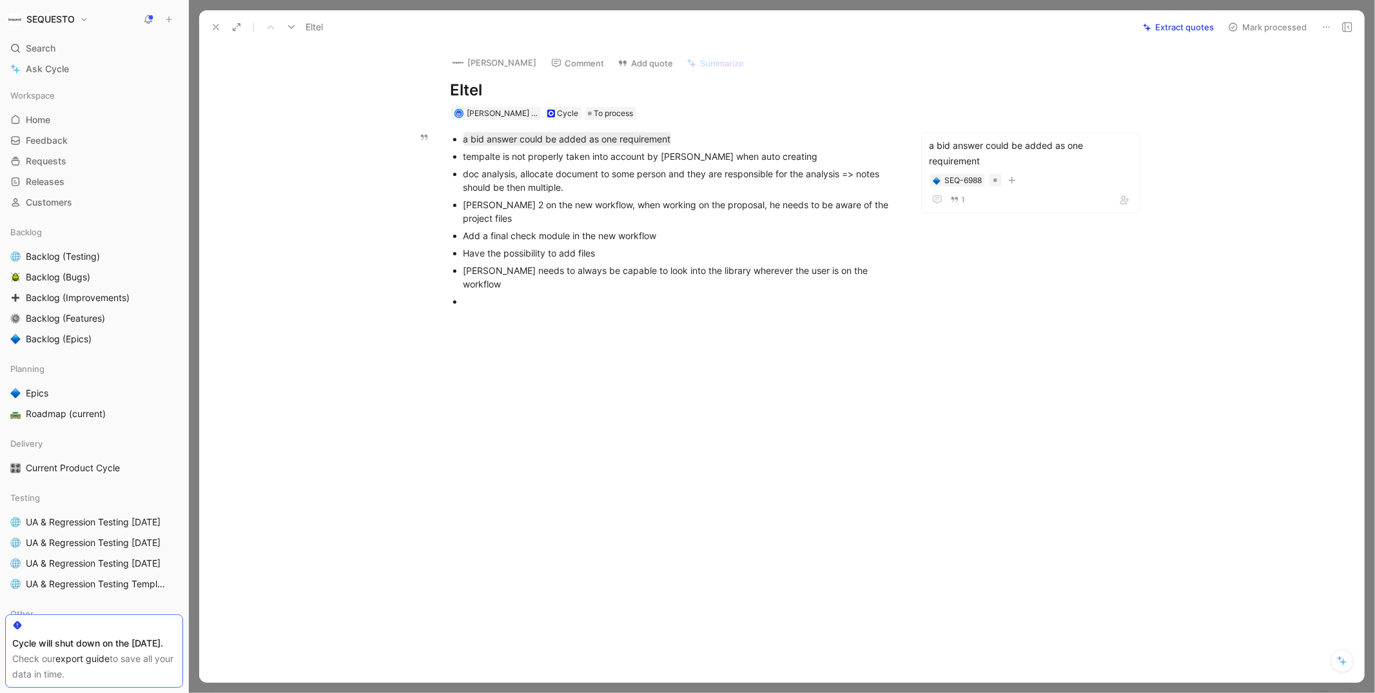
click at [553, 154] on div "tempalte is not properly taken into account by [PERSON_NAME] when auto creating" at bounding box center [679, 157] width 433 height 14
click at [442, 139] on button "Quote" at bounding box center [444, 149] width 46 height 21
type input "tempalte is not properly taken into account by [PERSON_NAME] when auto creating"
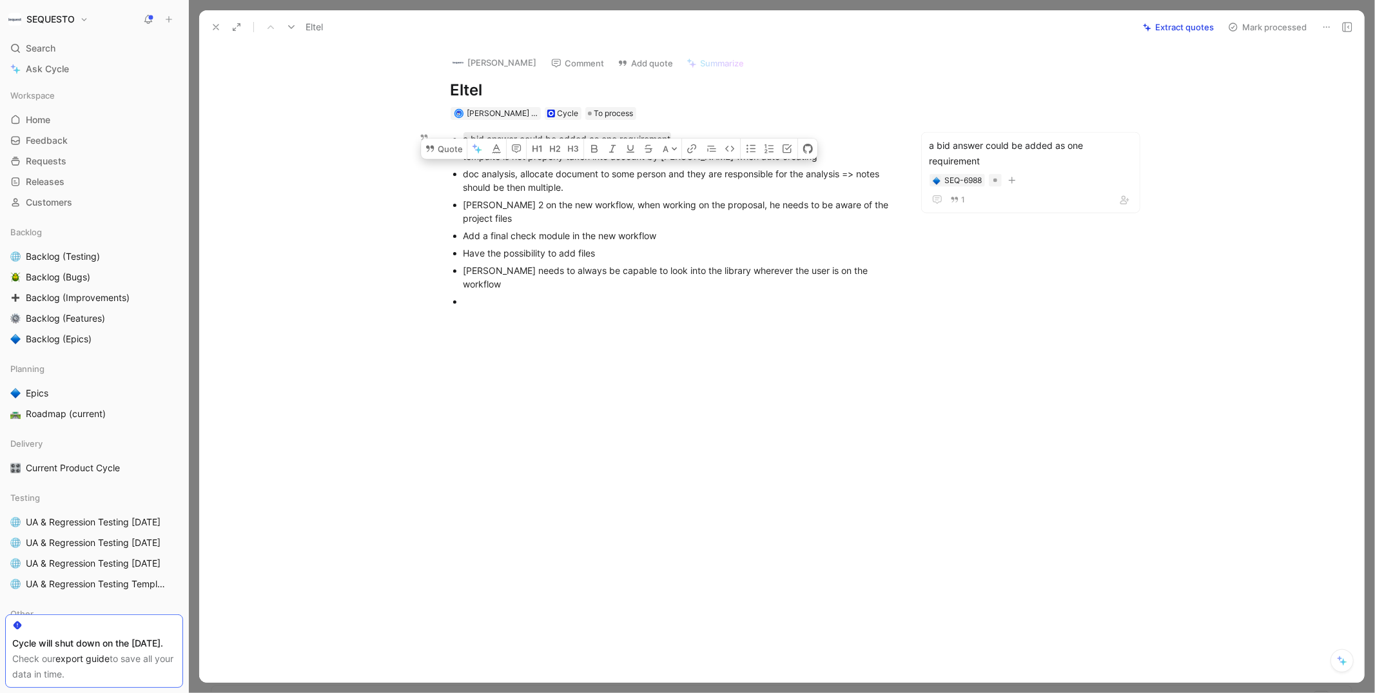
click at [549, 158] on div "tempalte is not properly taken into account by [PERSON_NAME] when auto creating" at bounding box center [679, 157] width 433 height 14
click at [444, 139] on button "Quote" at bounding box center [444, 149] width 46 height 21
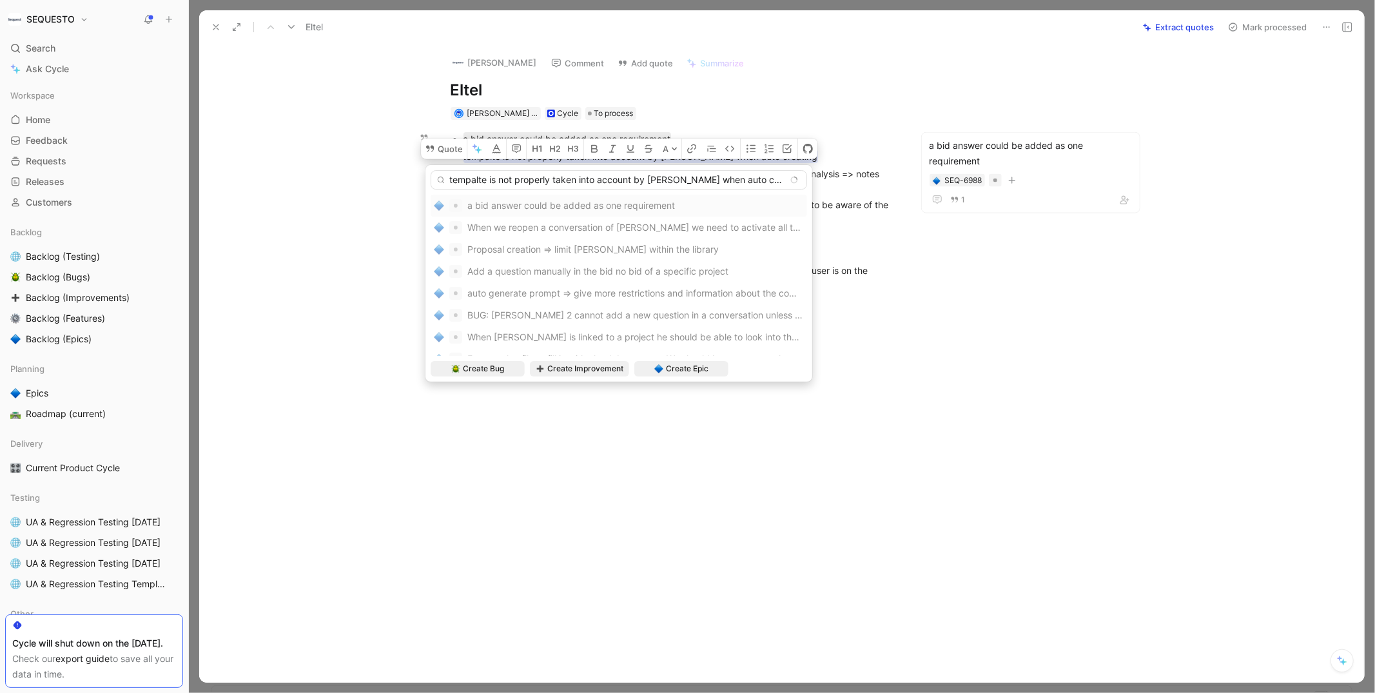
click at [476, 181] on input "tempalte is not properly taken into account by [PERSON_NAME] when auto creating" at bounding box center [619, 179] width 376 height 19
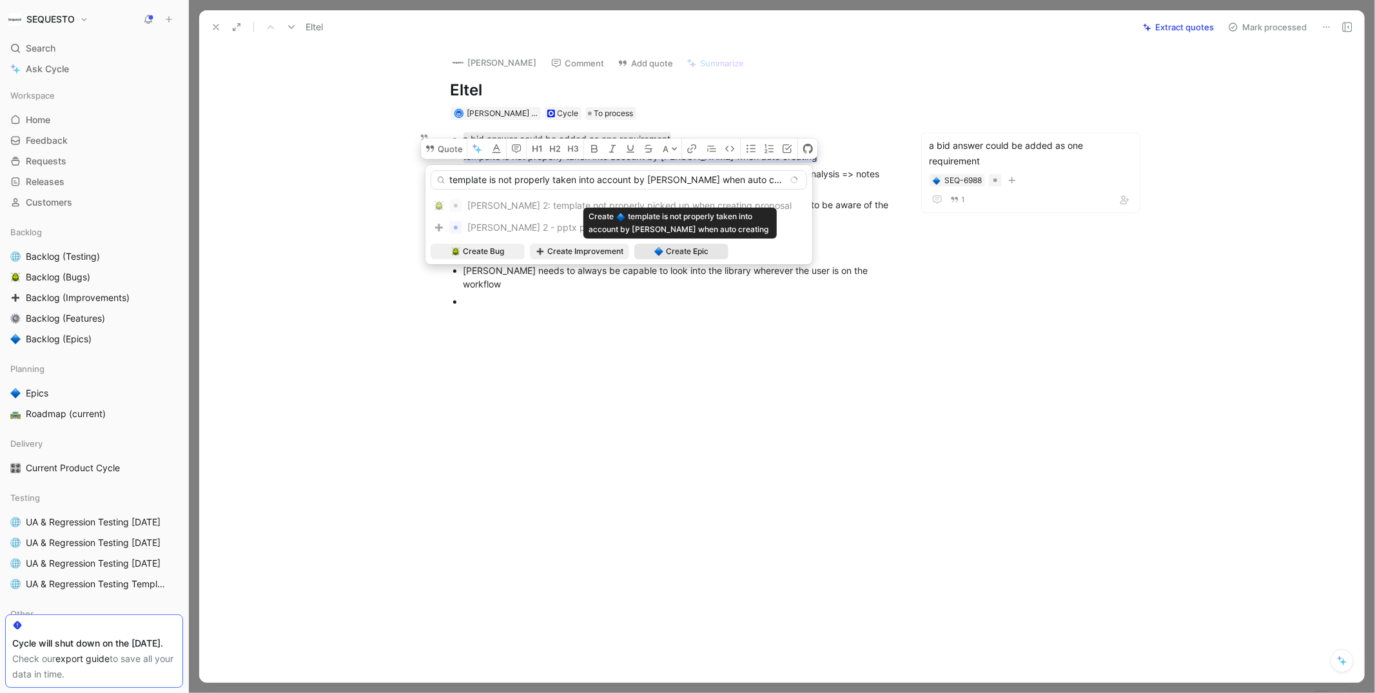
type input "template is not properly taken into account by [PERSON_NAME] when auto creating"
click at [676, 249] on span "Create Epic" at bounding box center [687, 251] width 43 height 13
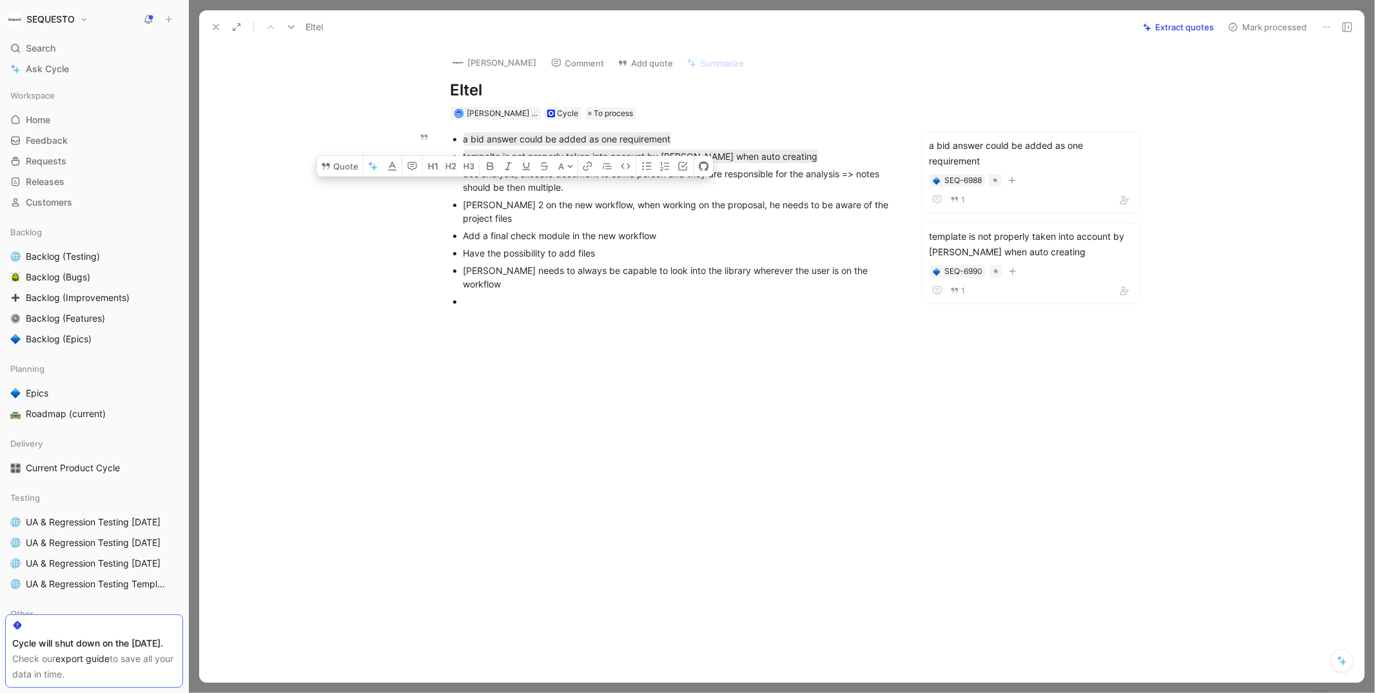
drag, startPoint x: 566, startPoint y: 188, endPoint x: 453, endPoint y: 172, distance: 113.9
click at [453, 172] on ul "a bid answer could be added as one requirement tempalte is not properly taken i…" at bounding box center [673, 220] width 495 height 180
click at [342, 156] on button "Quote" at bounding box center [340, 166] width 46 height 21
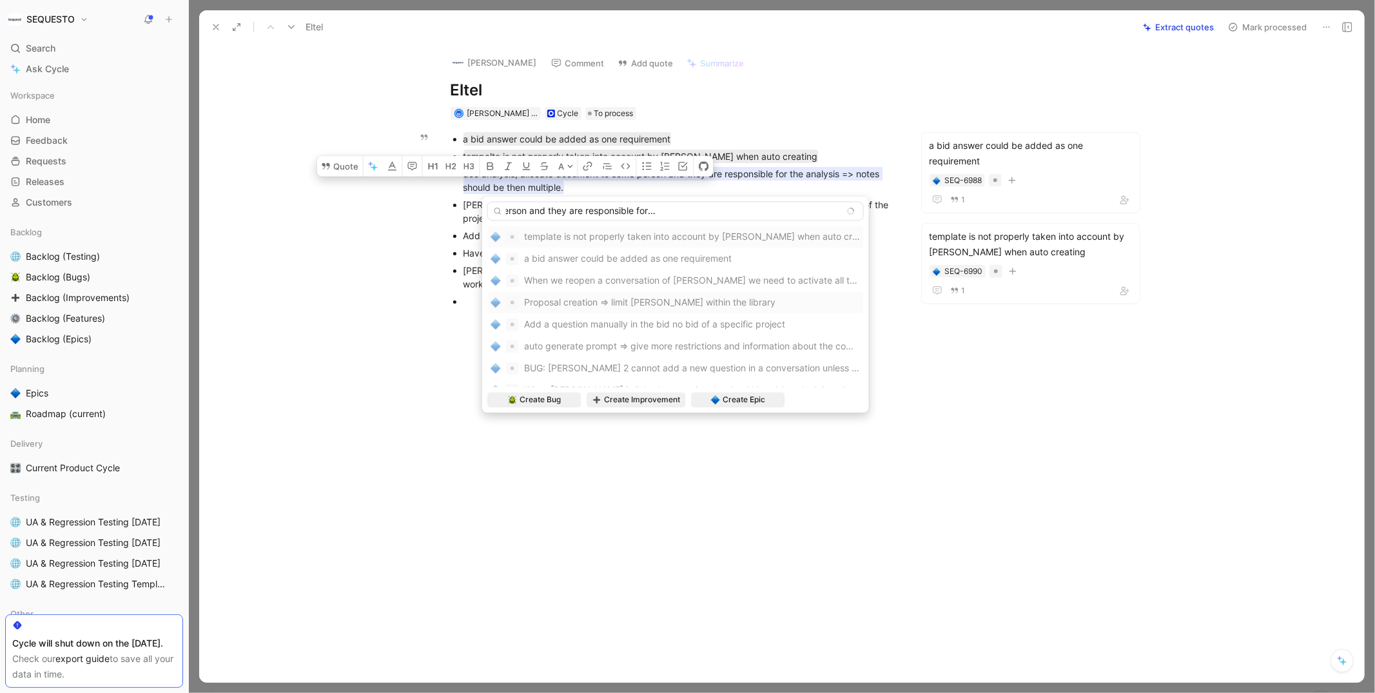
scroll to position [0, 173]
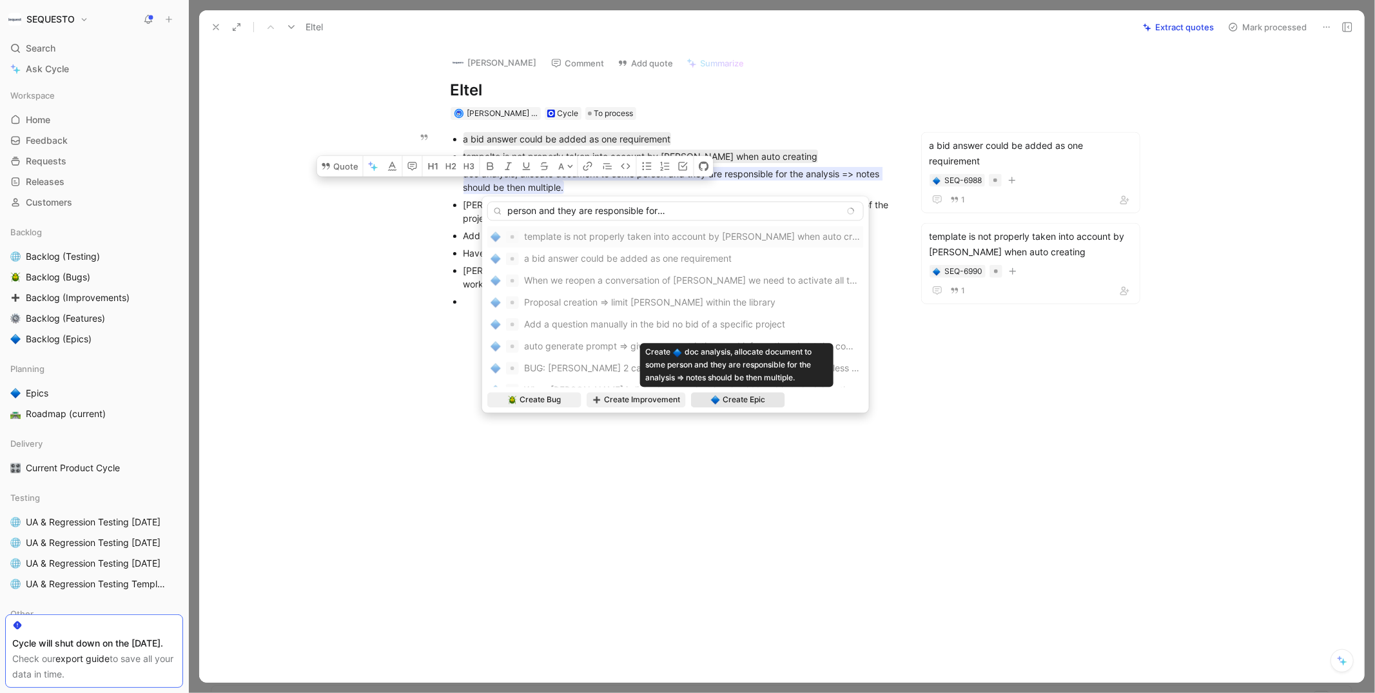
type input "doc analysis, allocate document to some person and they are responsible for the…"
click at [746, 396] on span "Create Epic" at bounding box center [744, 399] width 43 height 13
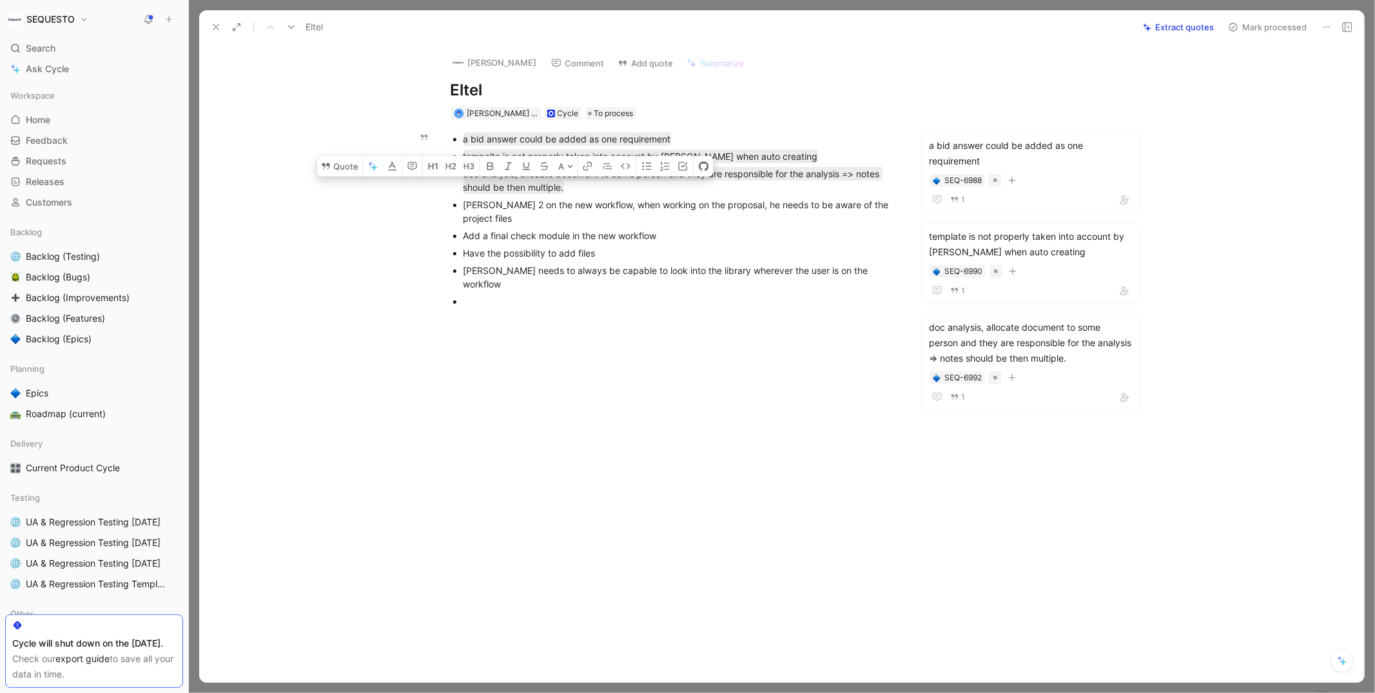
click at [1274, 26] on button "Mark processed" at bounding box center [1267, 27] width 90 height 18
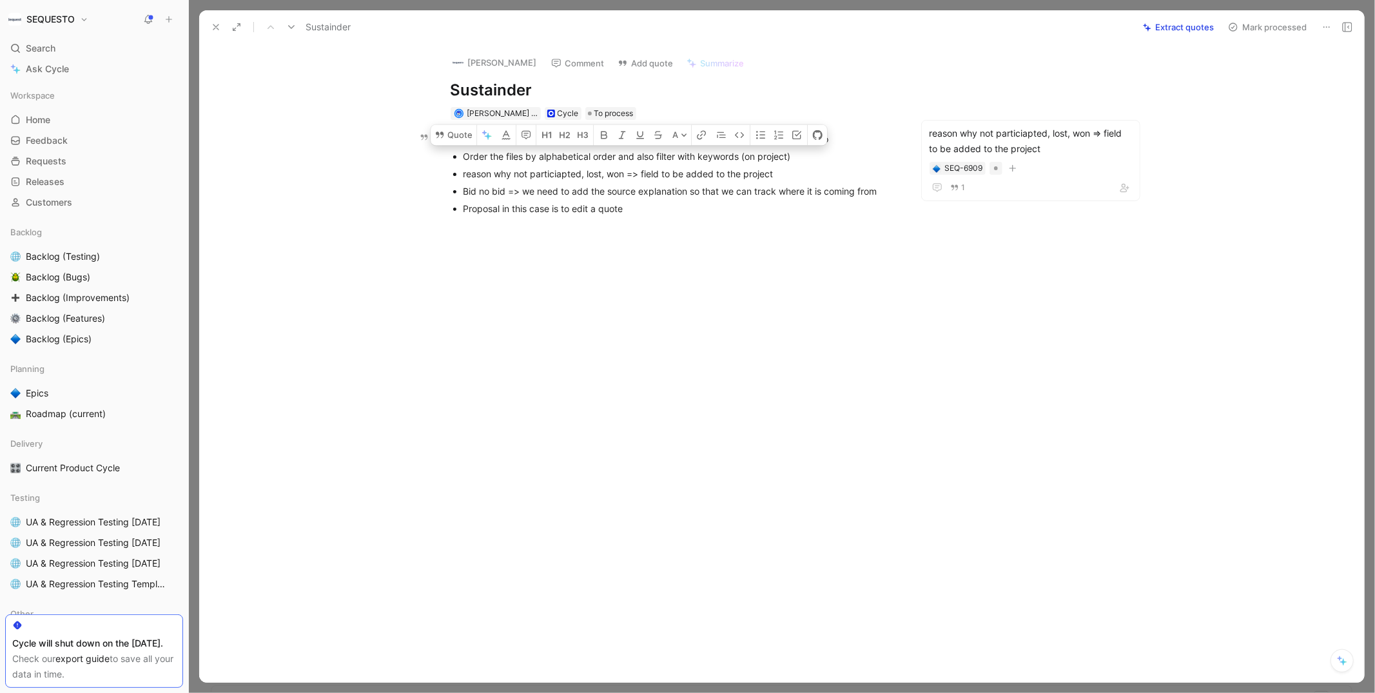
drag, startPoint x: 799, startPoint y: 156, endPoint x: 463, endPoint y: 153, distance: 335.8
click at [463, 153] on div "Order the files by alphabetical order and also filter with keywords (on project)" at bounding box center [679, 157] width 433 height 14
click at [451, 134] on button "Quote" at bounding box center [454, 134] width 46 height 21
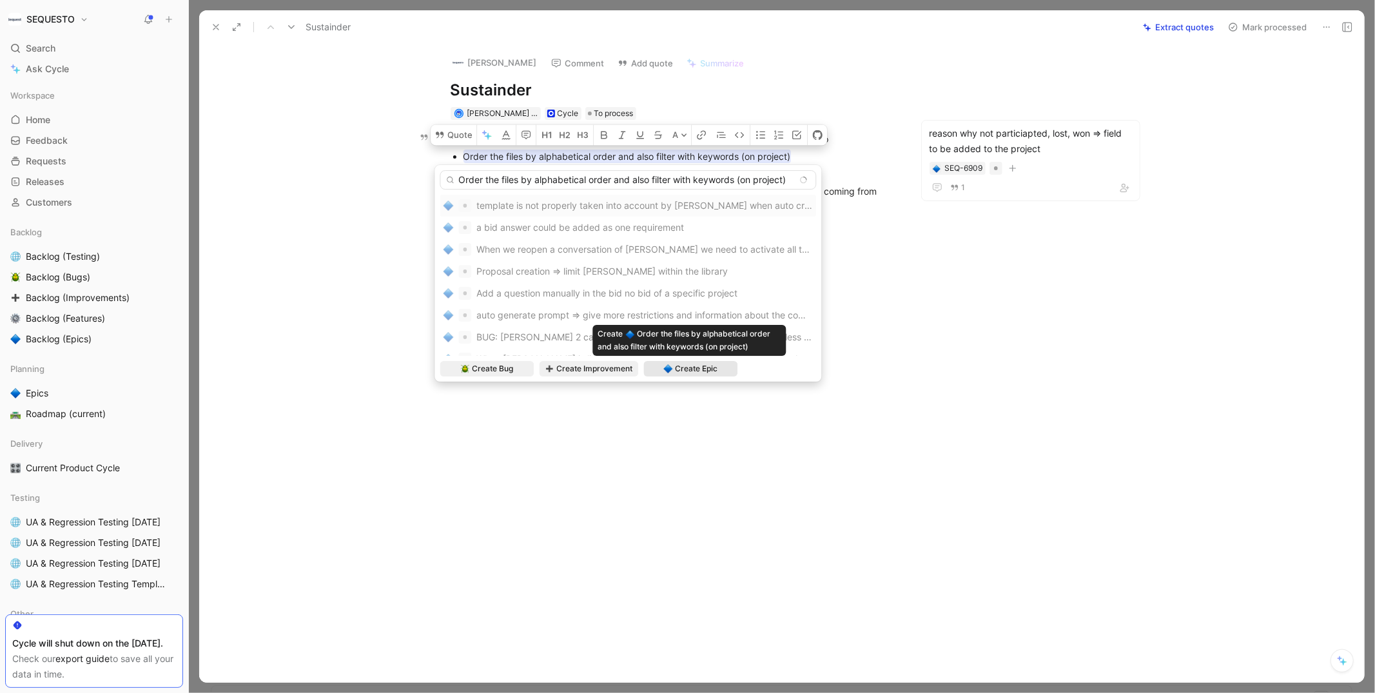
type input "Order the files by alphabetical order and also filter with keywords (on project)"
click at [702, 368] on span "Create Epic" at bounding box center [696, 368] width 43 height 13
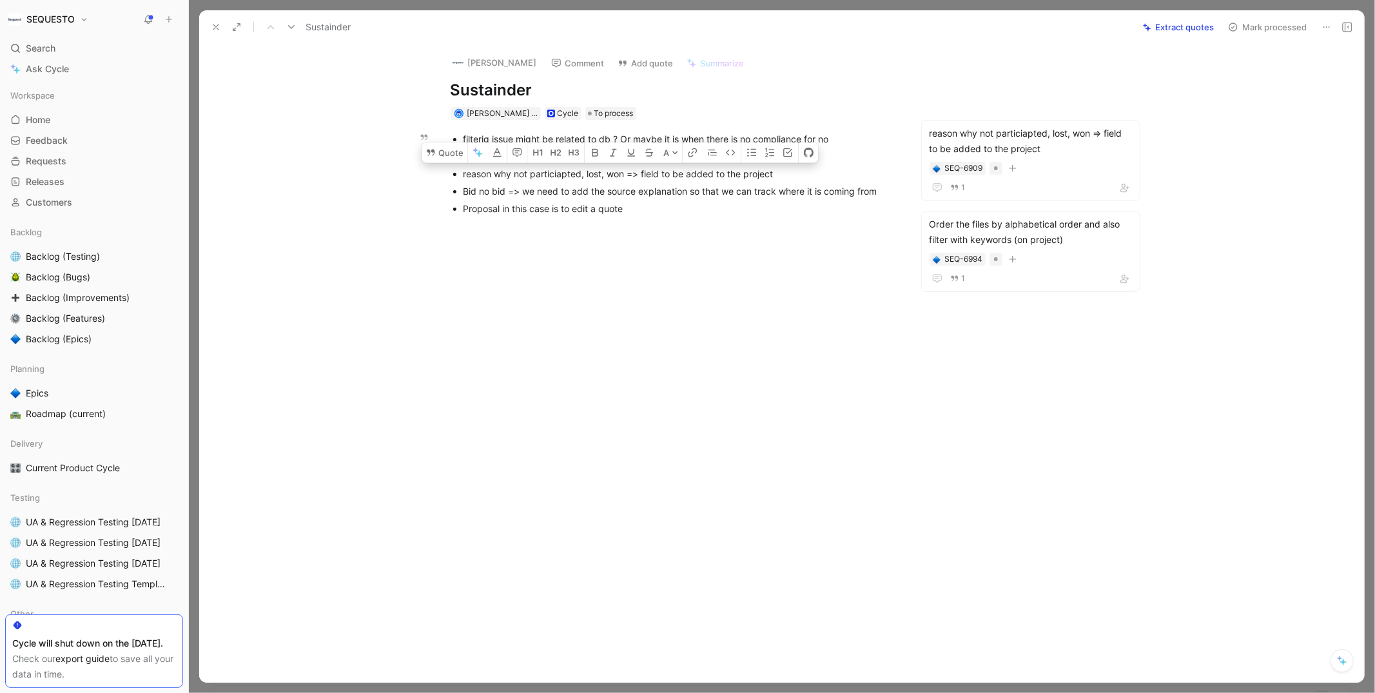
drag, startPoint x: 779, startPoint y: 174, endPoint x: 460, endPoint y: 170, distance: 319.7
click at [460, 170] on ul "filterig issue might be related to db ? Or maybe it is when there is no complia…" at bounding box center [673, 173] width 495 height 87
click at [447, 157] on button "Quote" at bounding box center [445, 152] width 46 height 21
click at [664, 346] on div at bounding box center [673, 332] width 894 height 208
drag, startPoint x: 890, startPoint y: 190, endPoint x: 463, endPoint y: 182, distance: 426.2
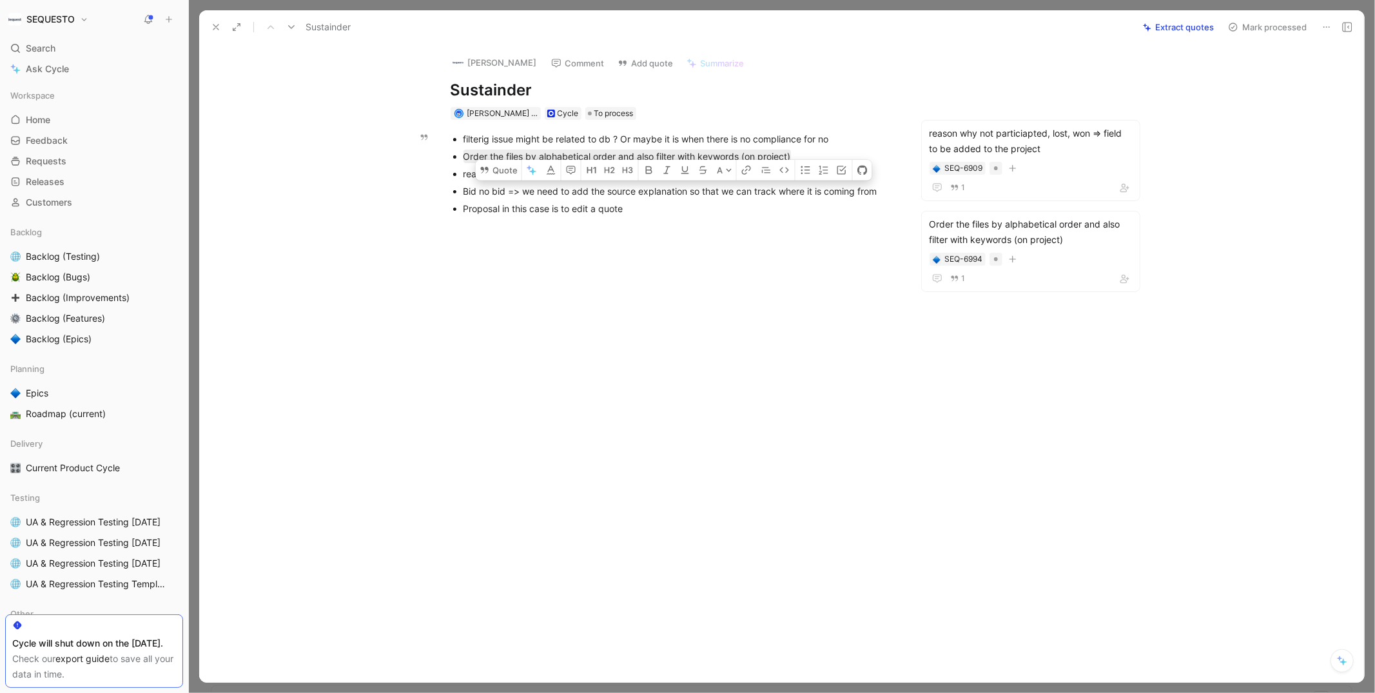
click at [463, 182] on p "Bid no bid => we need to add the source explanation so that we can track where …" at bounding box center [679, 190] width 433 height 17
click at [510, 179] on button "Quote" at bounding box center [499, 170] width 46 height 21
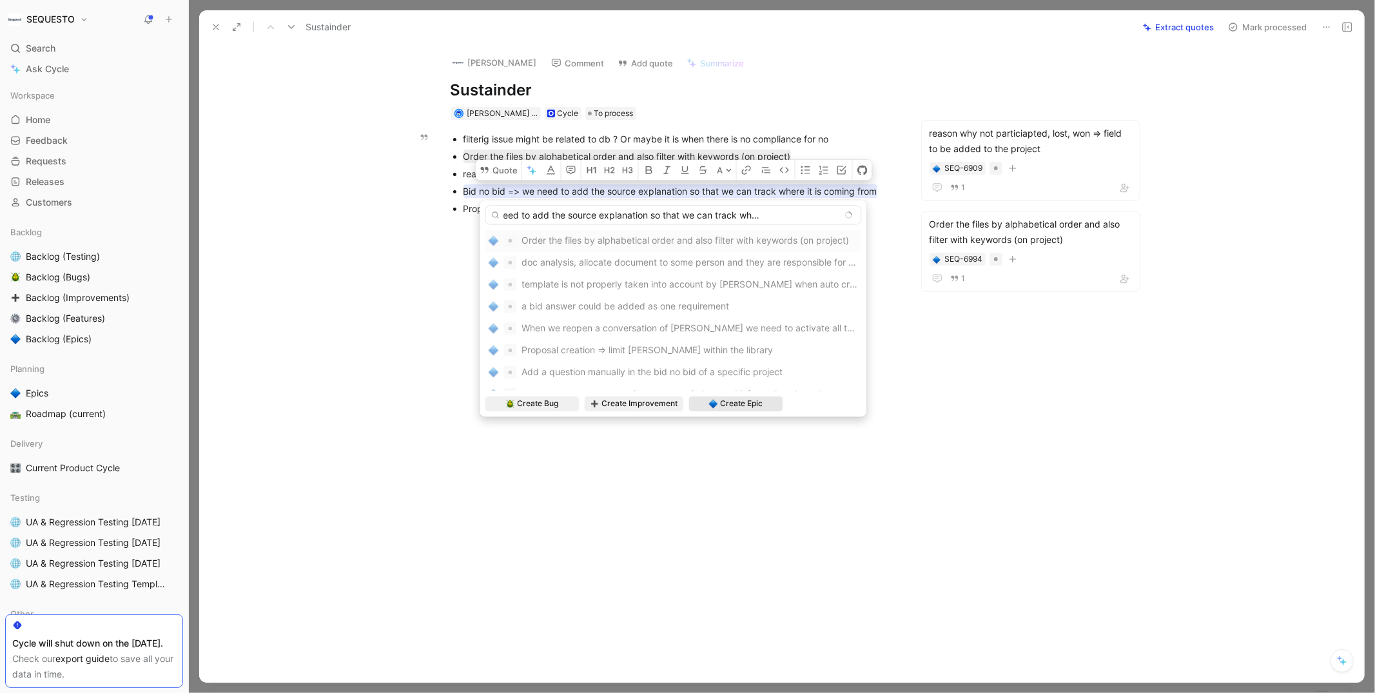
type input "Bid no bid => we need to add the source explanation so that we can track where …"
click at [734, 406] on span "Create Epic" at bounding box center [741, 404] width 43 height 13
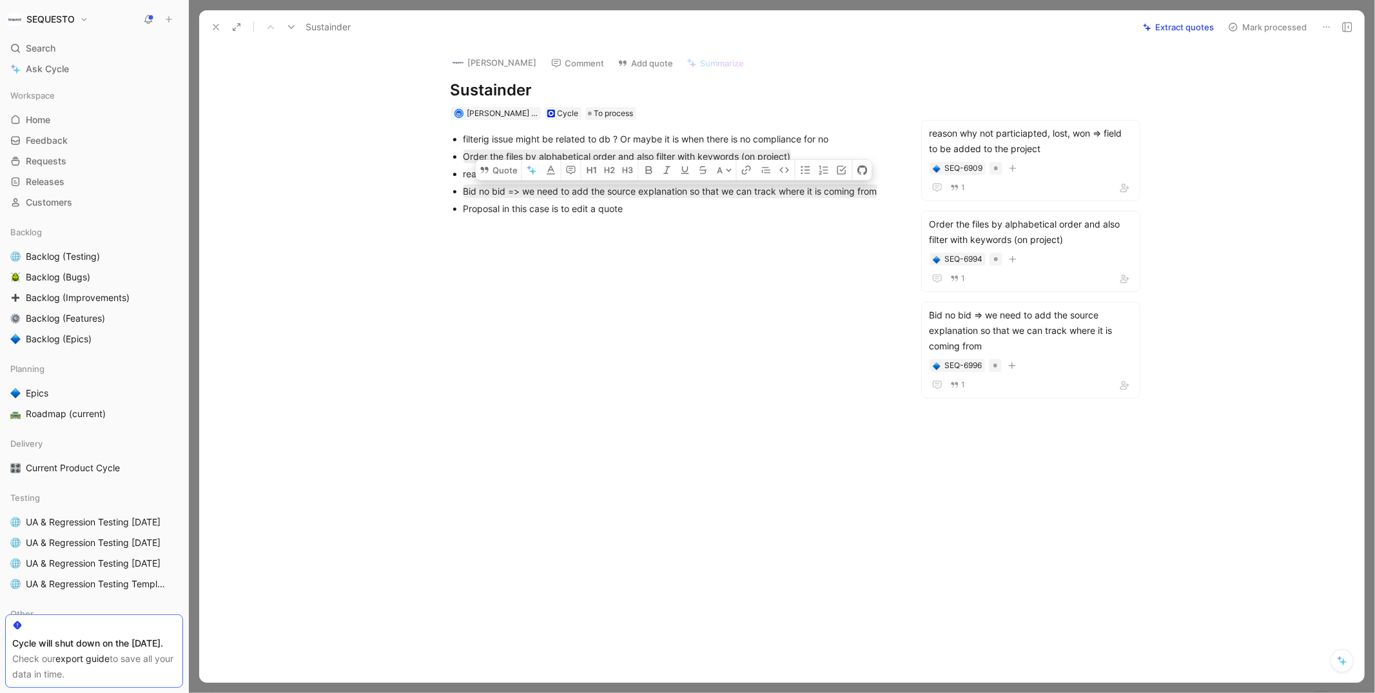
click at [739, 249] on div at bounding box center [673, 332] width 894 height 208
click at [1268, 19] on button "Mark processed" at bounding box center [1267, 27] width 90 height 18
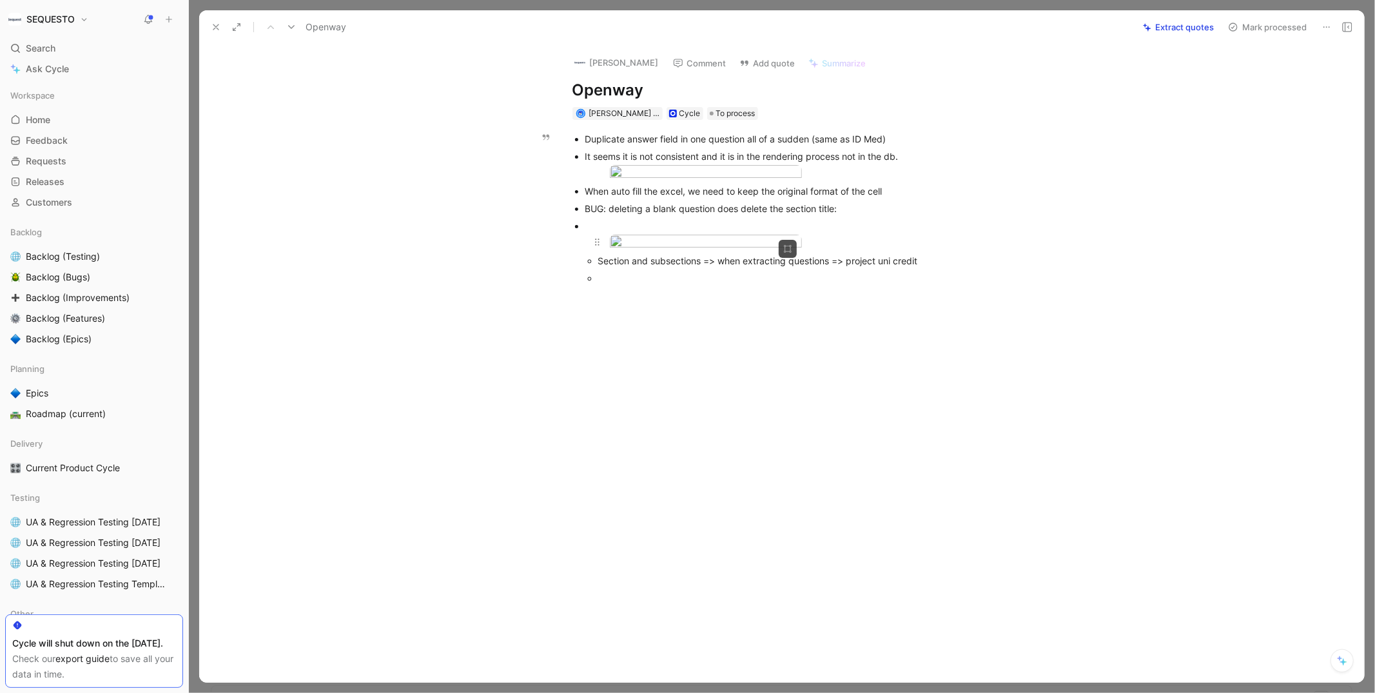
click at [726, 360] on body "SEQUESTO Search ⌘ K Ask Cycle Workspace Home G then H Feedback G then F Request…" at bounding box center [687, 346] width 1375 height 693
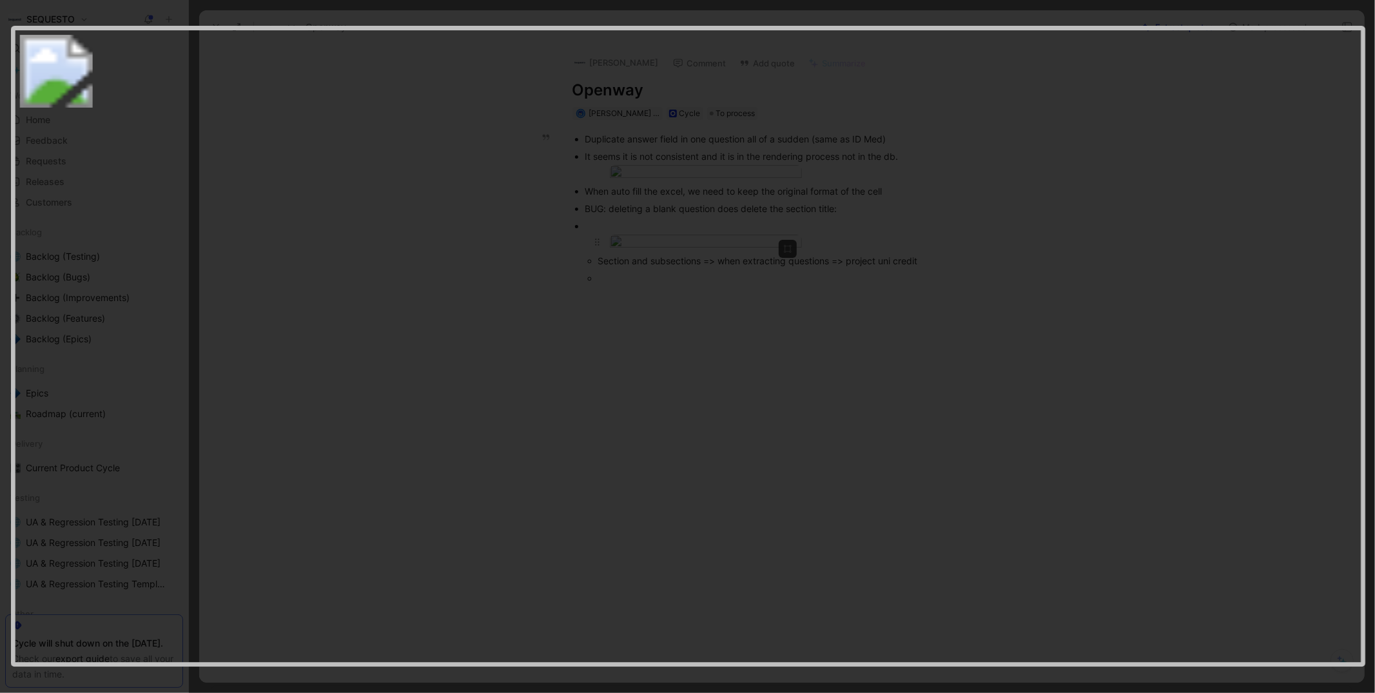
click at [726, 360] on img at bounding box center [687, 347] width 1355 height 643
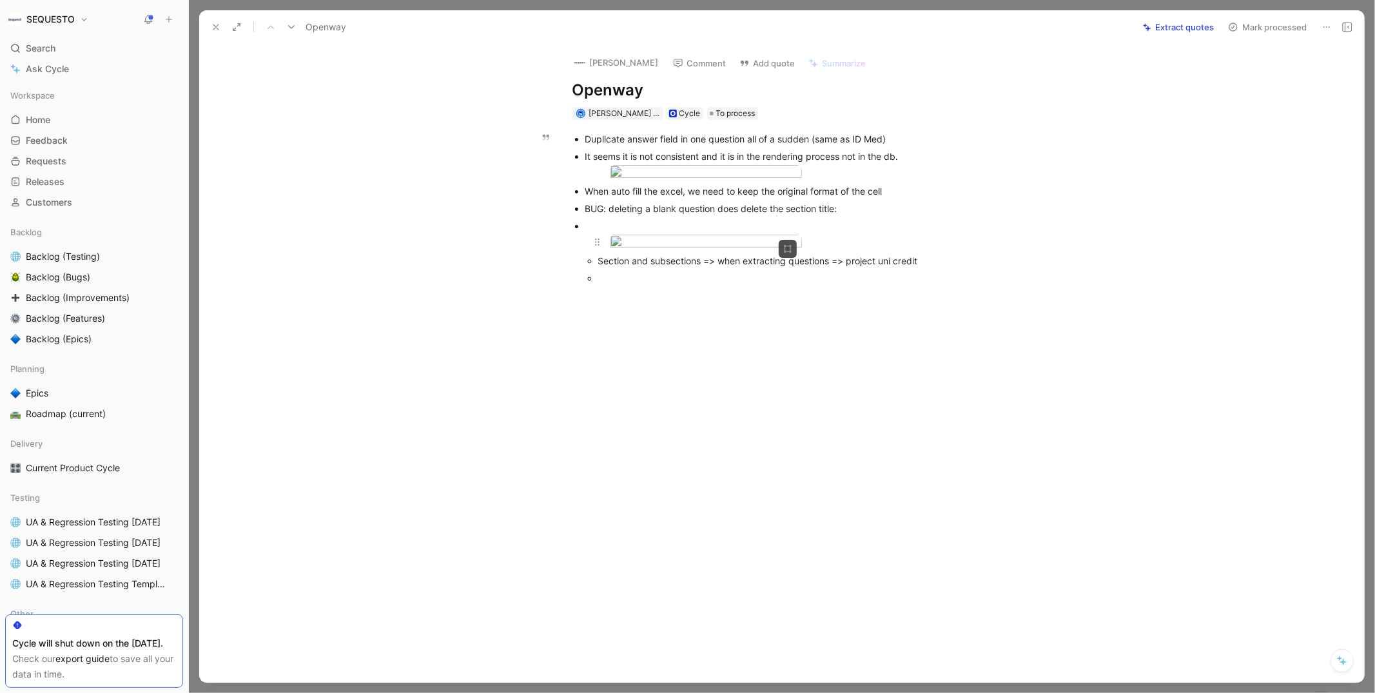
click at [726, 360] on body "SEQUESTO Search ⌘ K Ask Cycle Workspace Home G then H Feedback G then F Request…" at bounding box center [687, 346] width 1375 height 693
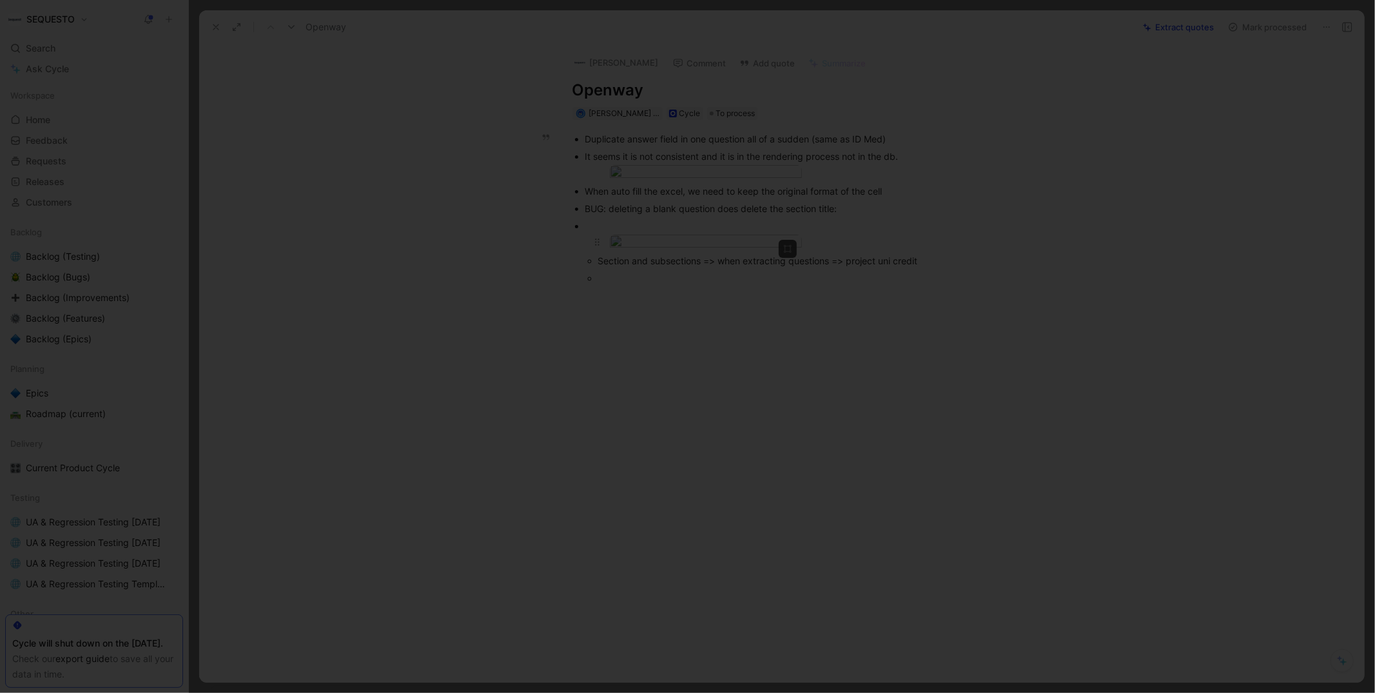
click at [726, 360] on img at bounding box center [687, 346] width 1375 height 693
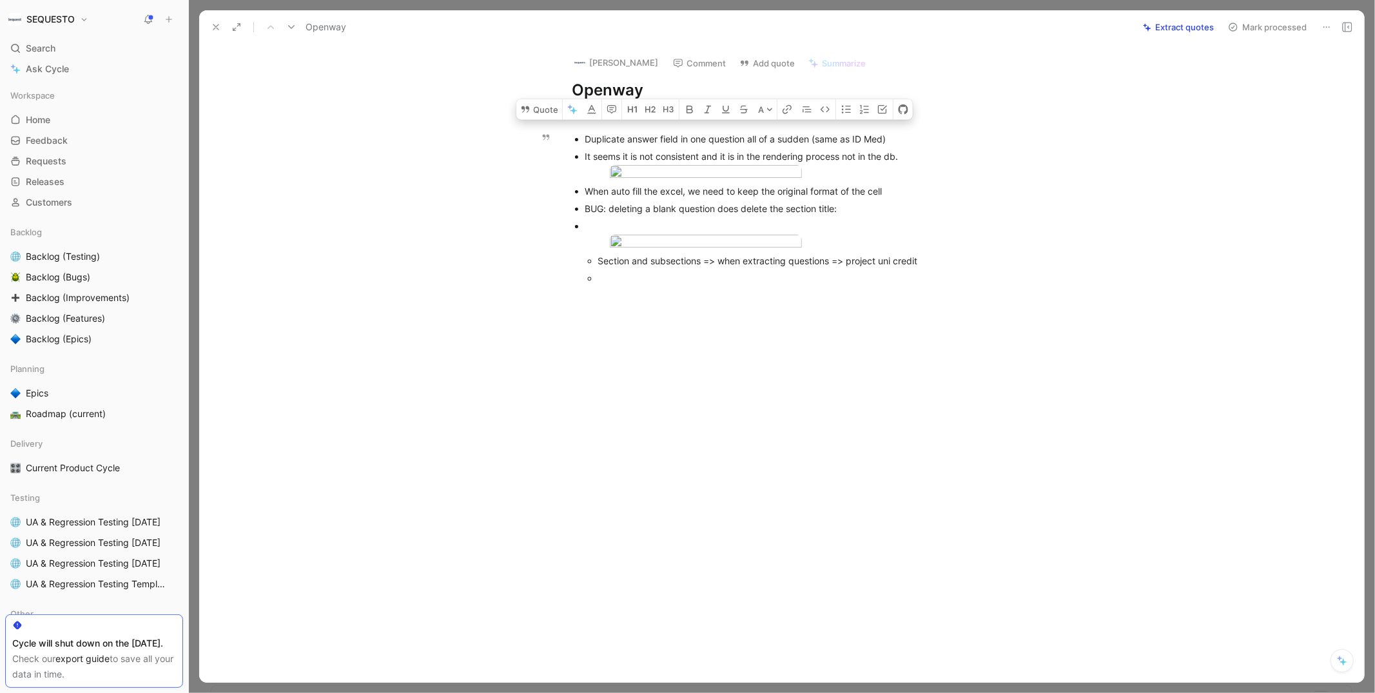
drag, startPoint x: 846, startPoint y: 288, endPoint x: 575, endPoint y: 288, distance: 270.7
click at [575, 287] on ul "Duplicate answer field in one question all of a sudden (same as ID Med) It seem…" at bounding box center [795, 208] width 495 height 157
click at [538, 120] on button "Quote" at bounding box center [539, 109] width 46 height 21
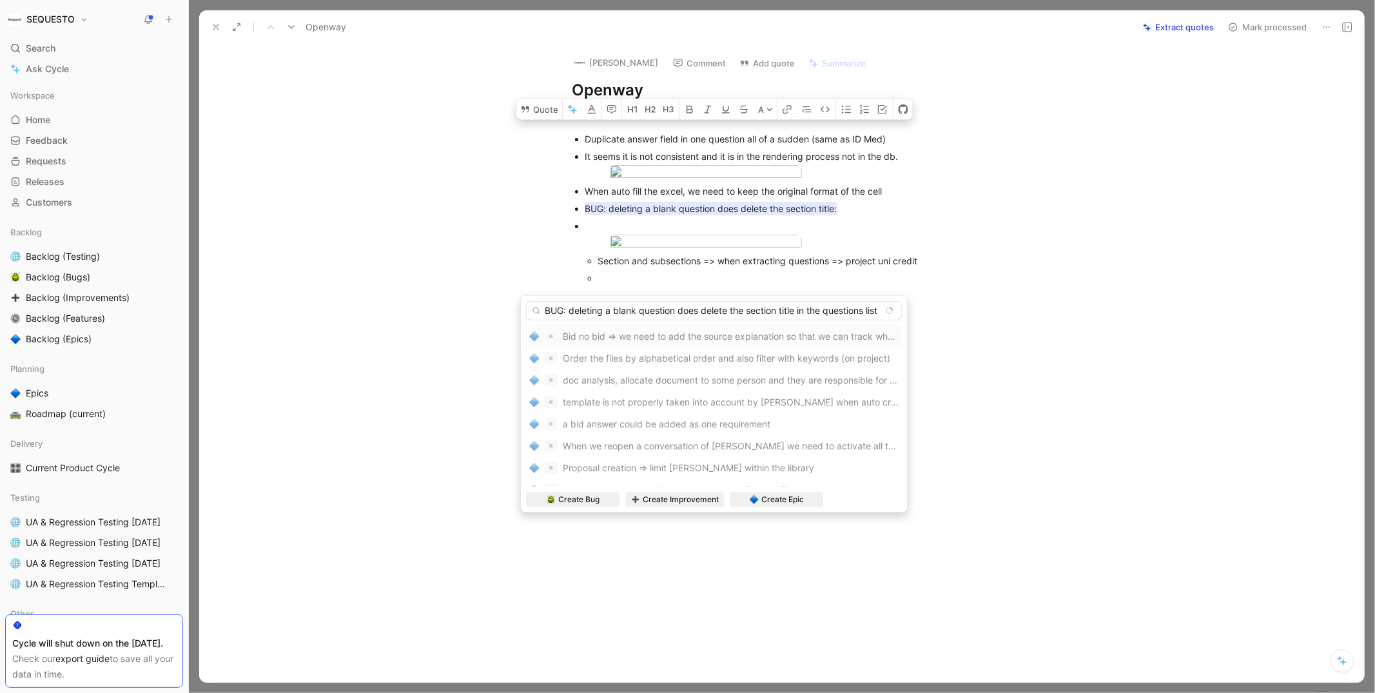
scroll to position [0, 3]
type input "BUG: deleting a blank question does delete the section title in the questions l…"
click at [774, 498] on span "Create Epic" at bounding box center [782, 499] width 43 height 13
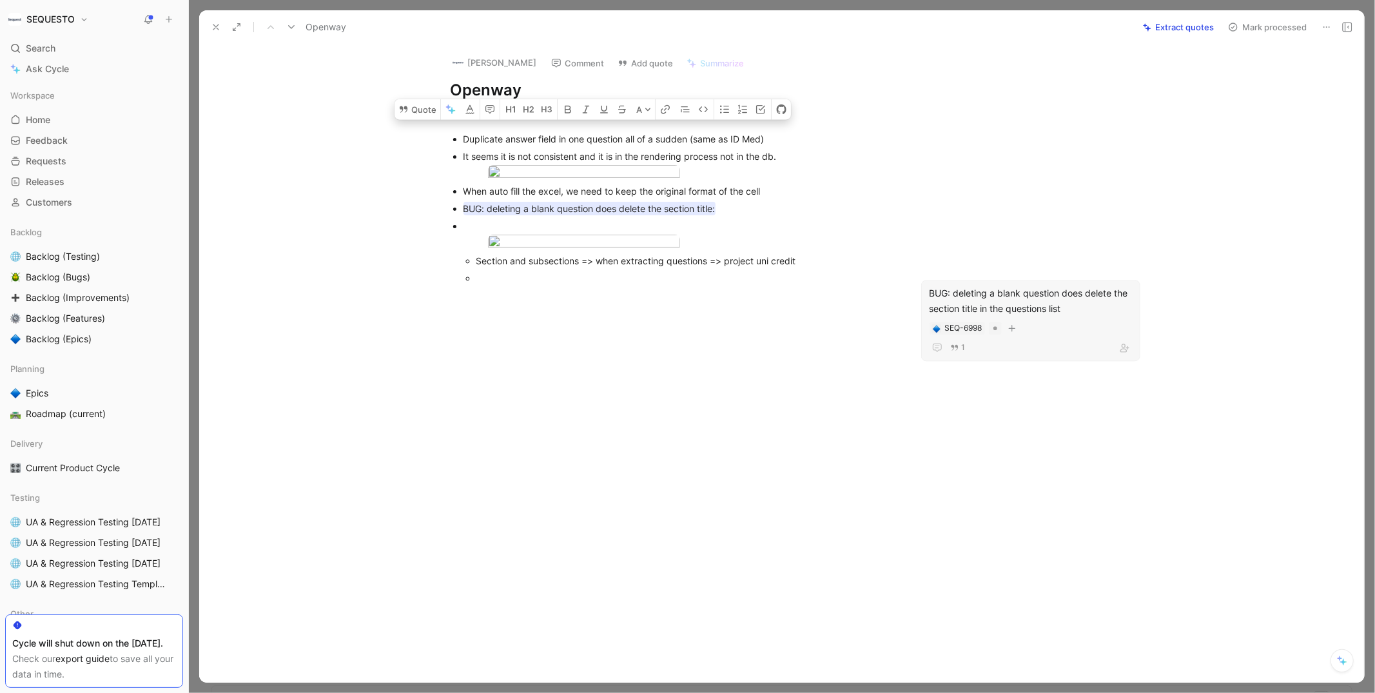
click at [699, 470] on div at bounding box center [673, 401] width 894 height 208
click at [618, 385] on body "SEQUESTO Search ⌘ K Ask Cycle Workspace Home G then H Feedback G then F Request…" at bounding box center [687, 346] width 1375 height 693
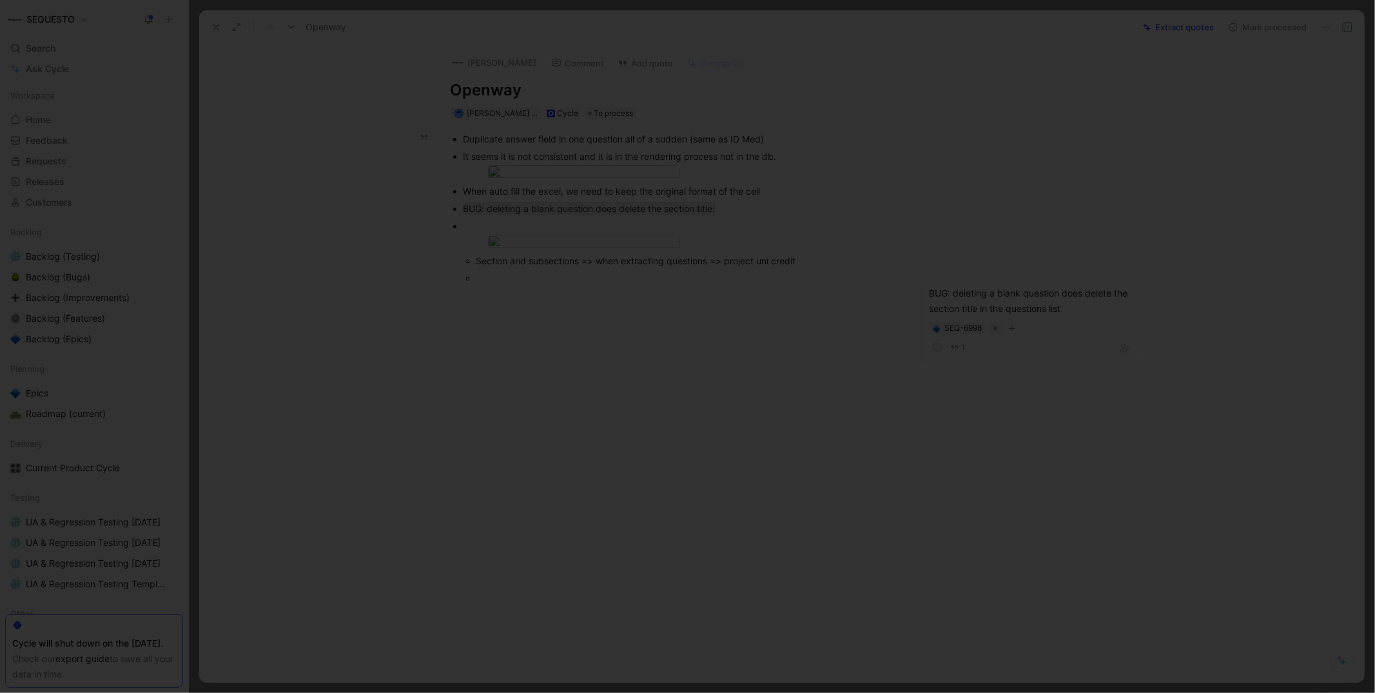
click at [618, 385] on img at bounding box center [687, 346] width 1375 height 693
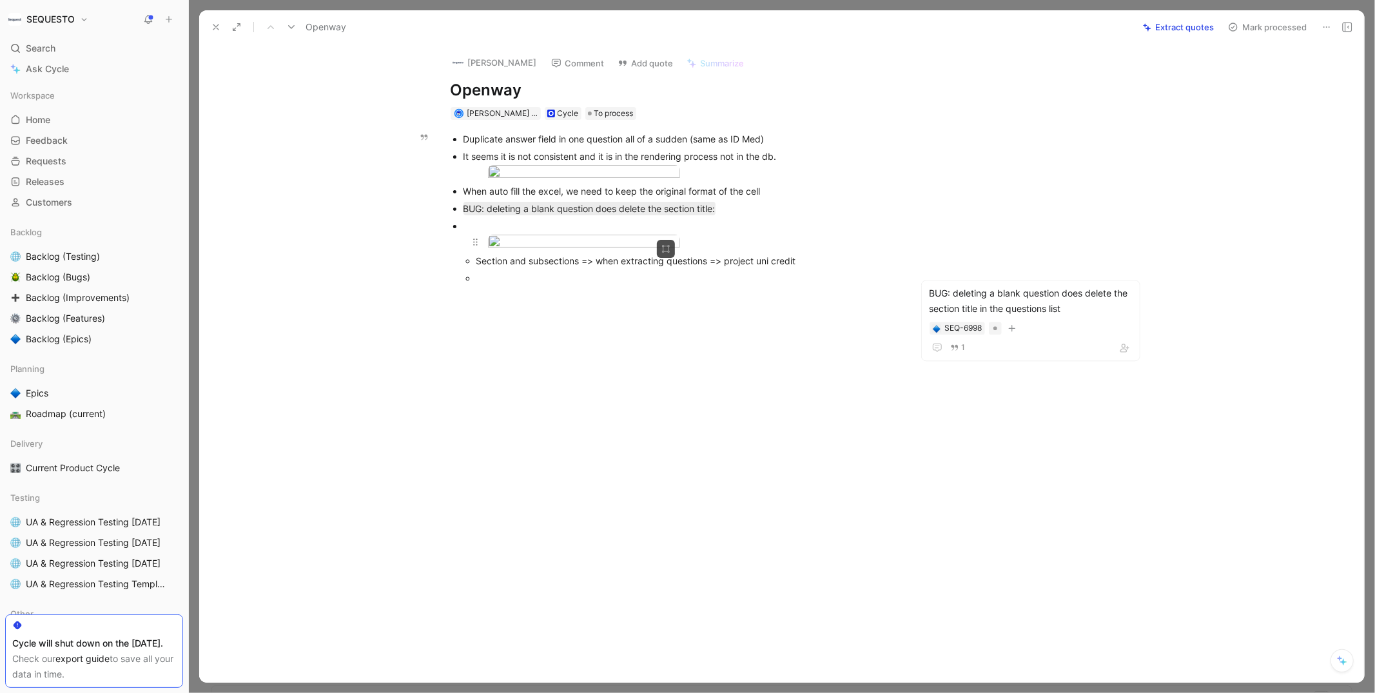
click at [824, 252] on div at bounding box center [680, 243] width 384 height 17
click at [732, 268] on div "Section and subsections => when extracting questions => project uni credit" at bounding box center [686, 261] width 420 height 14
click at [469, 250] on button "Quote" at bounding box center [463, 239] width 46 height 21
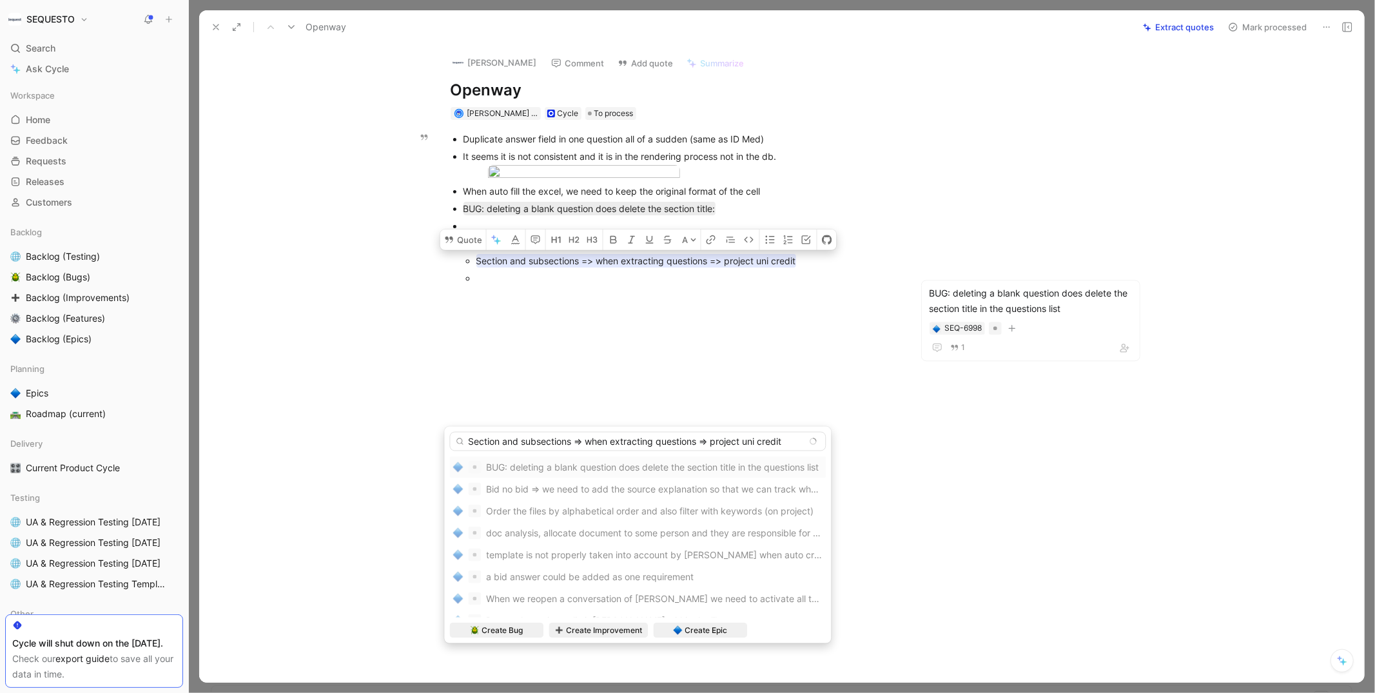
click at [466, 434] on input "Section and subsections => when extracting questions => project uni credit" at bounding box center [637, 441] width 376 height 19
click at [526, 441] on input "OPENWAY ot check Section and subsections => when extracting questions => projec…" at bounding box center [637, 441] width 376 height 19
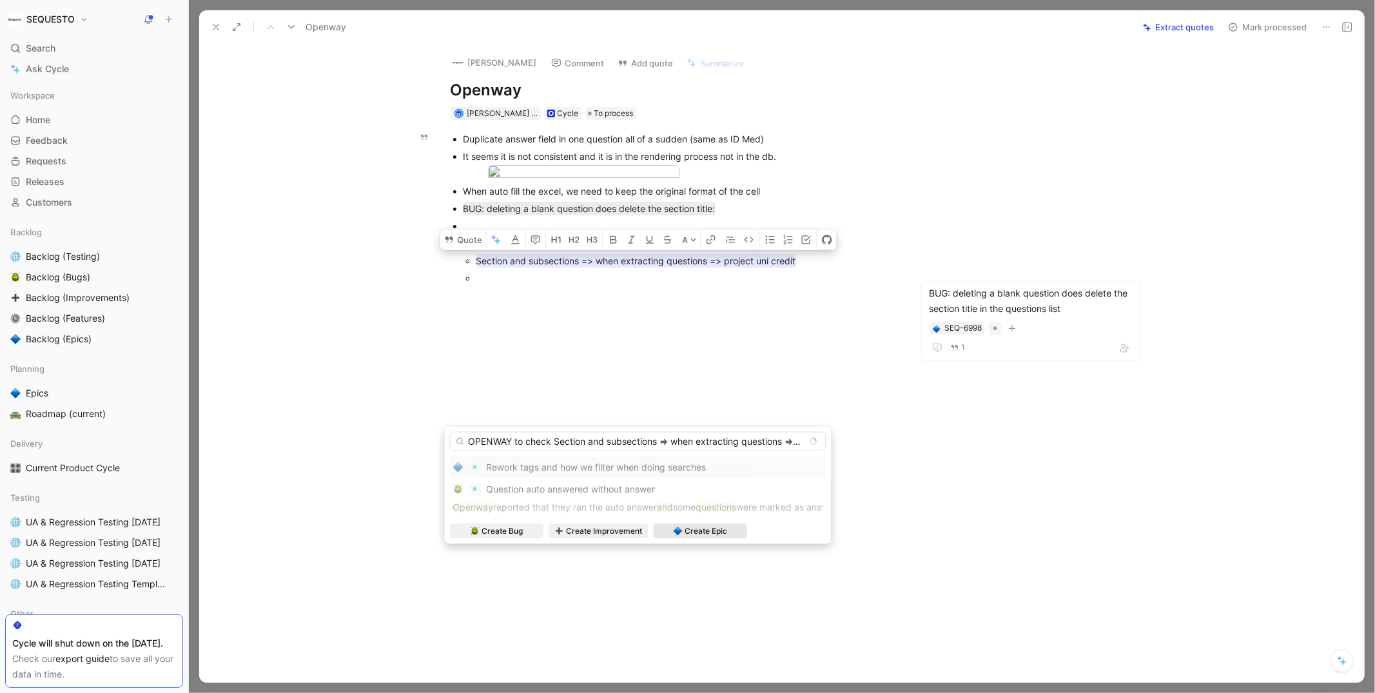
type input "OPENWAY to check Section and subsections => when extracting questions => projec…"
click at [687, 527] on span "Create Epic" at bounding box center [706, 531] width 43 height 13
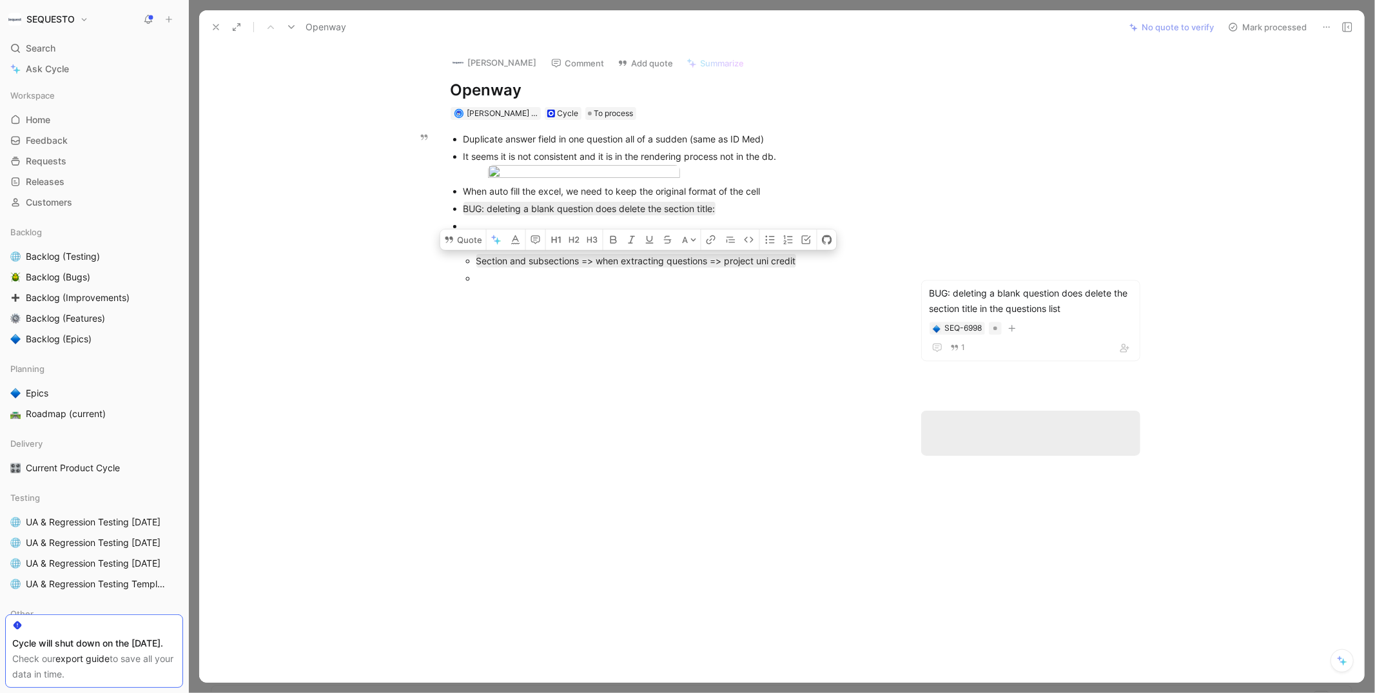
click at [846, 198] on div "When auto fill the excel, we need to keep the original format of the cell" at bounding box center [679, 191] width 433 height 14
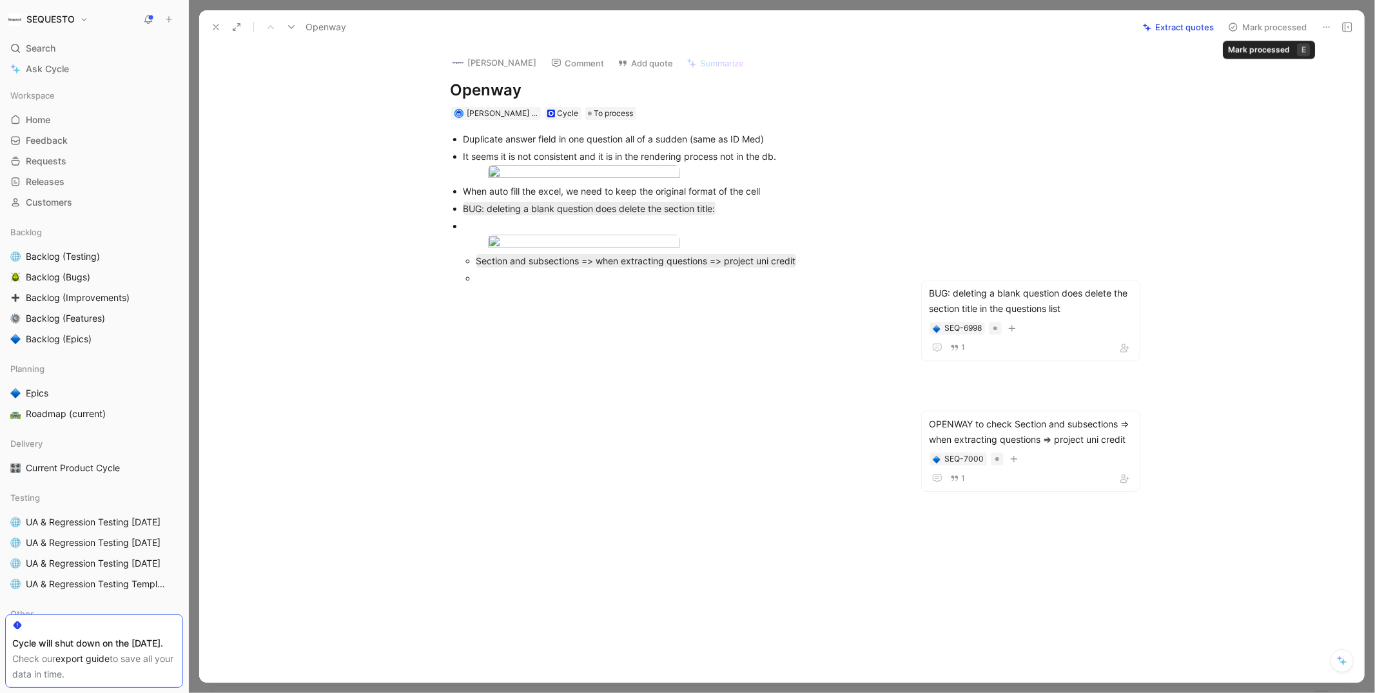
click at [1247, 26] on button "Mark processed" at bounding box center [1267, 27] width 90 height 18
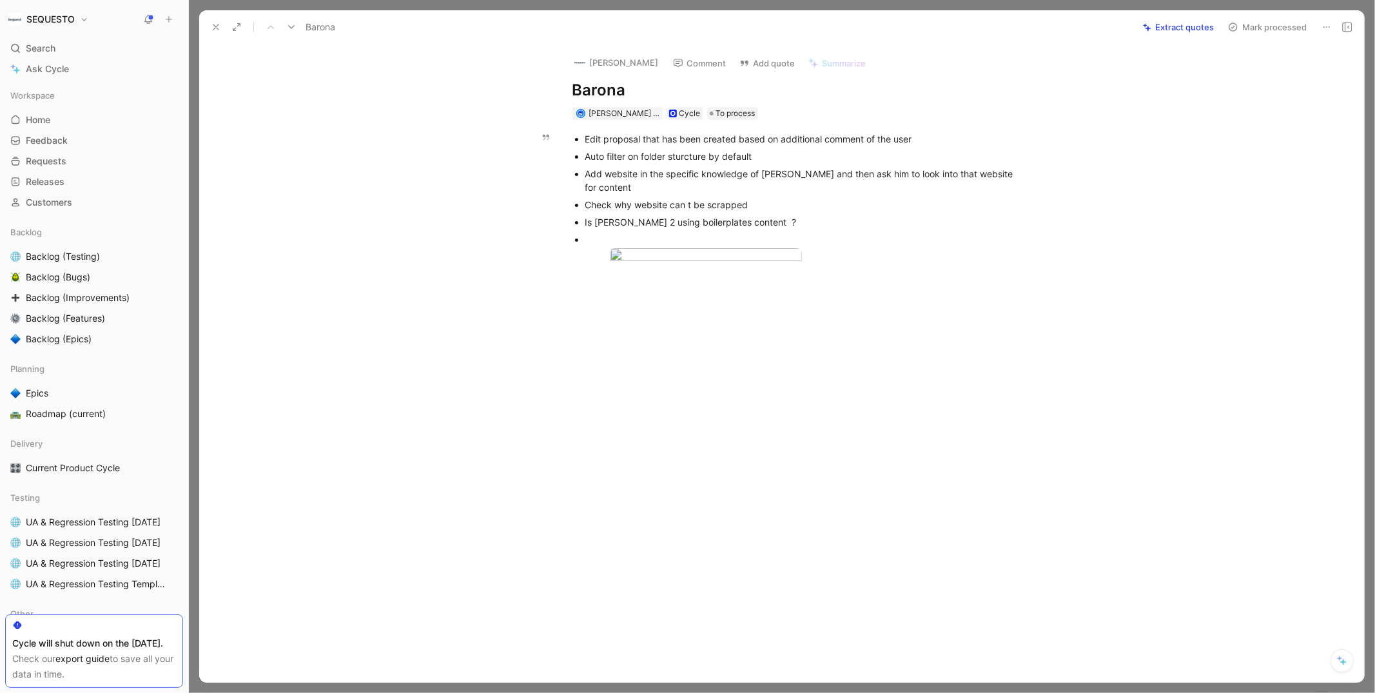
click at [797, 136] on div "Edit proposal that has been created based on additional comment of the user" at bounding box center [801, 139] width 433 height 14
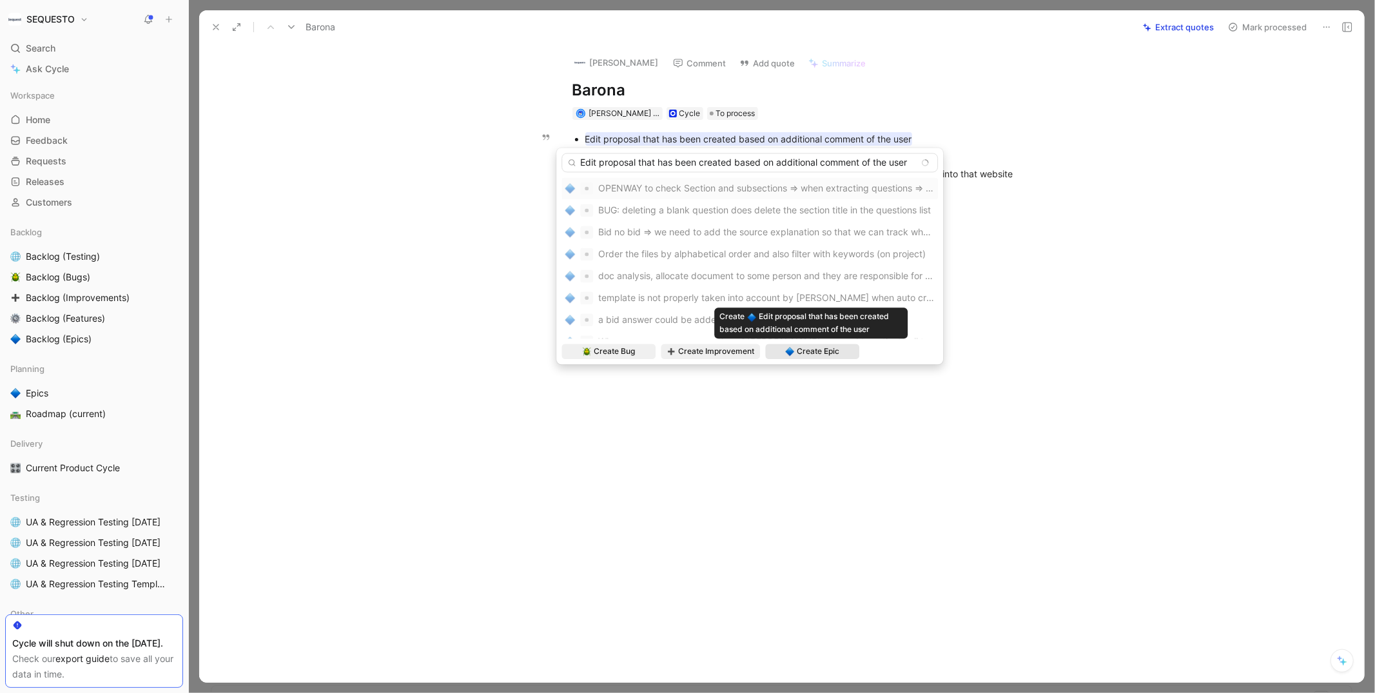
type input "Edit proposal that has been created based on additional comment of the user"
click at [817, 353] on span "Create Epic" at bounding box center [818, 351] width 43 height 13
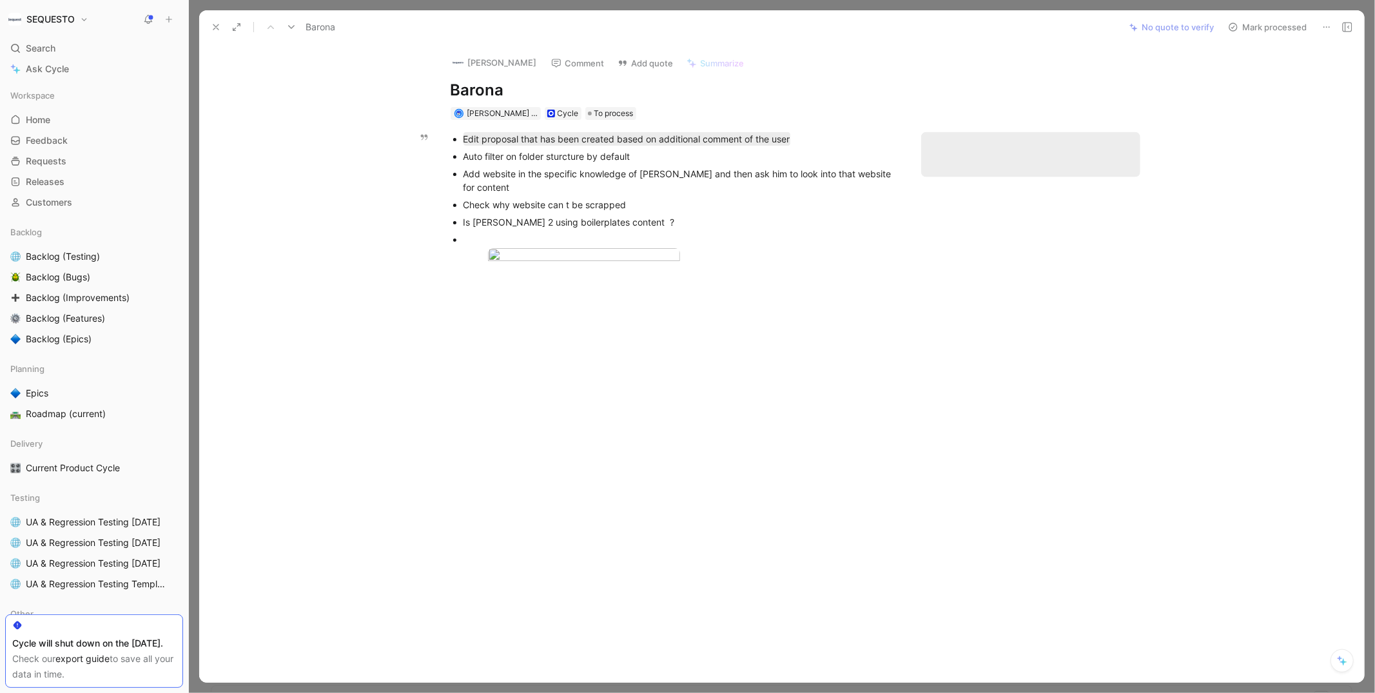
click at [575, 159] on div "Auto filter on folder sturcture by default" at bounding box center [679, 157] width 433 height 14
click at [520, 157] on div "Auto filter on folder sturcture by default" at bounding box center [679, 157] width 433 height 14
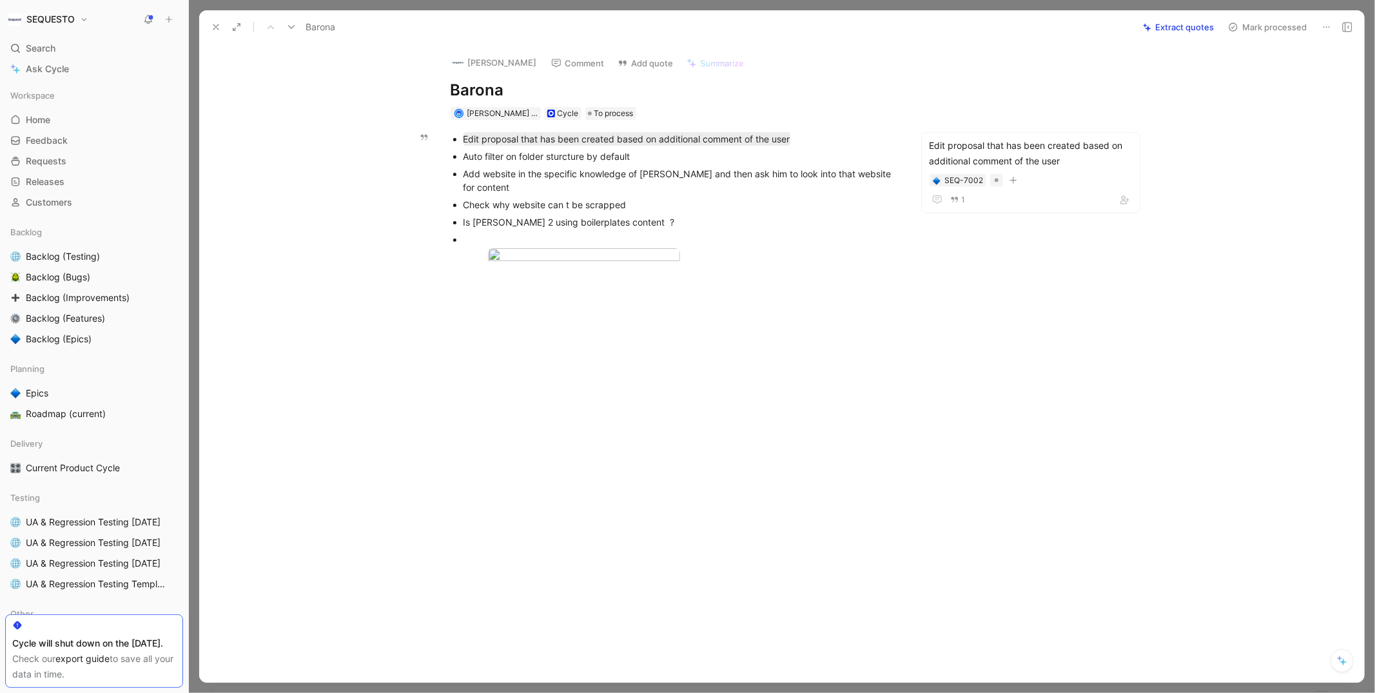
click at [520, 157] on div "Auto filter on folder sturcture by default" at bounding box center [679, 157] width 433 height 14
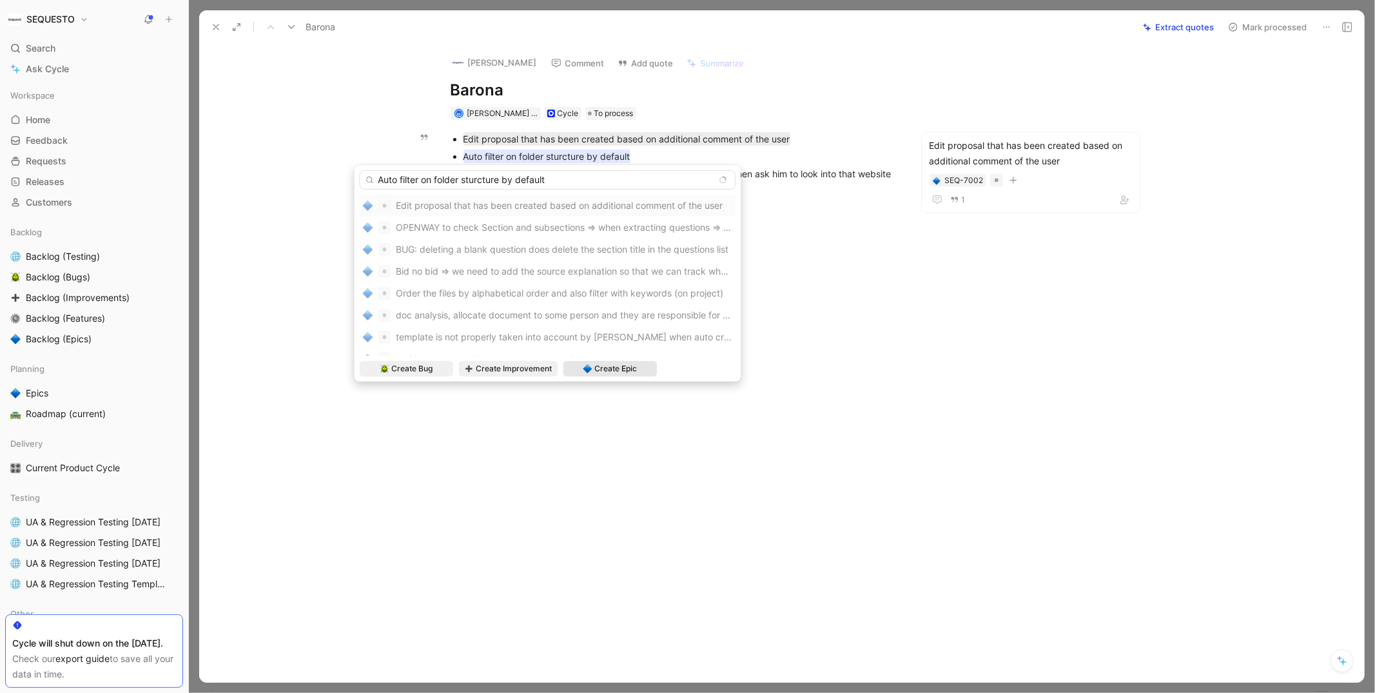
type input "Auto filter on folder sturcture by default"
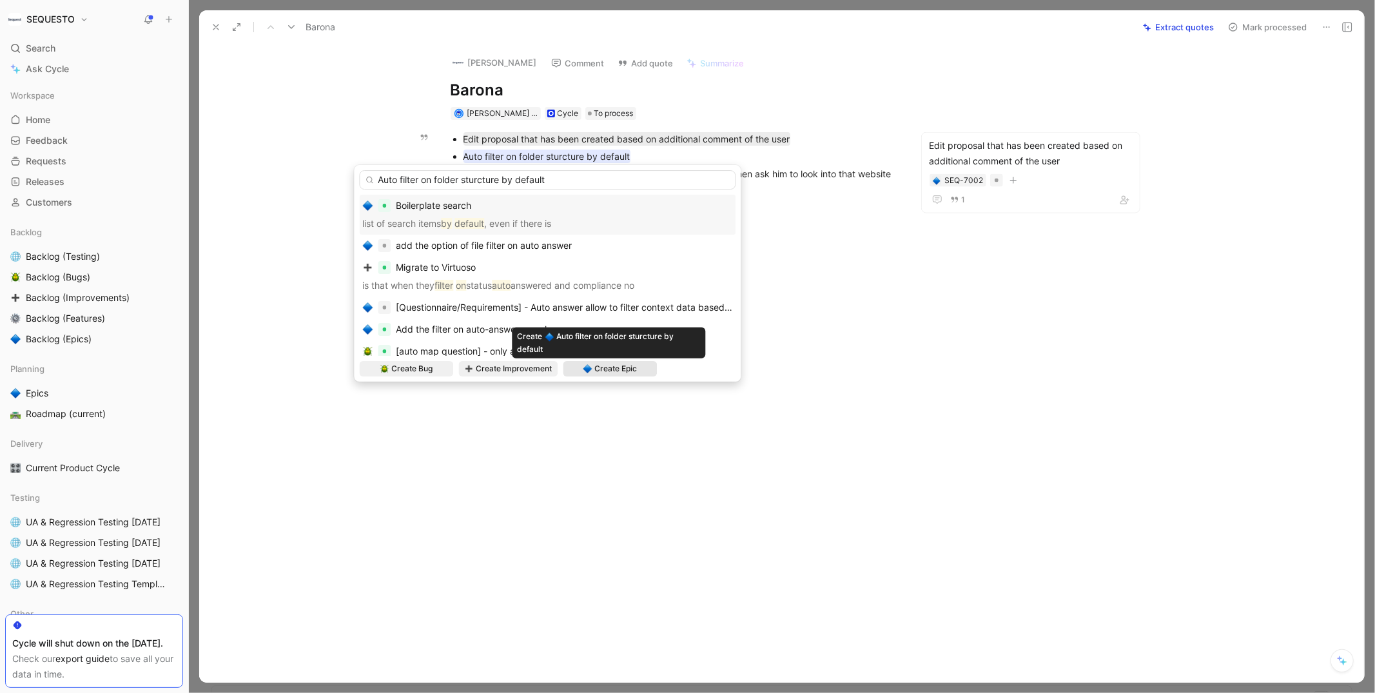
click at [596, 363] on span "Create Epic" at bounding box center [615, 368] width 43 height 13
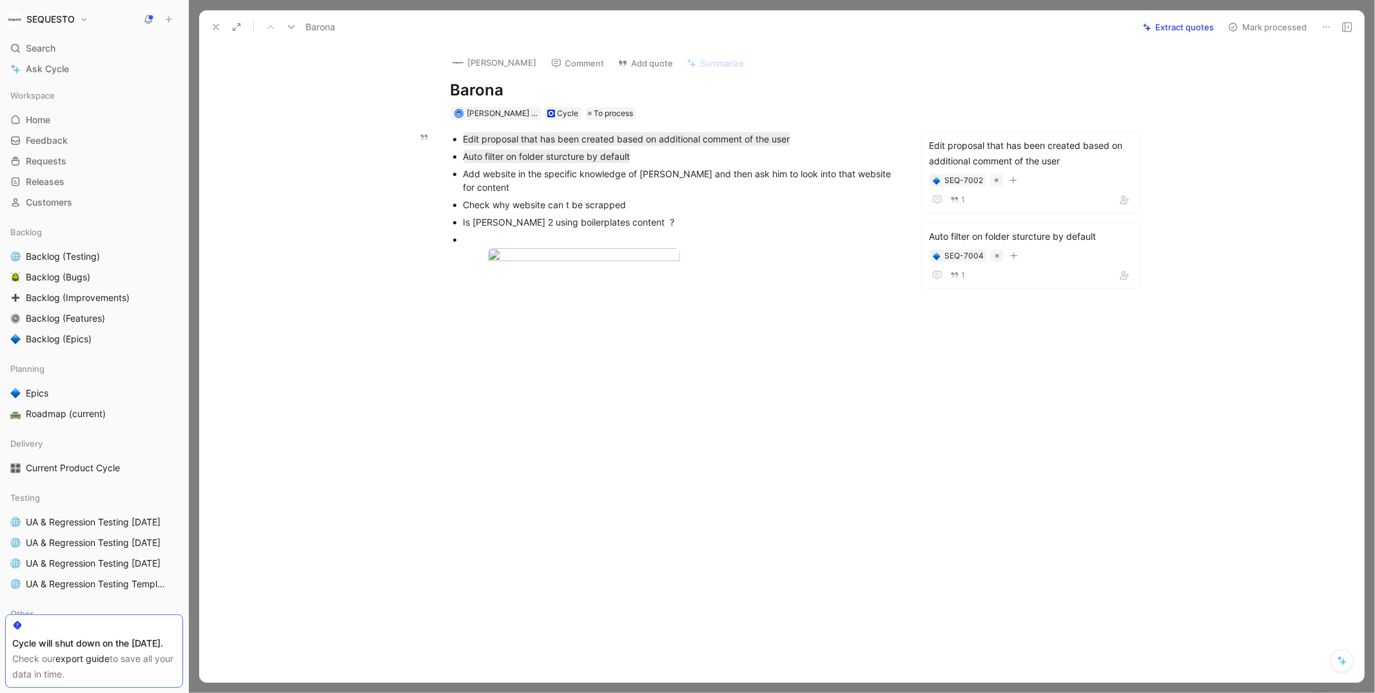
drag, startPoint x: 502, startPoint y: 187, endPoint x: 464, endPoint y: 177, distance: 39.2
click at [464, 177] on div "Add website in the specific knowledge of [PERSON_NAME] and then ask him to look…" at bounding box center [679, 180] width 433 height 27
click at [304, 21] on button "Quote" at bounding box center [305, 10] width 46 height 21
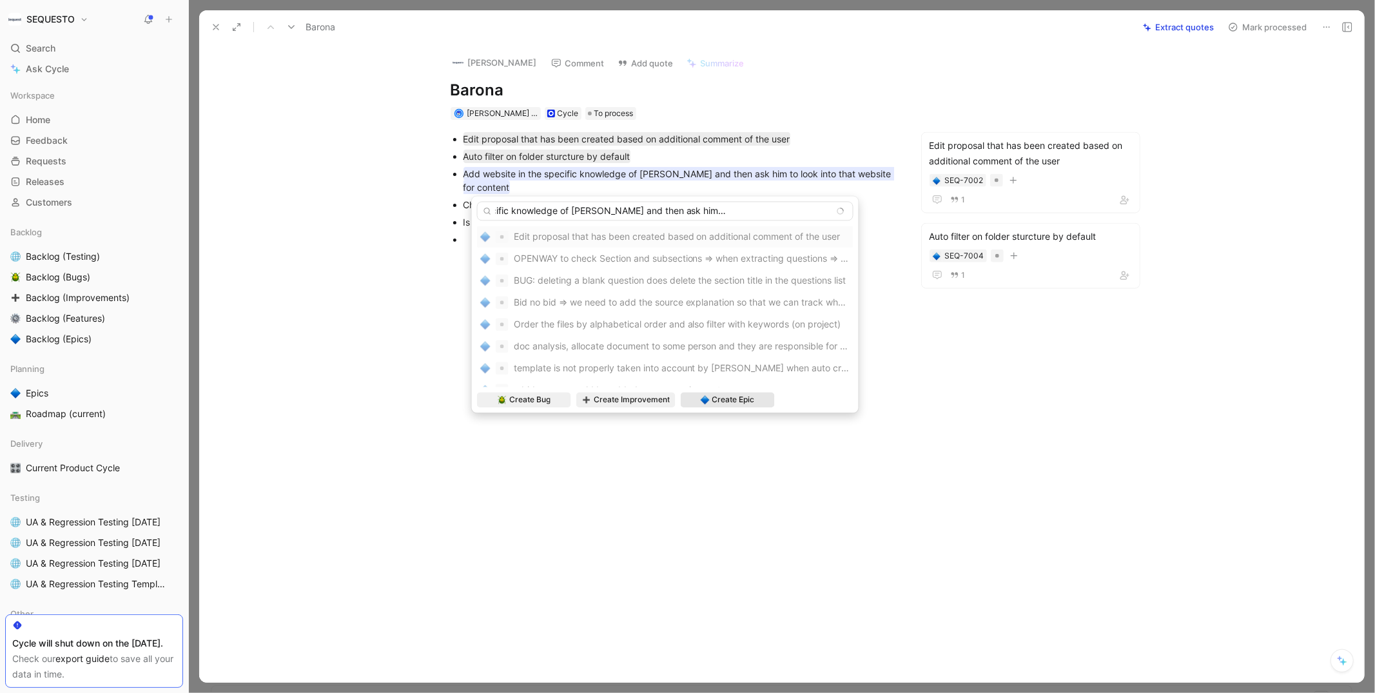
type input "Add website in the specific knowledge of [PERSON_NAME] and then ask him to look…"
click at [712, 397] on span "Create Epic" at bounding box center [733, 399] width 43 height 13
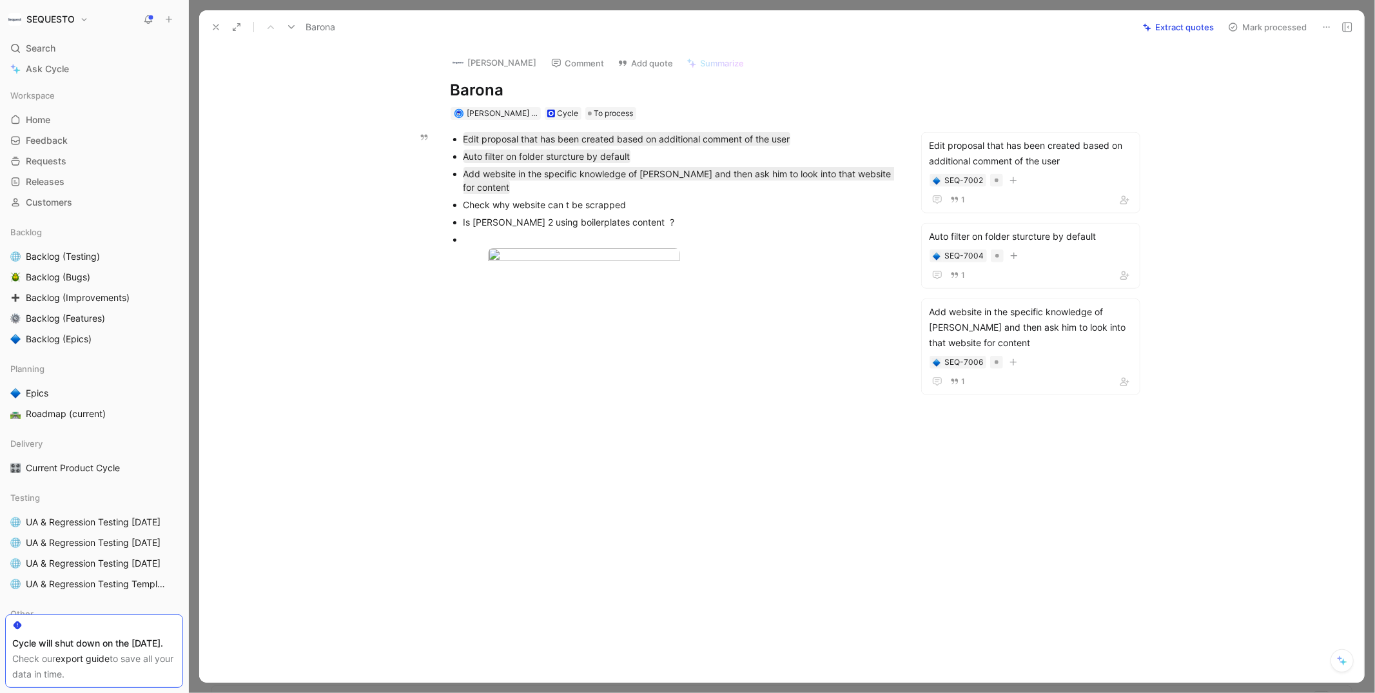
click at [542, 204] on div "Check why website can t be scrapped" at bounding box center [679, 205] width 433 height 14
click at [374, 52] on button "Quote" at bounding box center [370, 42] width 46 height 21
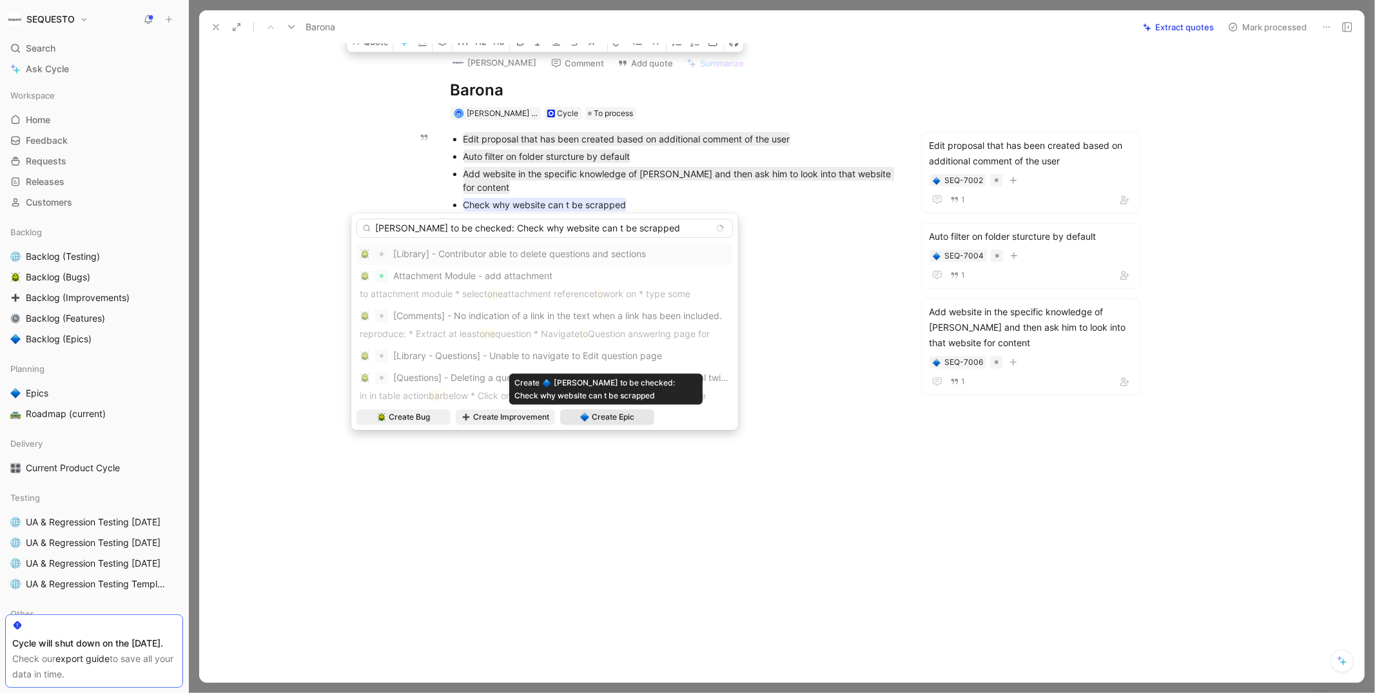
type input "[PERSON_NAME] to be checked: Check why website can t be scrapped"
click at [602, 415] on span "Create Epic" at bounding box center [613, 417] width 43 height 13
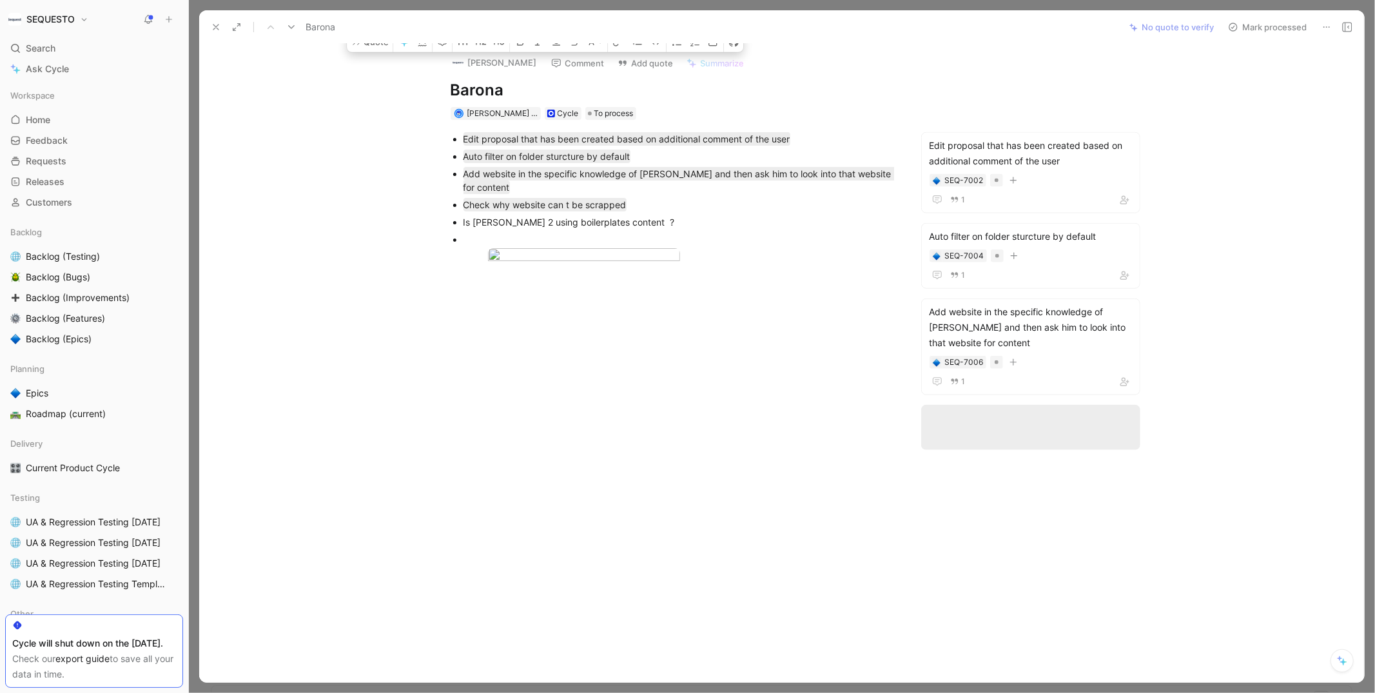
click at [662, 478] on div at bounding box center [673, 420] width 894 height 208
click at [562, 224] on div "Is [PERSON_NAME] 2 using boilerplates content ?" at bounding box center [679, 222] width 433 height 14
click at [882, 263] on div at bounding box center [679, 256] width 433 height 17
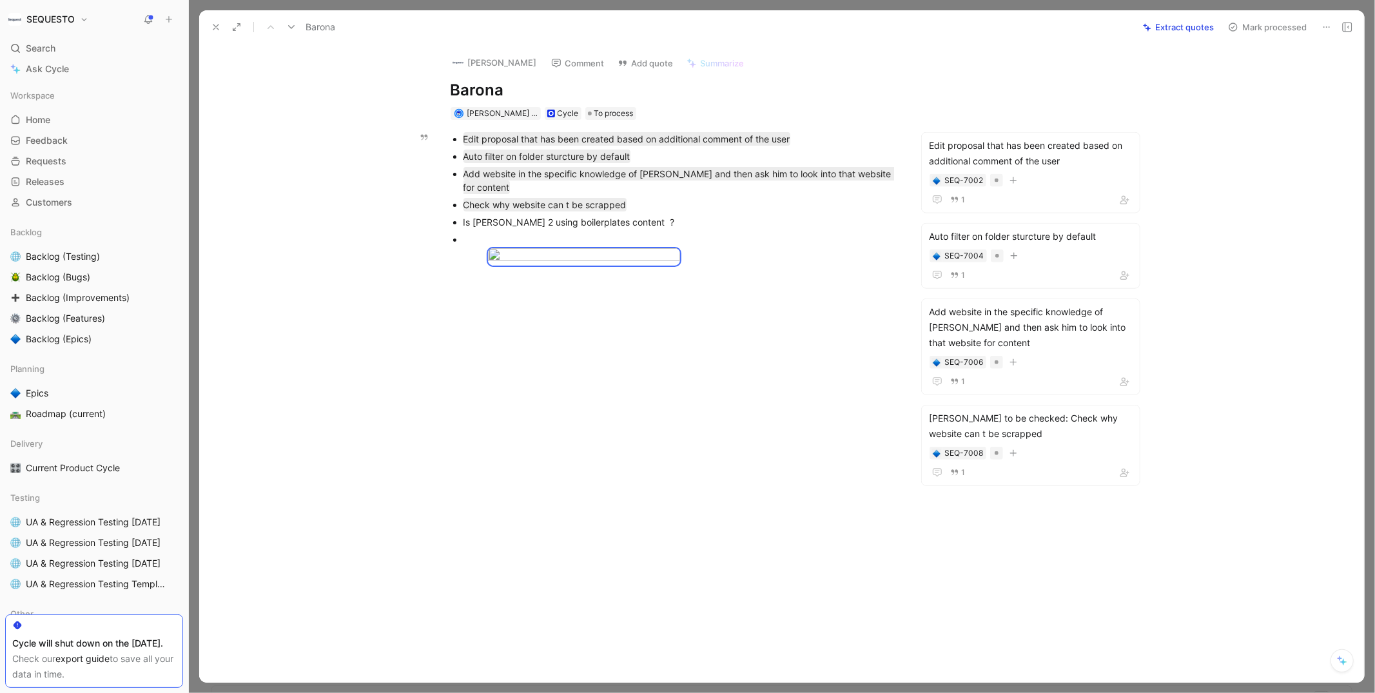
click at [1282, 26] on button "Mark processed" at bounding box center [1267, 27] width 90 height 18
click at [777, 265] on div at bounding box center [680, 256] width 384 height 17
click at [217, 28] on icon at bounding box center [216, 27] width 10 height 10
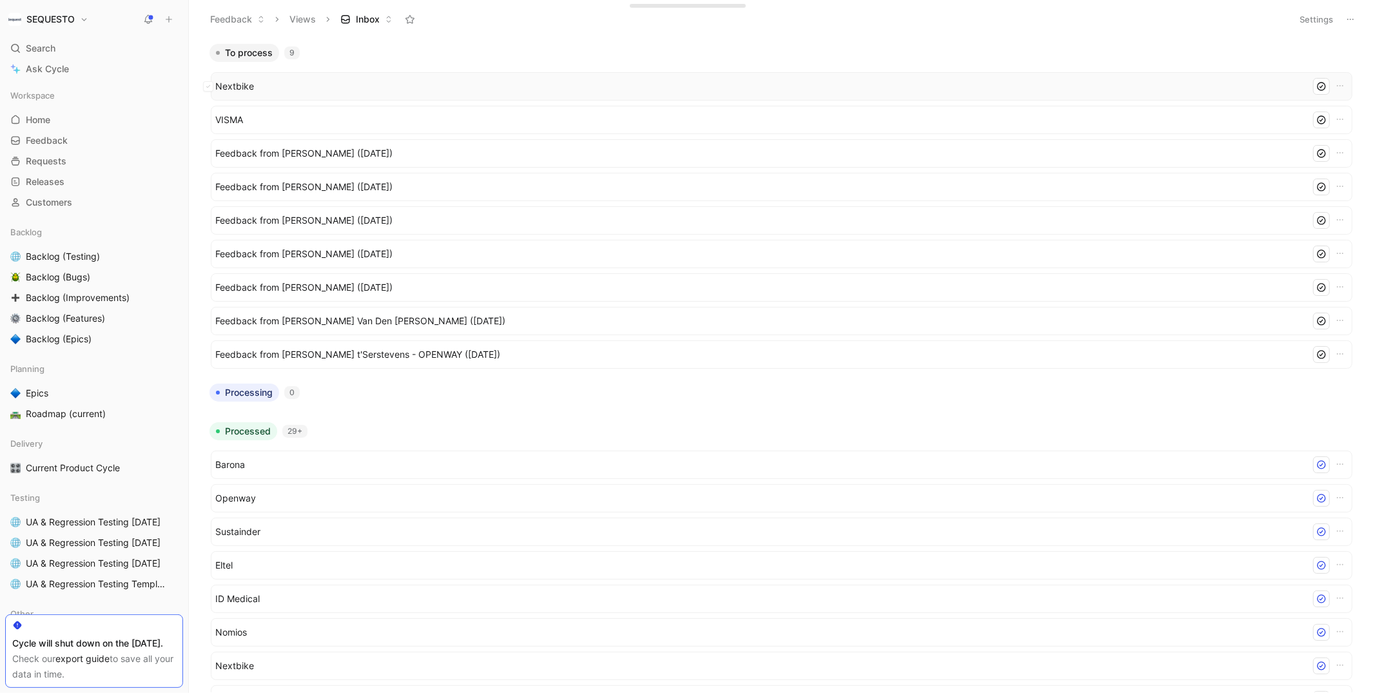
click at [248, 89] on span "Nextbike" at bounding box center [760, 86] width 1090 height 15
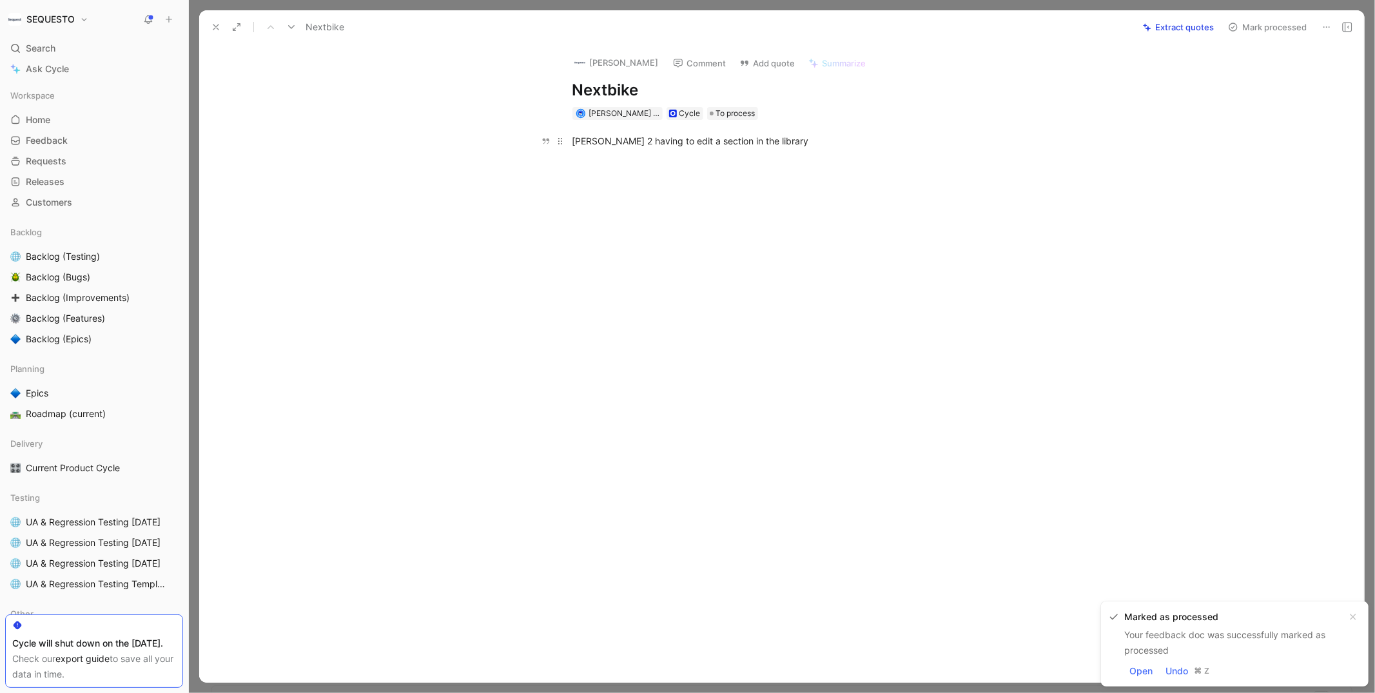
click at [697, 141] on div "[PERSON_NAME] 2 having to edit a section in the library" at bounding box center [795, 141] width 446 height 14
click at [698, 220] on div at bounding box center [795, 266] width 1138 height 208
click at [699, 139] on div "[PERSON_NAME] 2 having to edit a section in the library" at bounding box center [795, 141] width 446 height 14
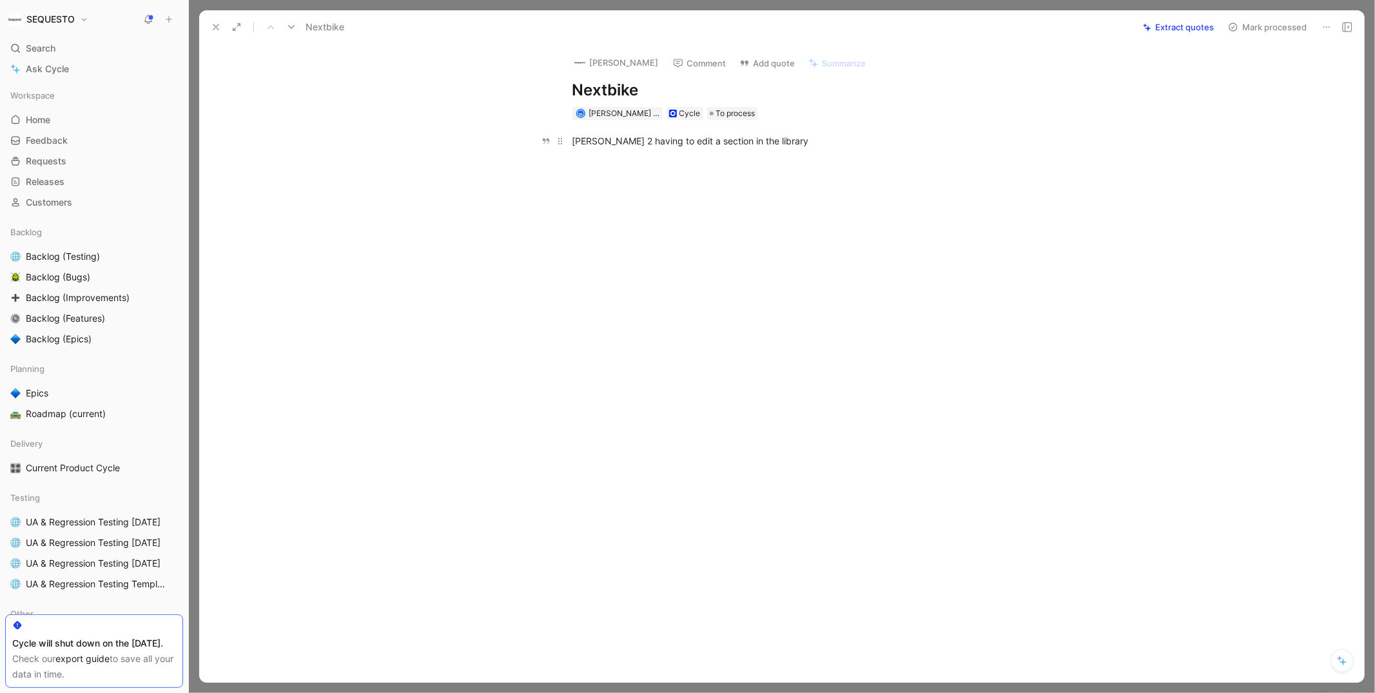
click at [699, 139] on div "[PERSON_NAME] 2 having to edit a section in the library" at bounding box center [795, 141] width 446 height 14
click at [485, 121] on button "Quote" at bounding box center [495, 120] width 46 height 21
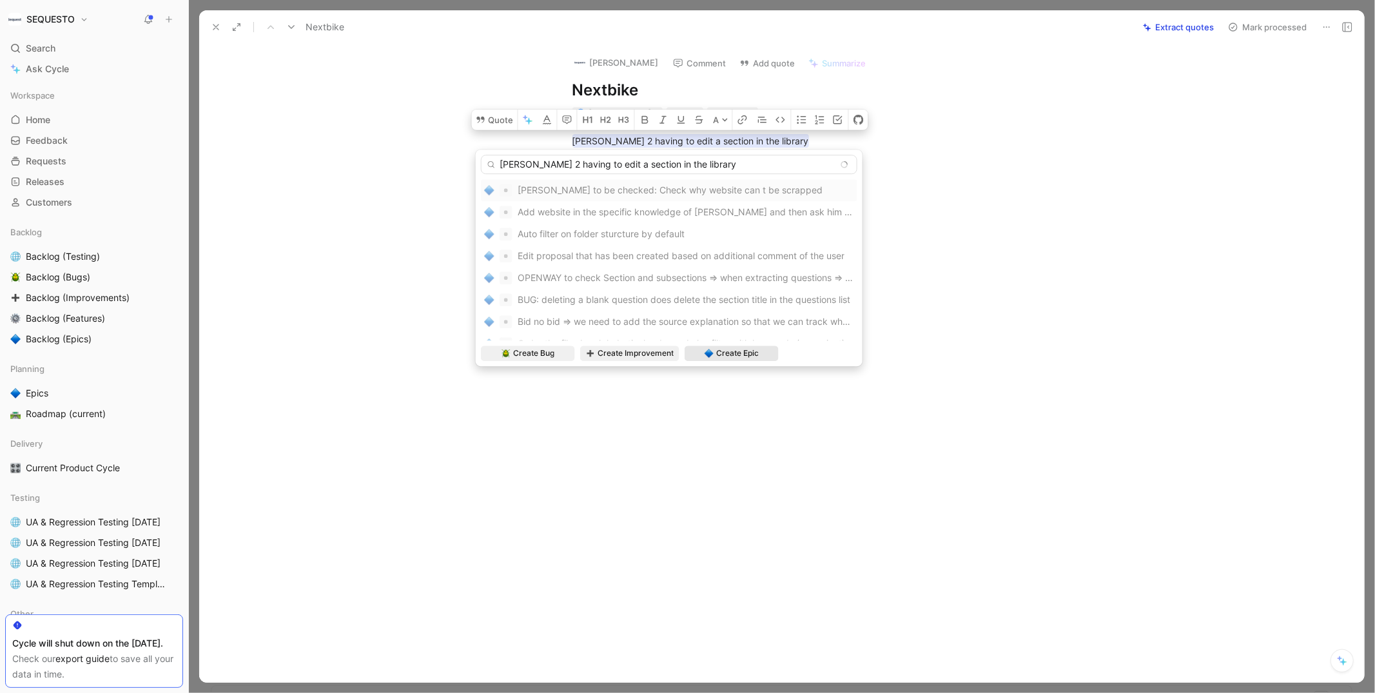
type input "[PERSON_NAME] 2 having to edit a section in the library"
click at [746, 354] on span "Create Epic" at bounding box center [737, 353] width 43 height 13
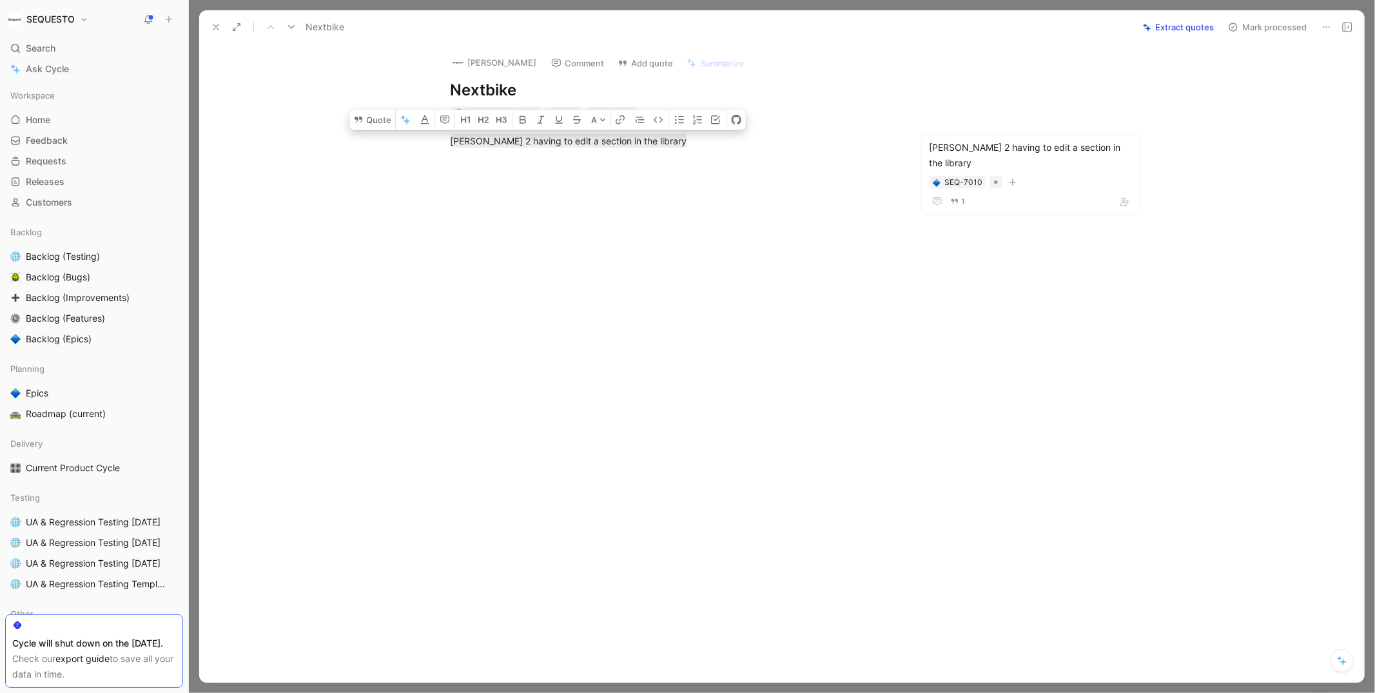
click at [1272, 30] on button "Mark processed" at bounding box center [1267, 27] width 90 height 18
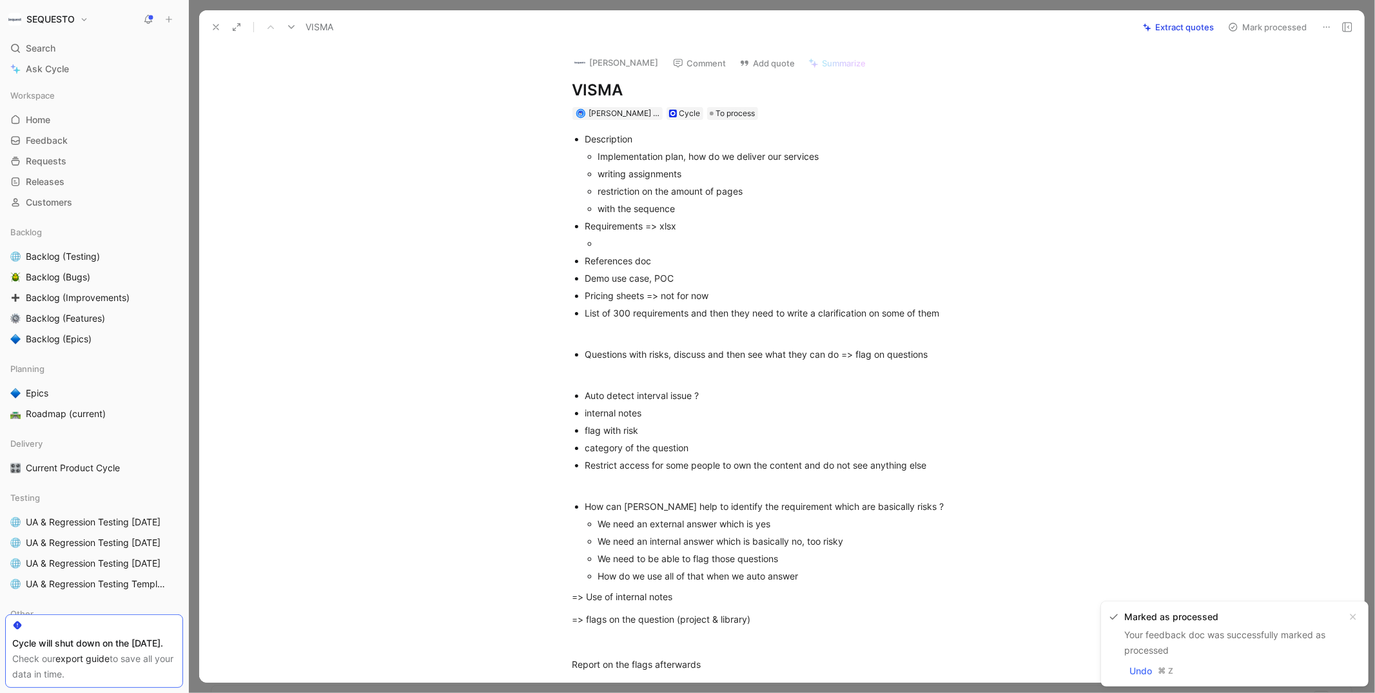
click at [215, 24] on icon at bounding box center [216, 27] width 10 height 10
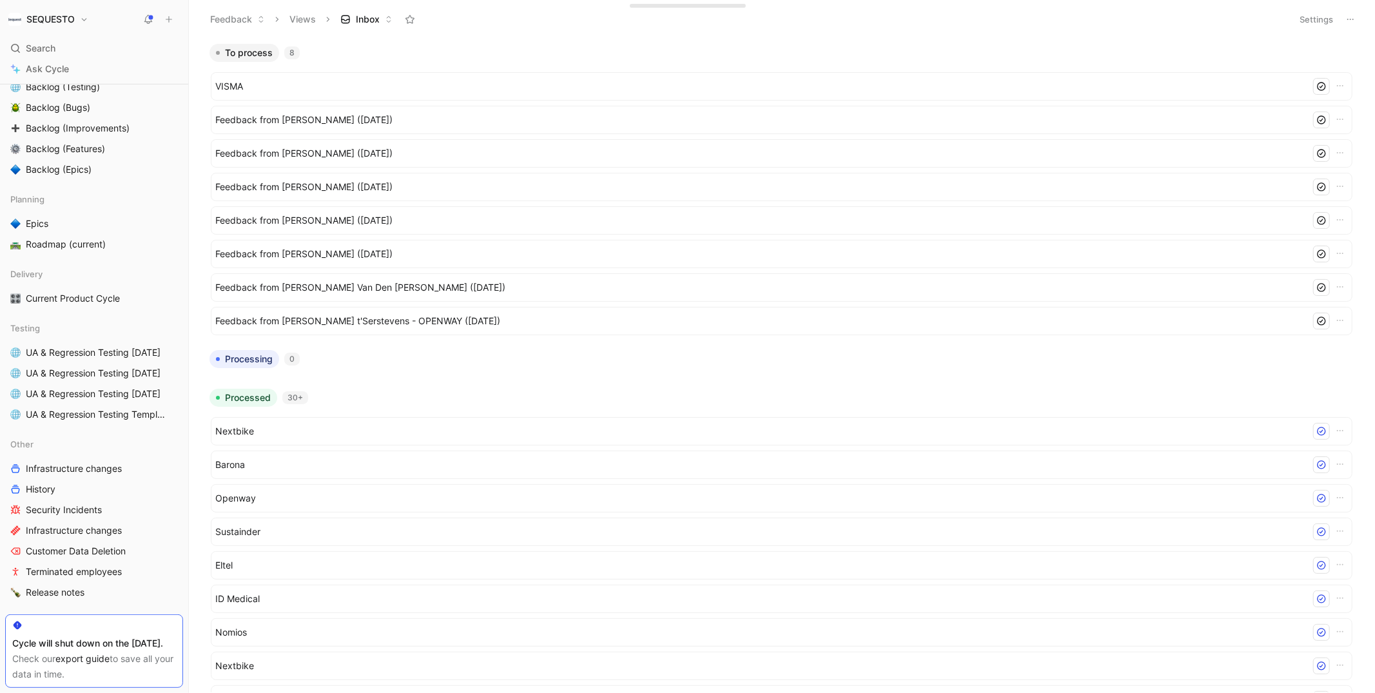
scroll to position [153, 0]
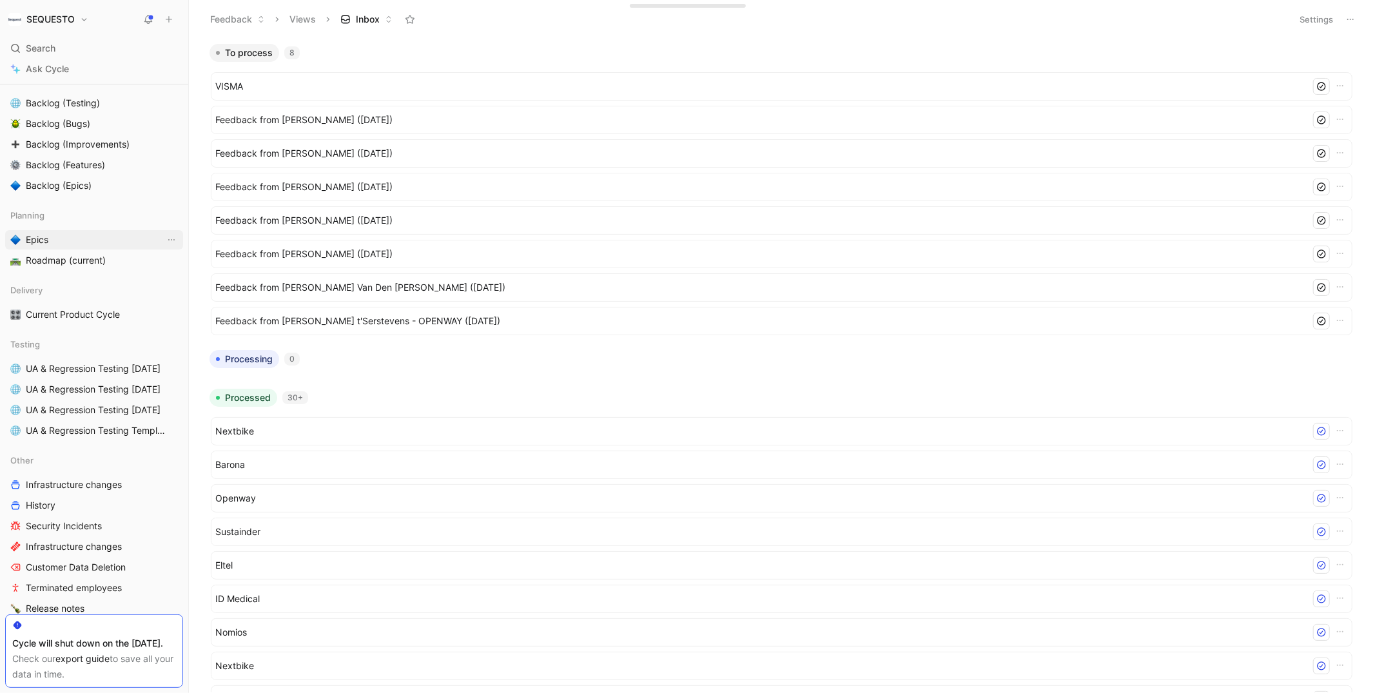
click at [46, 238] on span "Epics" at bounding box center [37, 239] width 23 height 13
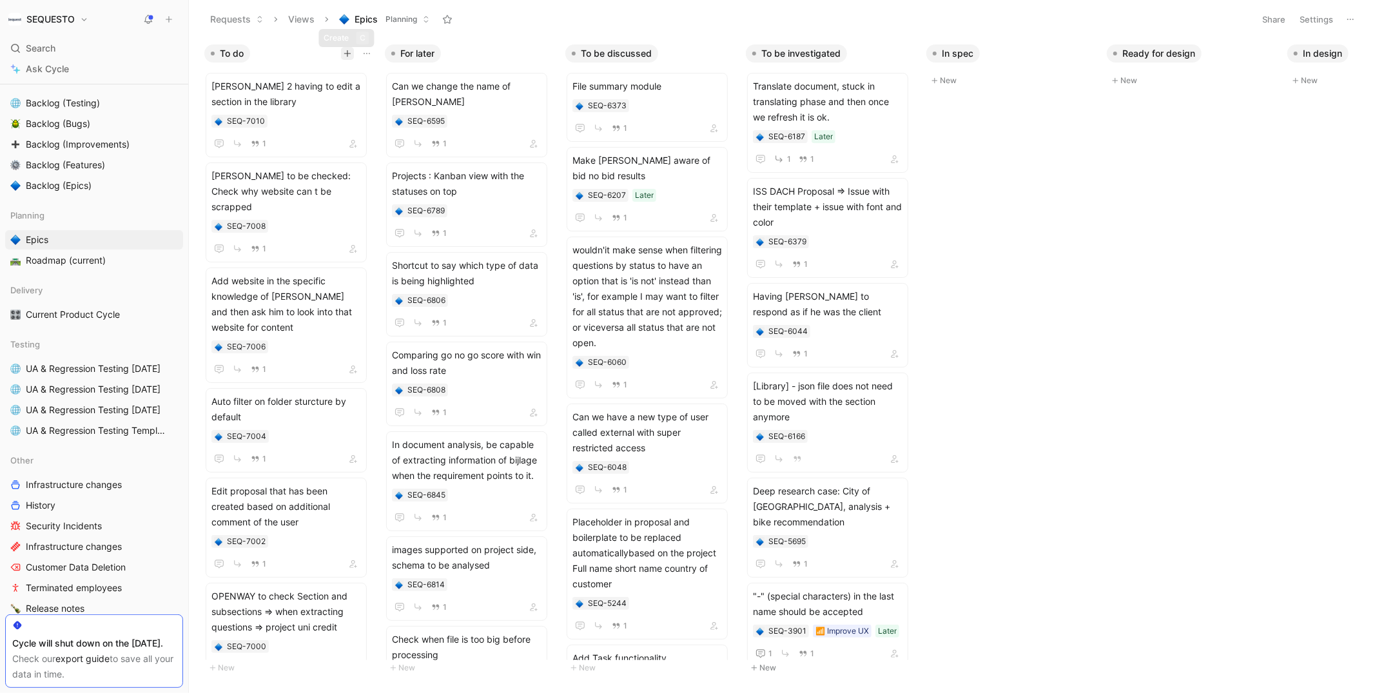
click at [345, 54] on icon "button" at bounding box center [348, 54] width 8 height 8
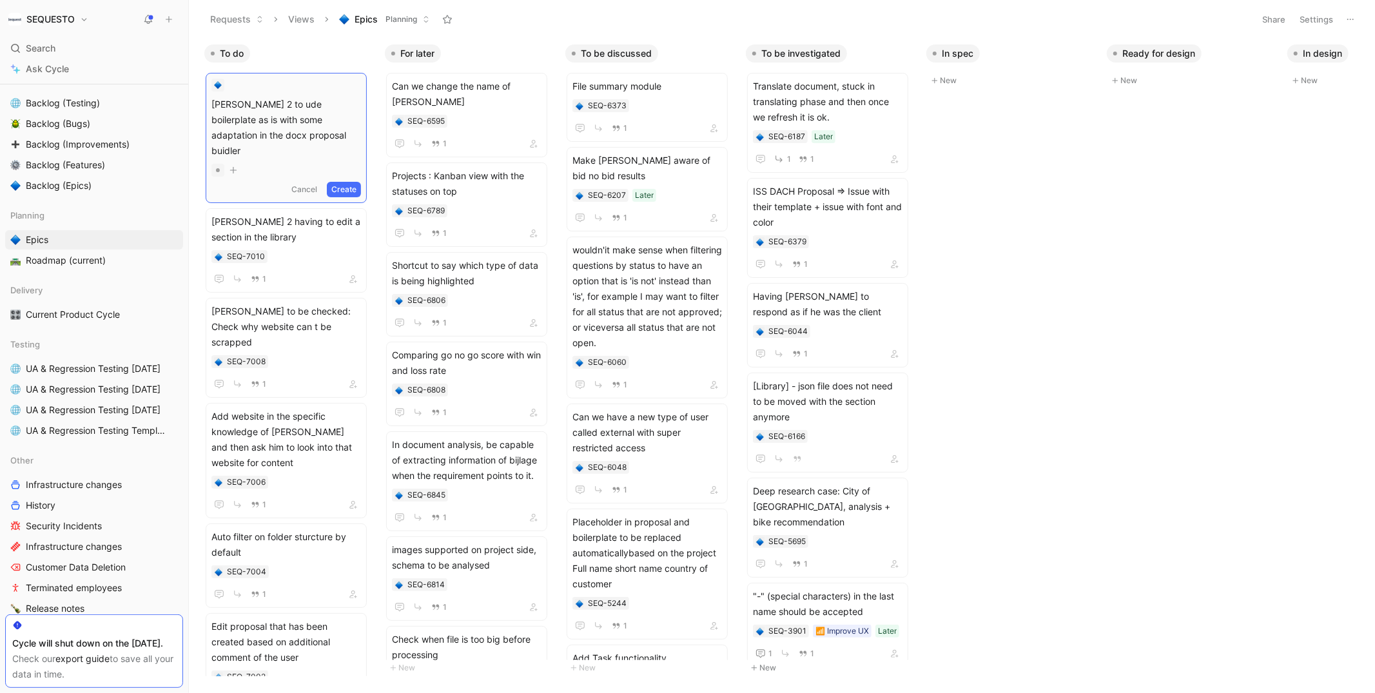
click at [269, 106] on span "[PERSON_NAME] 2 to ude boilerplate as is with some adaptation in the docx propo…" at bounding box center [286, 128] width 150 height 62
click at [349, 182] on button "Create" at bounding box center [344, 189] width 34 height 15
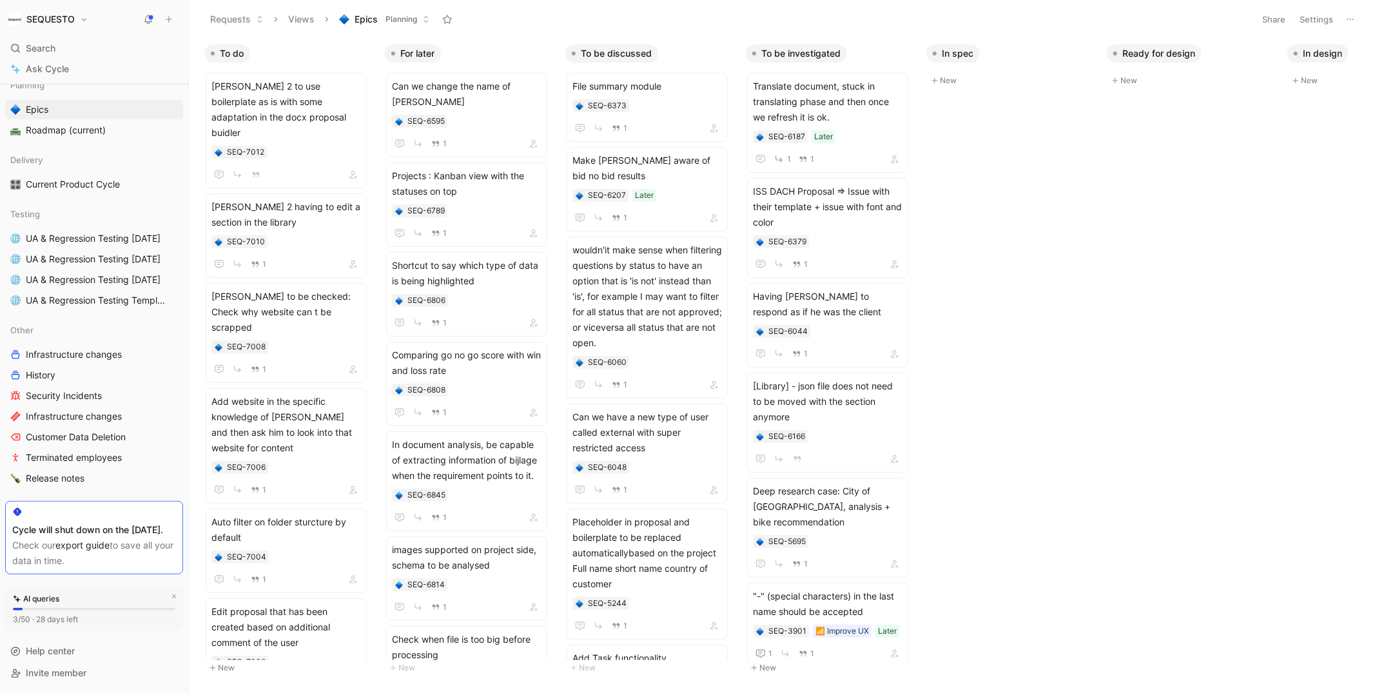
scroll to position [297, 0]
click at [57, 472] on span "Release notes" at bounding box center [55, 478] width 59 height 13
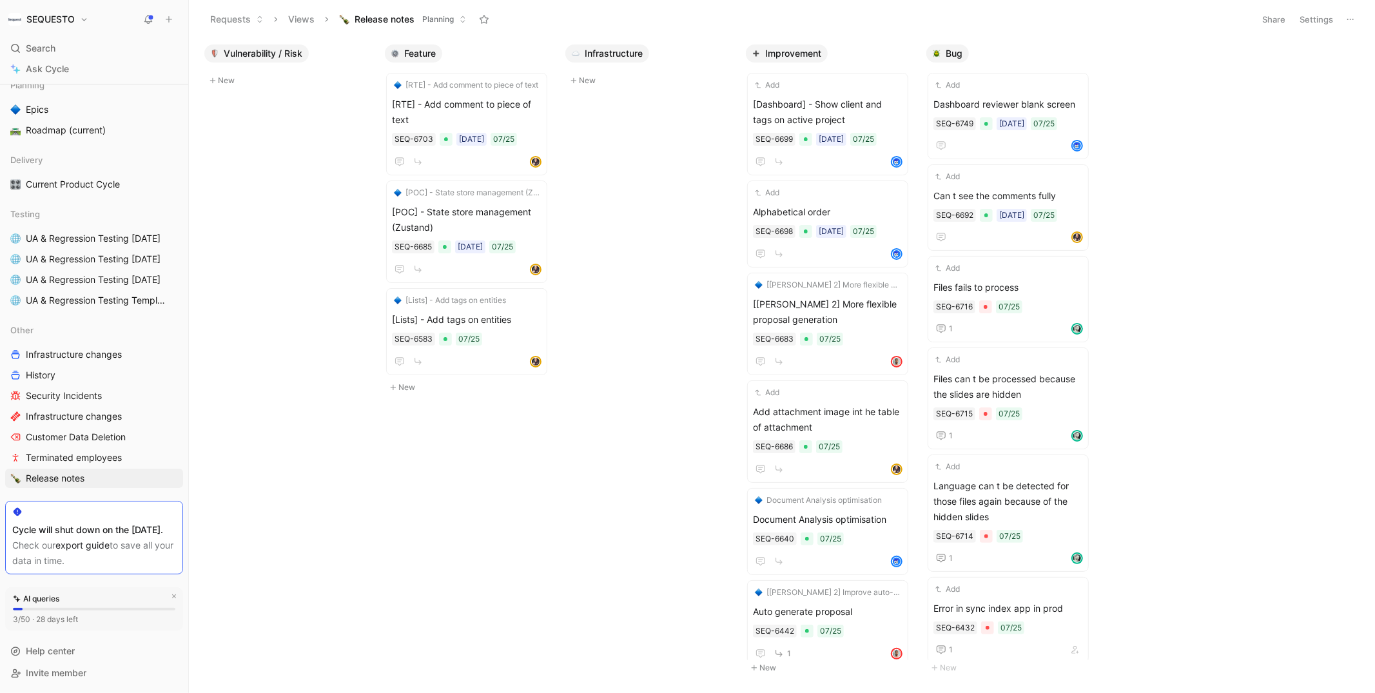
click at [1309, 21] on button "Settings" at bounding box center [1316, 19] width 45 height 18
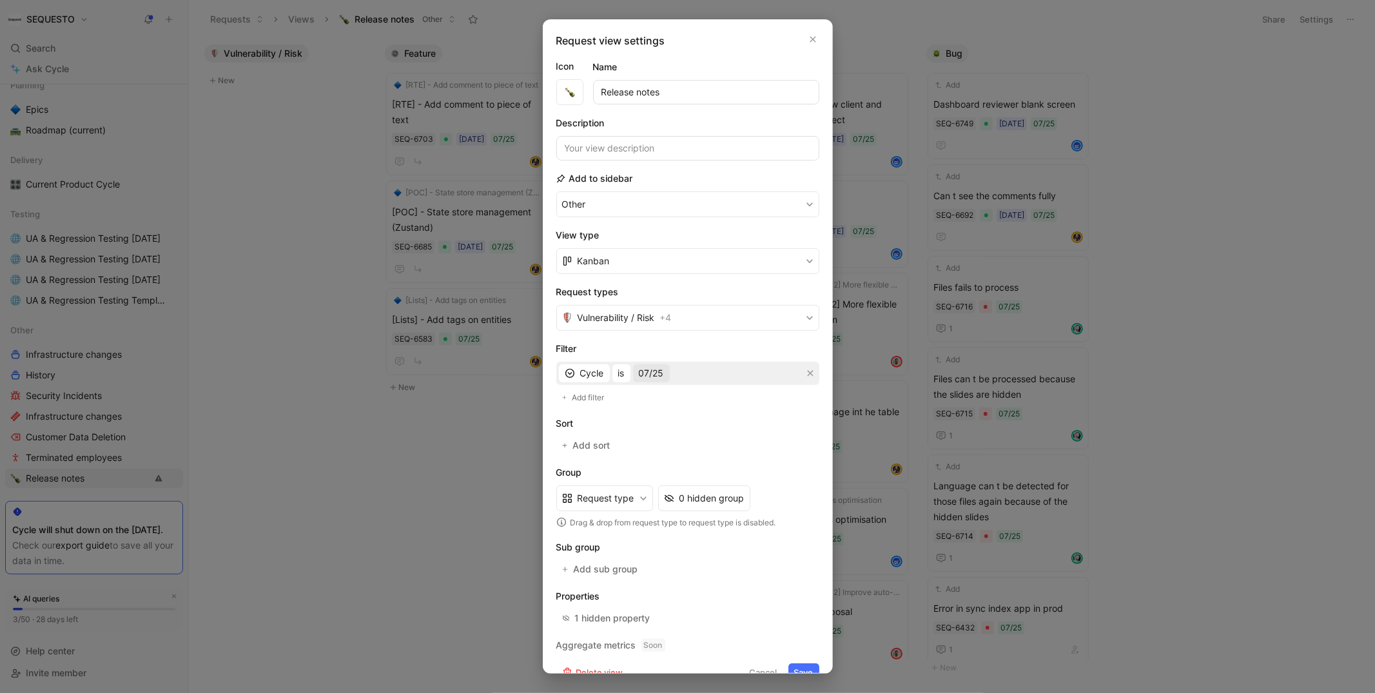
click at [653, 368] on span "07/25" at bounding box center [651, 372] width 25 height 15
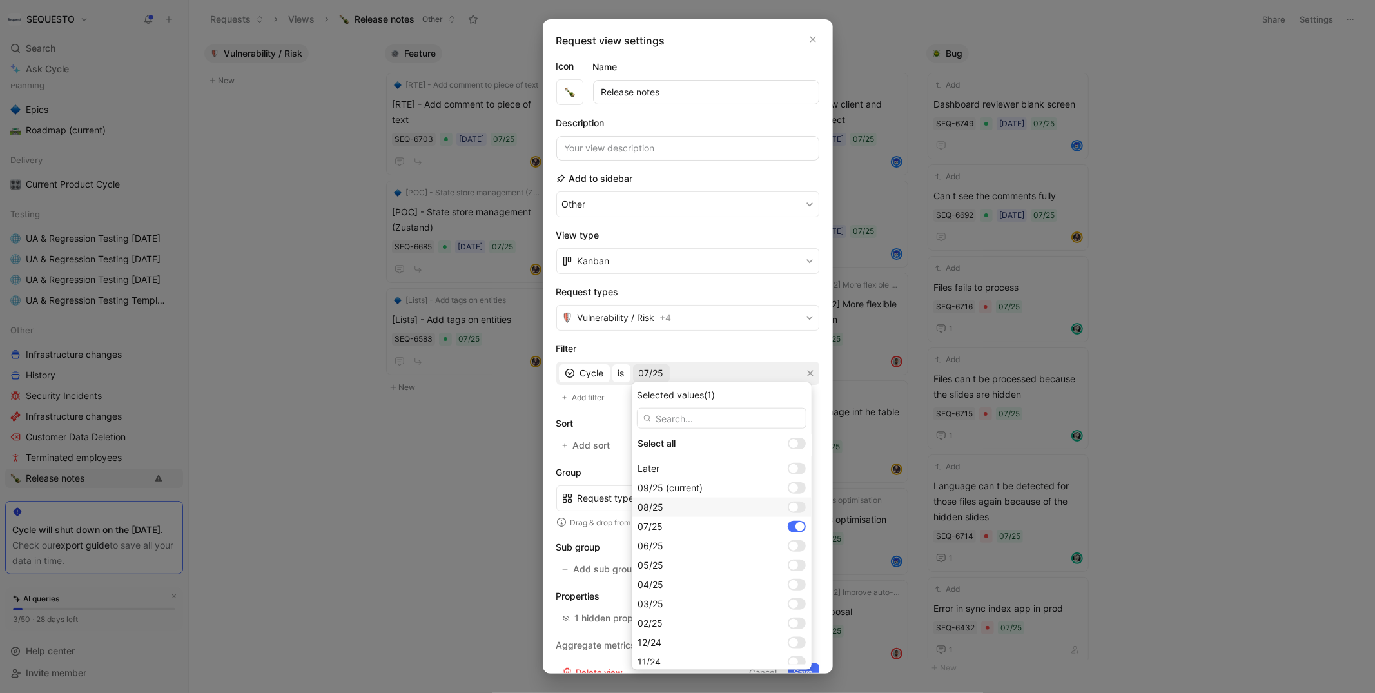
click at [789, 507] on div at bounding box center [793, 507] width 9 height 9
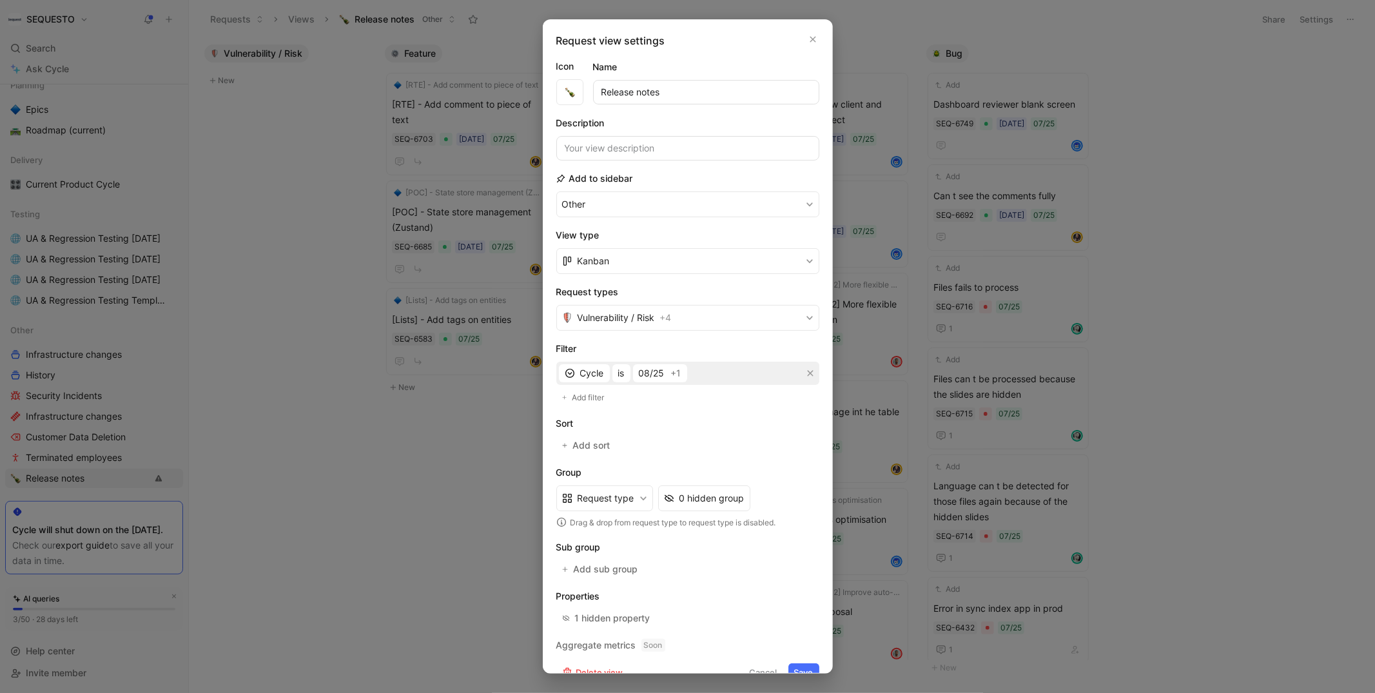
click at [803, 663] on button "Save" at bounding box center [803, 672] width 31 height 18
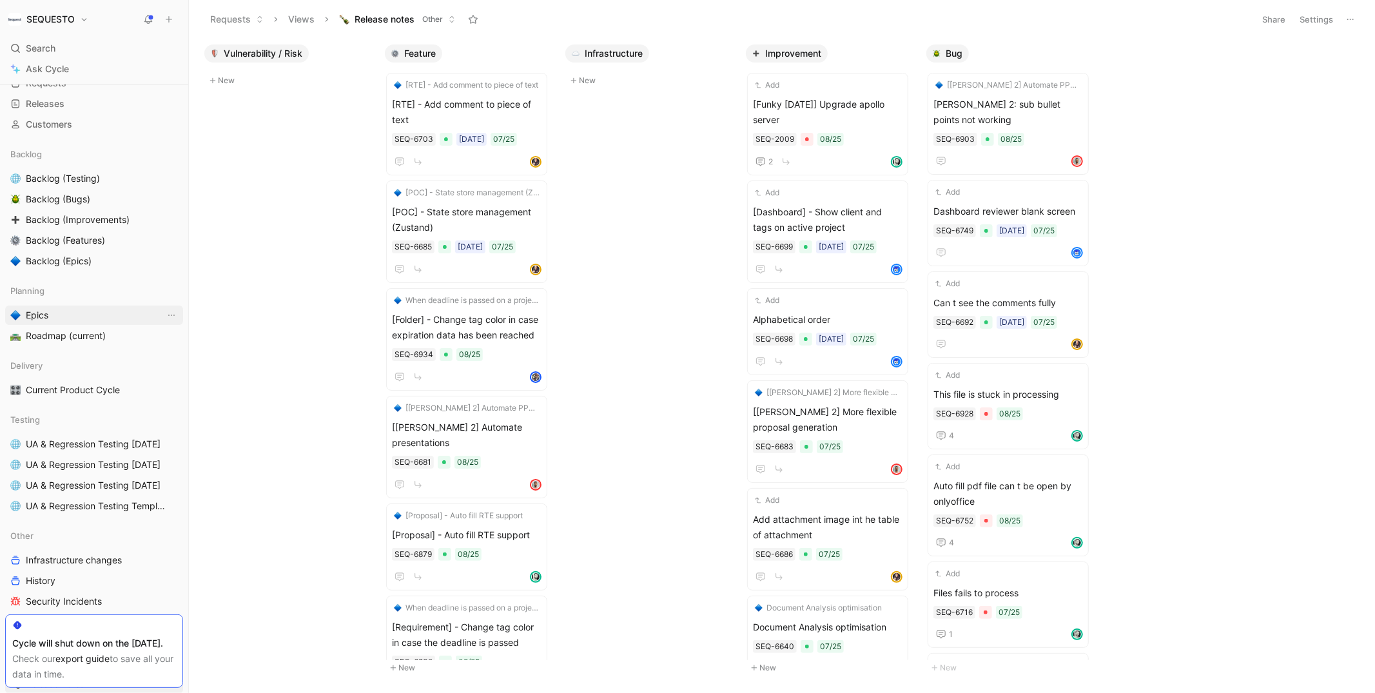
scroll to position [77, 0]
click at [42, 320] on span "Epics" at bounding box center [37, 315] width 23 height 13
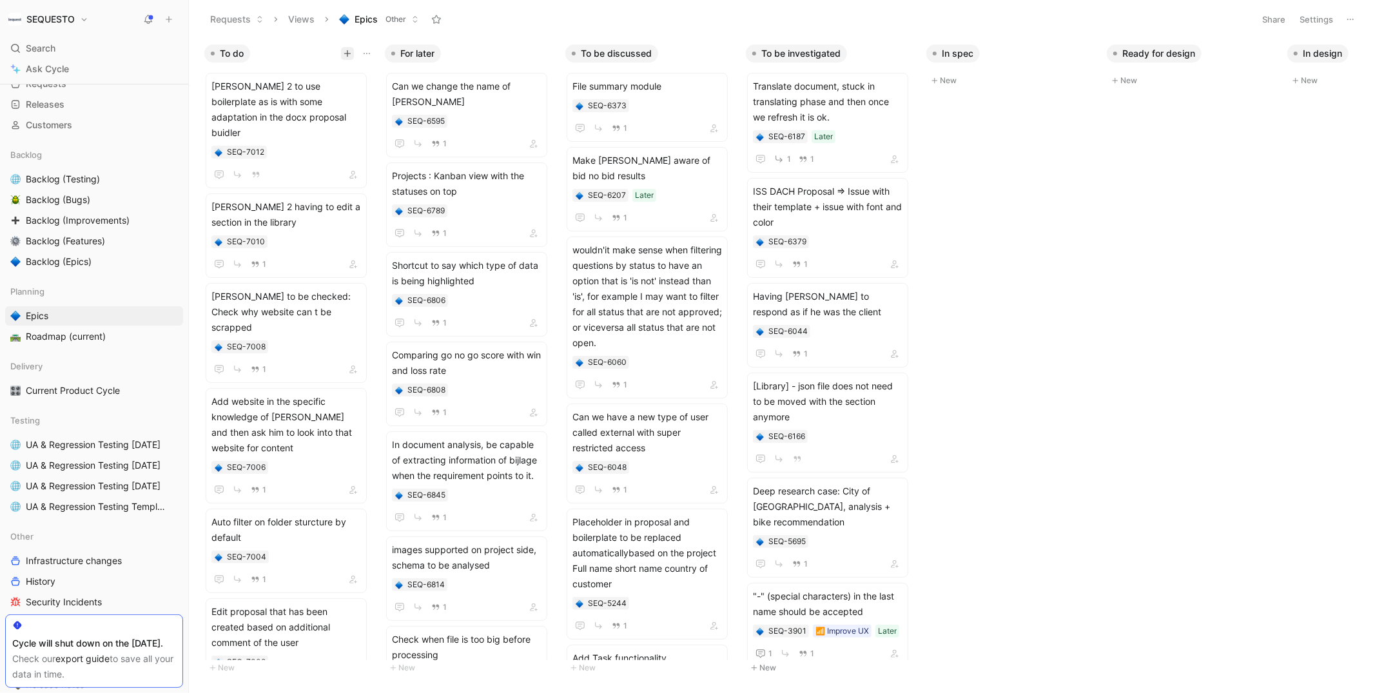
click at [347, 54] on icon "button" at bounding box center [347, 53] width 7 height 1
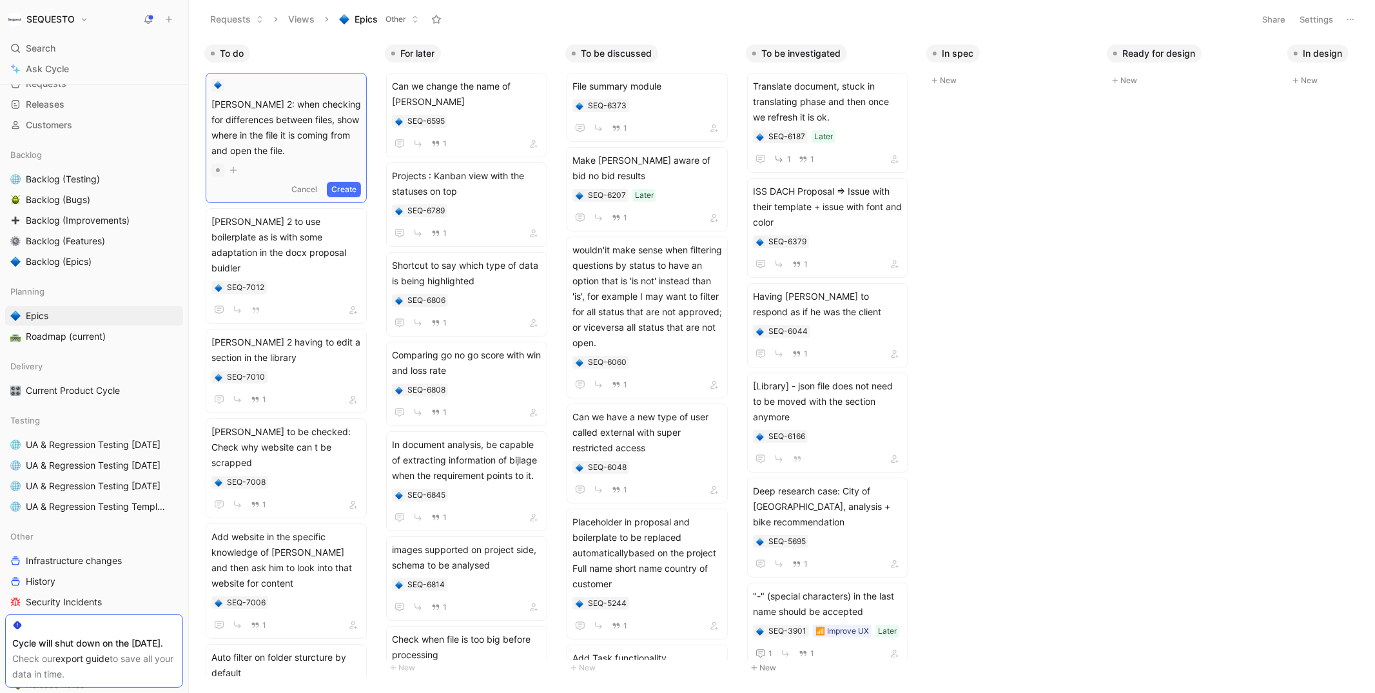
click at [344, 186] on button "Create" at bounding box center [344, 189] width 34 height 15
